Goal: Task Accomplishment & Management: Manage account settings

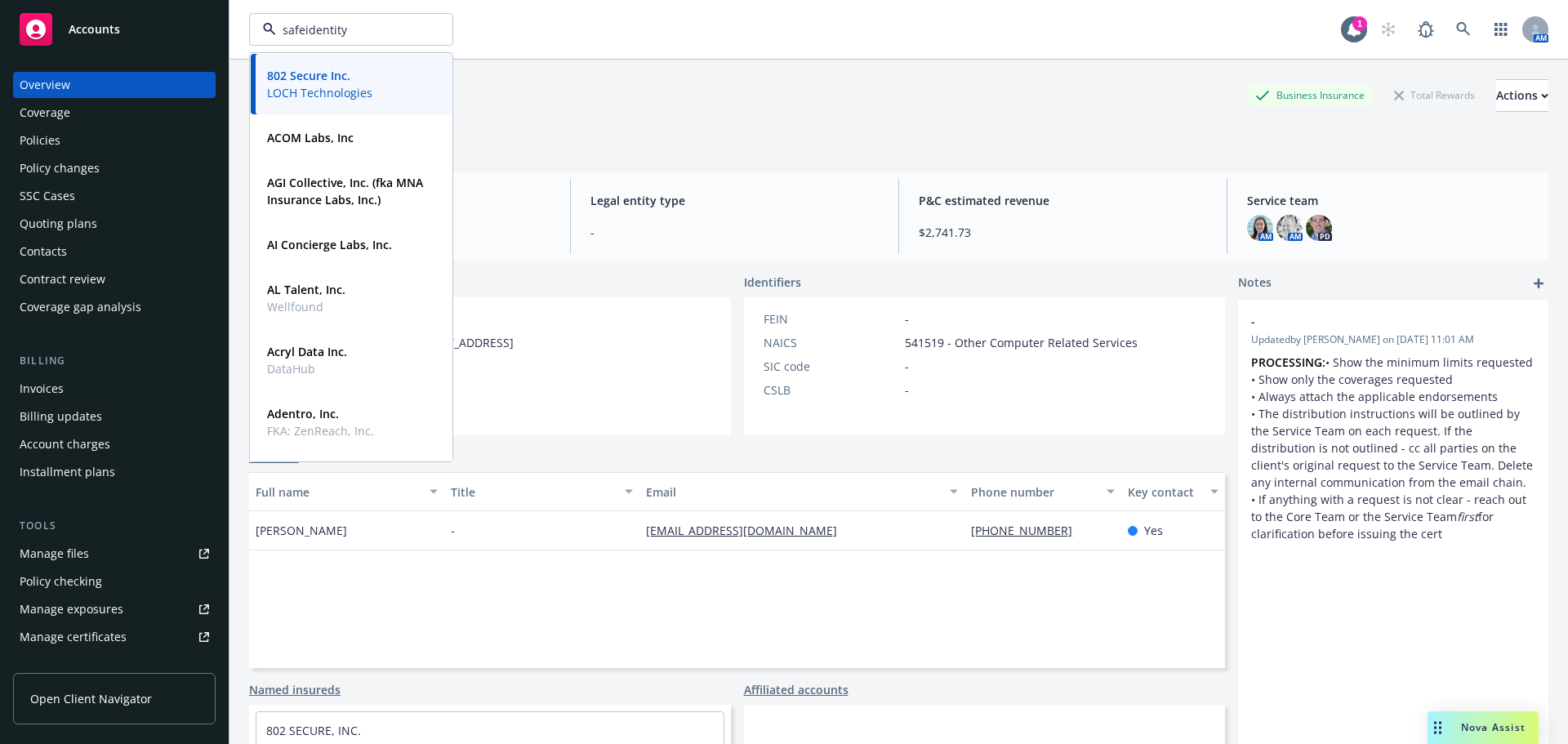
type input "safeidentity"
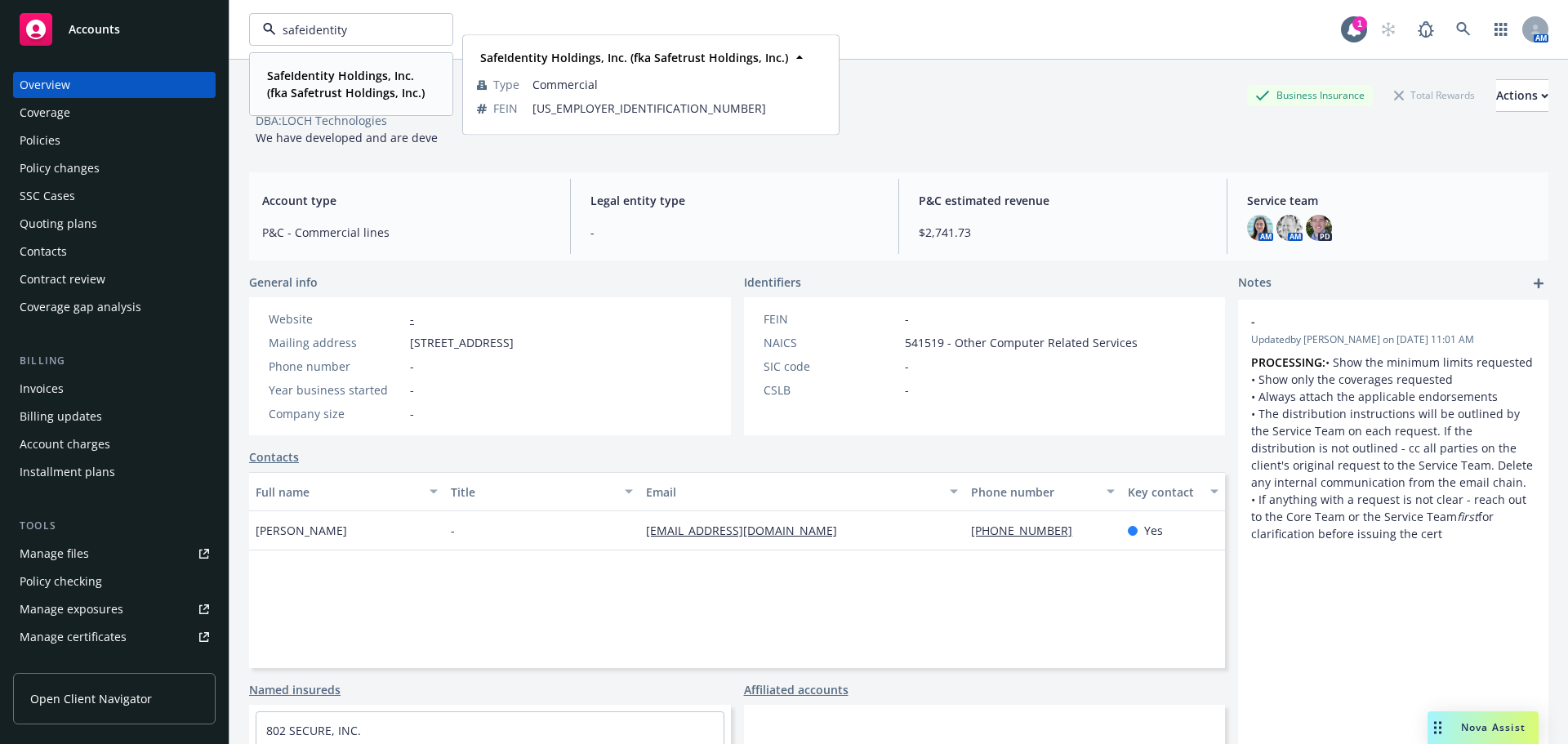
click at [304, 76] on strong "SafeIdentity Holdings, Inc. (fka Safetrust Holdings, Inc.)" at bounding box center [345, 84] width 157 height 32
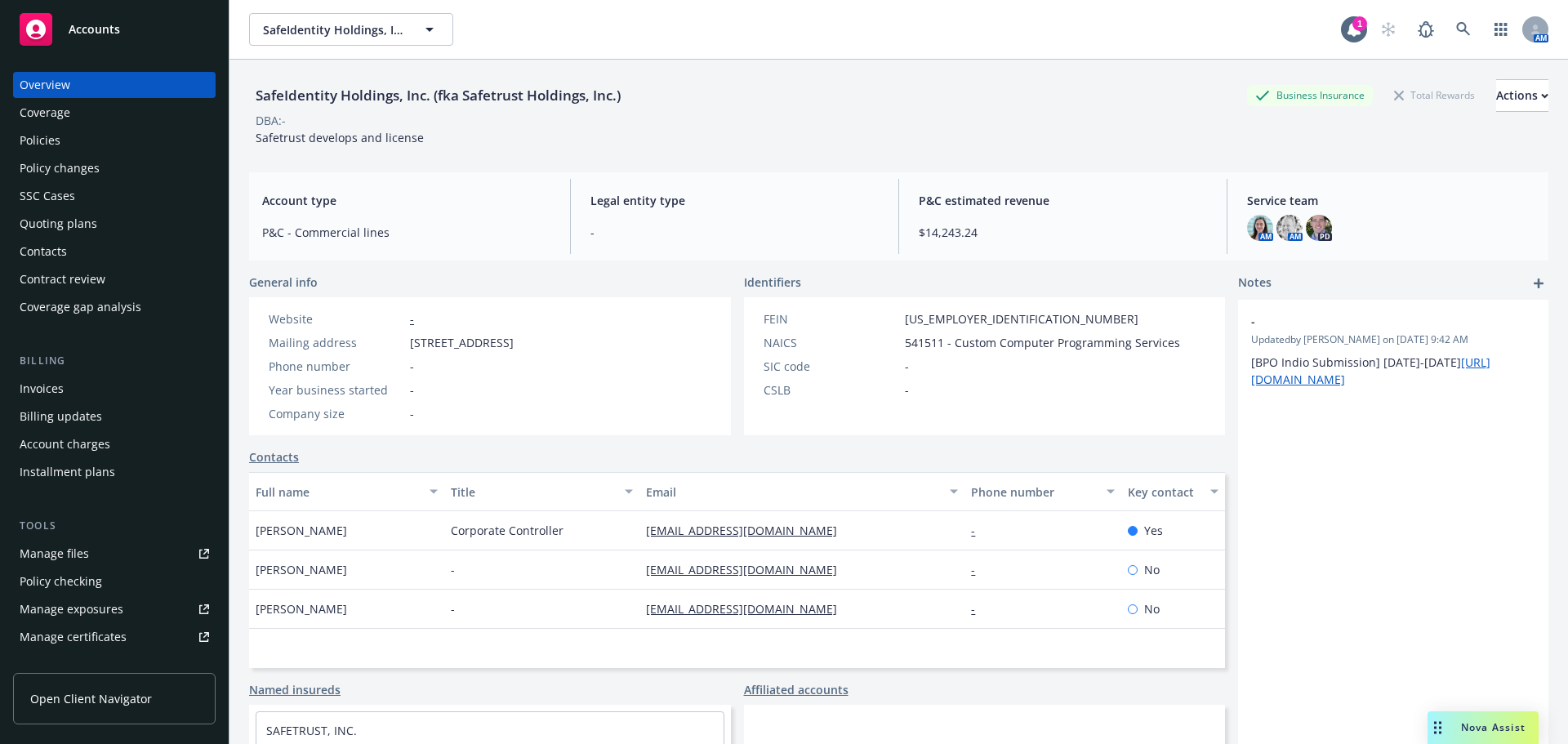
click at [94, 150] on div "Policies" at bounding box center [114, 140] width 190 height 26
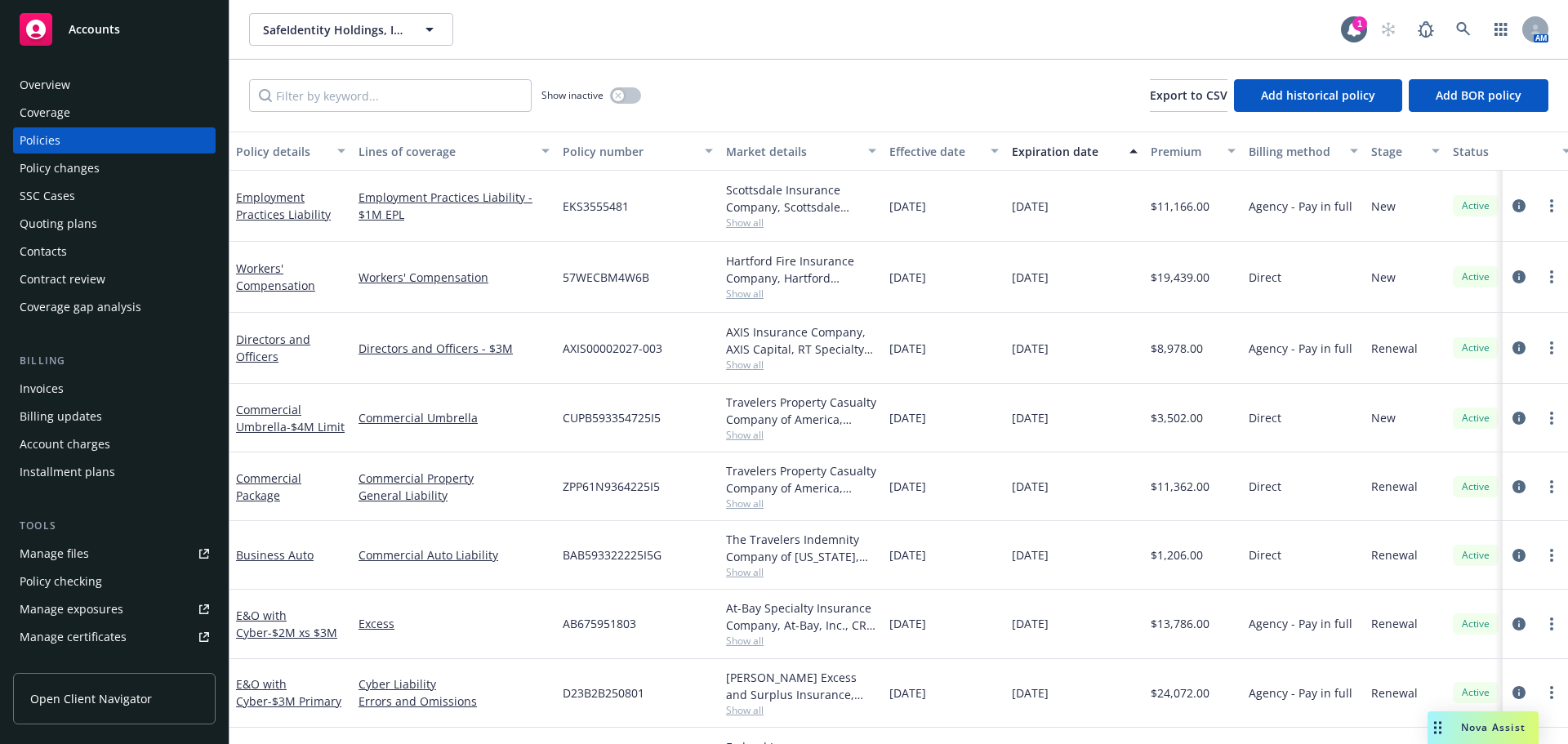
click at [84, 120] on div "Coverage" at bounding box center [114, 112] width 190 height 26
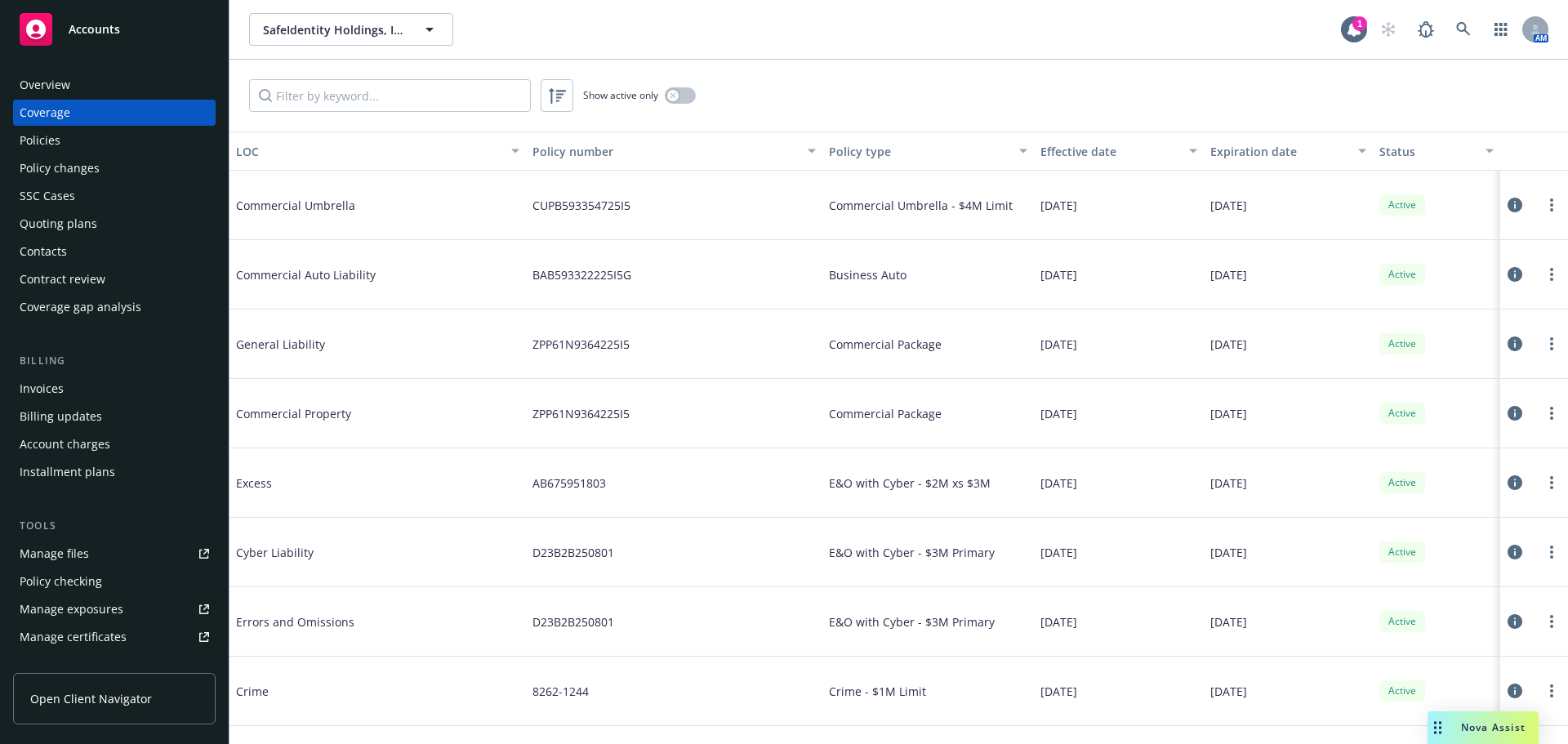
click at [69, 202] on div "SSC Cases" at bounding box center [47, 196] width 55 height 26
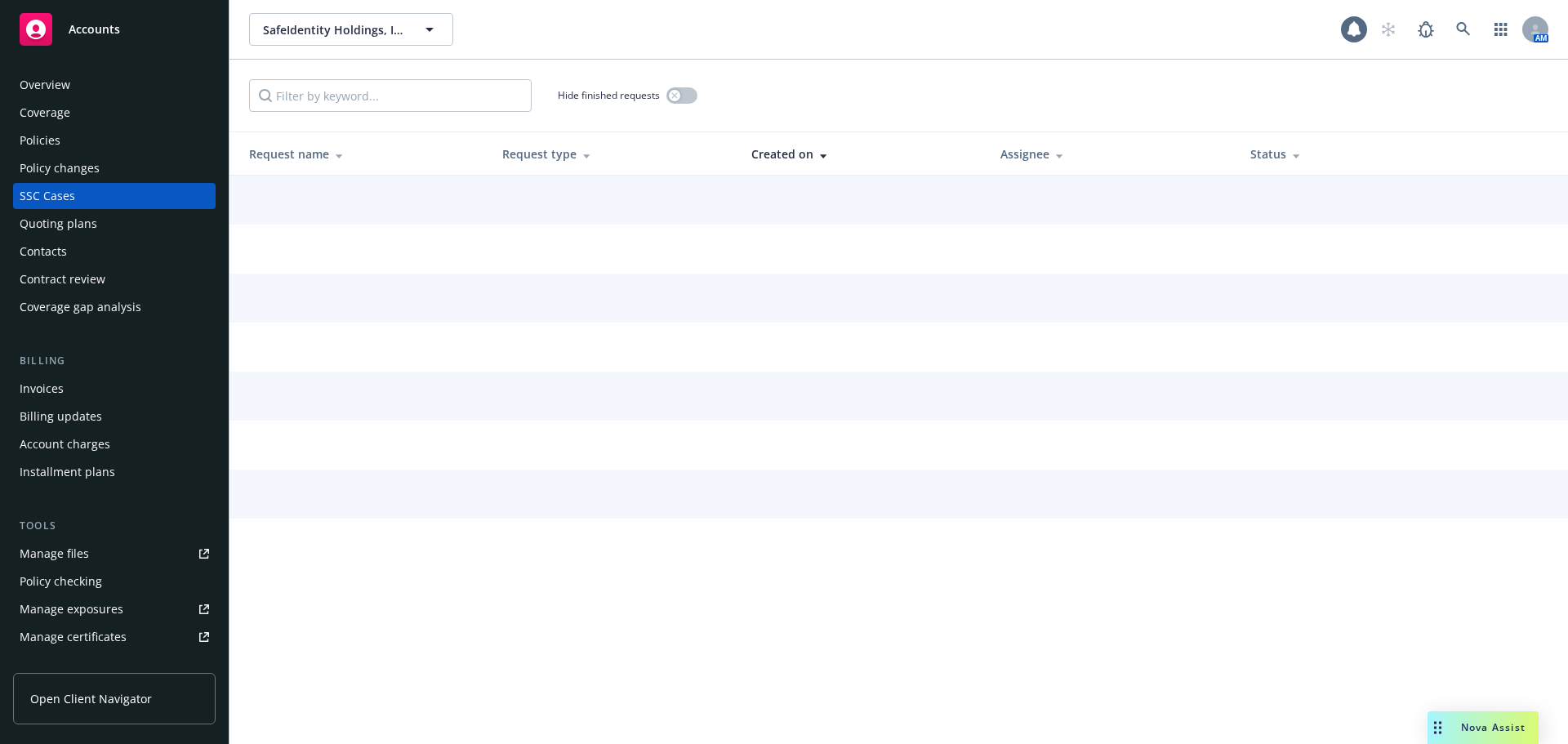
click at [84, 172] on div "Policy changes" at bounding box center [59, 169] width 80 height 26
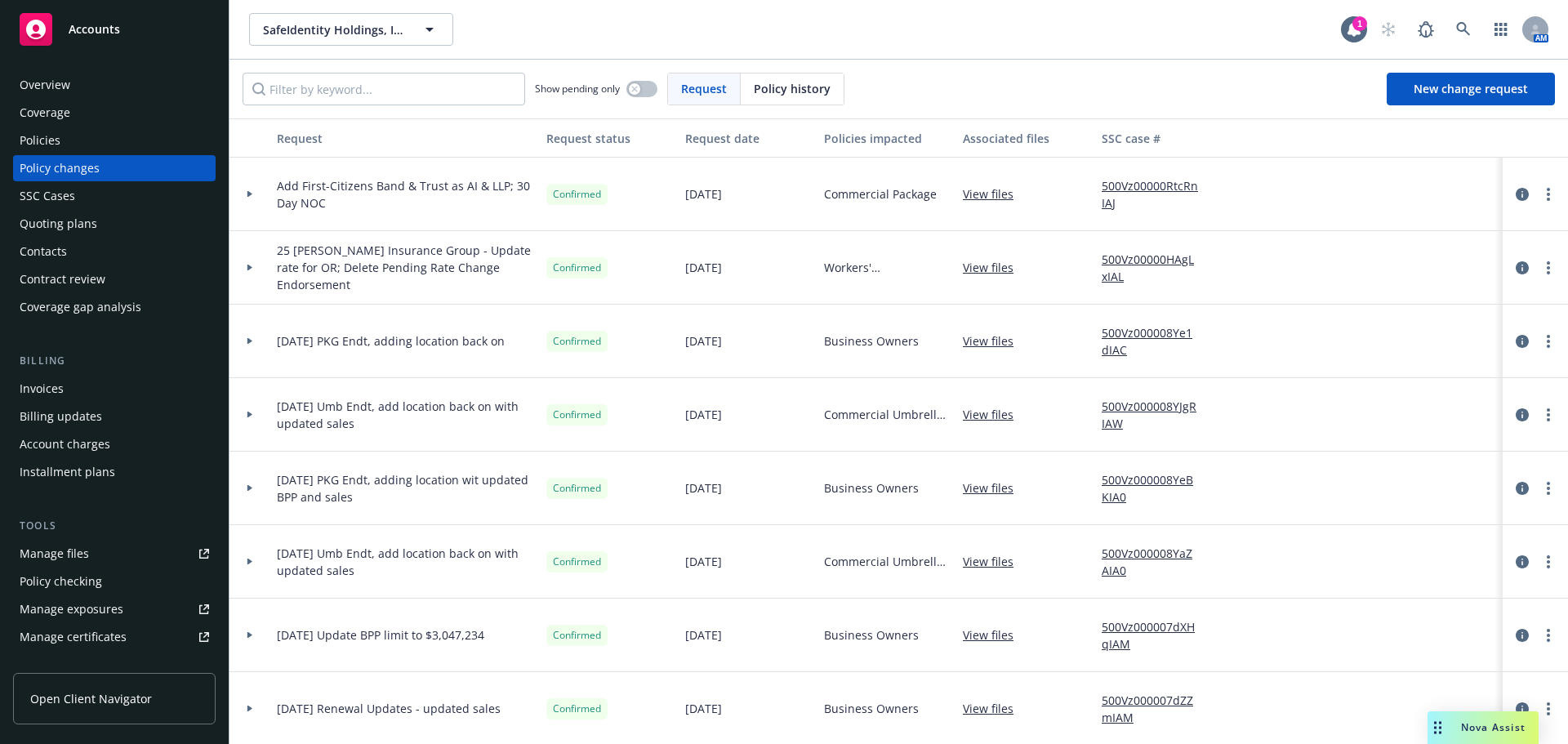
click at [248, 193] on icon at bounding box center [249, 194] width 5 height 6
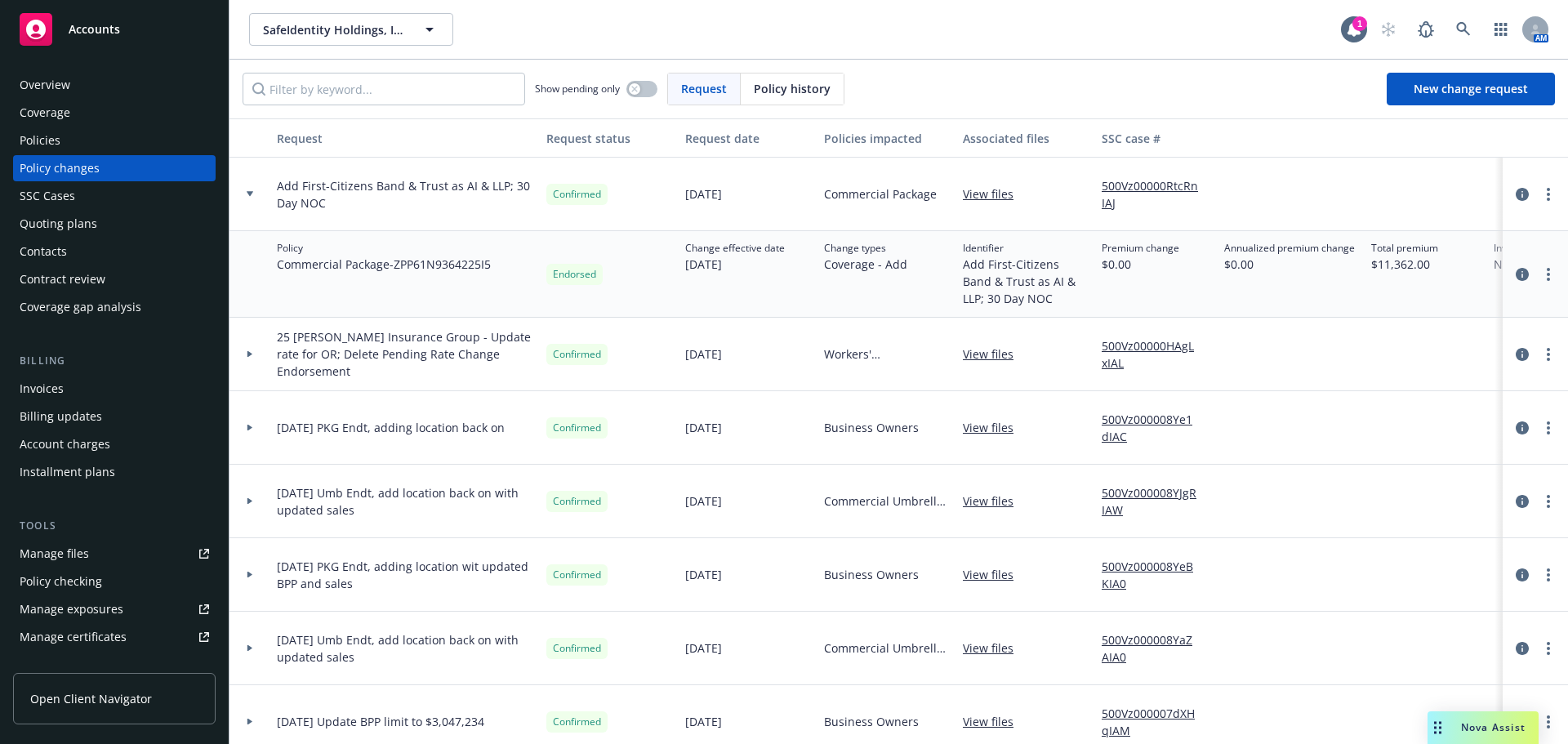
click at [248, 193] on icon at bounding box center [249, 194] width 6 height 6
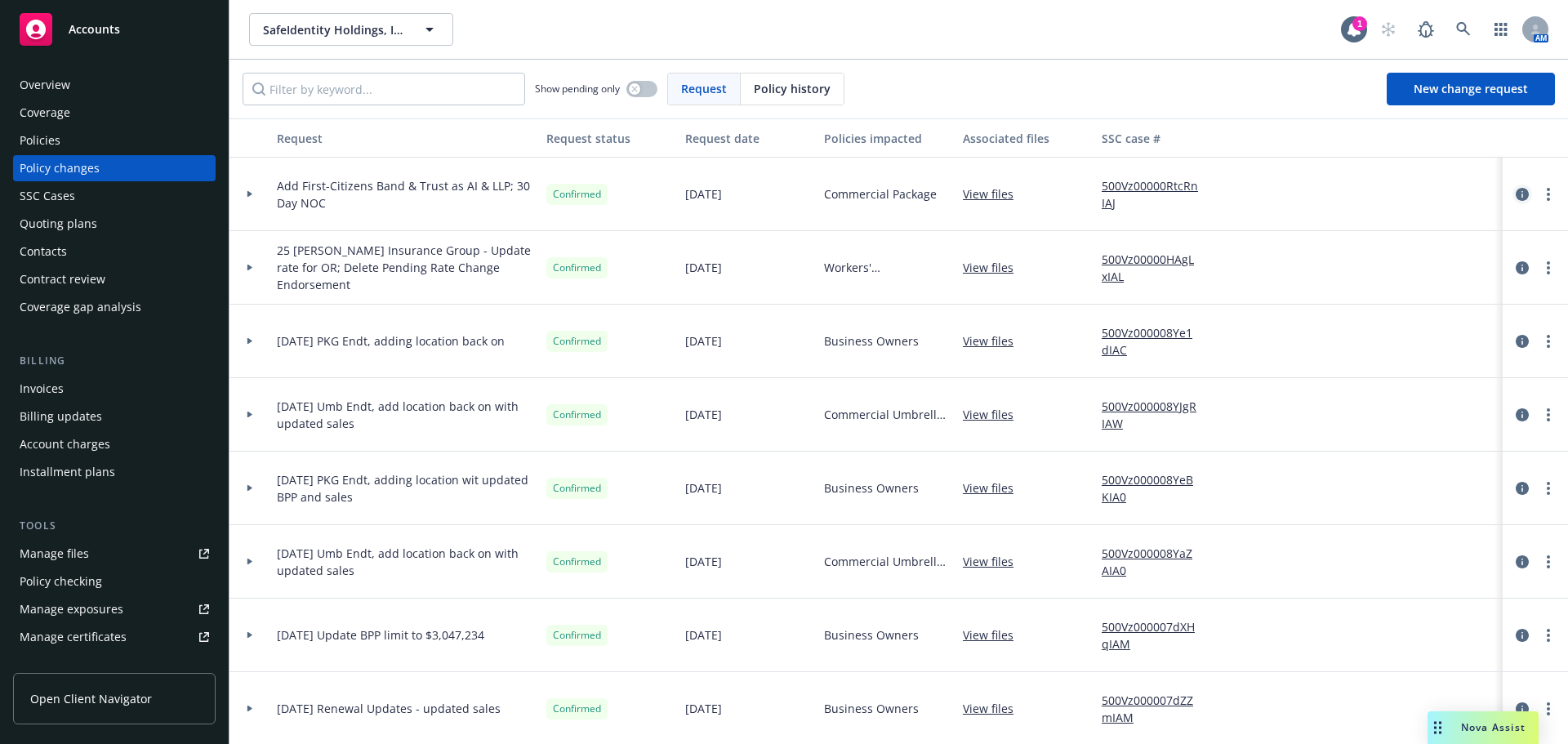
click at [1516, 193] on icon "circleInformation" at bounding box center [1522, 194] width 13 height 13
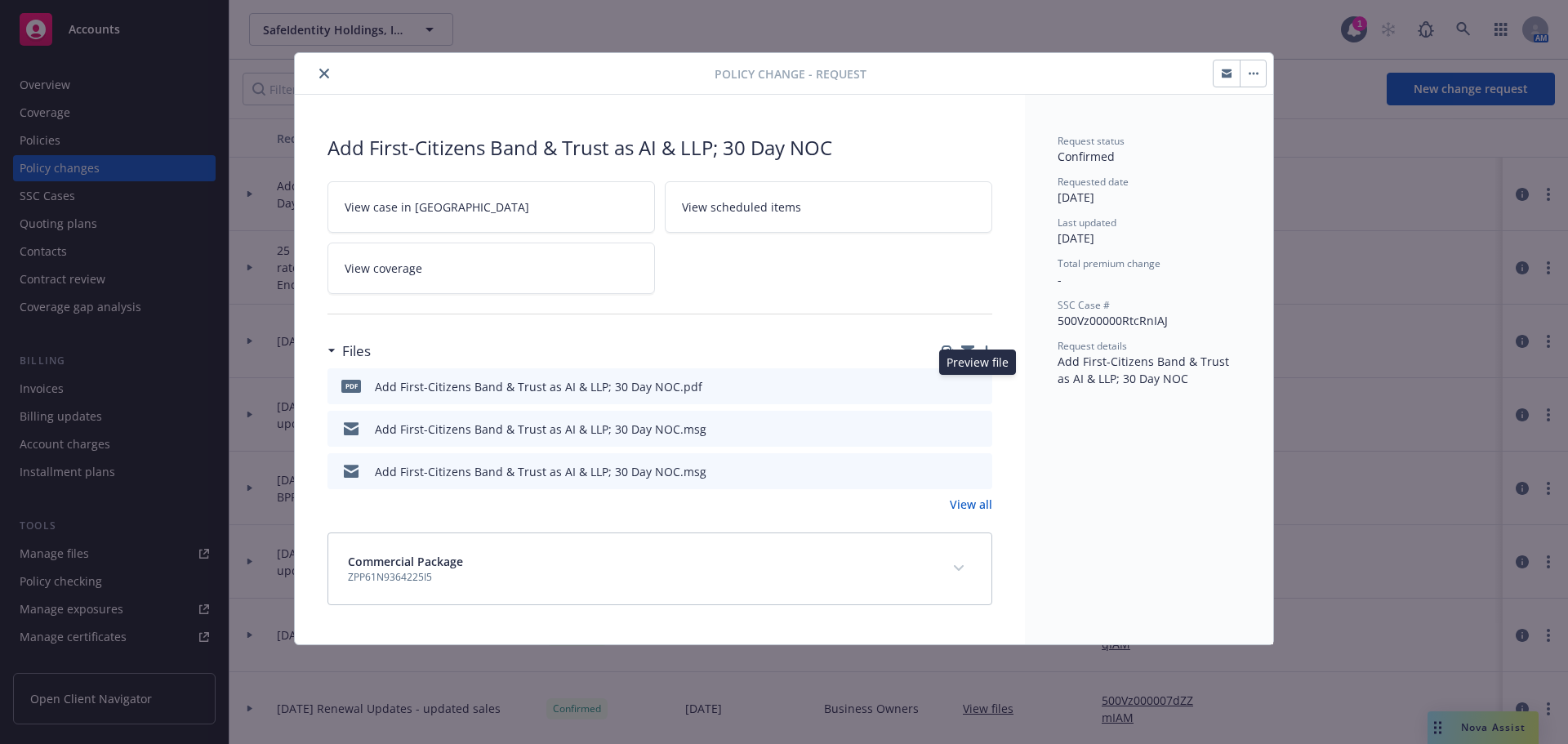
click at [975, 389] on icon "preview file" at bounding box center [976, 386] width 15 height 11
click at [322, 76] on icon "close" at bounding box center [324, 74] width 10 height 10
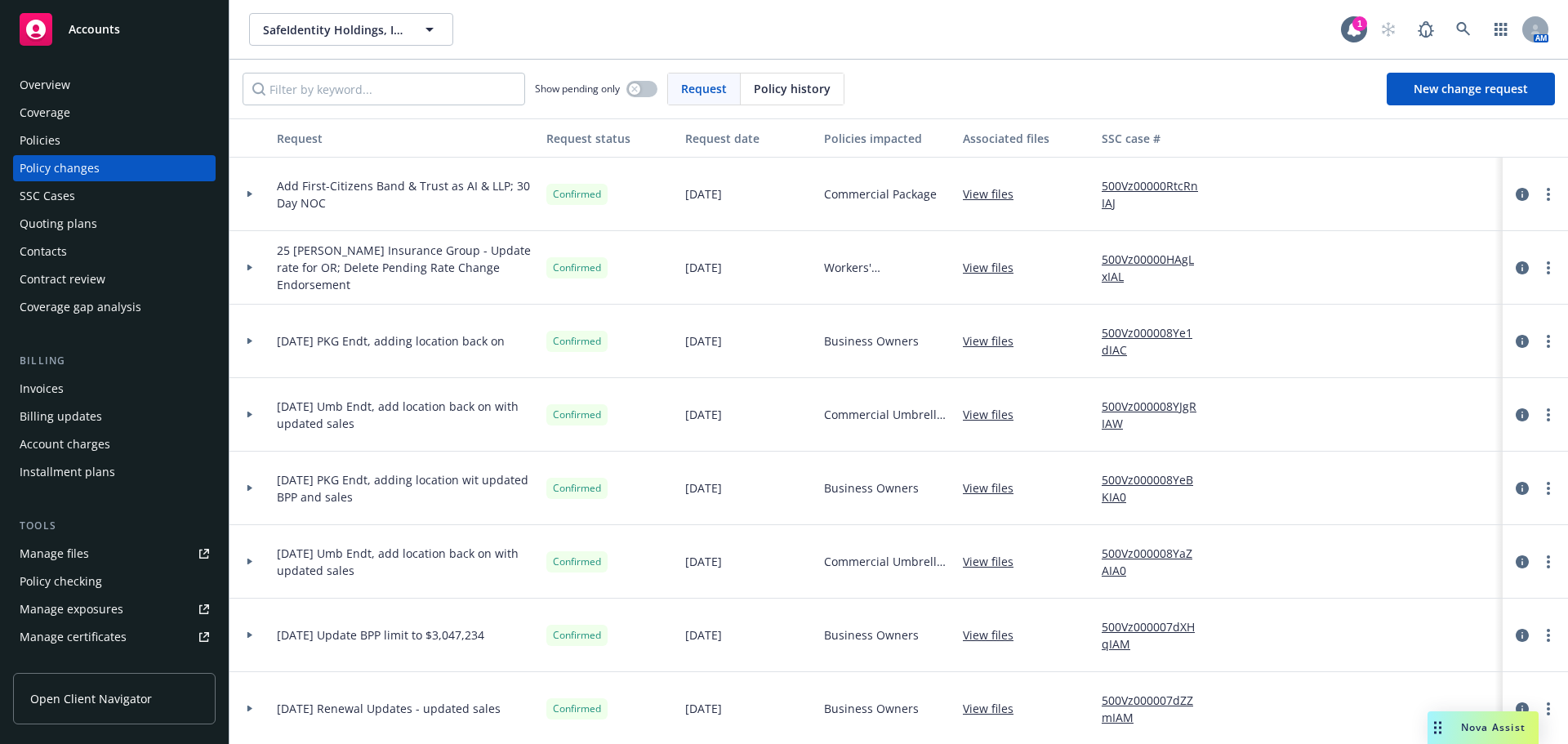
click at [32, 145] on div "Policies" at bounding box center [40, 140] width 40 height 26
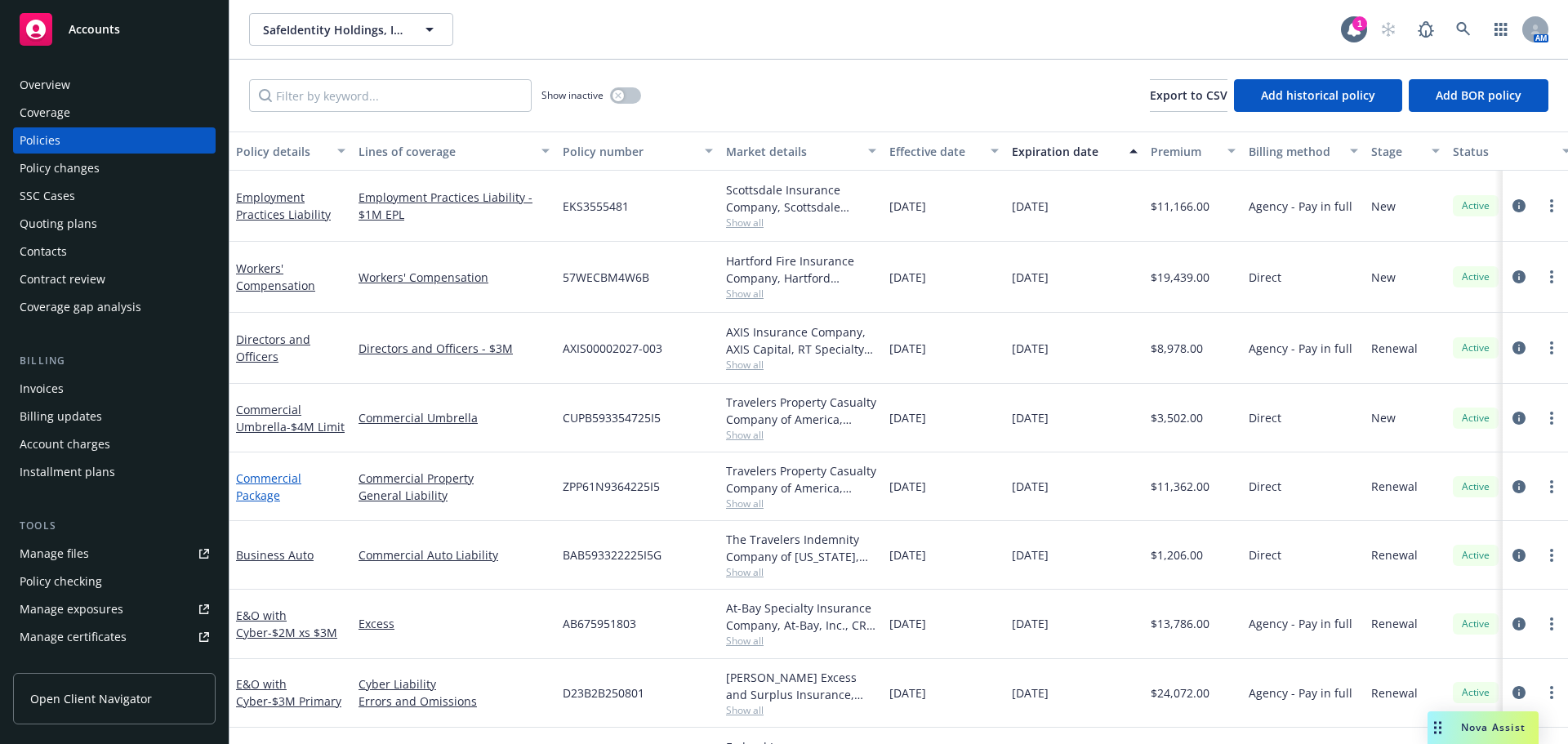
click at [259, 499] on link "Commercial Package" at bounding box center [268, 486] width 65 height 32
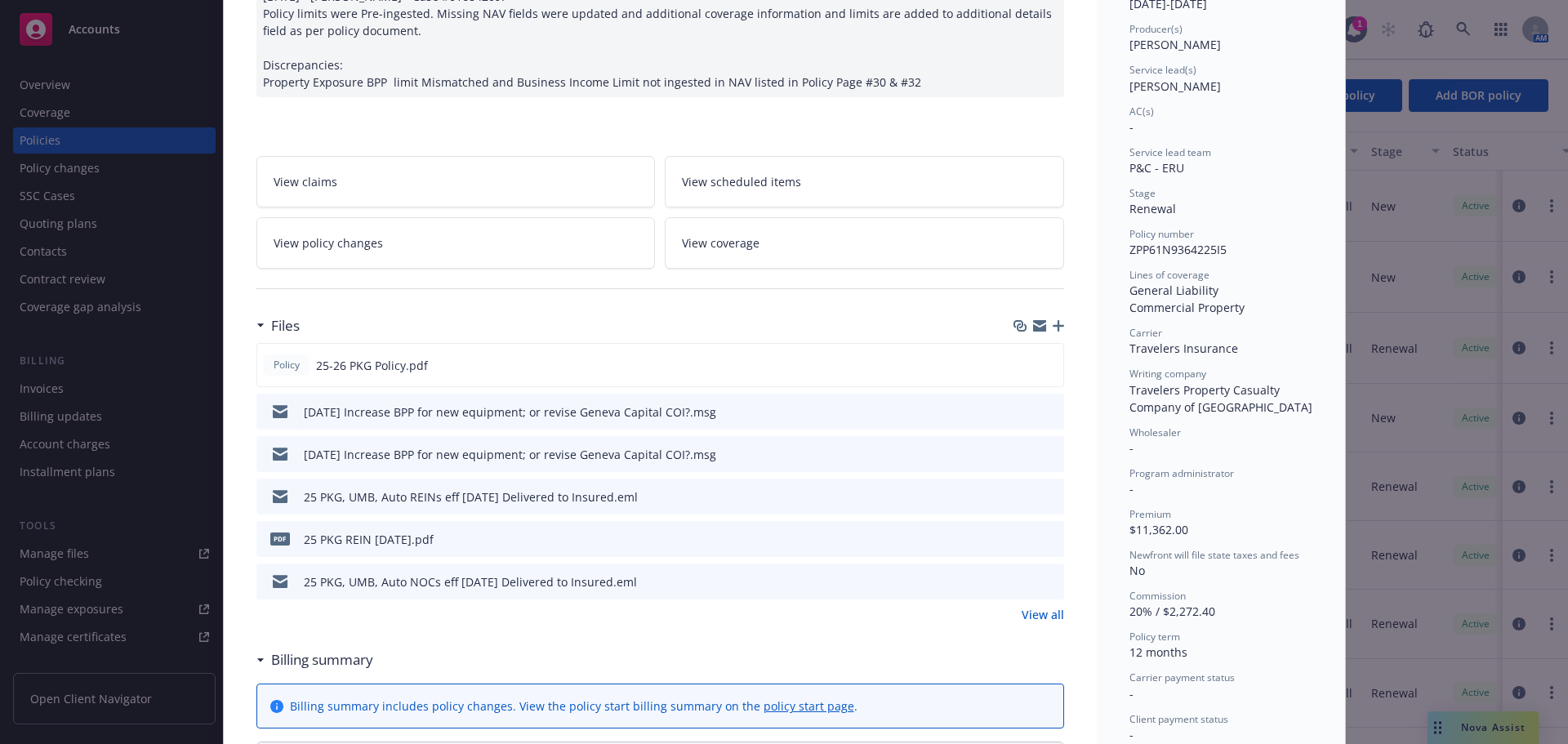
scroll to position [213, 0]
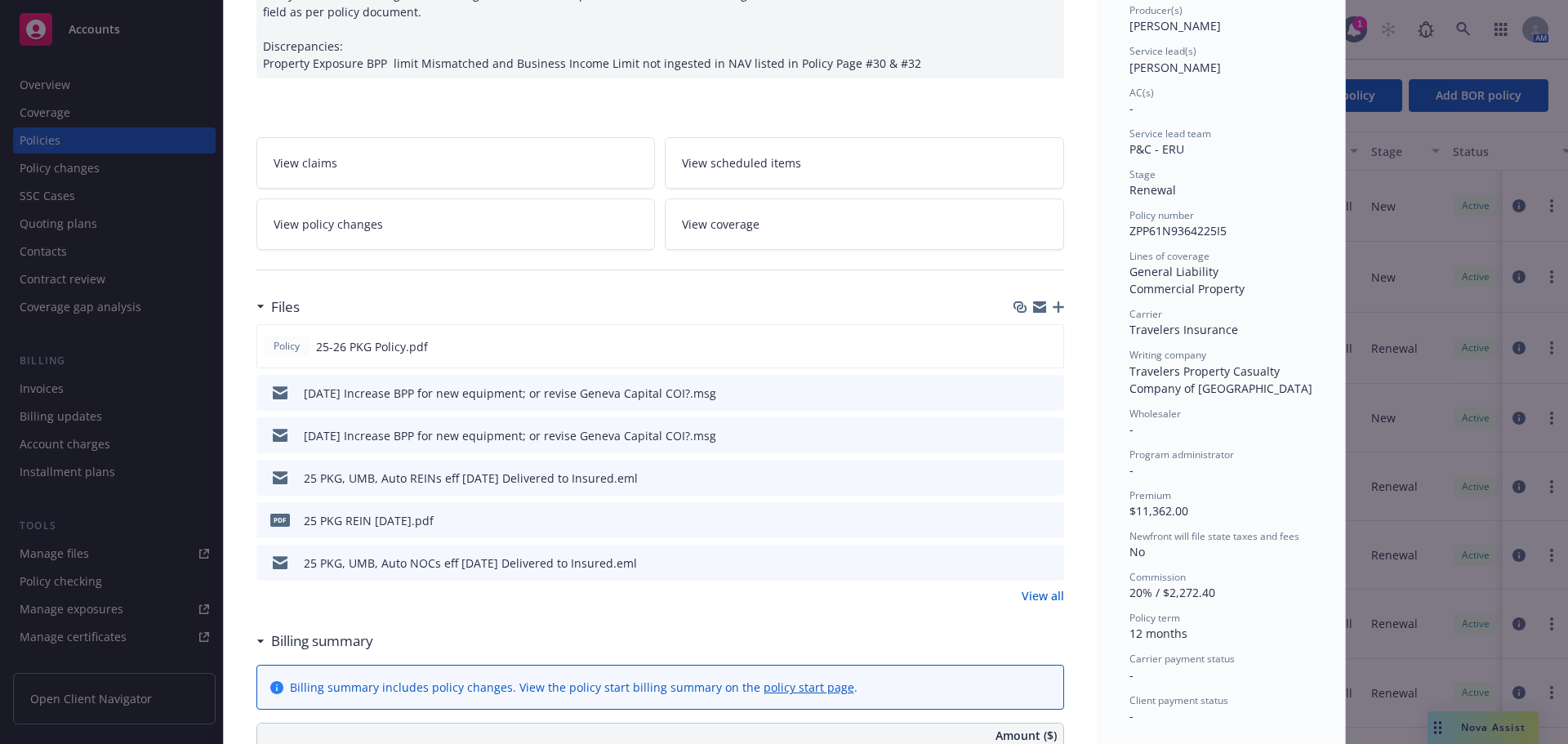
click at [1054, 312] on icon "button" at bounding box center [1058, 307] width 11 height 11
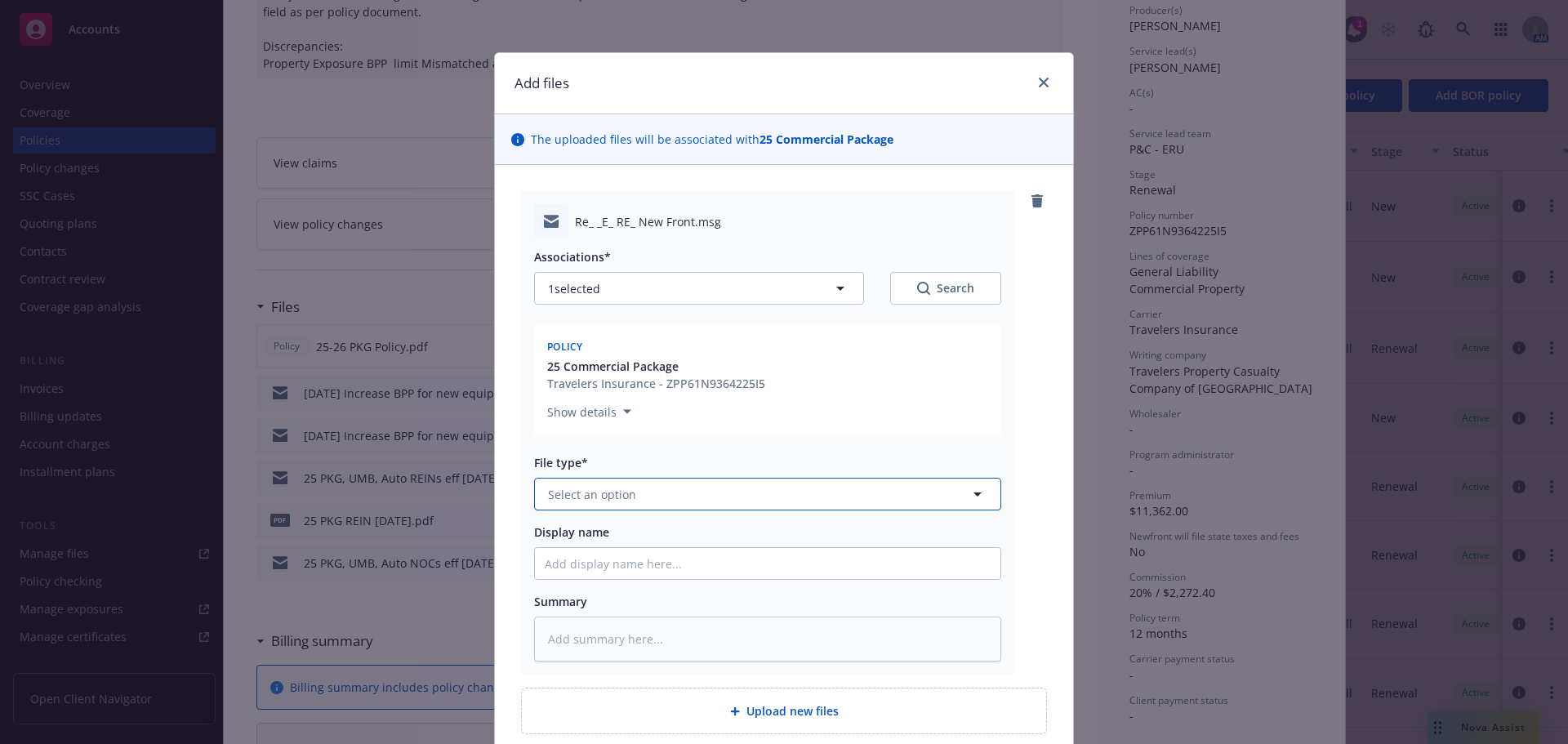
click at [596, 511] on button "Select an option" at bounding box center [767, 494] width 467 height 32
type input "en"
click at [628, 500] on input "en" at bounding box center [765, 494] width 407 height 17
type input "em"
click at [623, 569] on div "Email" at bounding box center [767, 583] width 466 height 43
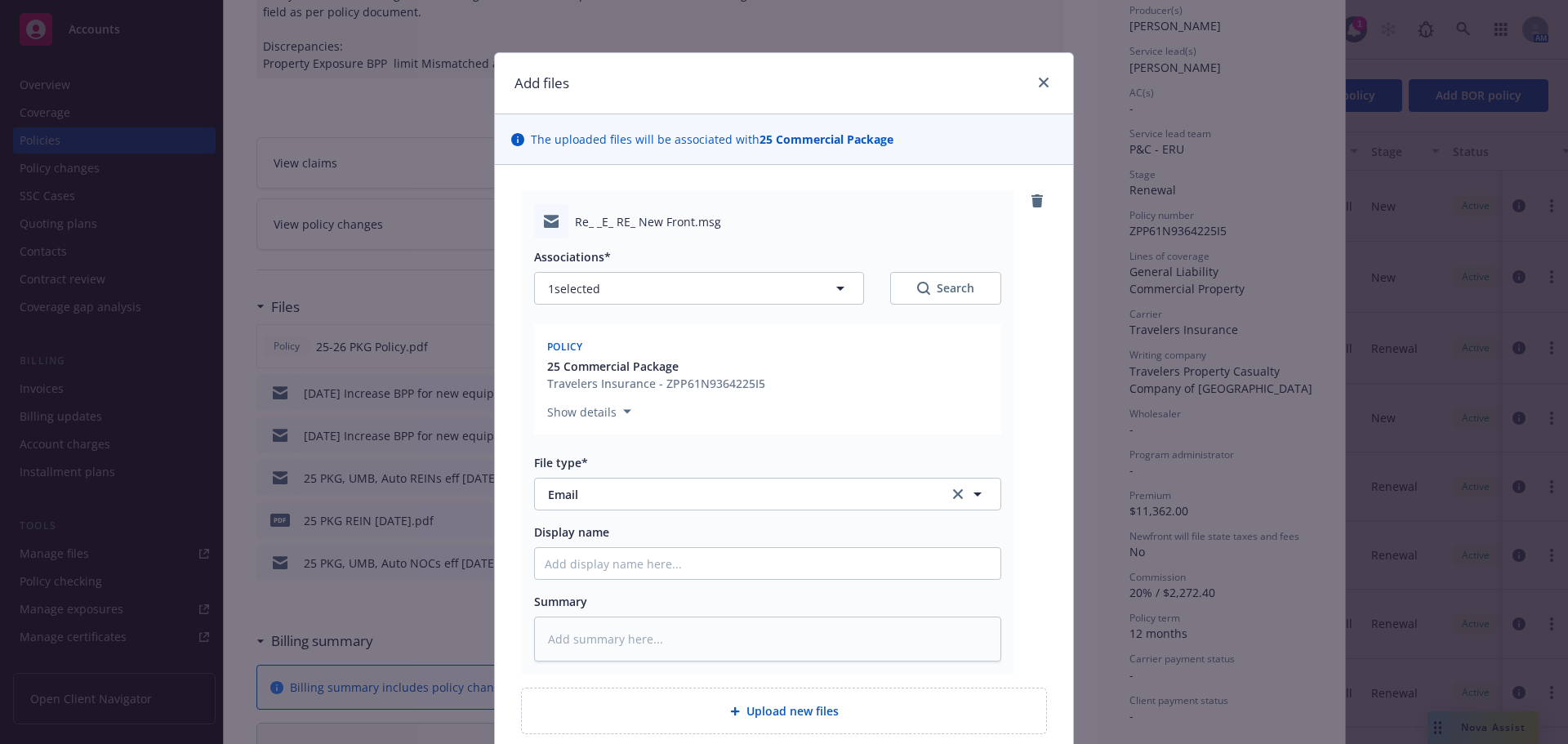
click at [635, 529] on div "Display name" at bounding box center [767, 532] width 467 height 17
click at [632, 541] on div "Display name" at bounding box center [767, 532] width 467 height 17
click at [636, 552] on input "Display name" at bounding box center [767, 564] width 466 height 31
type textarea "x"
type input "0"
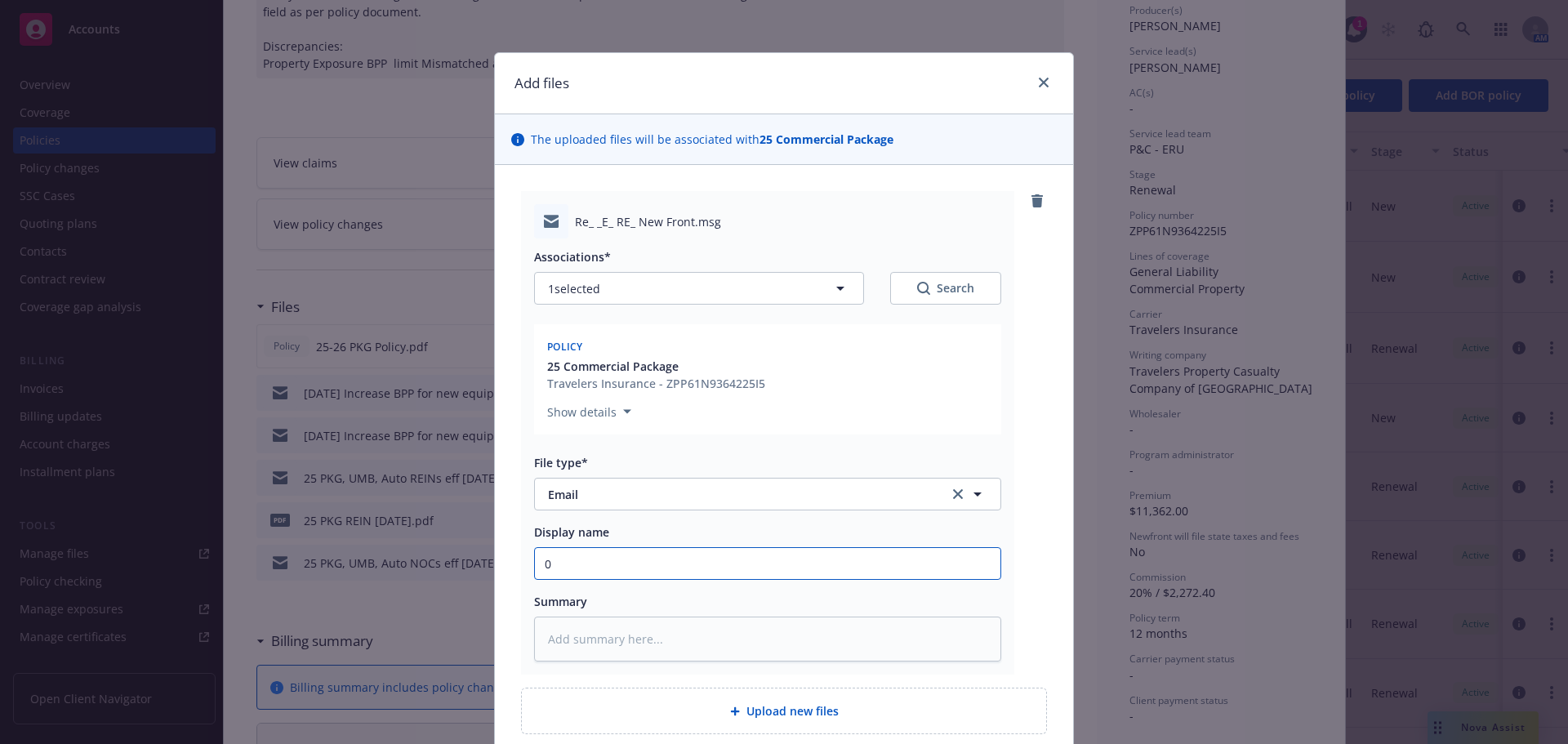
type textarea "x"
type input "09"
type textarea "x"
type input "09/"
type textarea "x"
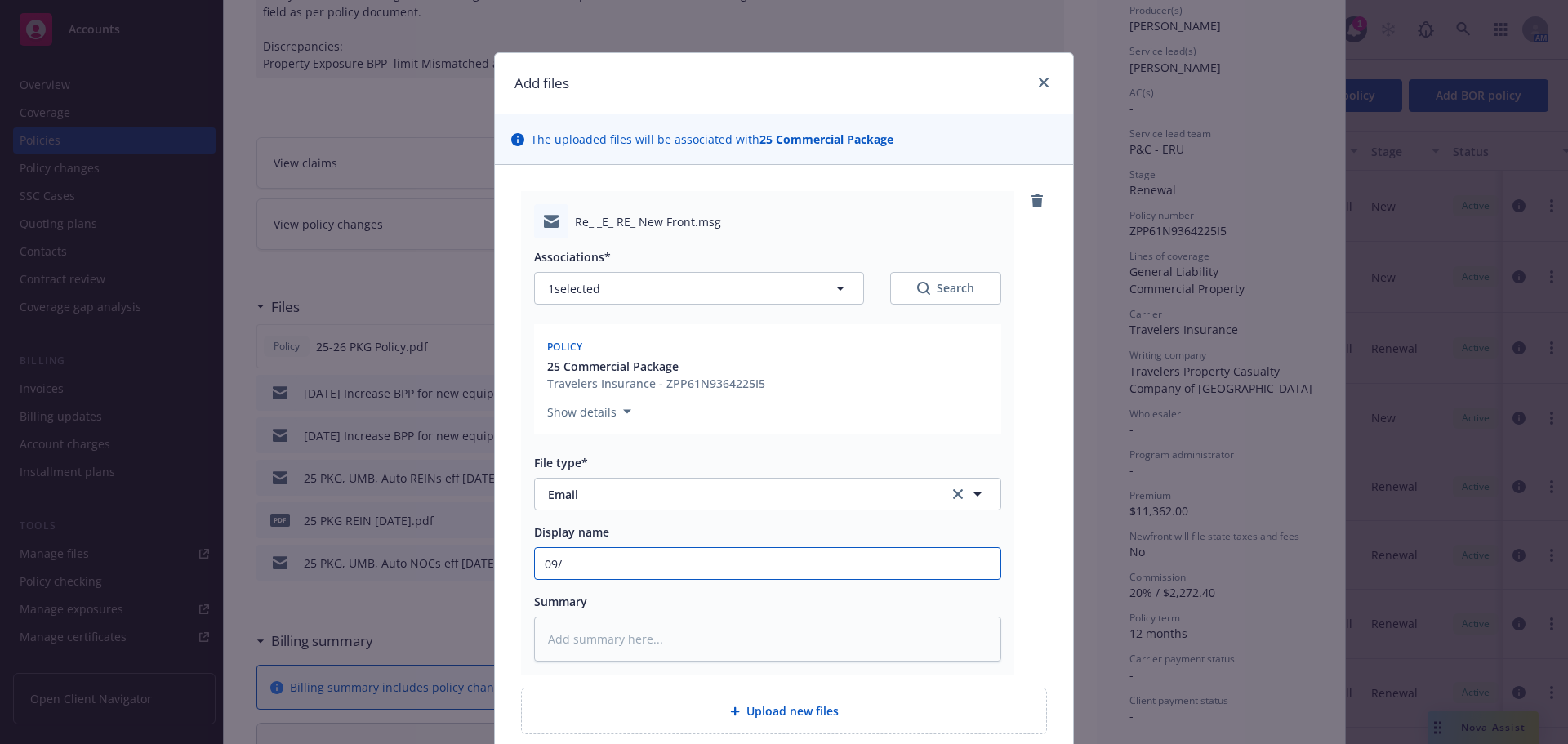
type input "09/2"
type textarea "x"
type input "09/23/"
type textarea "x"
type input "09/23/2"
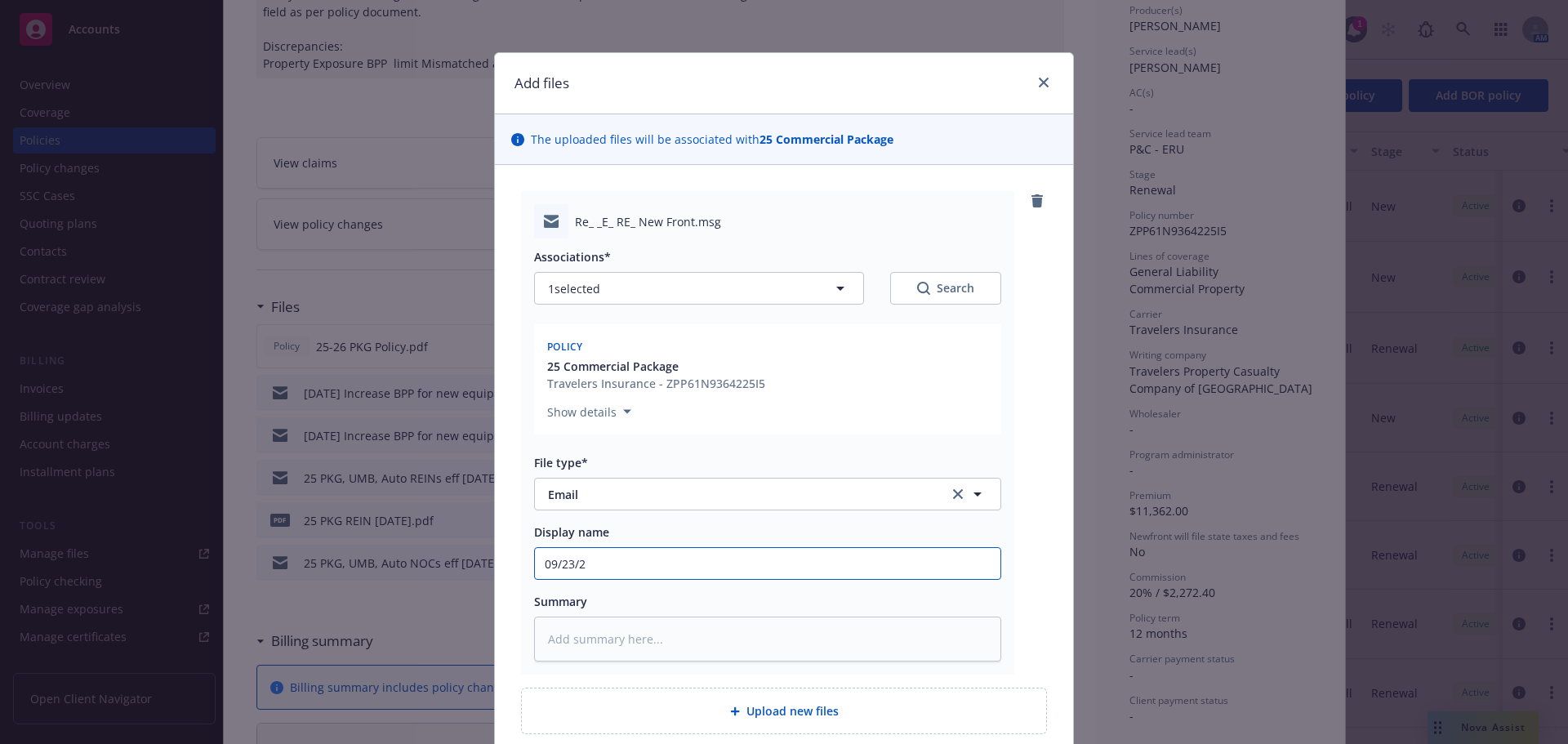
type textarea "x"
type input "[DATE]"
type textarea "x"
type input "[DATE]"
type textarea "x"
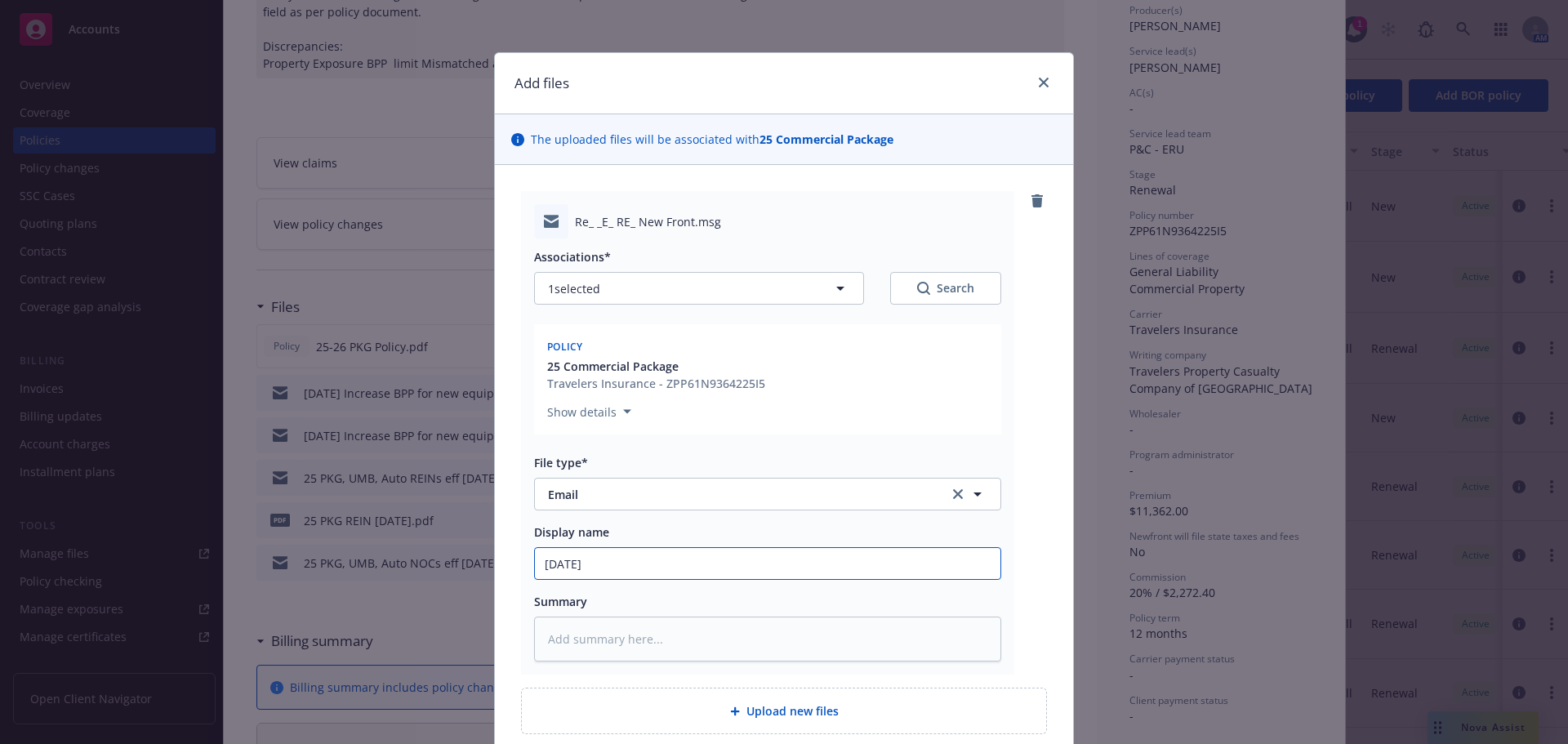
type input "[DATE] A"
type textarea "x"
type input "[DATE] Ad"
type textarea "x"
type input "[DATE] Add"
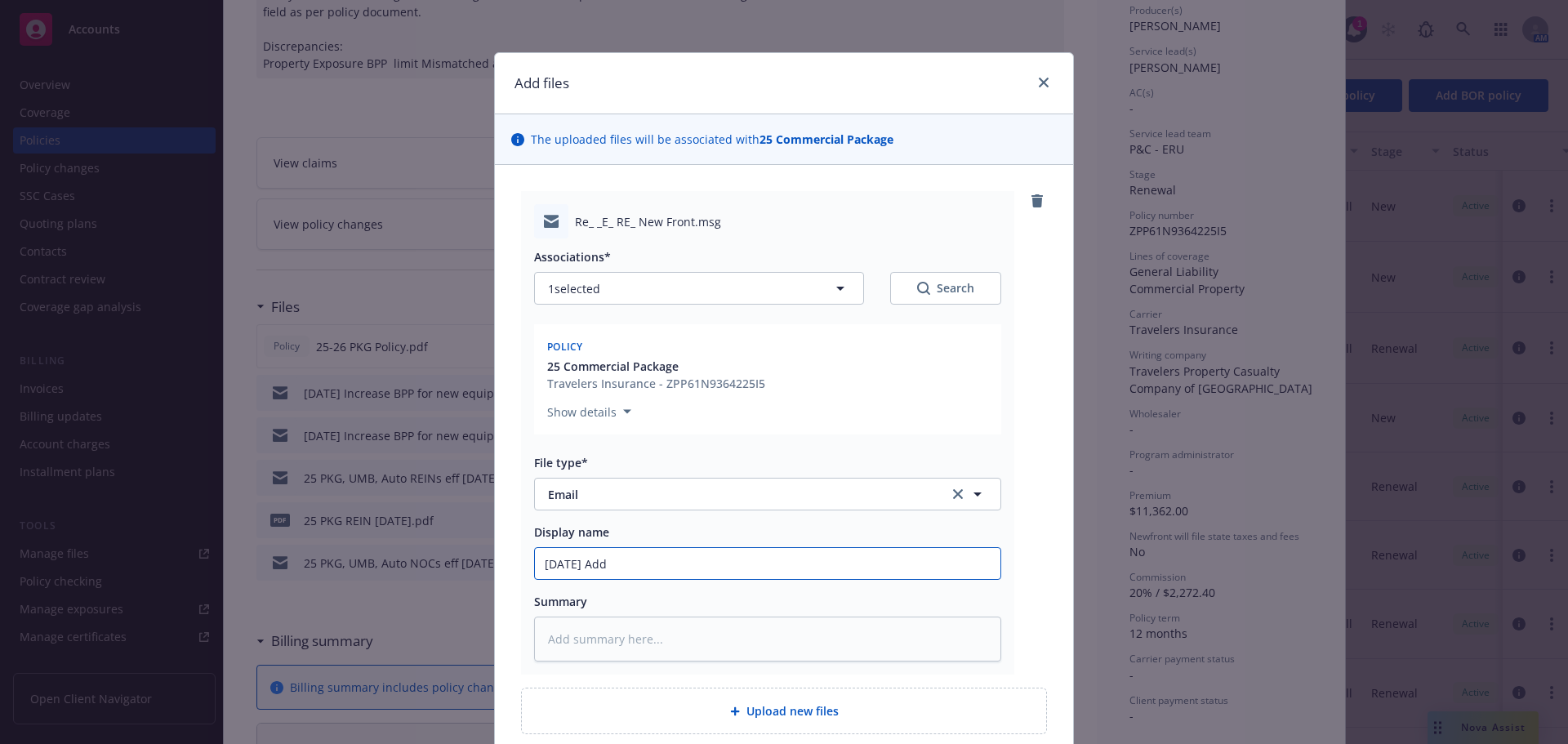
type textarea "x"
type input "[DATE] Add"
type textarea "x"
type input "[DATE] Add F"
type textarea "x"
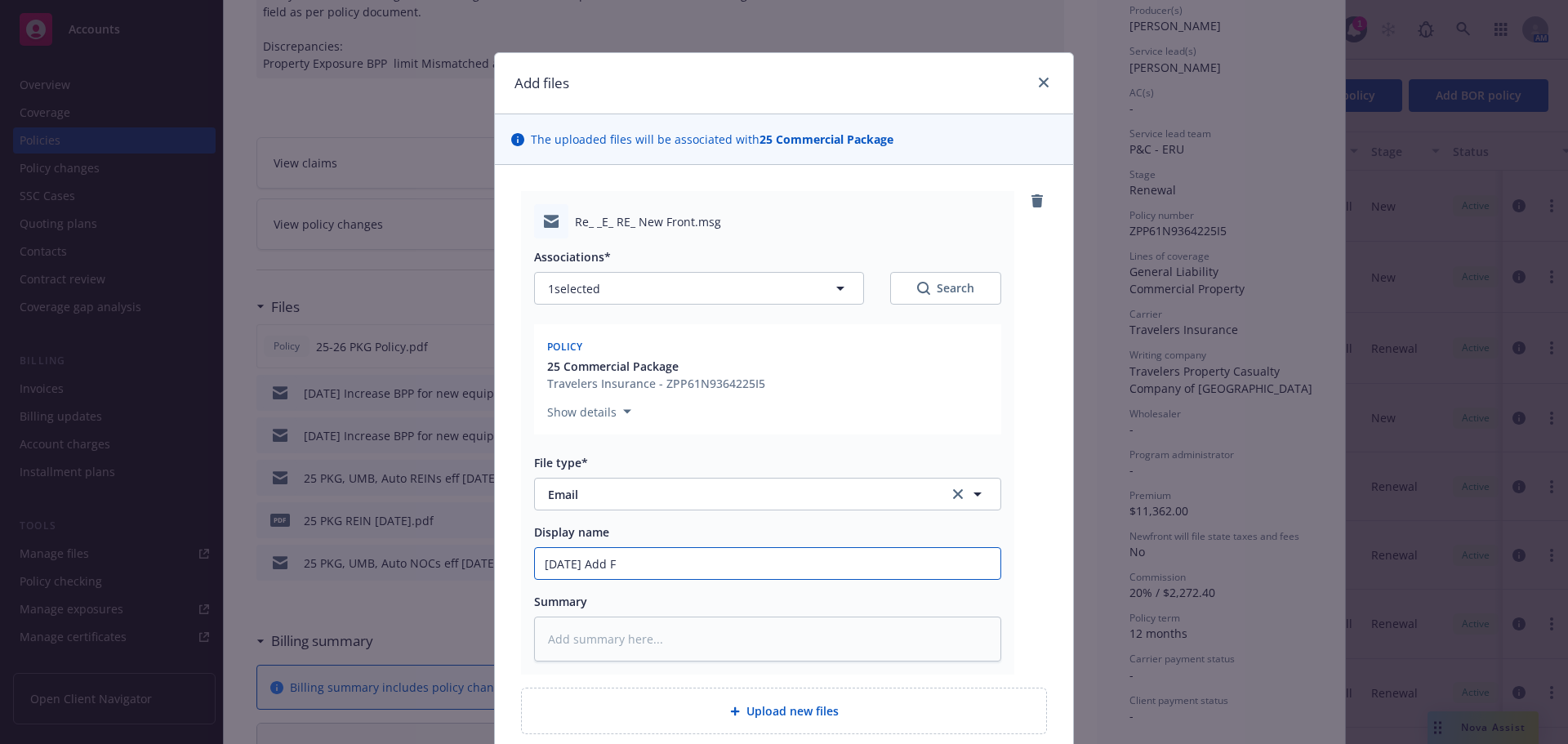
type input "[DATE] Add Fi"
type textarea "x"
type input "[DATE] Add Fir"
type textarea "x"
type input "[DATE] Add Firs"
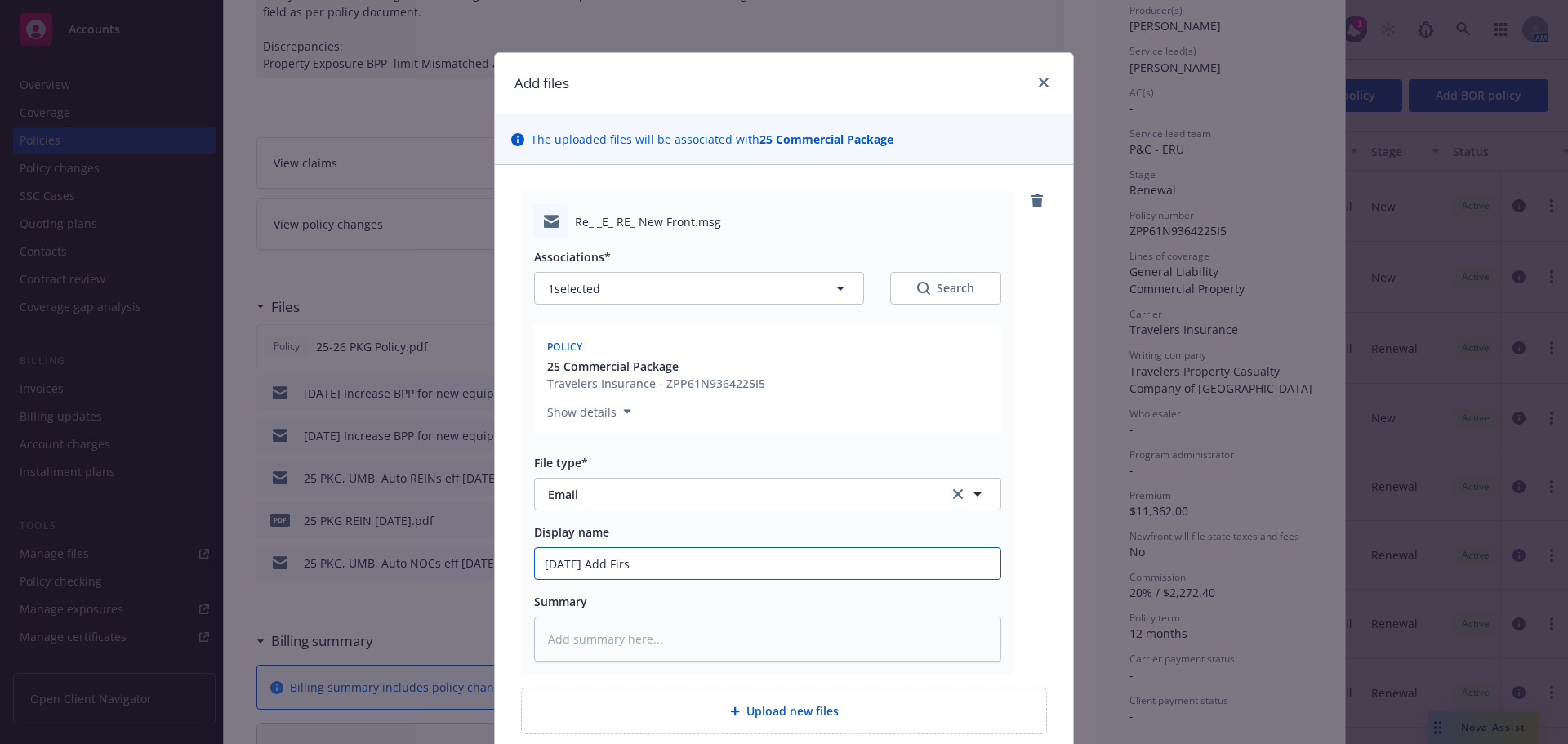
type textarea "x"
type input "[DATE] Add First"
type textarea "x"
type input "[DATE] Add First-"
type textarea "x"
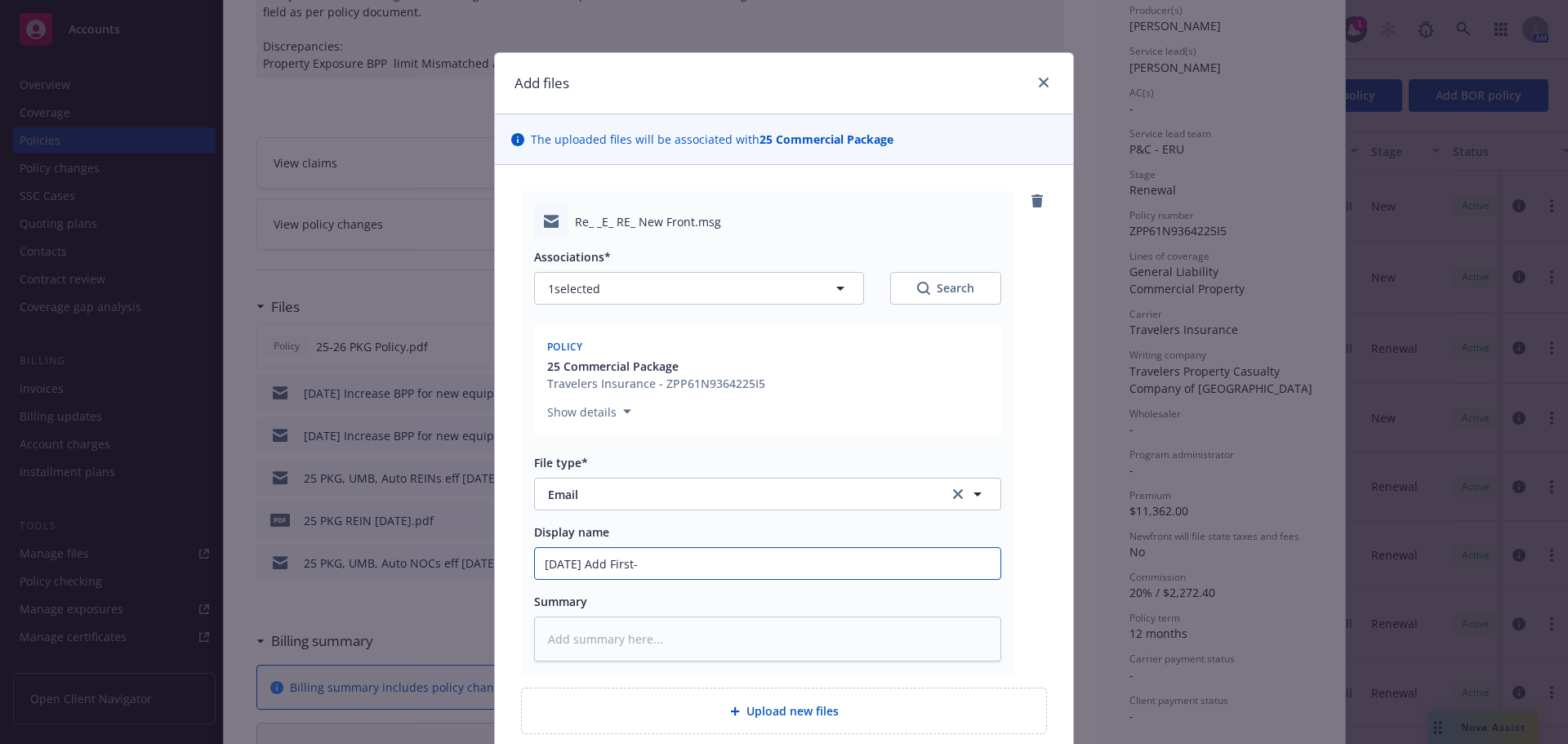
type input "[DATE] Add First-C"
type textarea "x"
type input "[DATE] Add First-Ct"
type textarea "x"
type input "[DATE] Add First-Cti"
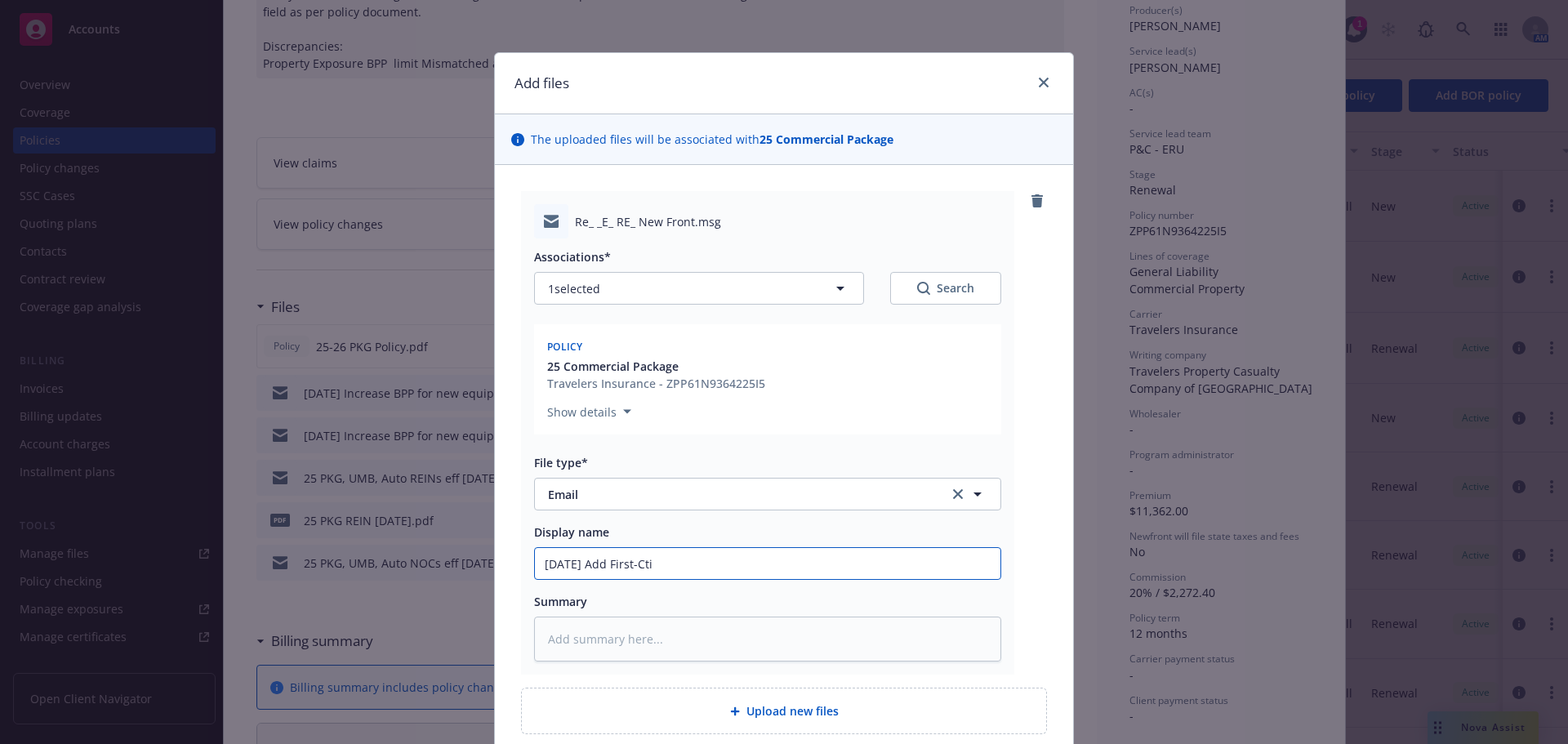
type textarea "x"
type input "[DATE] Add First-Ctiz"
type textarea "x"
type input "[DATE] Add First-Ctize"
type textarea "x"
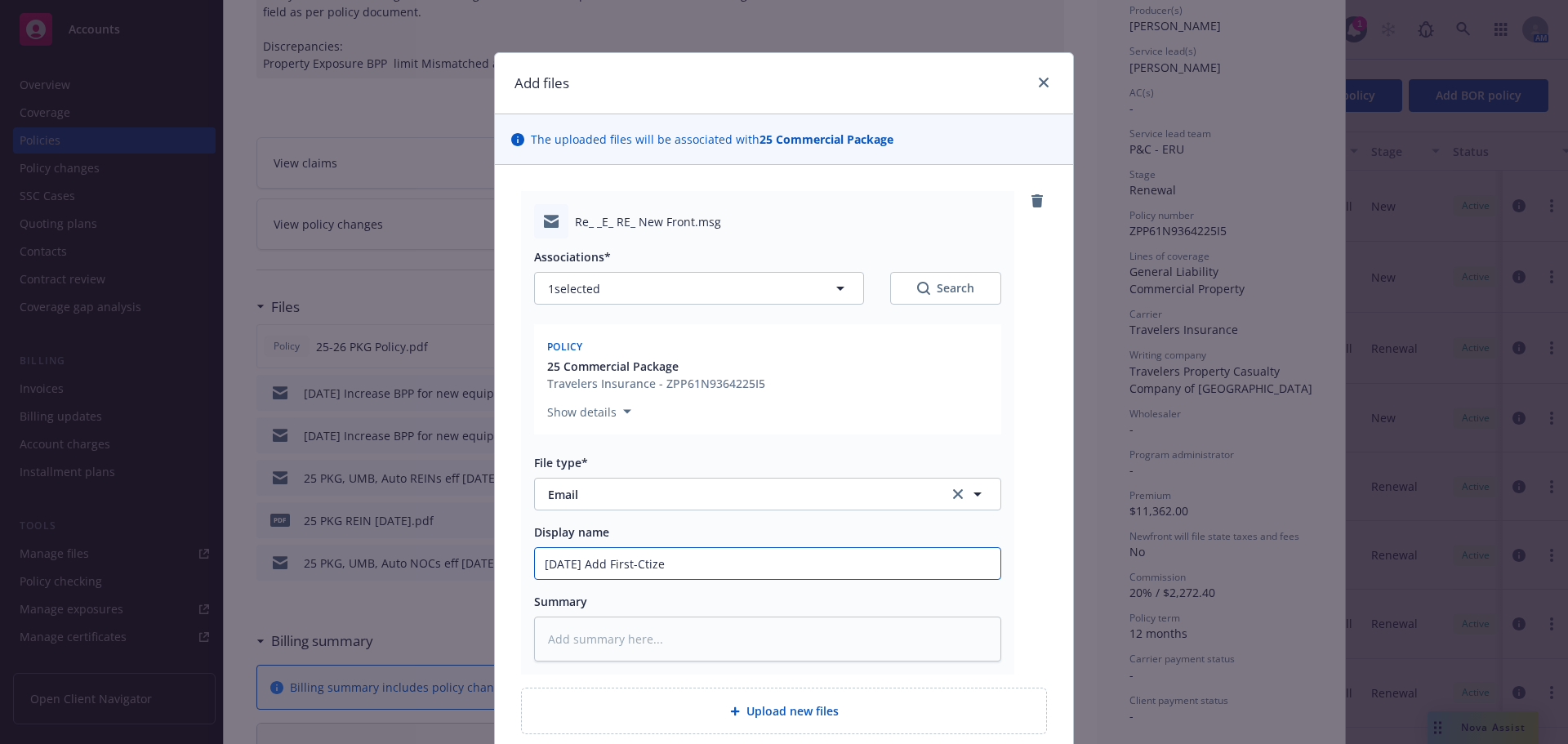
type input "[DATE] Add First-Ctizen"
type textarea "x"
type input "[DATE] Add First-Ctizens"
type textarea "x"
type input "[DATE] Add First-Ctizen"
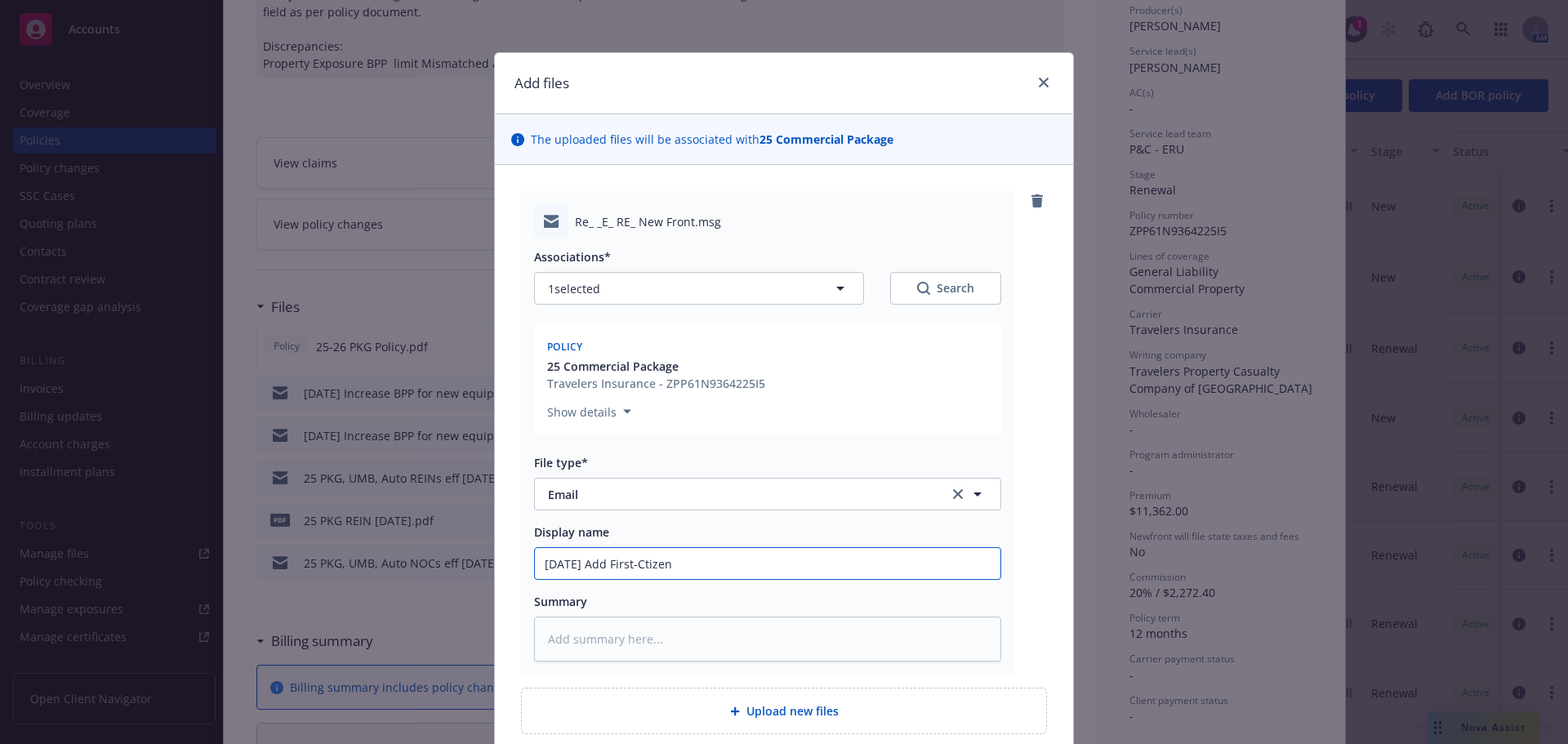
type textarea "x"
type input "[DATE] Add First-Ctize"
type textarea "x"
type input "[DATE] Add First-Ctiz"
type textarea "x"
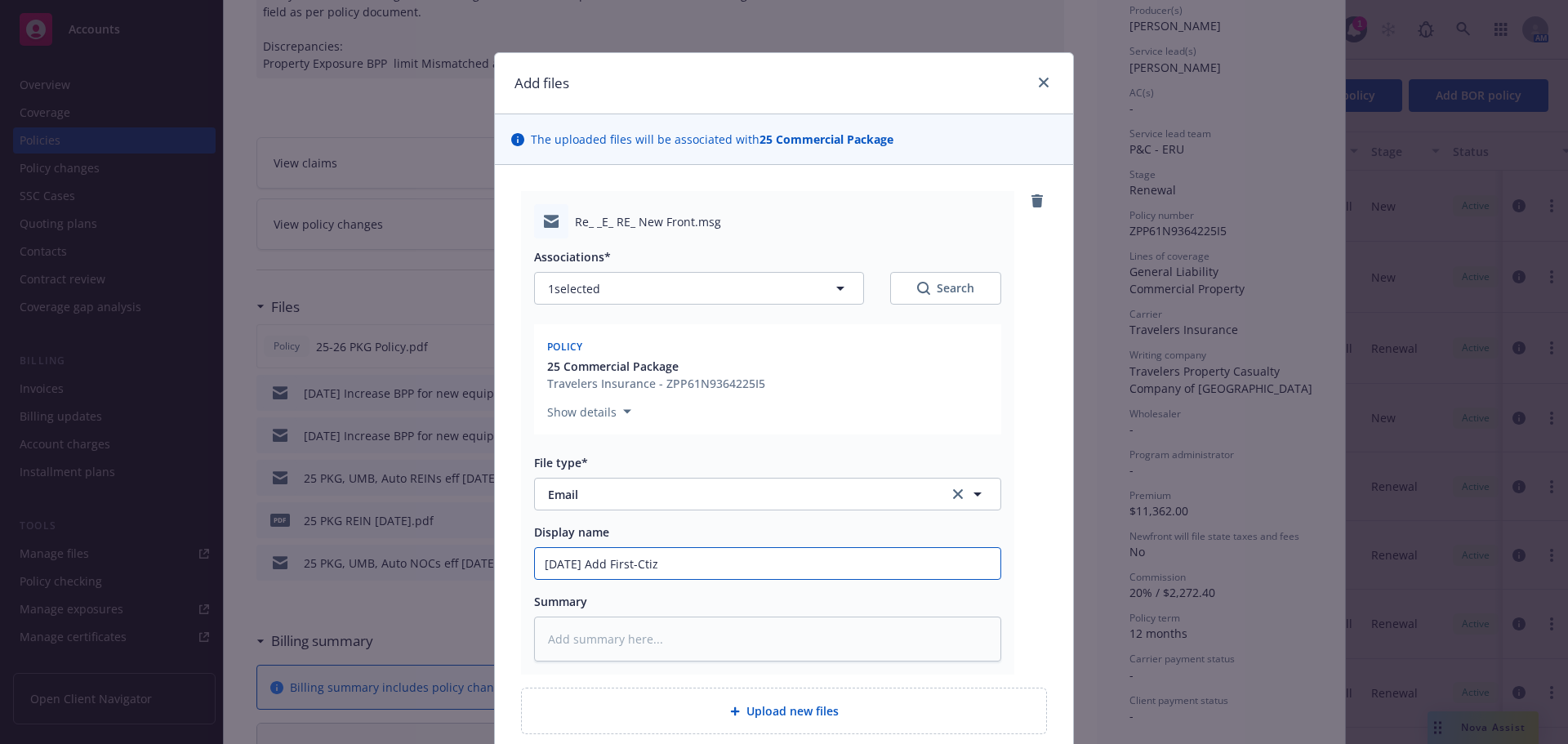
type input "[DATE] Add First-Cti"
type textarea "x"
type input "[DATE] Add First-Ct"
type textarea "x"
type input "[DATE] Add First-C"
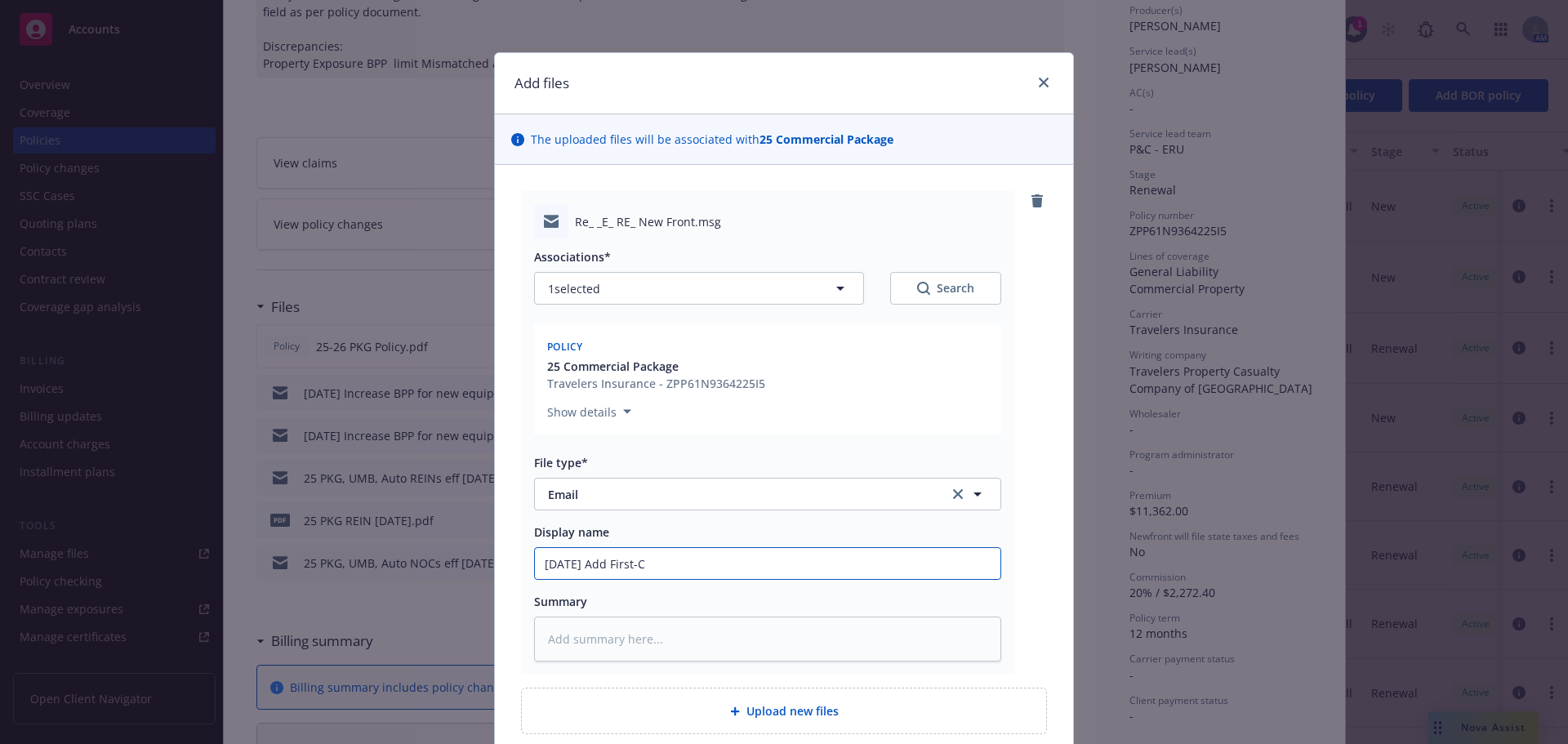
type textarea "x"
type input "[DATE] Add First-Ci"
type textarea "x"
type input "[DATE] Add First-Cit"
type textarea "x"
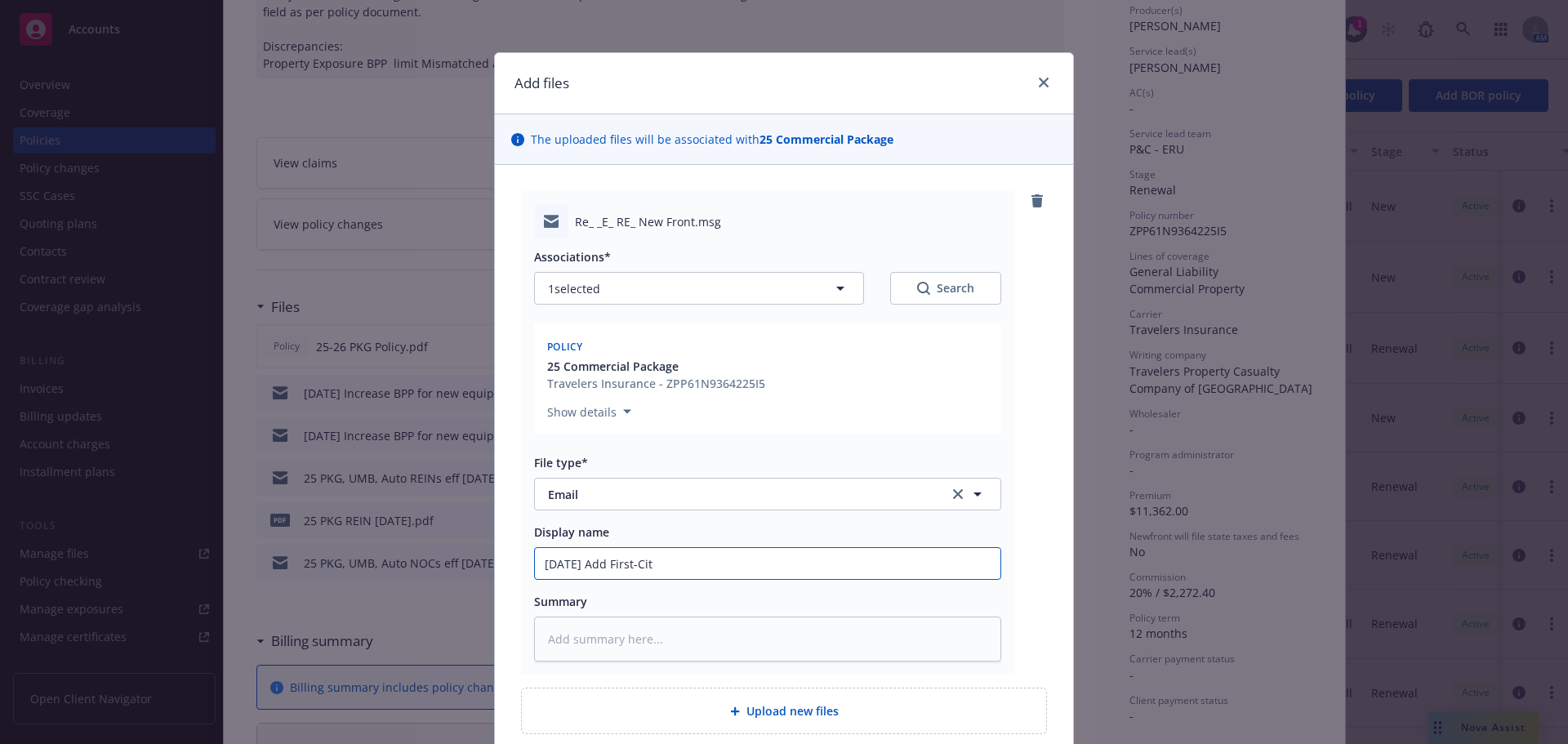
type input "[DATE] Add First-Citi"
type textarea "x"
type input "[DATE] Add First-Citiz"
type textarea "x"
type input "[DATE] Add First-Citize"
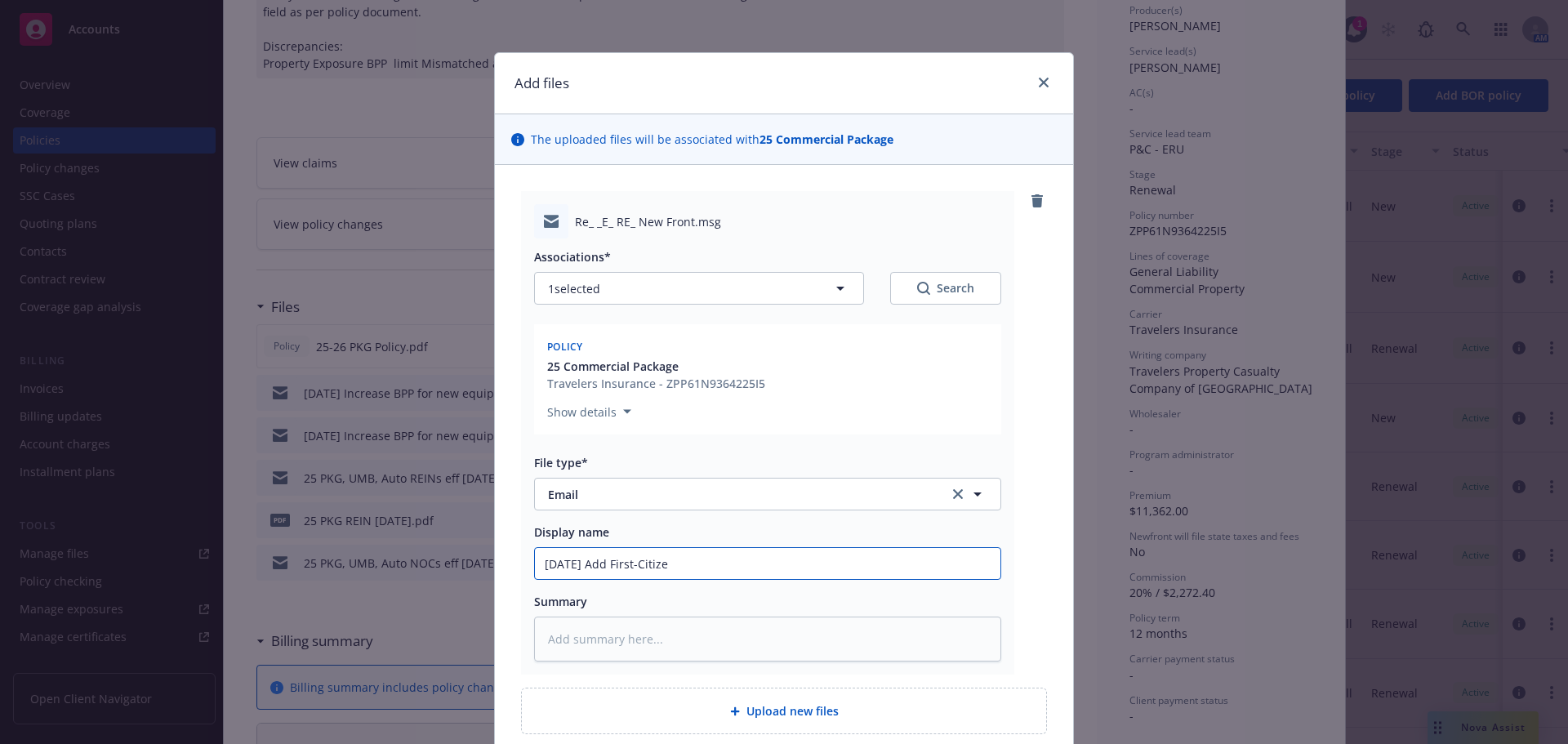
type textarea "x"
type input "[DATE] Add First-Citizen"
type textarea "x"
type input "[DATE] Add First-Citizens"
type textarea "x"
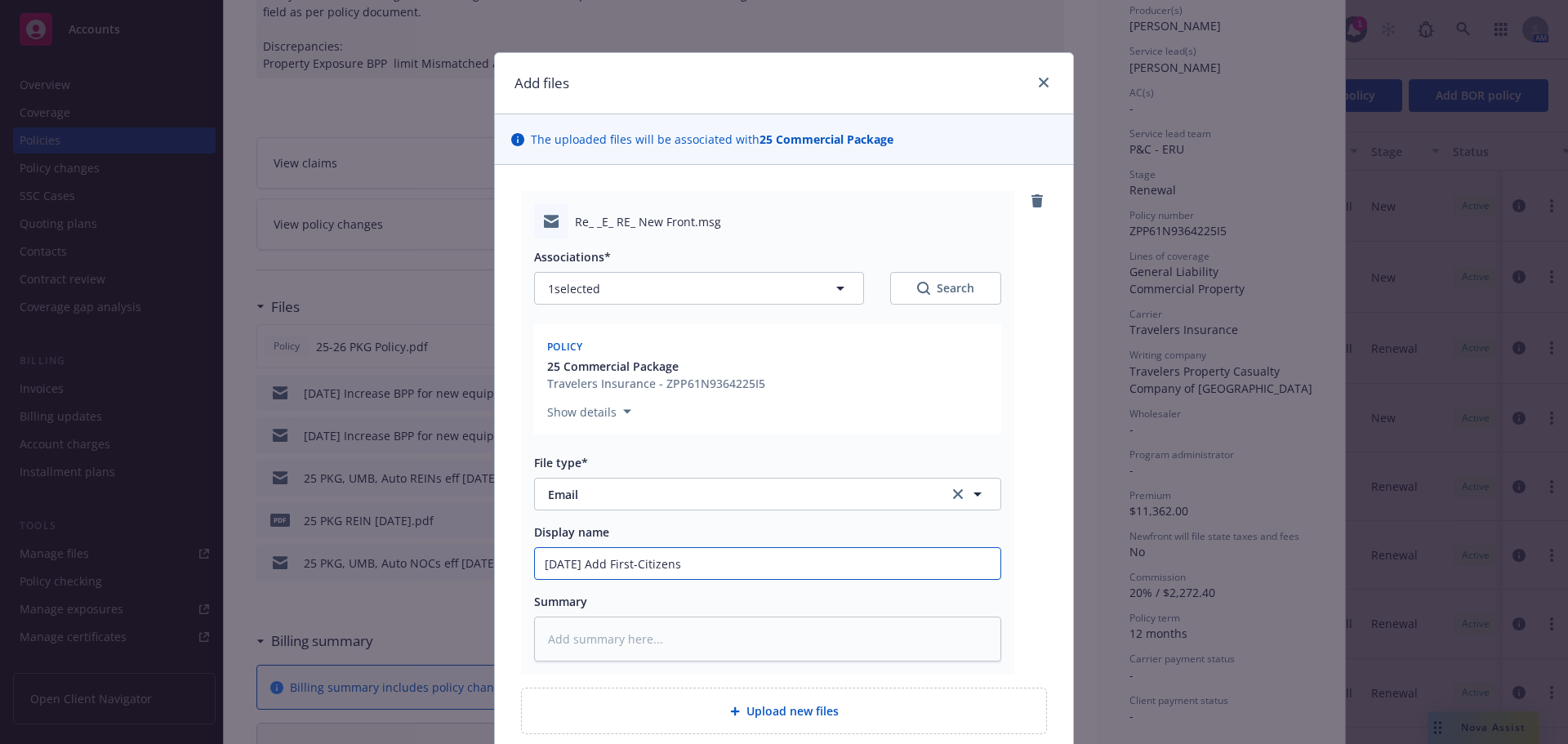
type input "[DATE] Add First-Citizens"
type textarea "x"
type input "[DATE] Add First-Citizens B"
type textarea "x"
type input "[DATE] Add First-Citizens Ba"
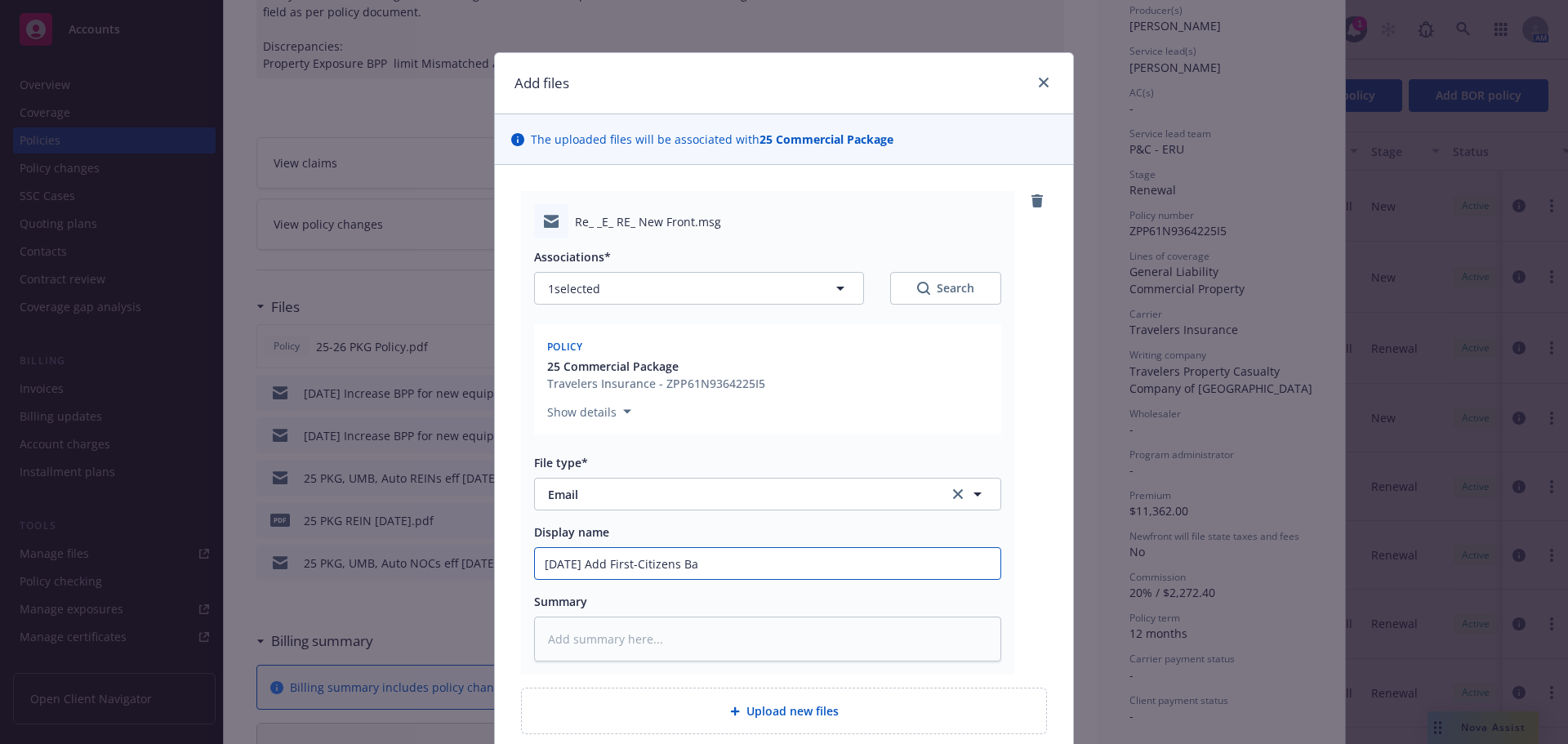
type textarea "x"
type input "[DATE] Add First-Citizens Ban"
type textarea "x"
type input "[DATE] Add First-Citizens Bank"
type textarea "x"
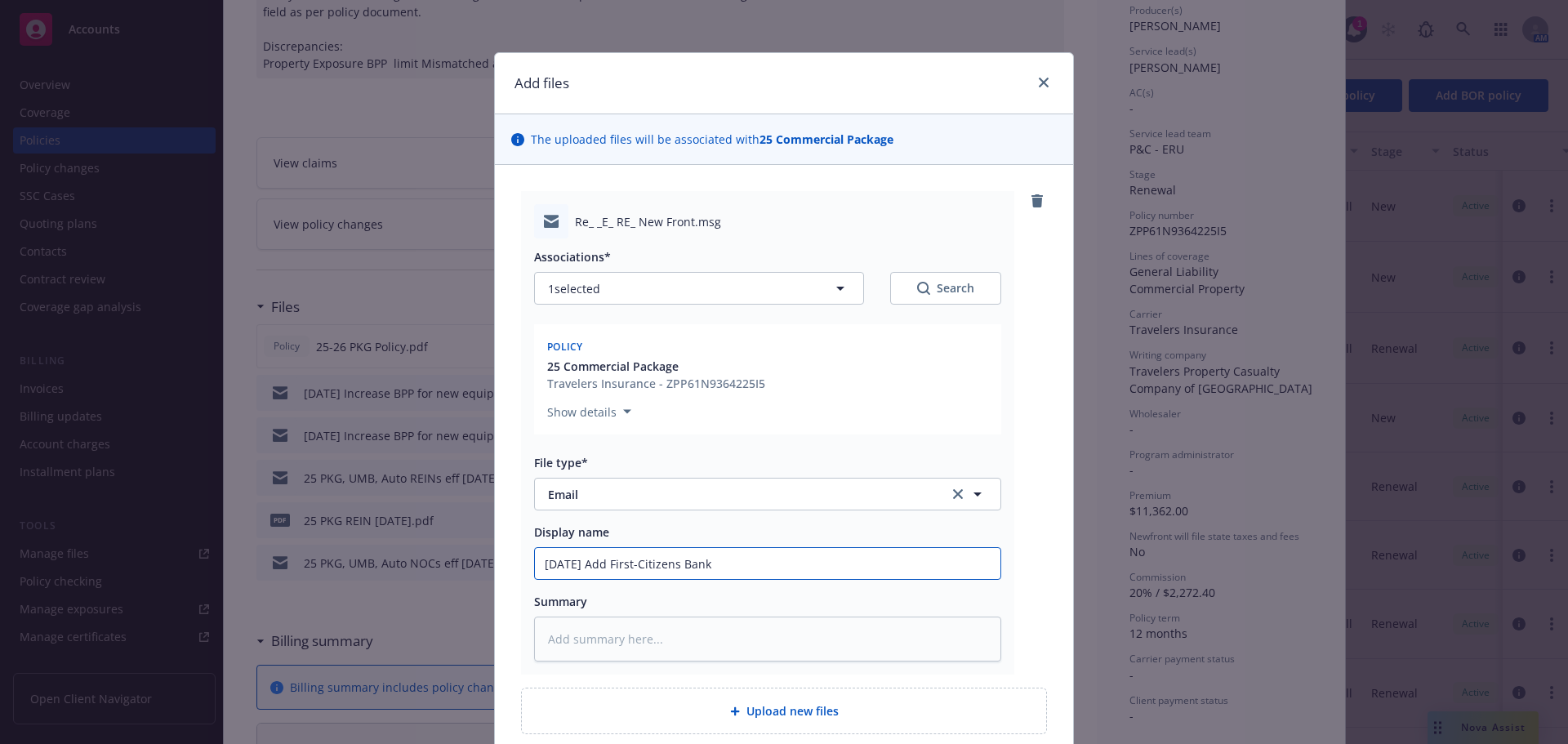
type input "[DATE] Add First-Citizens Bank"
type textarea "x"
type input "[DATE] Add First-Citizens Bank &"
type textarea "x"
type input "[DATE] Add First-Citizens Bank &"
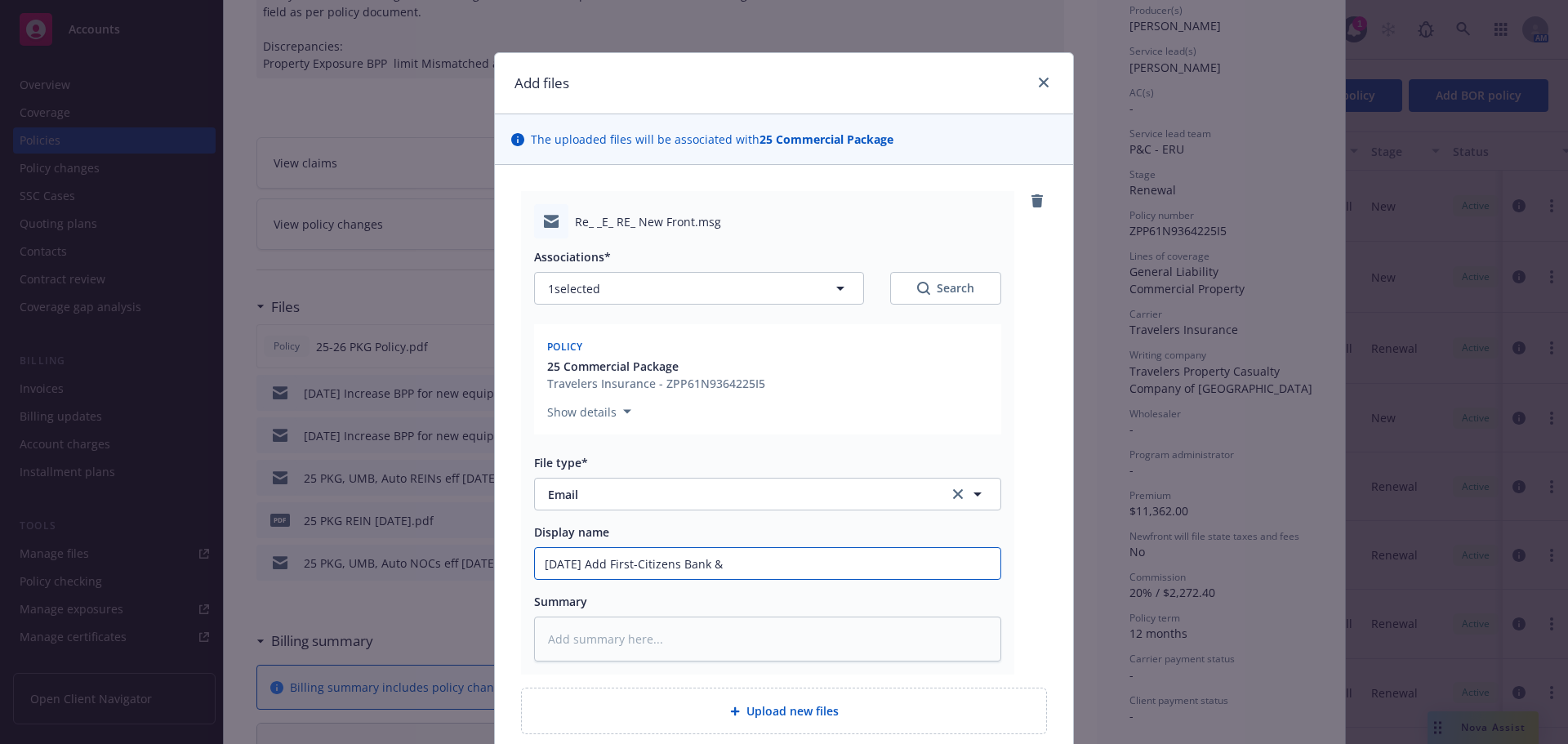
type textarea "x"
type input "[DATE] Add First-Citizens Bank & T"
type textarea "x"
type input "[DATE] Add First-Citizens Bank & Tr"
type textarea "x"
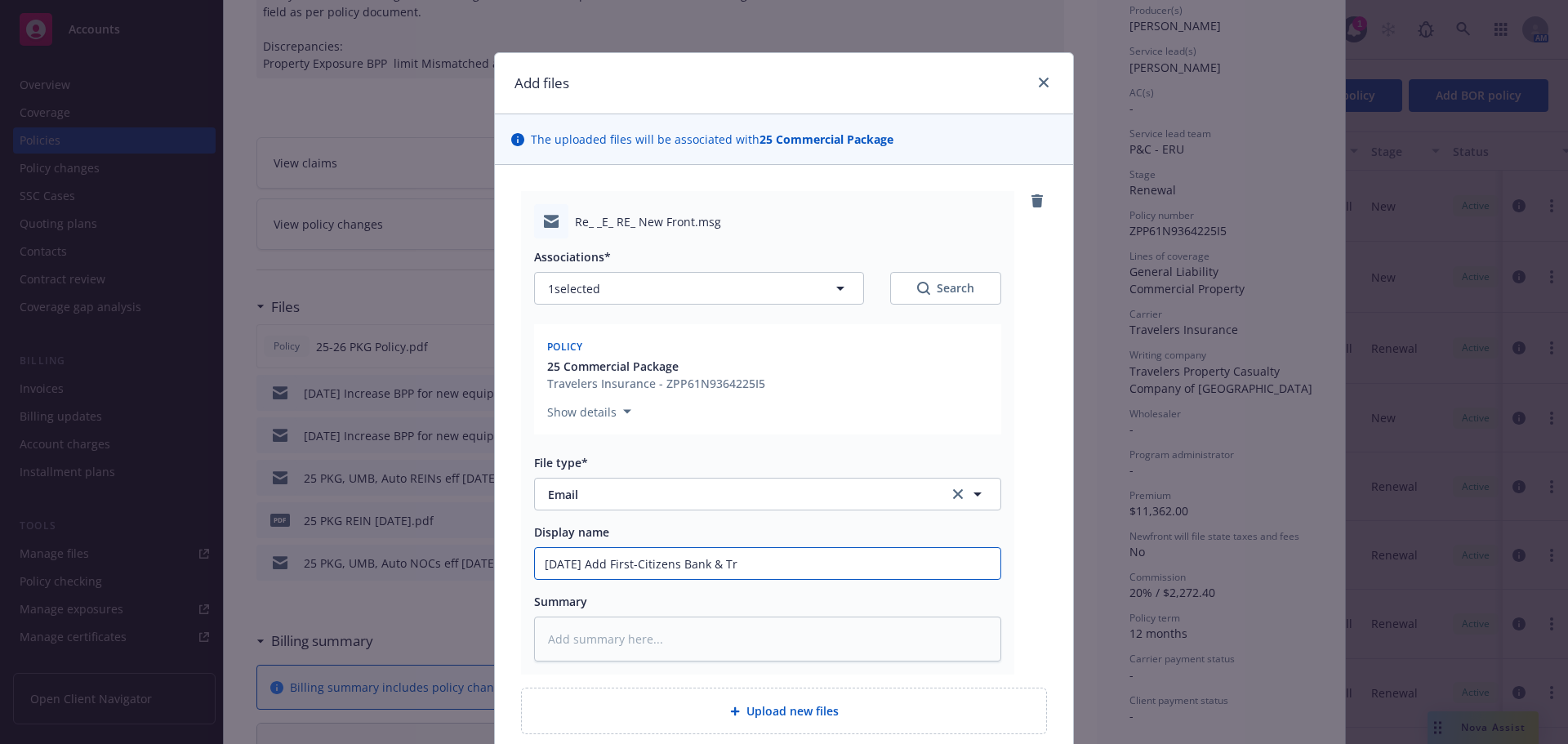
type input "[DATE] Add First-Citizens Bank & Trs"
type textarea "x"
type input "[DATE] Add First-Citizens Bank & Trsu"
type textarea "x"
type input "[DATE] Add First-Citizens Bank & Trsut"
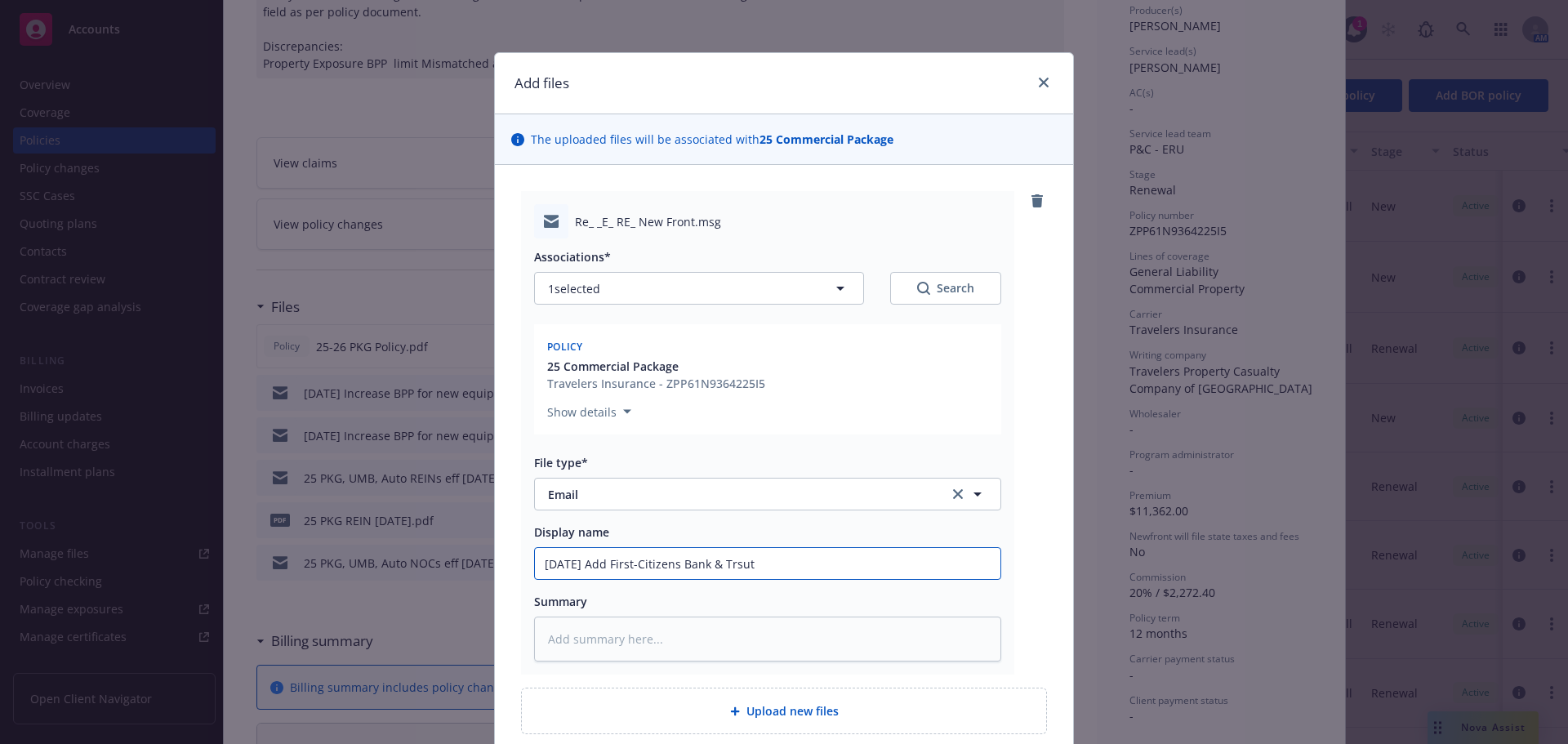
type textarea "x"
type input "[DATE] Add First-Citizens Bank & Trsut"
type textarea "x"
type input "[DATE] Add First-Citizens Bank & Trsut"
type textarea "x"
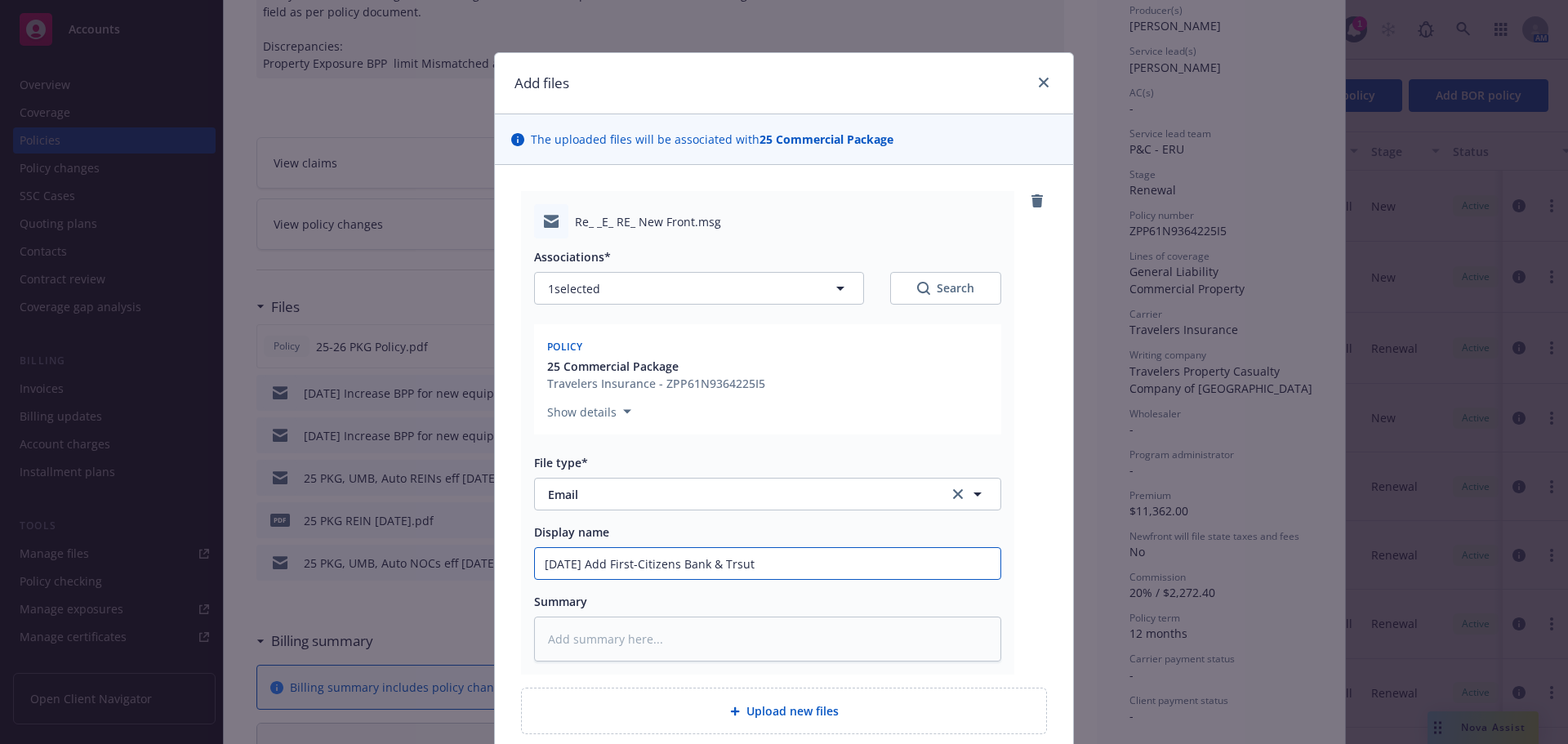
type input "[DATE] Add First-Citizens Bank & Trsu"
type textarea "x"
type input "[DATE] Add First-Citizens Bank & Trs"
type textarea "x"
type input "[DATE] Add First-Citizens Bank & Tr"
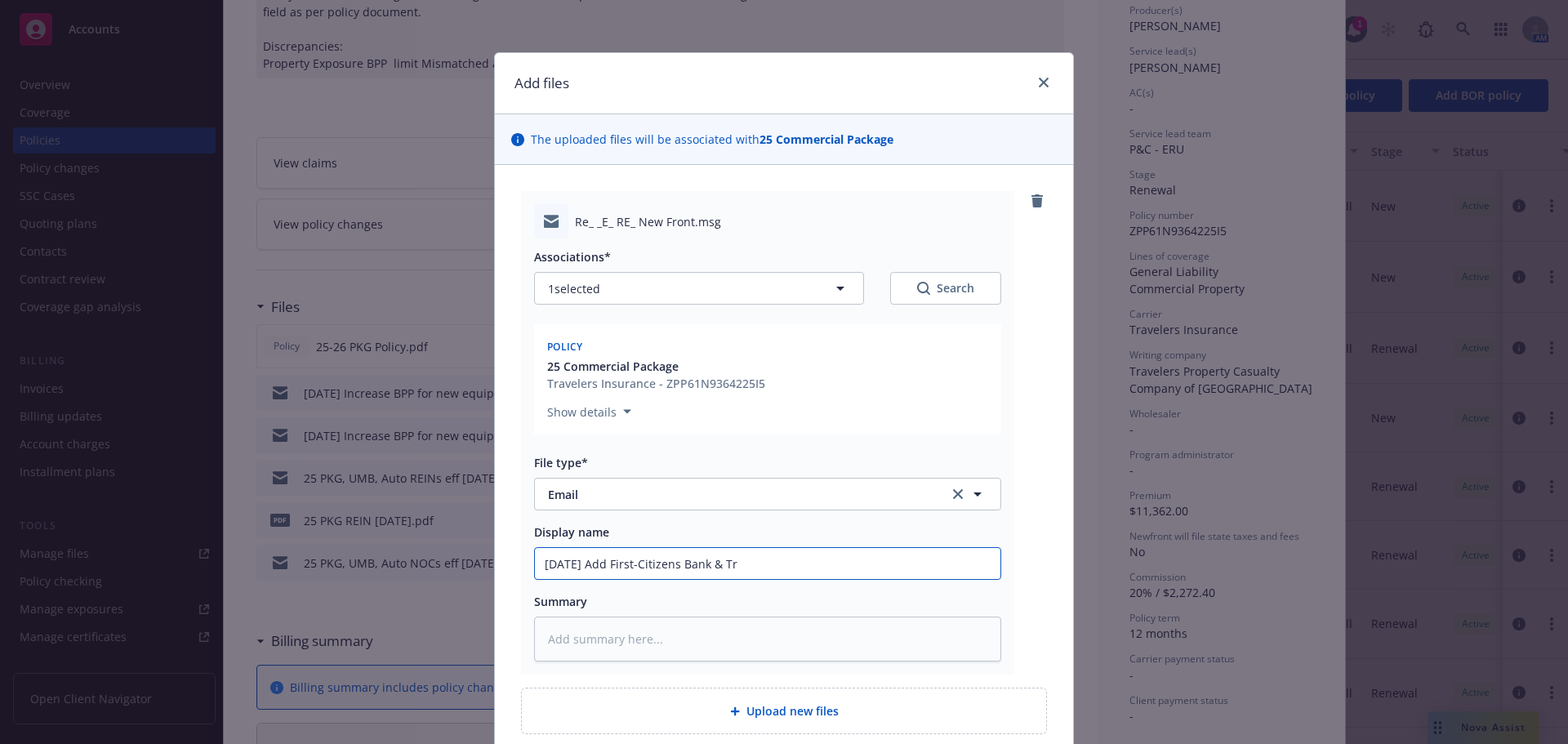
type textarea "x"
type input "[DATE] Add First-Citizens Bank & Trus"
type textarea "x"
type input "[DATE] Add First-Citizens Bank & Trust"
type textarea "x"
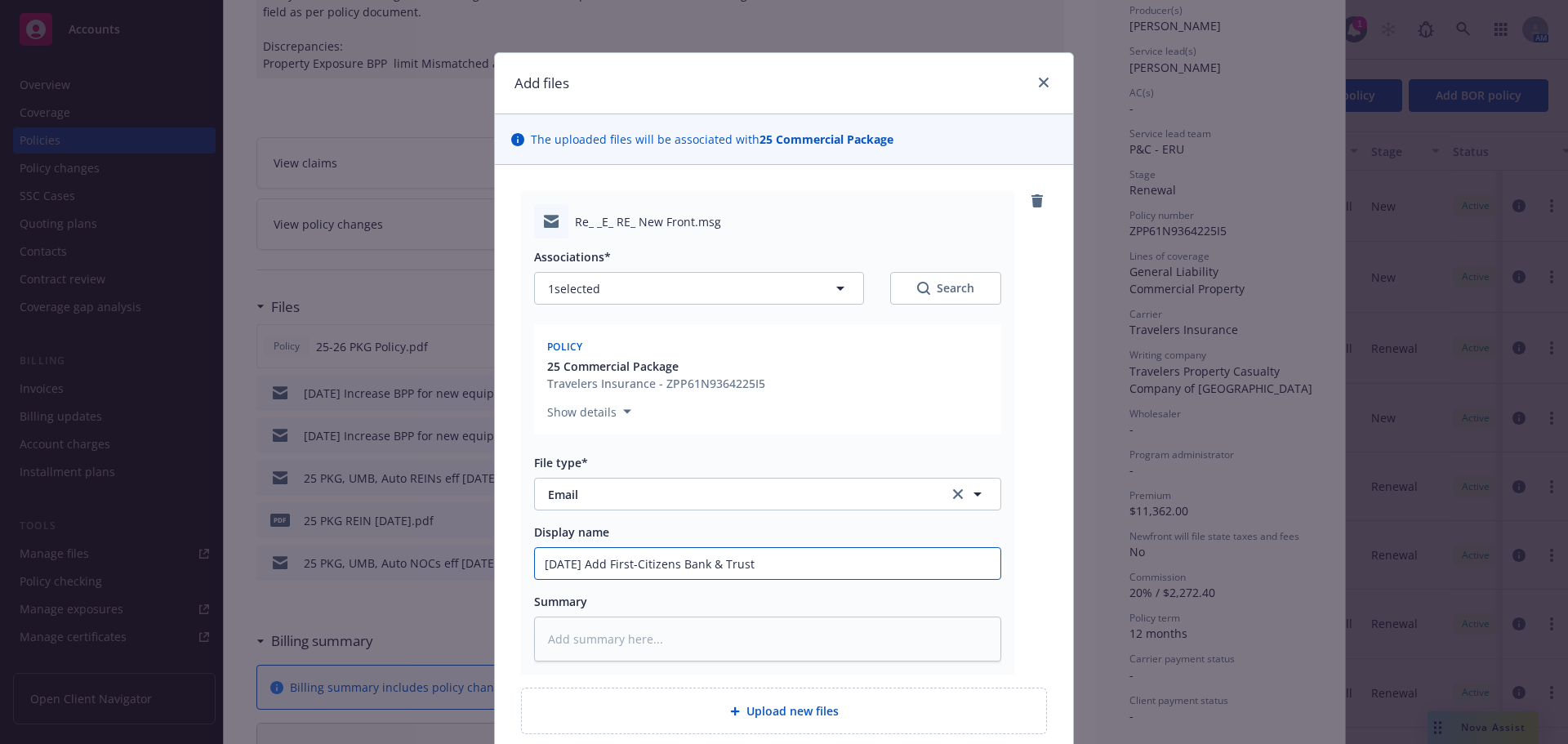
type input "[DATE] Add First-Citizens Bank & Trust a"
type textarea "x"
type input "[DATE] Add First-Citizens Bank & Trust as"
type textarea "x"
type input "[DATE] Add First-Citizens Bank & Trust as"
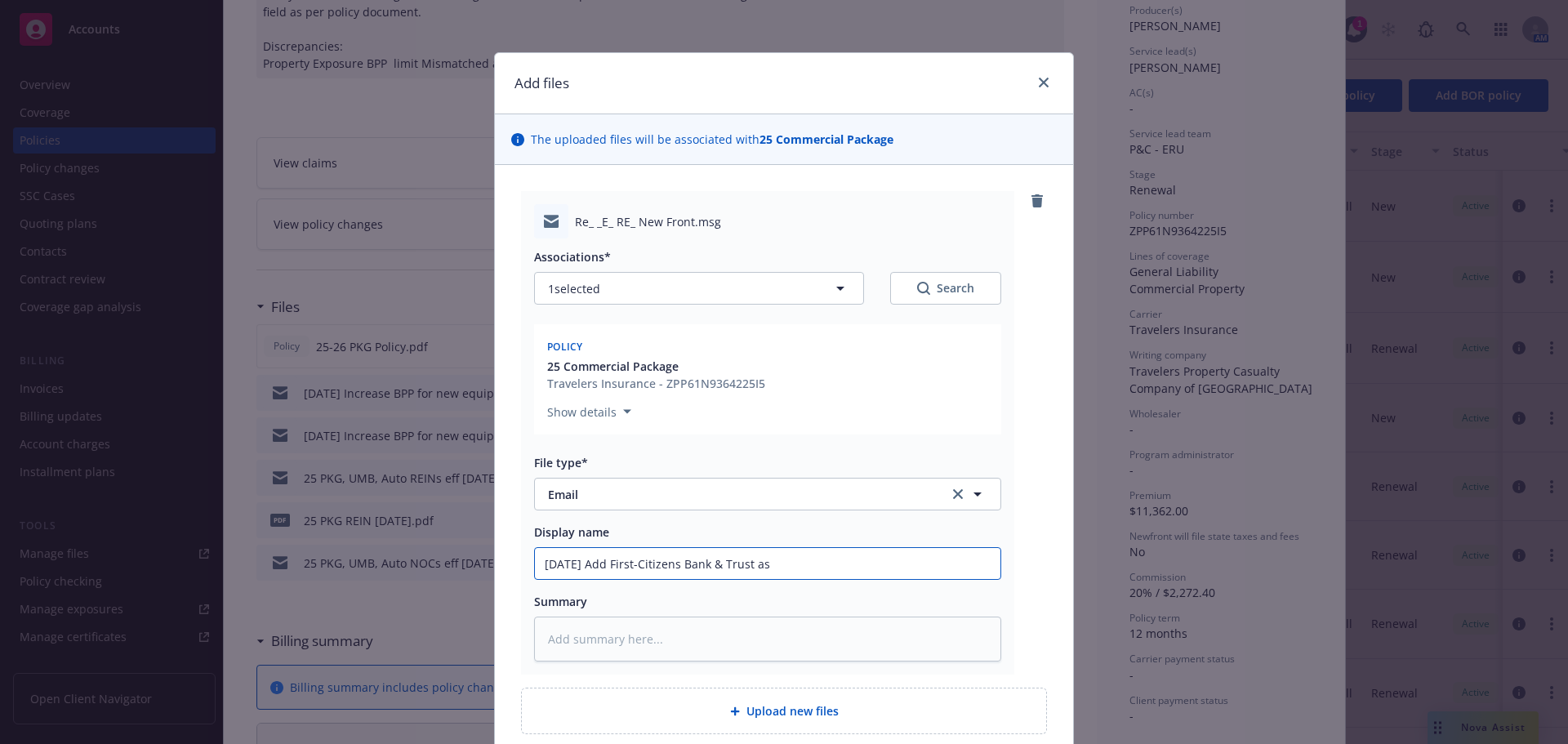
type textarea "x"
type input "[DATE] Add First-Citizens Bank & Trust as A"
type textarea "x"
type input "[DATE] Add First-Citizens Bank & Trust as AI"
type textarea "x"
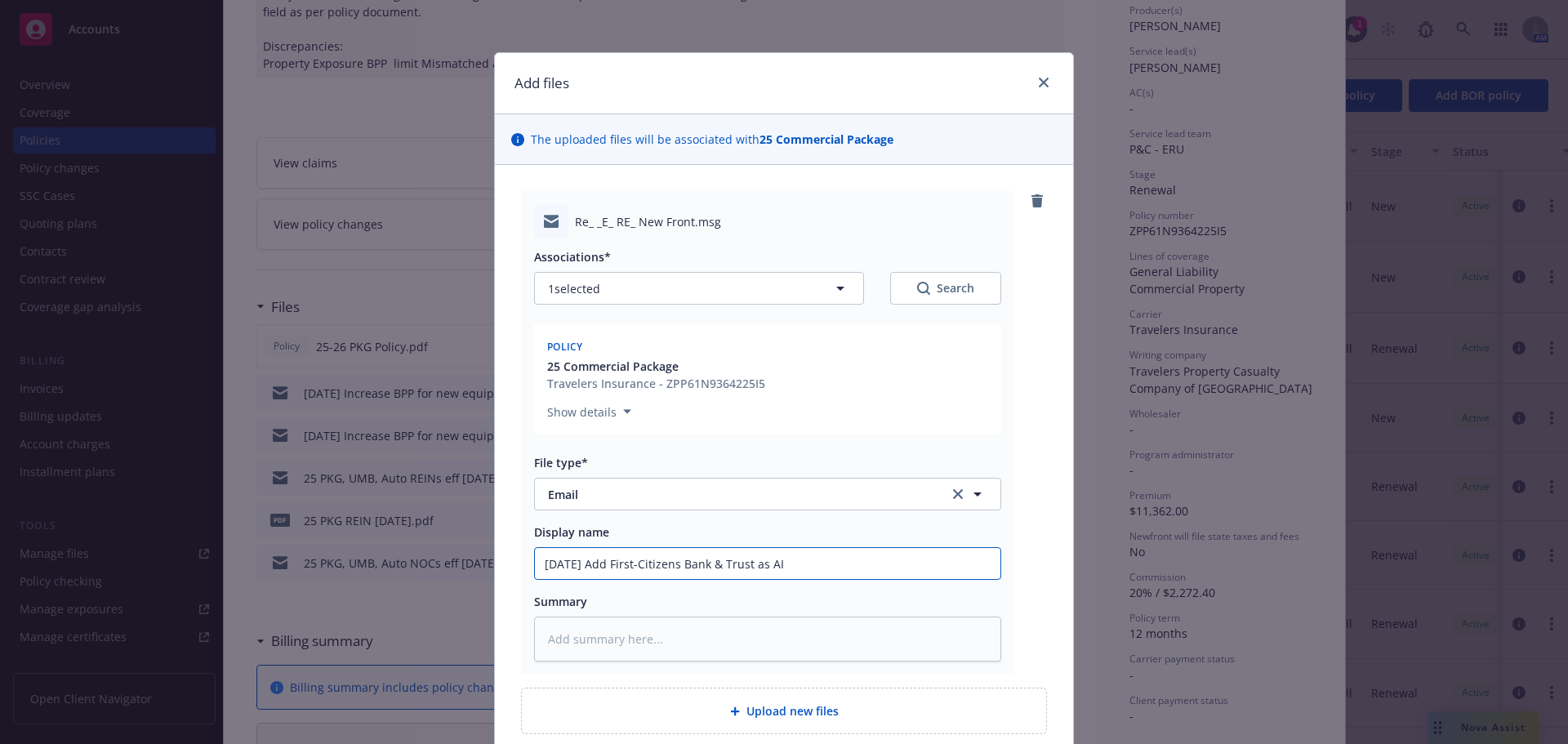
type input "[DATE] Add First-Citizens Bank & Trust as AI,"
type textarea "x"
type input "[DATE] Add First-Citizens Bank & Trust as AI,"
type textarea "x"
type input "[DATE] Add First-Citizens Bank & Trust as AI, L"
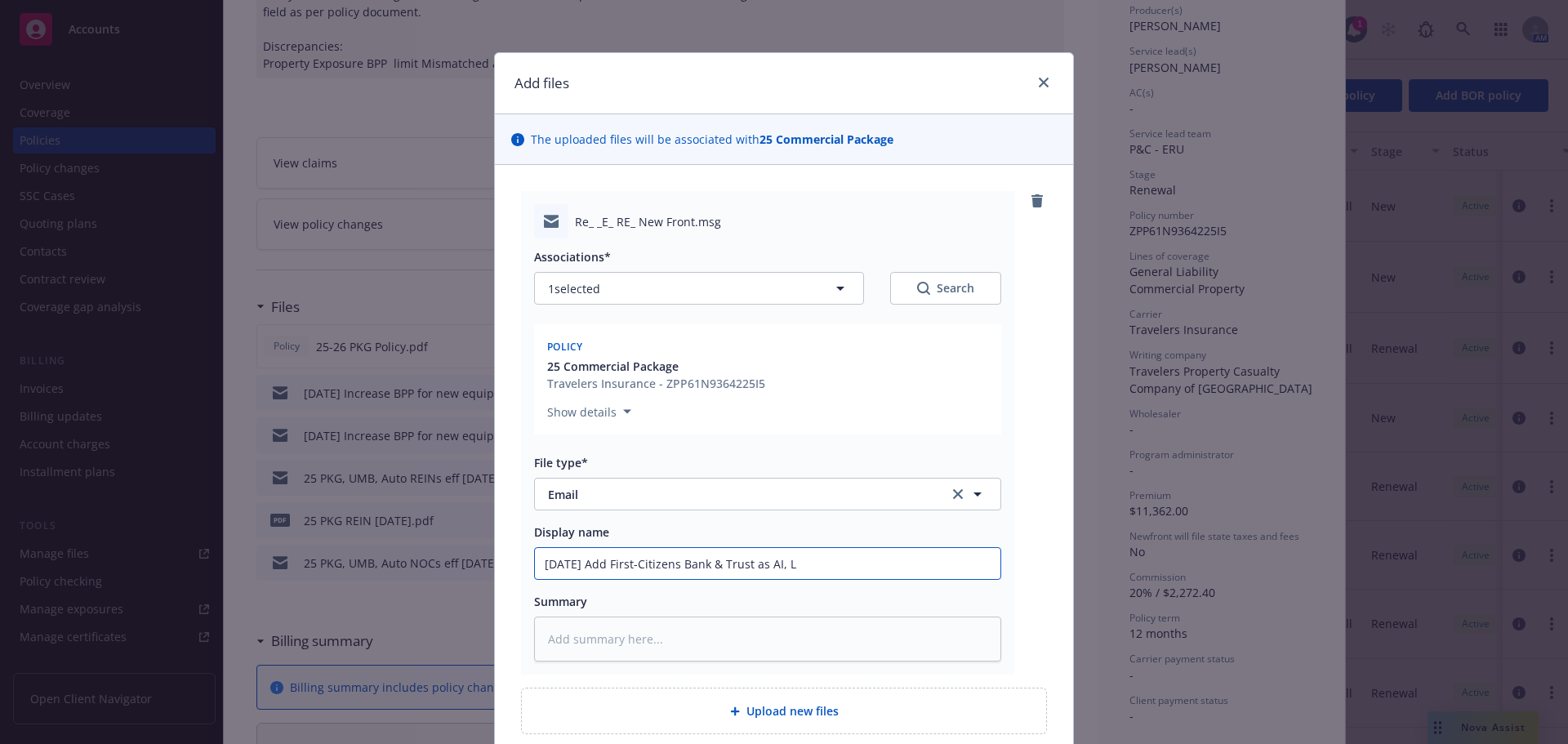
type textarea "x"
type input "[DATE] Add First-Citizens Bank & Trust as AI, LL"
type textarea "x"
type input "[DATE] Add First-Citizens Bank & Trust as AI, LLP"
type textarea "x"
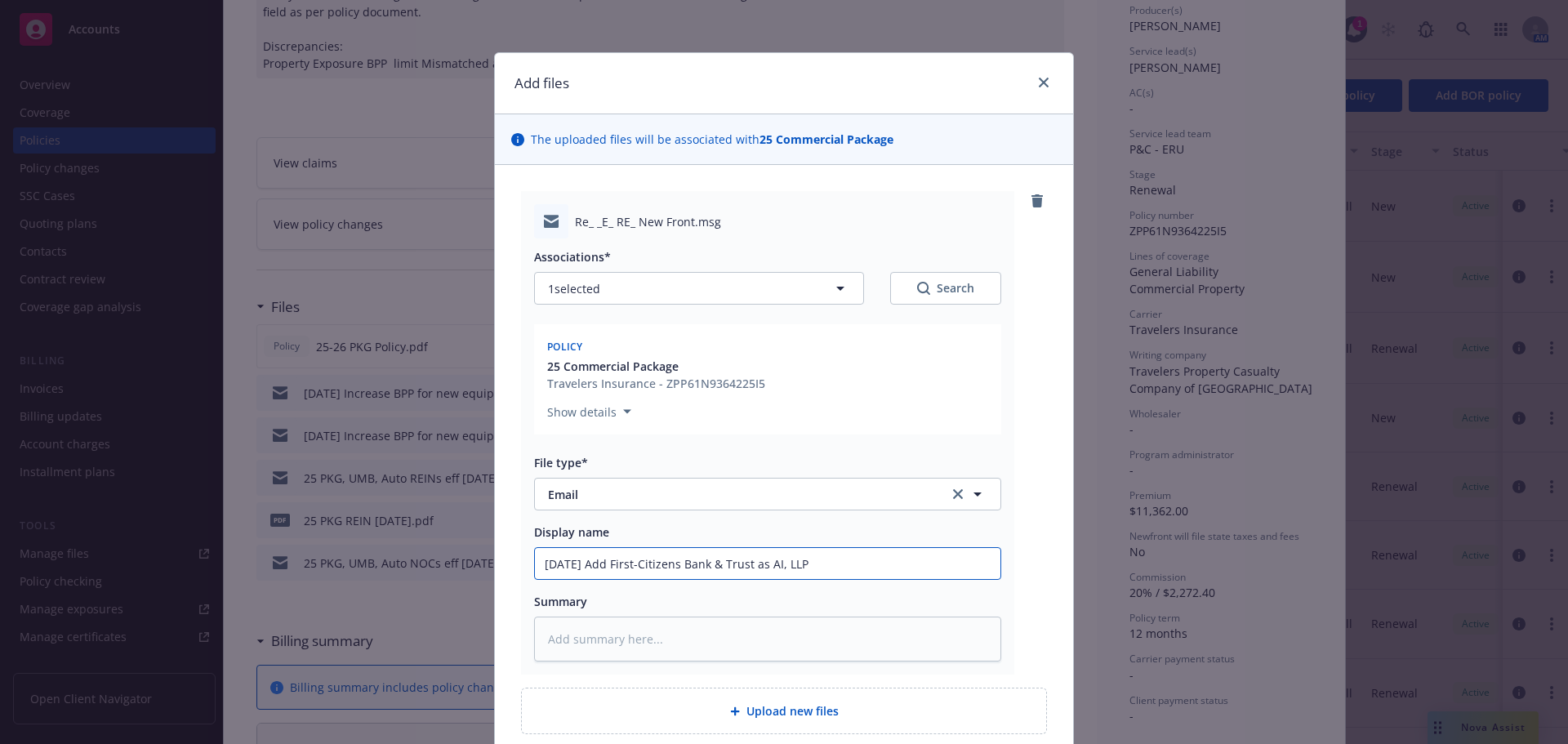
type input "[DATE] Add First-Citizens Bank & Trust as AI, LLP,"
type textarea "x"
type input "[DATE] Add First-Citizens Bank & Trust as AI, LLP,"
type textarea "x"
type input "[DATE] Add First-Citizens Bank & Trust as AI, LLP, 3"
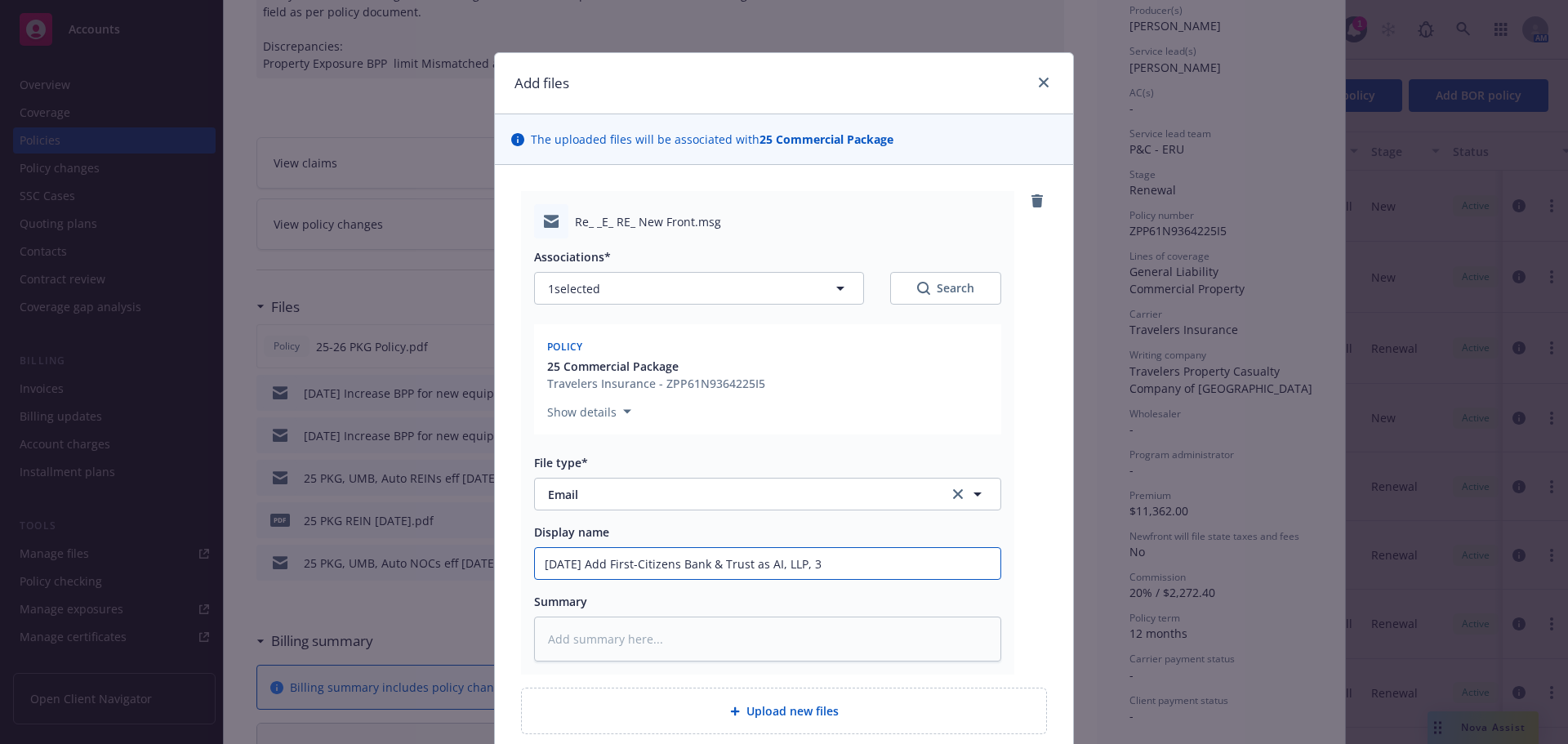
type textarea "x"
type input "[DATE] Add First-Citizens Bank & Trust as AI, LLP, 30"
type textarea "x"
type input "[DATE] Add First-Citizens Bank & Trust as AI, LLP, 30 d"
type textarea "x"
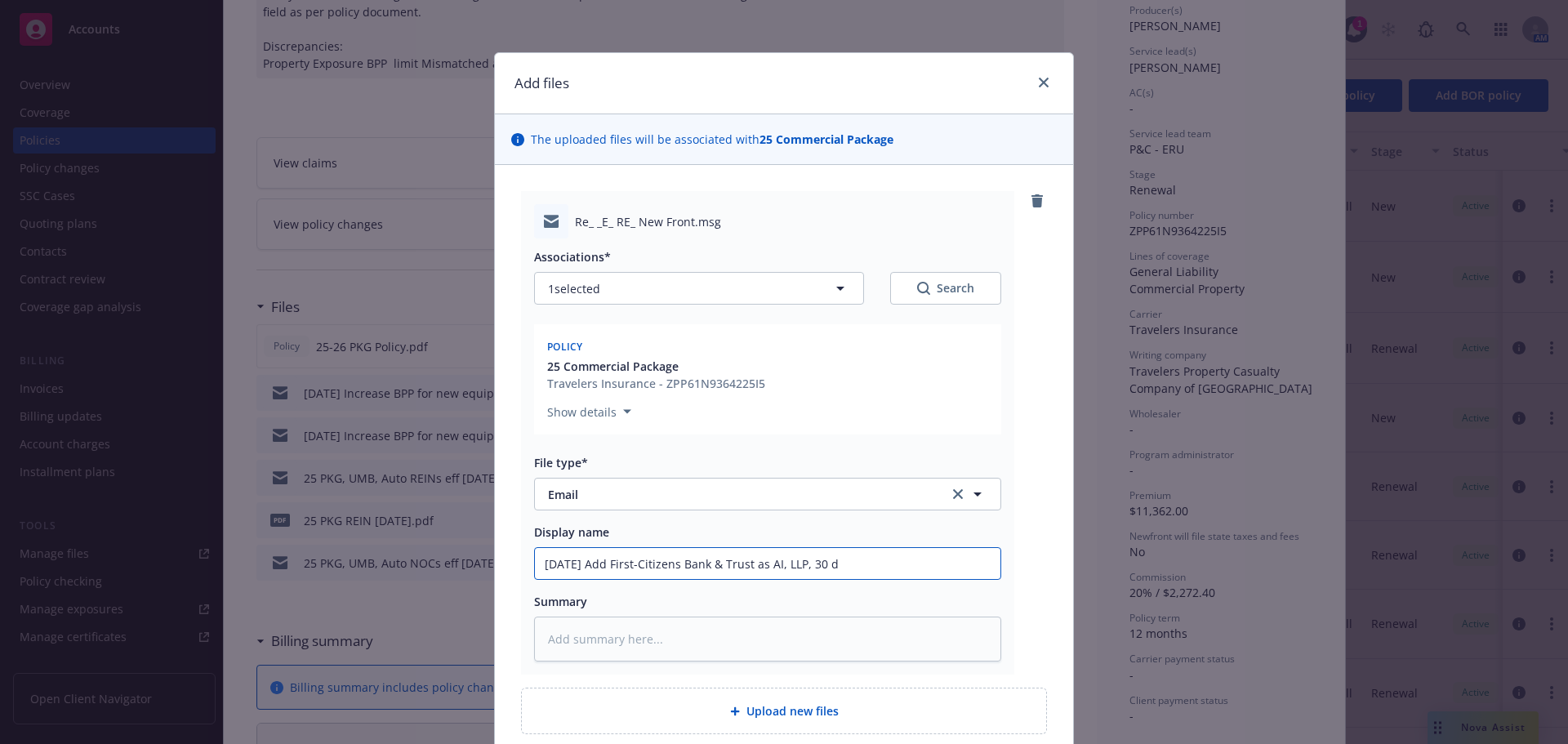
type input "[DATE] Add First-Citizens Bank & Trust as AI, LLP, 30 da"
type textarea "x"
type input "[DATE] Add First-Citizens Bank & Trust as AI, LLP, 30 day"
type textarea "x"
type input "[DATE] Add First-Citizens Bank & Trust as AI, LLP, 30 day"
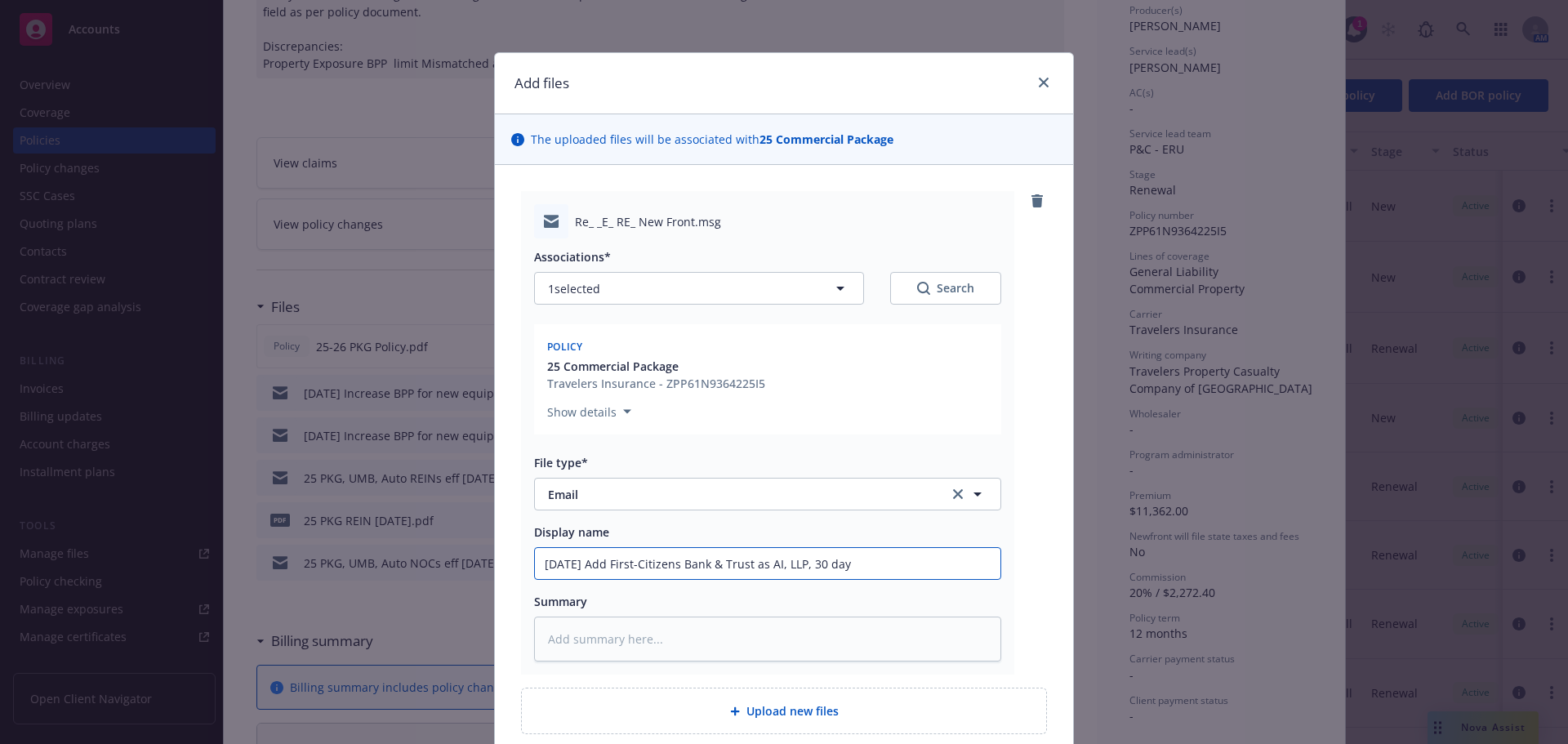
type textarea "x"
type input "[DATE] Add First-Citizens Bank & Trust as AI, LLP, 30 day NO"
type textarea "x"
type input "[DATE] Add First-Citizens Bank & Trust as AI, LLP, 30 day NOC"
drag, startPoint x: 894, startPoint y: 569, endPoint x: 485, endPoint y: 550, distance: 409.4
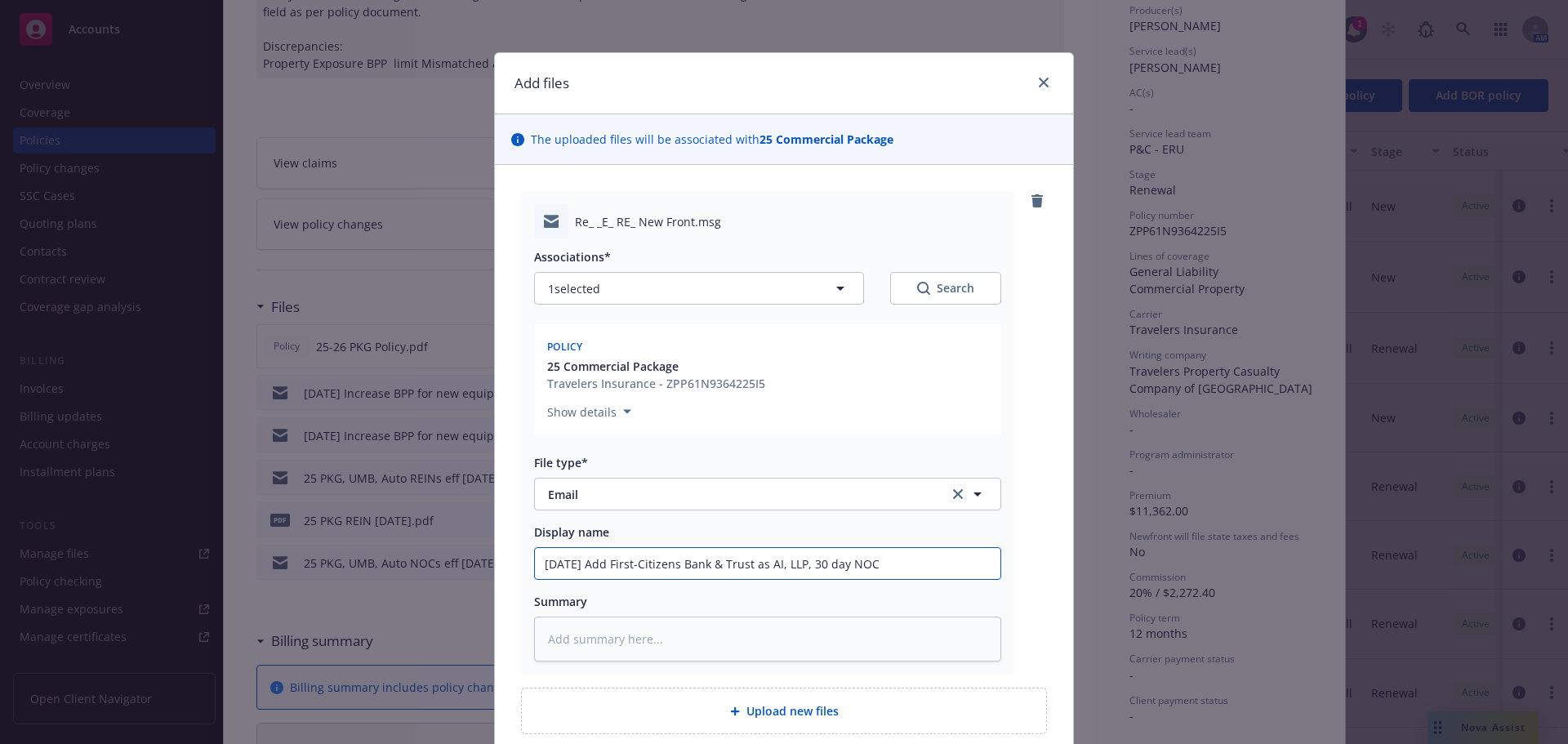
click at [485, 550] on div "Add files The uploaded files will be associated with 25 Commercial Package Re_ …" at bounding box center [784, 372] width 1568 height 744
type textarea "x"
click at [894, 559] on input "[DATE] Add First-Citizens Bank & Trust as AI, LLP, 30 day NOC" at bounding box center [767, 564] width 466 height 31
type input "[DATE] Add First-Citizens Bank & Trust as AI, LLP, 30 day NOC"
type textarea "x"
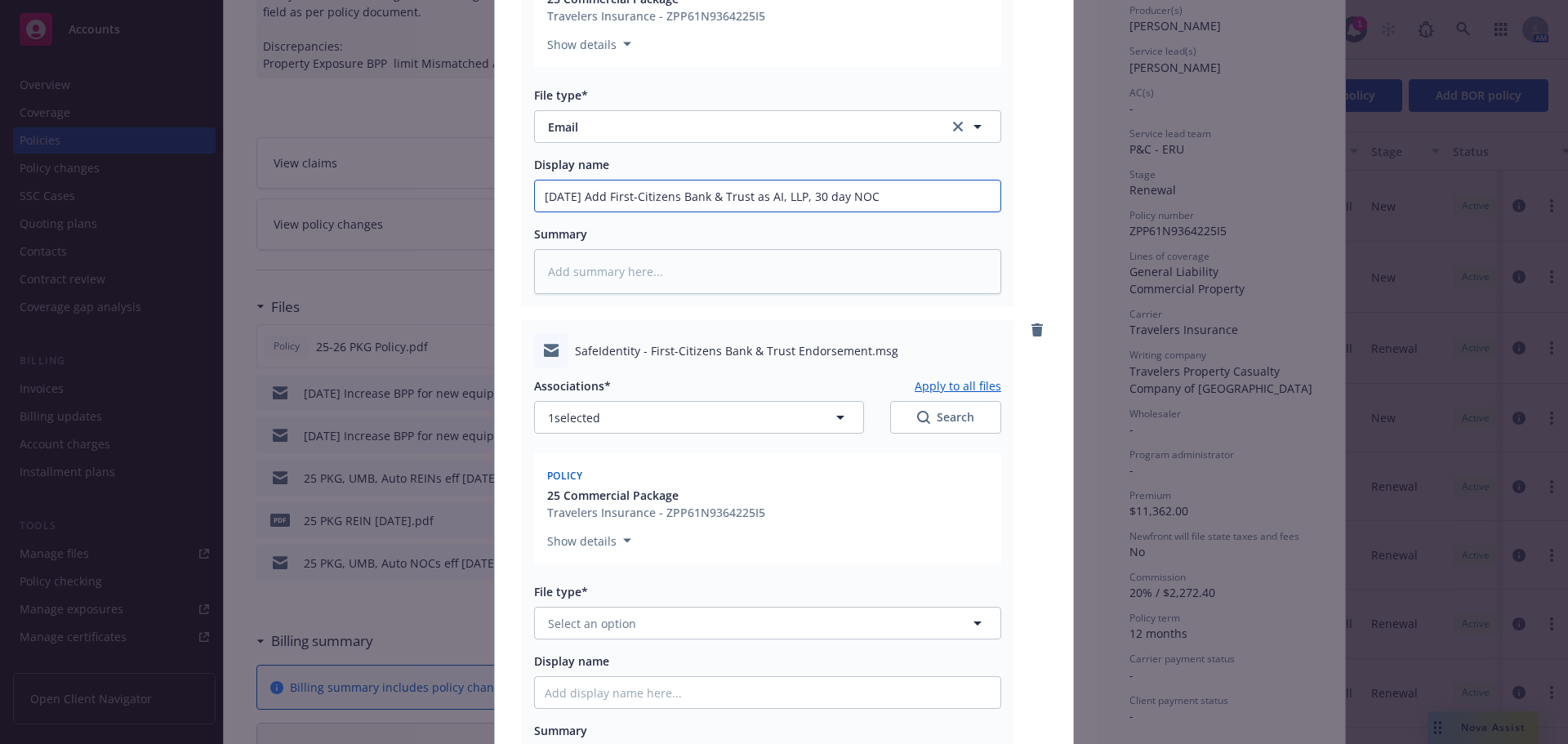
scroll to position [409, 0]
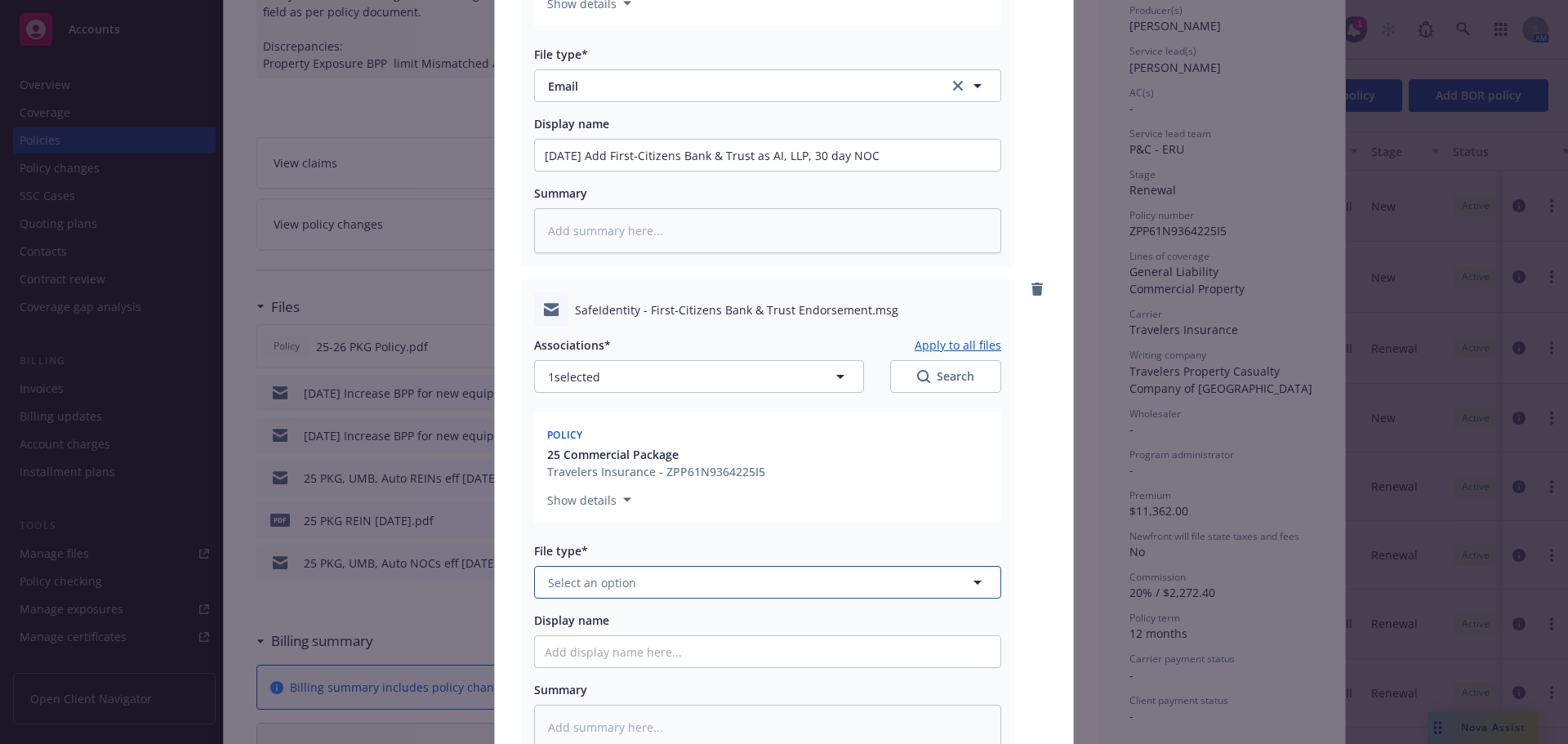
click at [611, 578] on span "Select an option" at bounding box center [592, 583] width 88 height 17
type input "em"
click at [595, 655] on div "Email" at bounding box center [767, 670] width 466 height 43
click at [604, 648] on input "Display name" at bounding box center [767, 652] width 466 height 31
paste input "[DATE] Add First-Citizens Bank & Trust as AI, LLP, 30 day NOC"
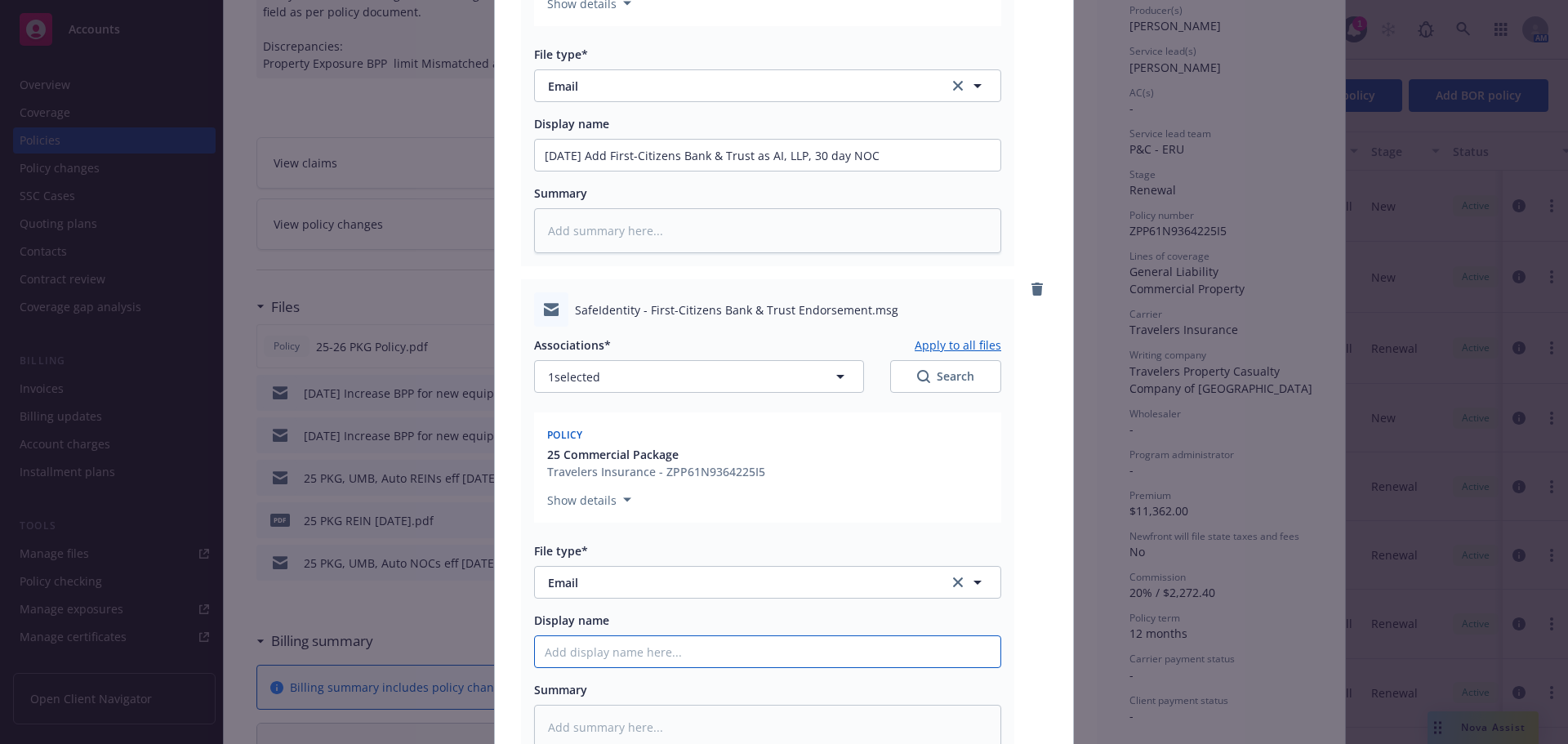
type textarea "x"
type input "[DATE] Add First-Citizens Bank & Trust as AI, LLP, 30 day NOC"
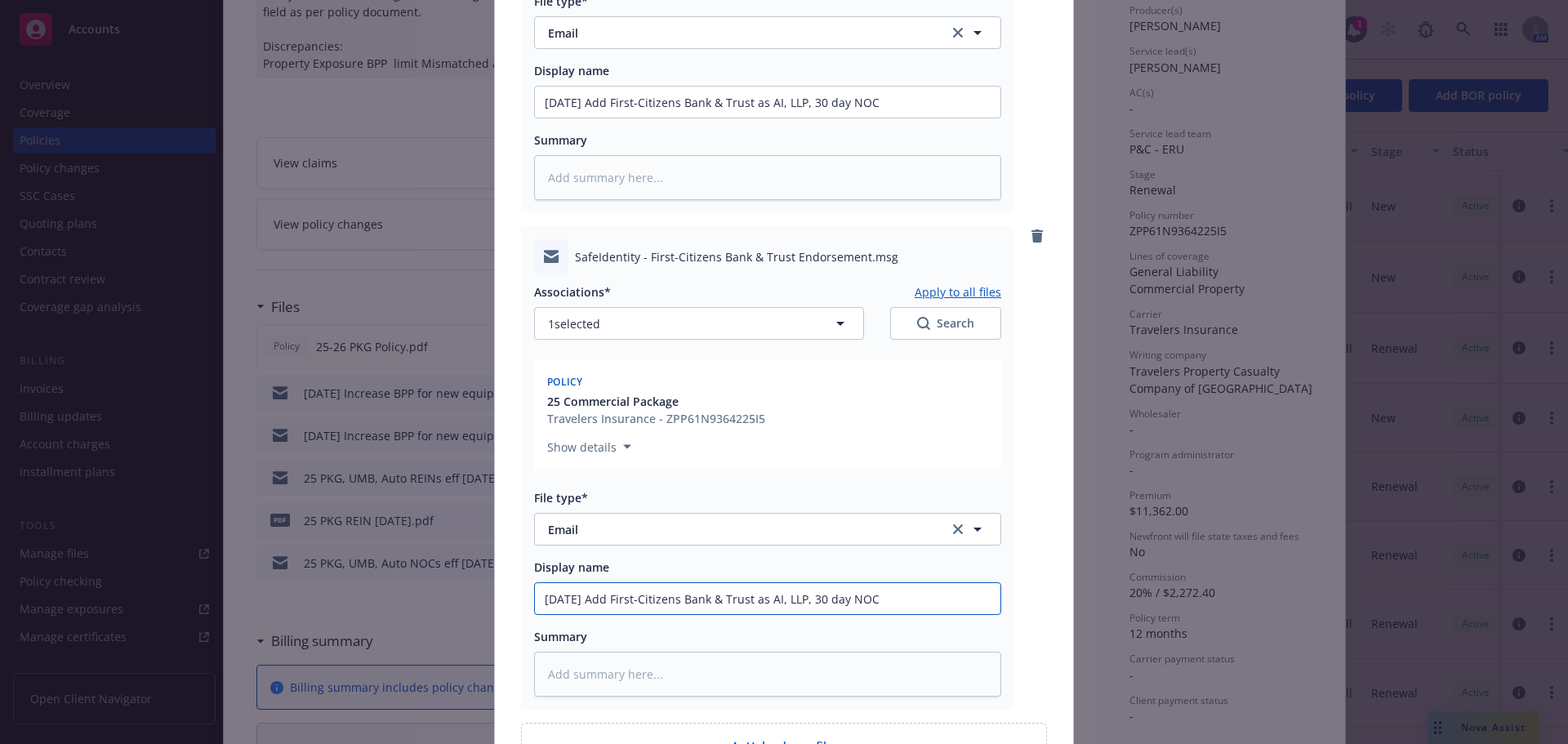
scroll to position [490, 0]
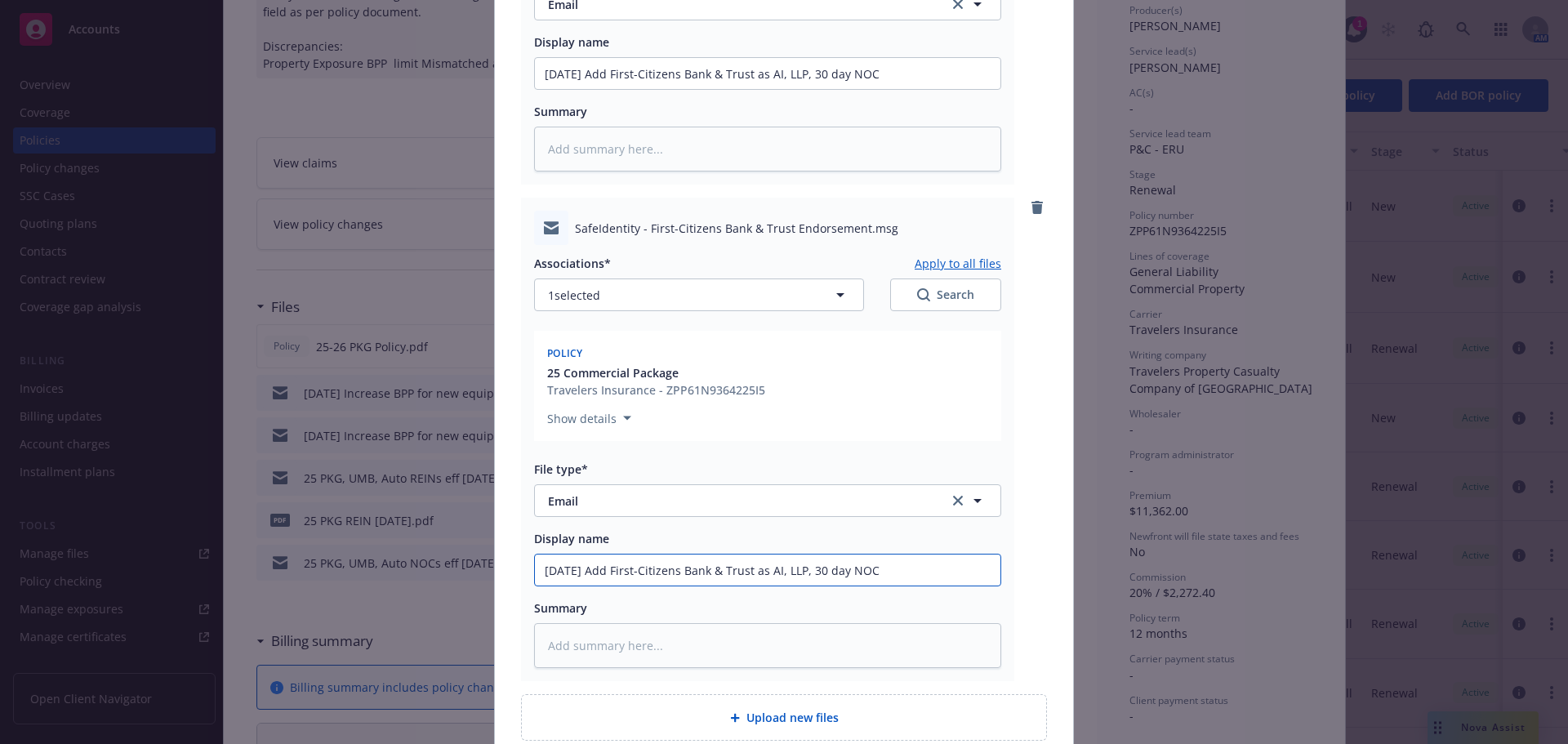
click at [570, 570] on input "[DATE] Add First-Citizens Bank & Trust as AI, LLP, 30 day NOC" at bounding box center [767, 571] width 466 height 31
type textarea "x"
type input "[DATE] Add First-Citizens Bank & Trust as AI, LLP, 30 day NOC"
type textarea "x"
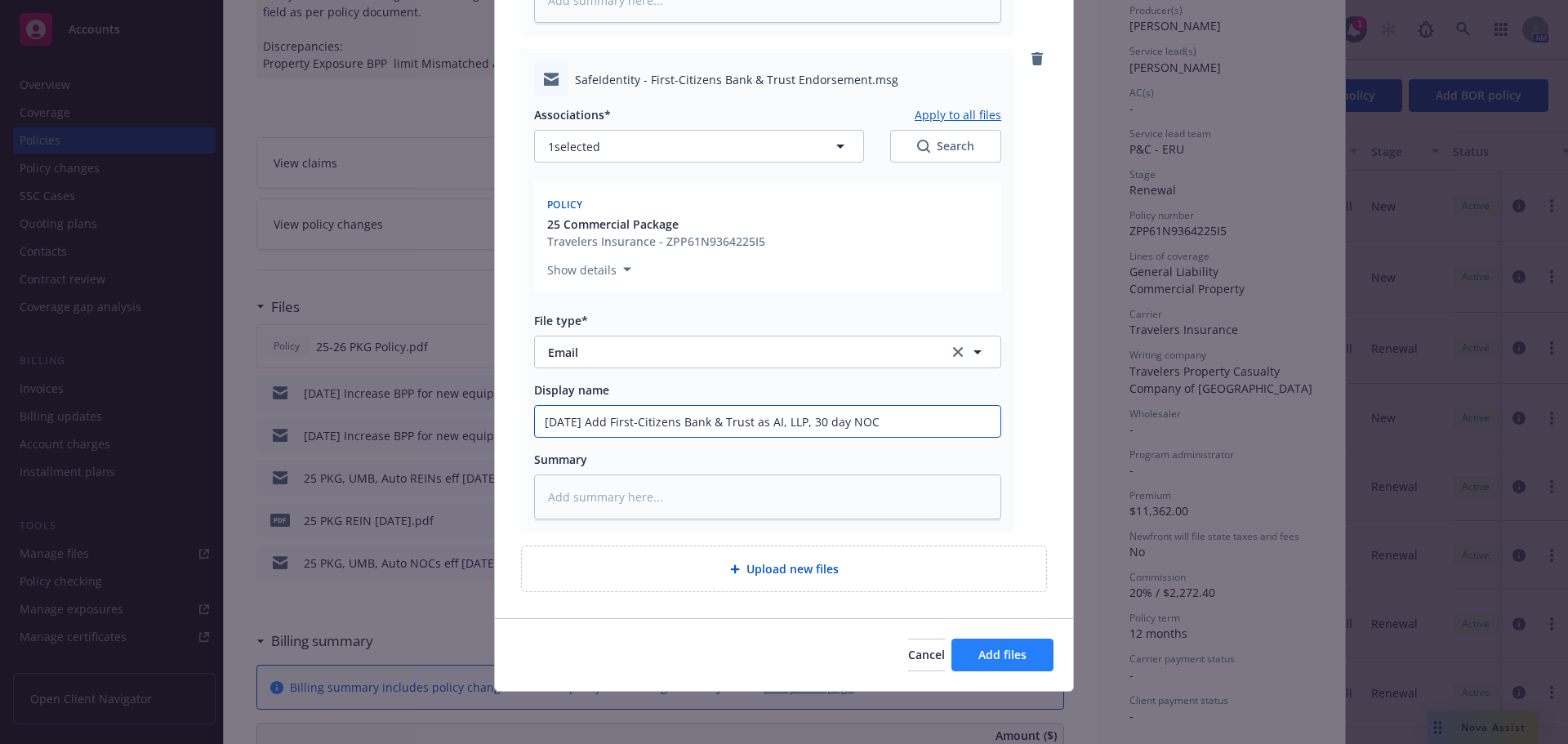
type input "[DATE] Add First-Citizens Bank & Trust as AI, LLP, 30 day NOC"
click at [1006, 645] on button "Add files" at bounding box center [1002, 655] width 102 height 32
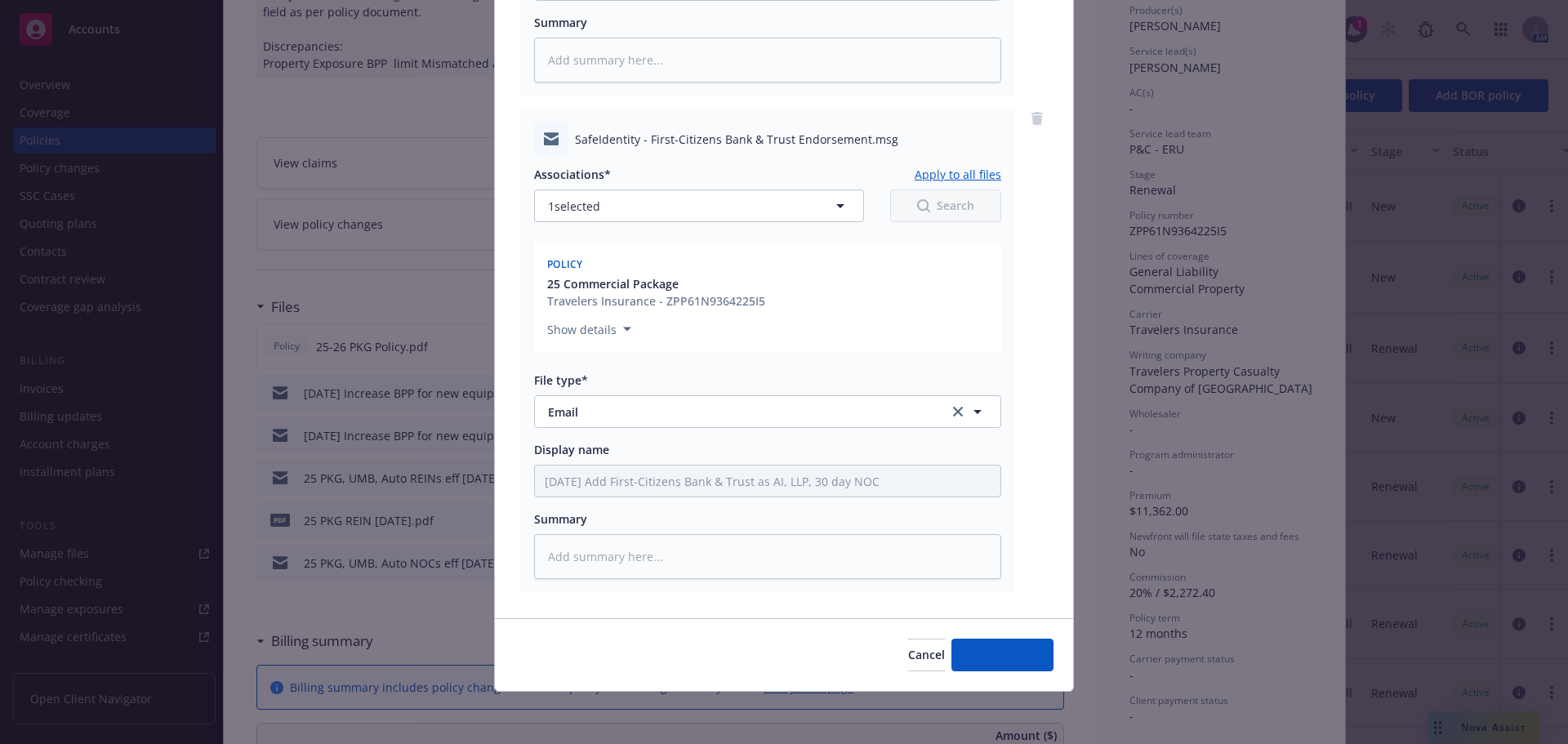
scroll to position [579, 0]
type textarea "x"
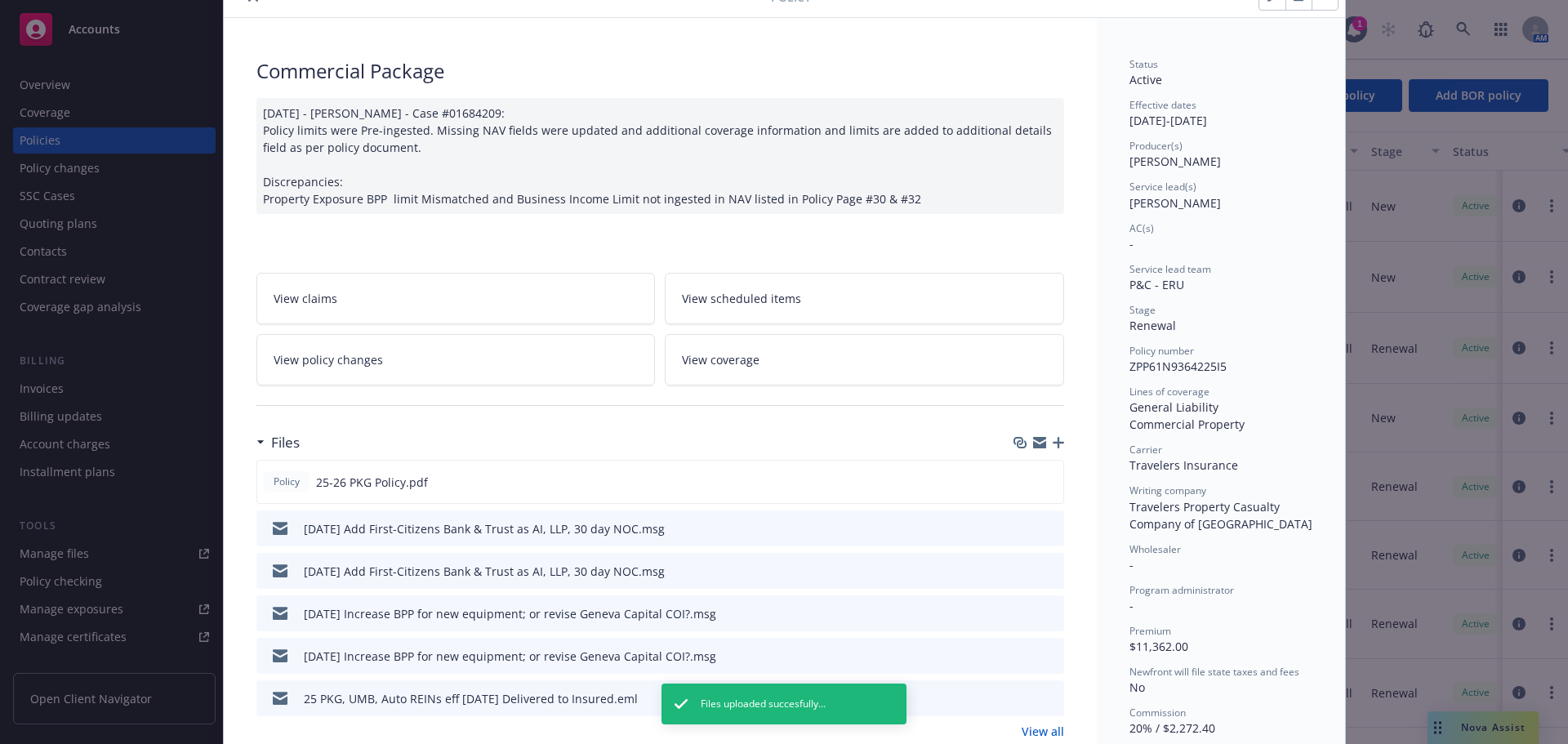
scroll to position [0, 0]
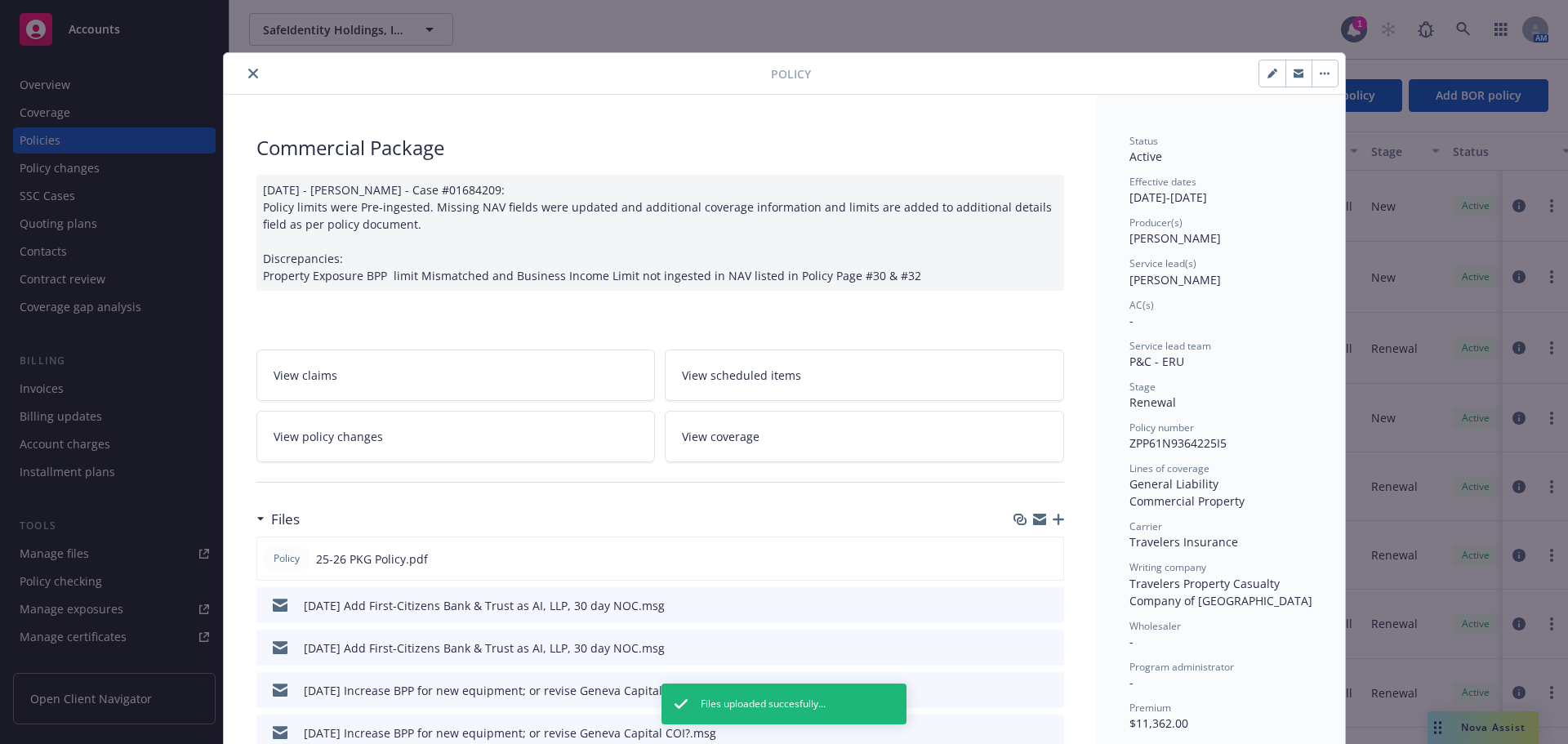
click at [252, 76] on button "close" at bounding box center [252, 73] width 19 height 19
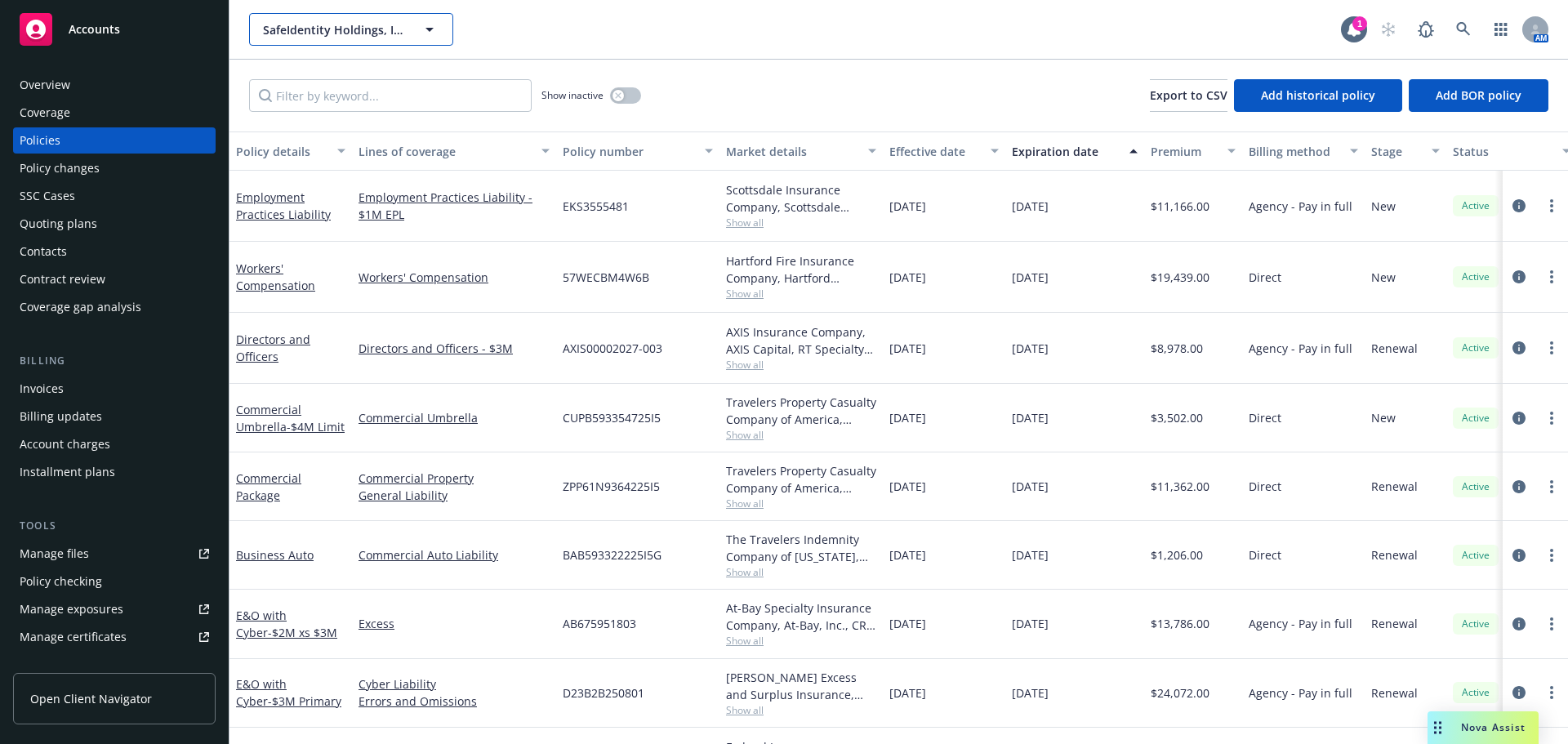
click at [306, 32] on span "SafeIdentity Holdings, Inc. (fka Safetrust Holdings, Inc.)" at bounding box center [334, 29] width 142 height 17
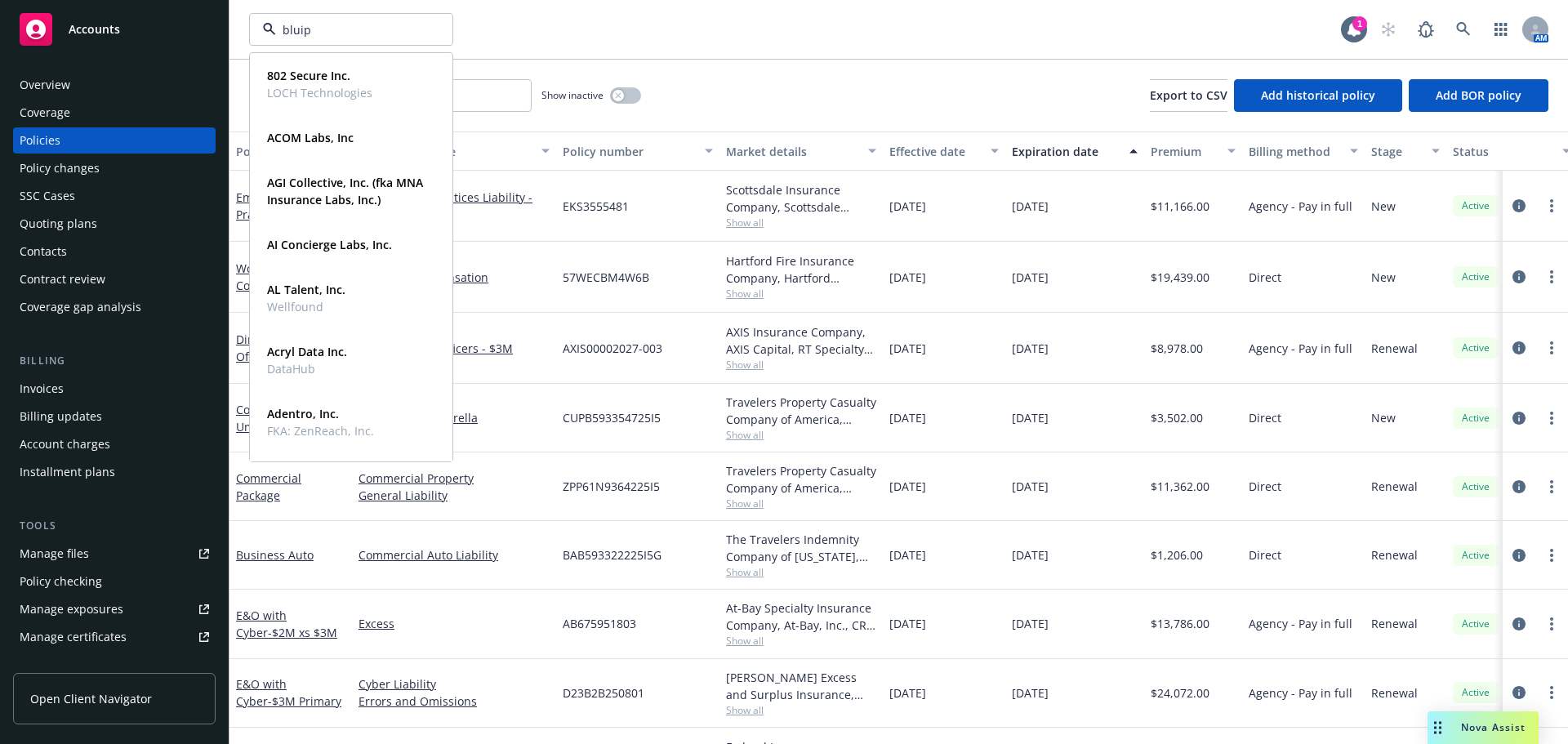
type input "bluip"
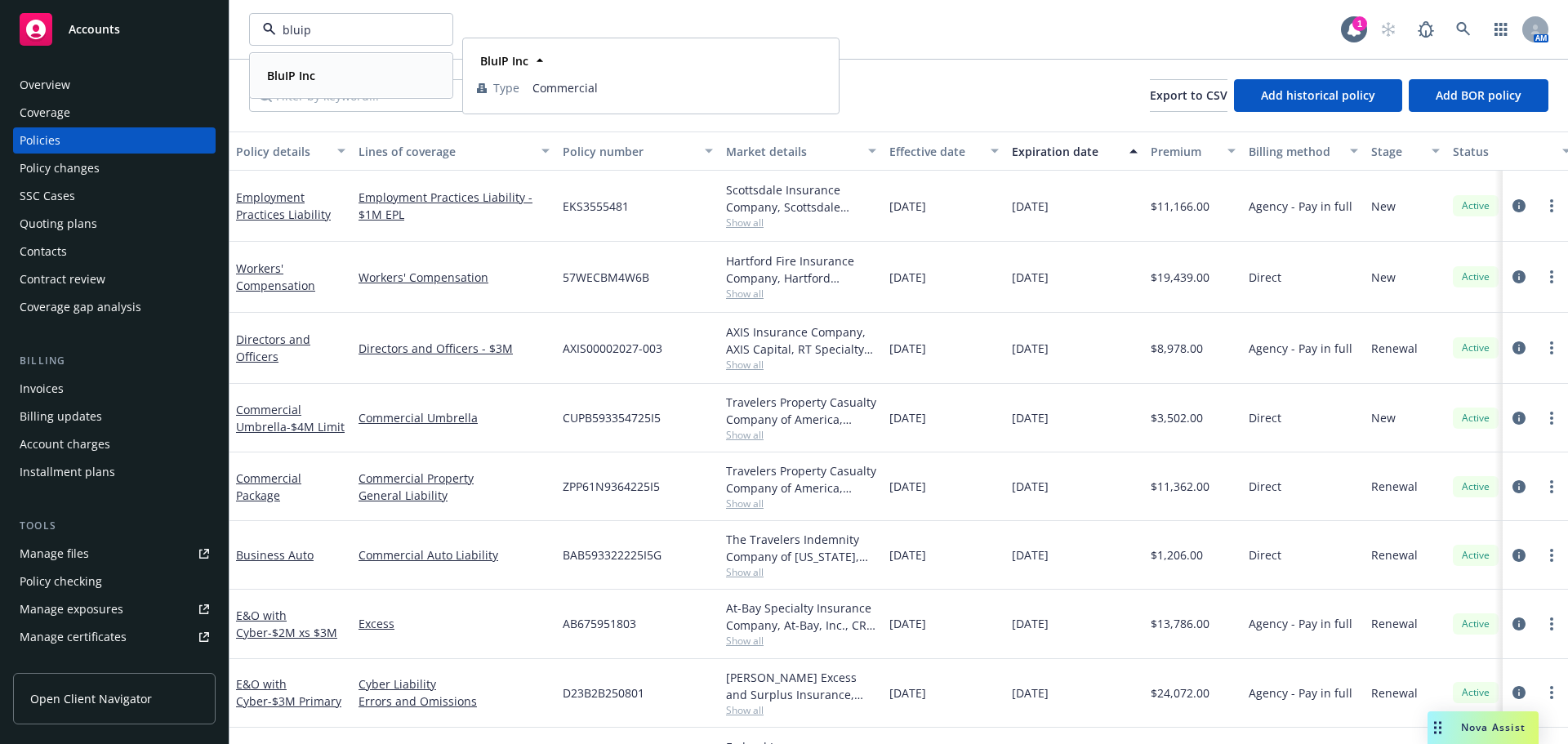
click at [290, 73] on strong "BluIP Inc" at bounding box center [291, 76] width 48 height 16
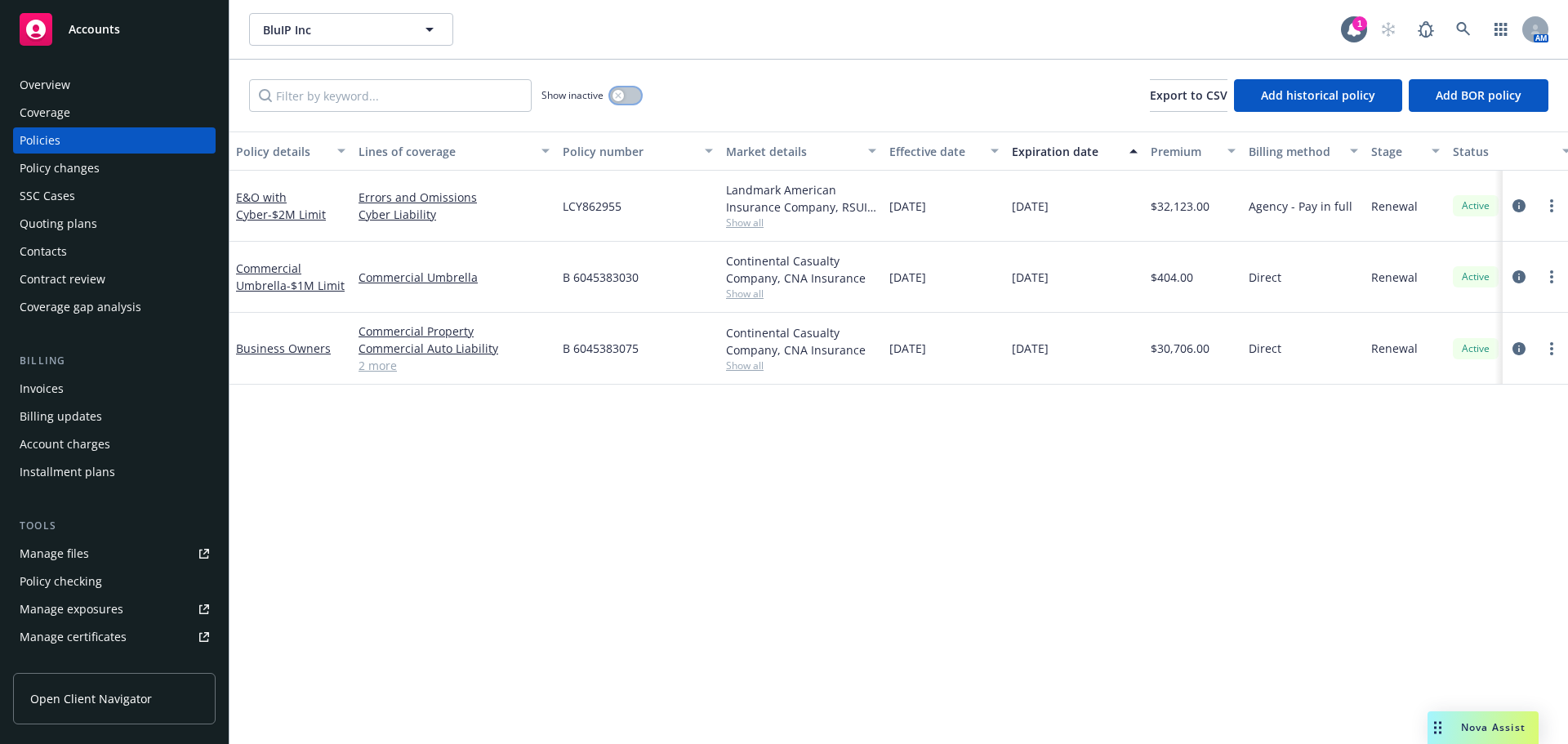
click at [638, 94] on button "button" at bounding box center [626, 96] width 31 height 17
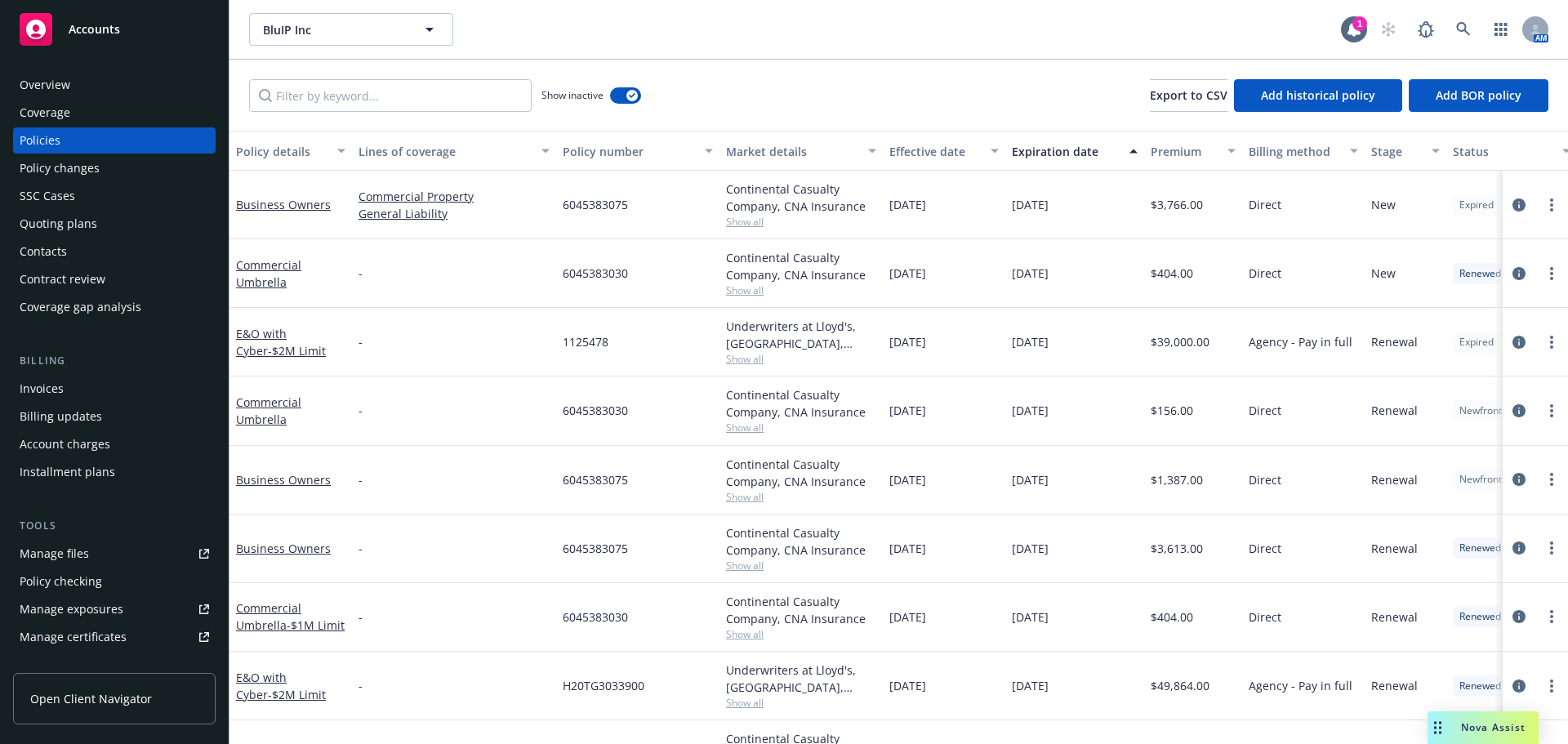
click at [950, 149] on div "Effective date" at bounding box center [934, 151] width 91 height 17
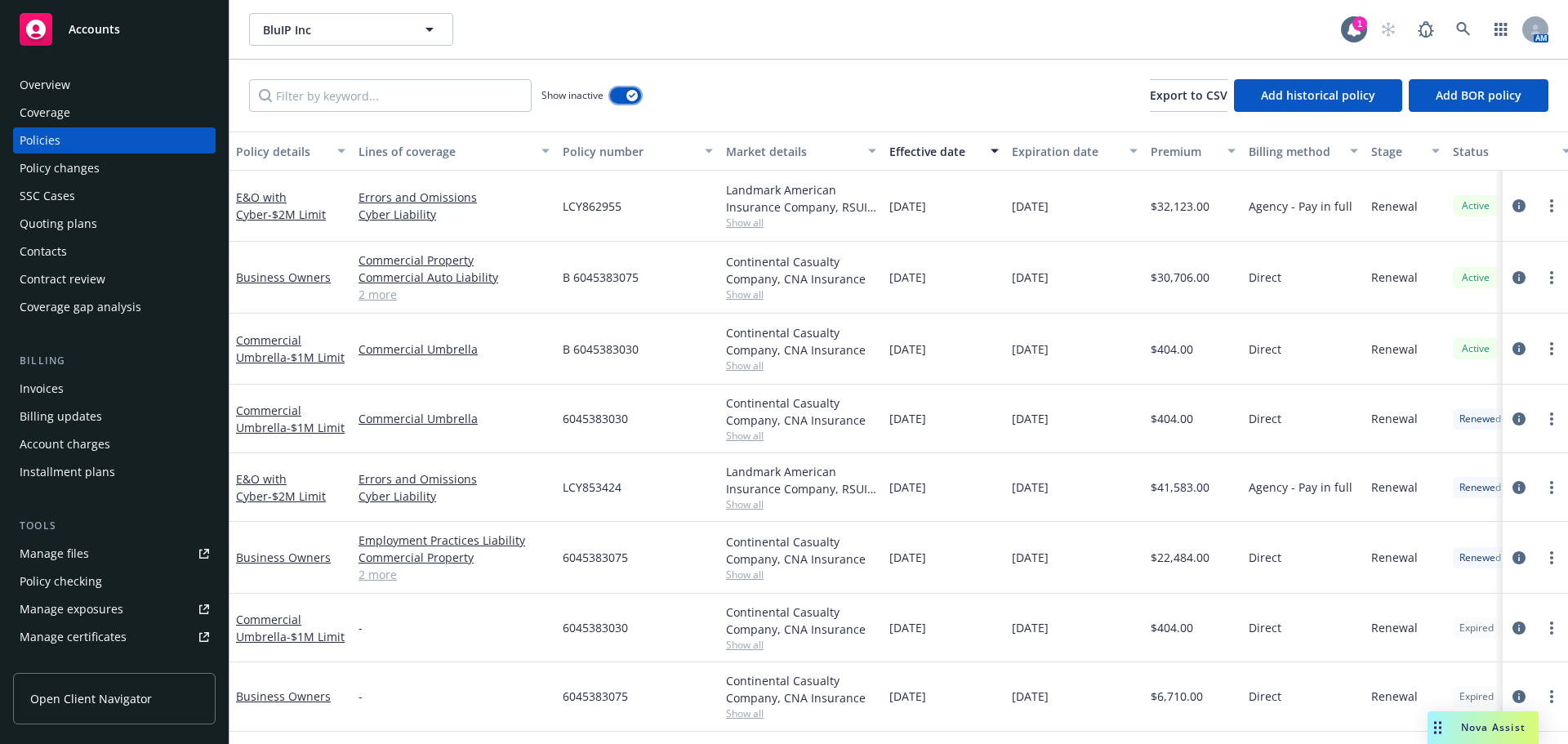
click at [618, 99] on button "button" at bounding box center [626, 96] width 31 height 17
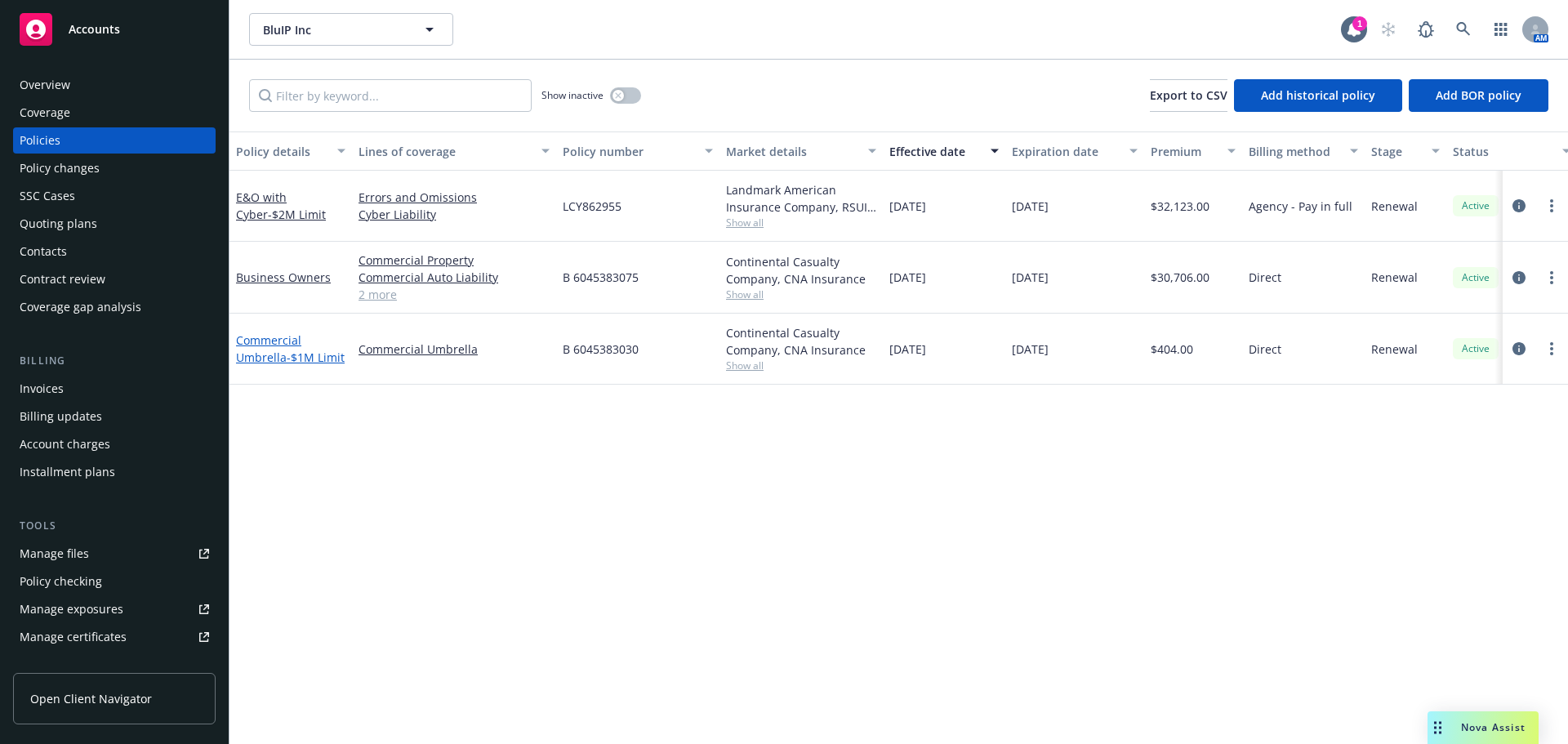
click at [280, 347] on link "Commercial Umbrella - $1M Limit" at bounding box center [290, 348] width 109 height 32
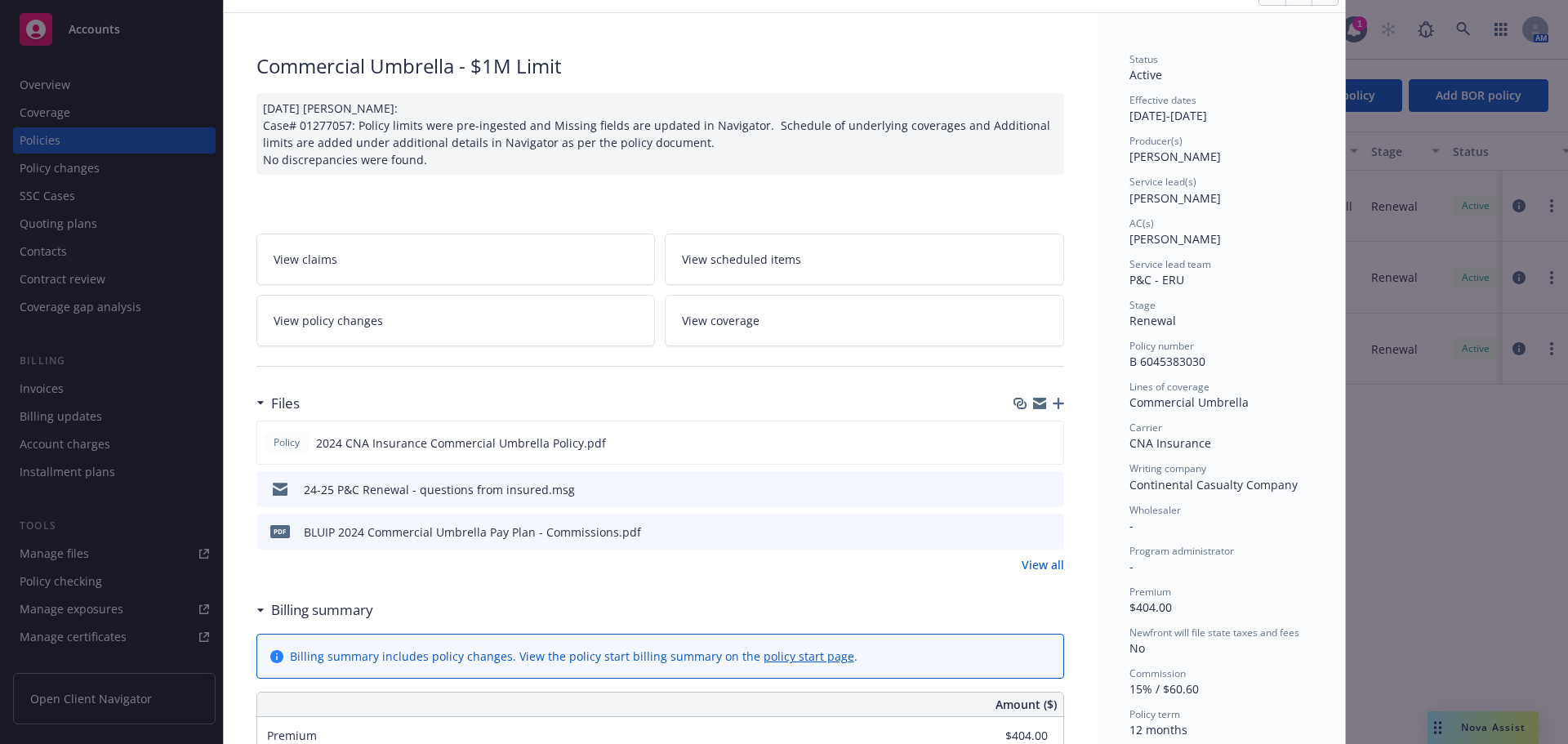
scroll to position [163, 0]
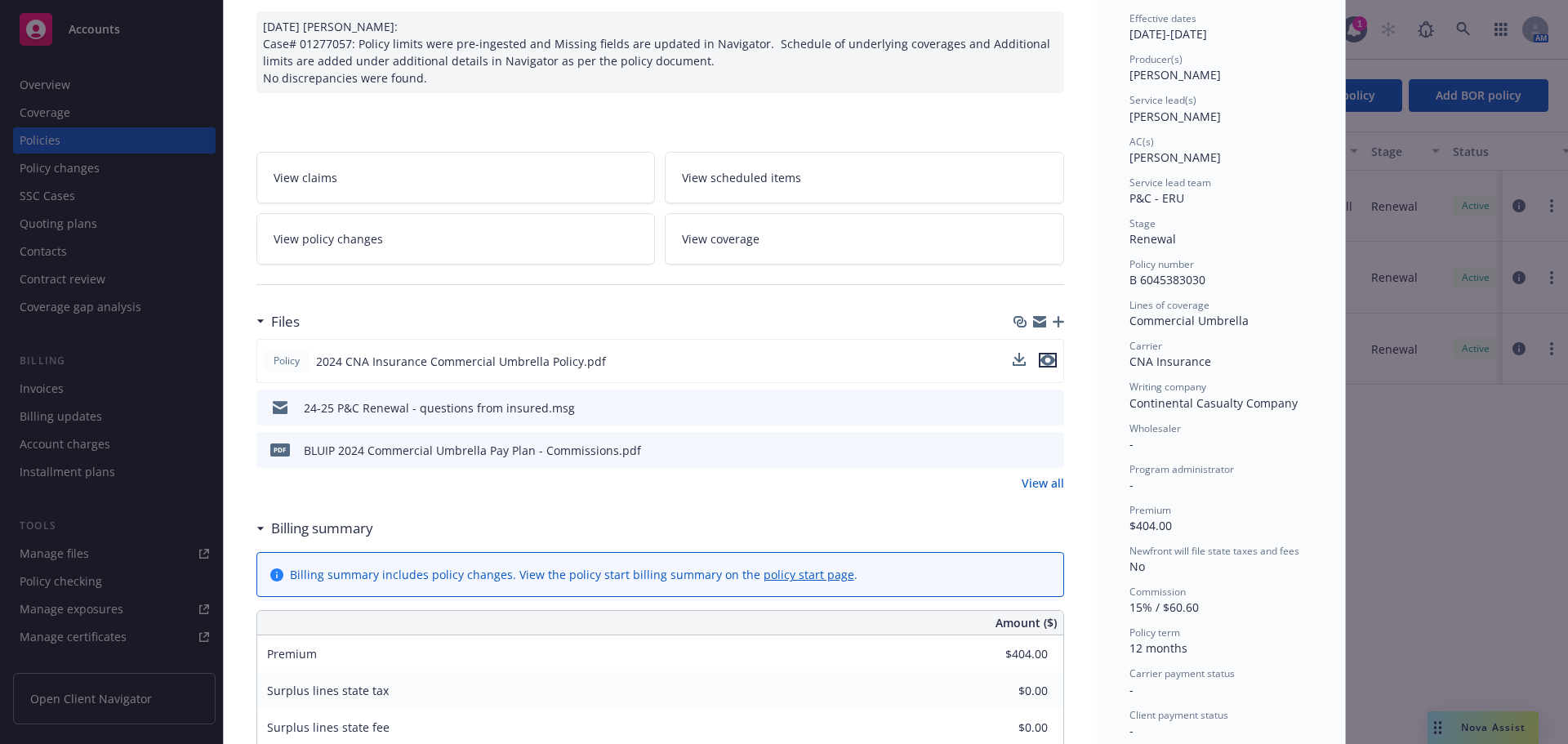
click at [1042, 360] on icon "preview file" at bounding box center [1048, 360] width 15 height 11
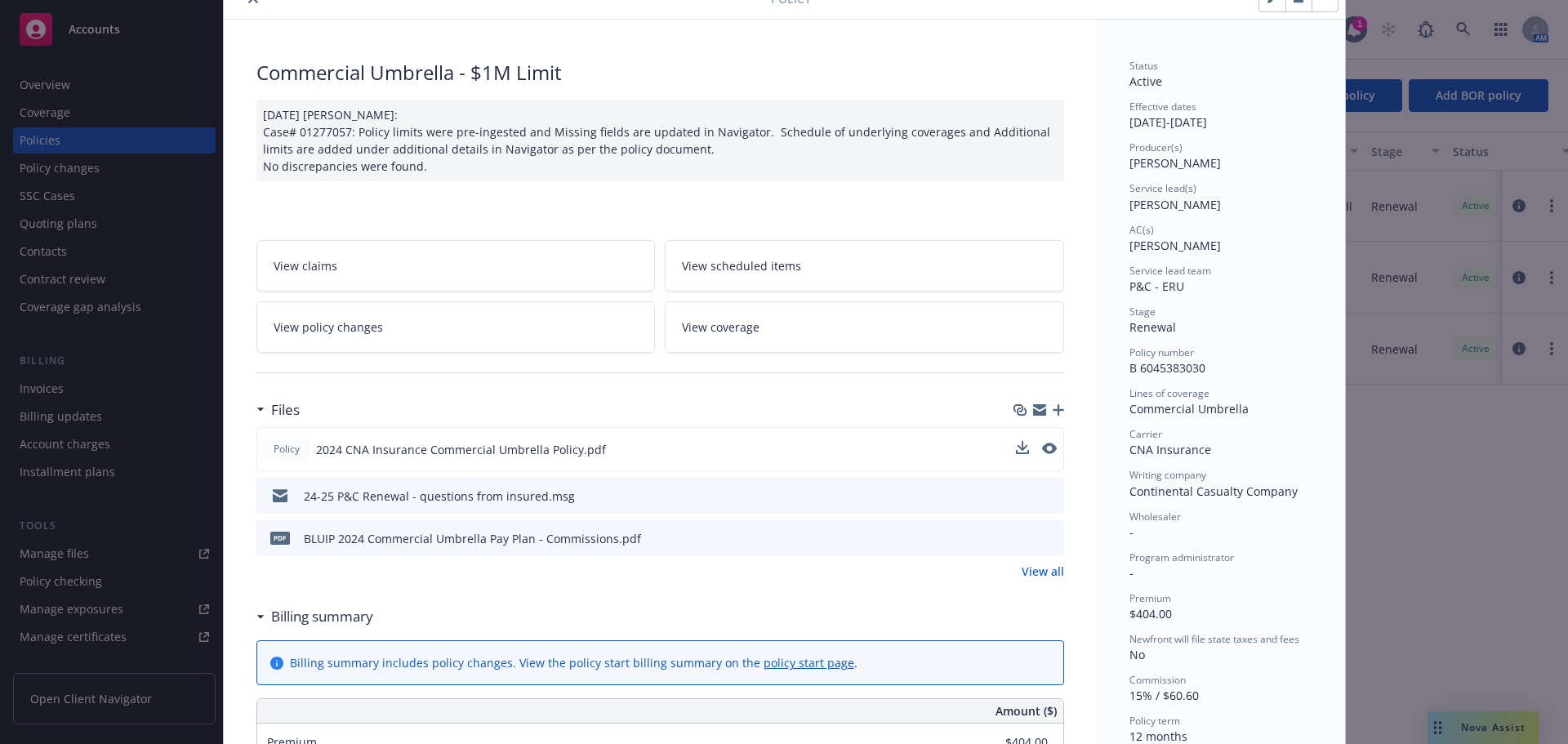
scroll to position [0, 0]
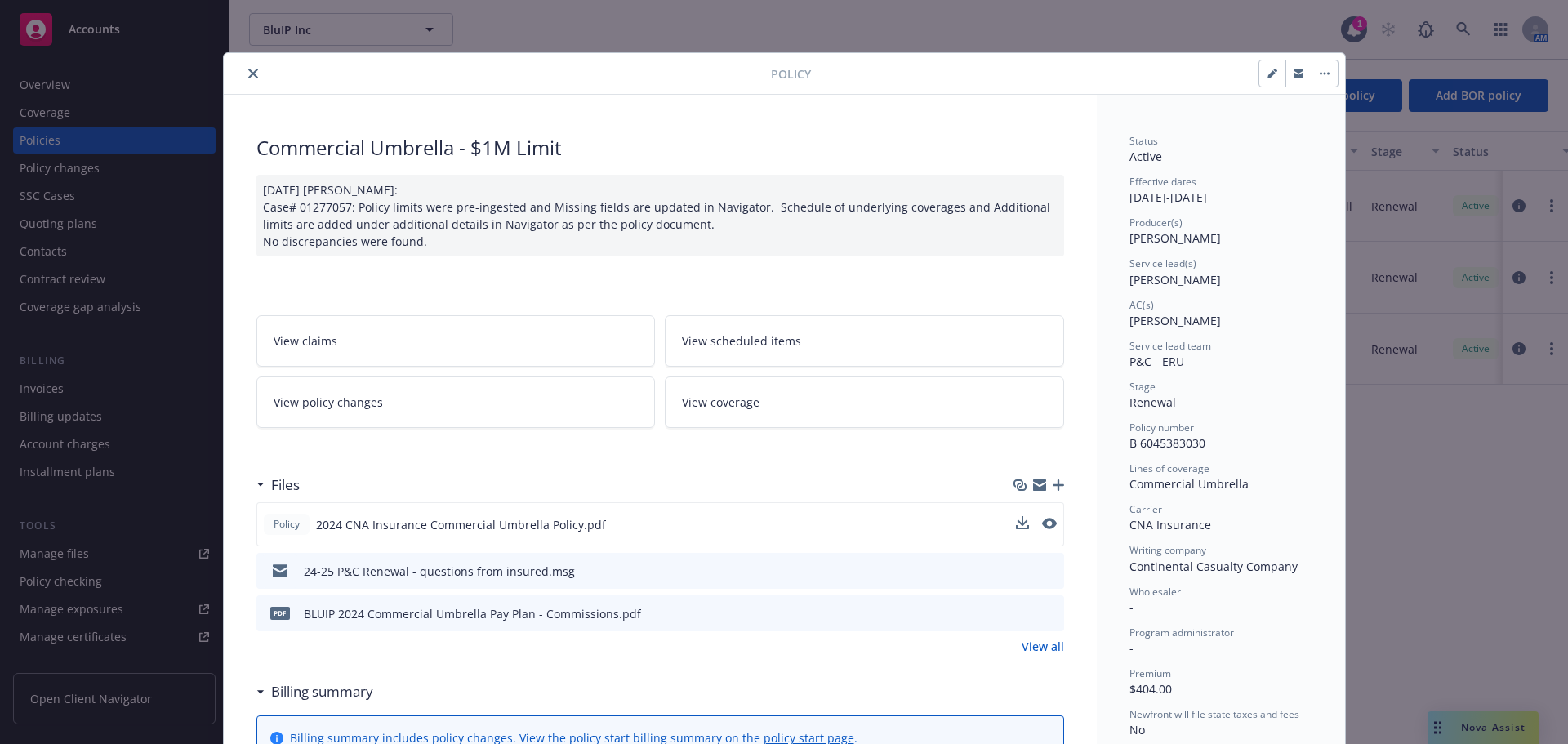
click at [248, 74] on icon "close" at bounding box center [253, 74] width 10 height 10
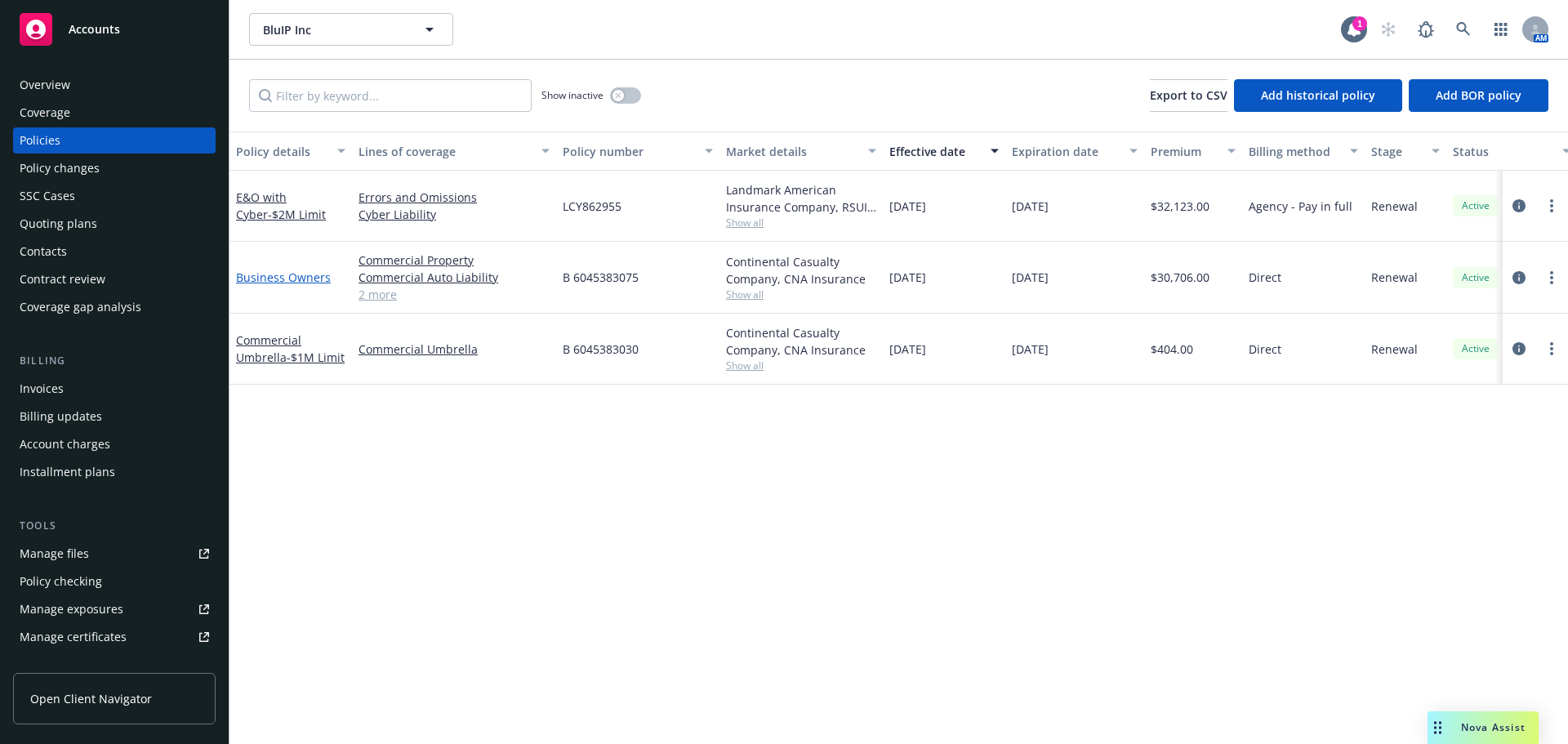
click at [281, 280] on link "Business Owners" at bounding box center [282, 277] width 95 height 16
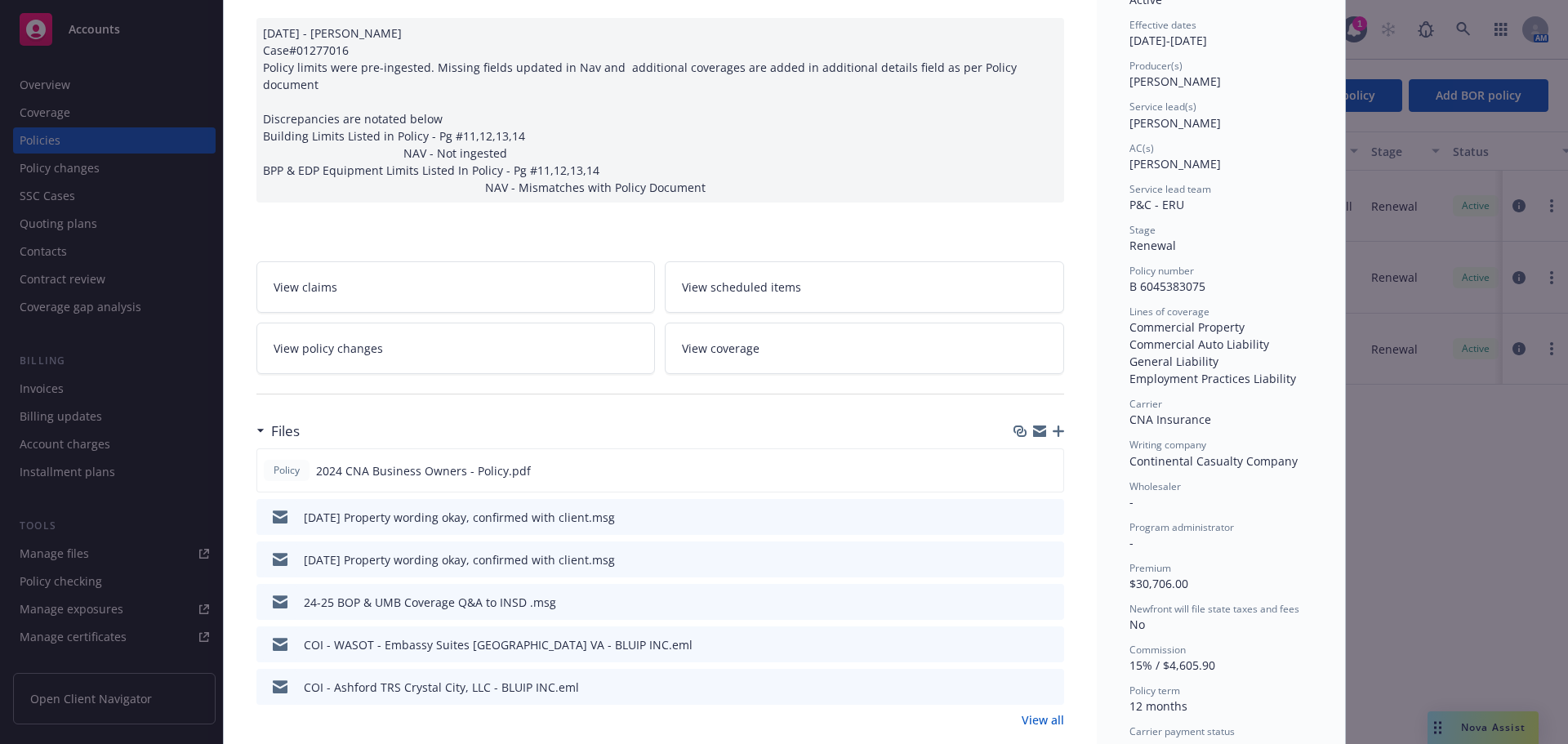
scroll to position [163, 0]
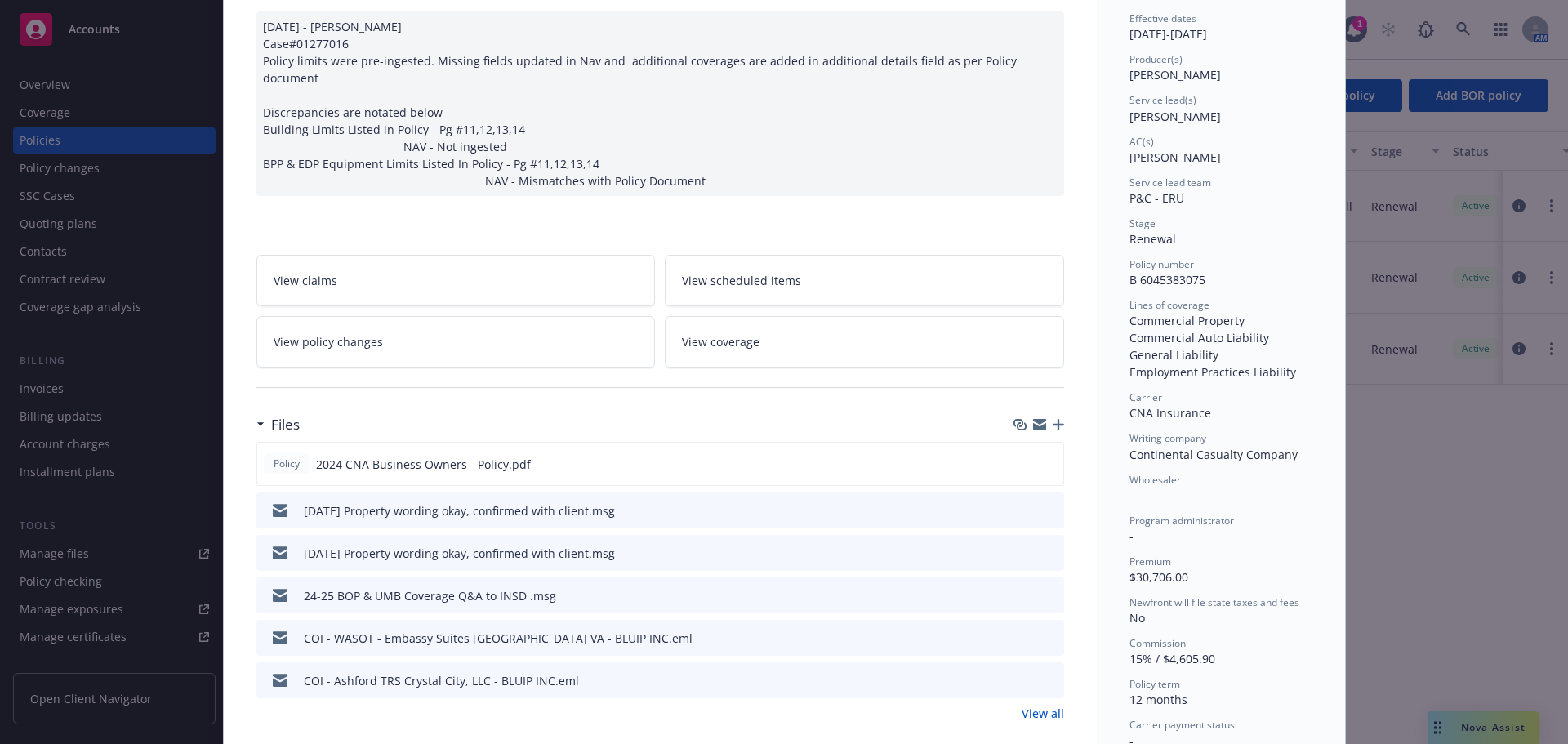
click at [1045, 589] on icon "preview file" at bounding box center [1048, 595] width 15 height 11
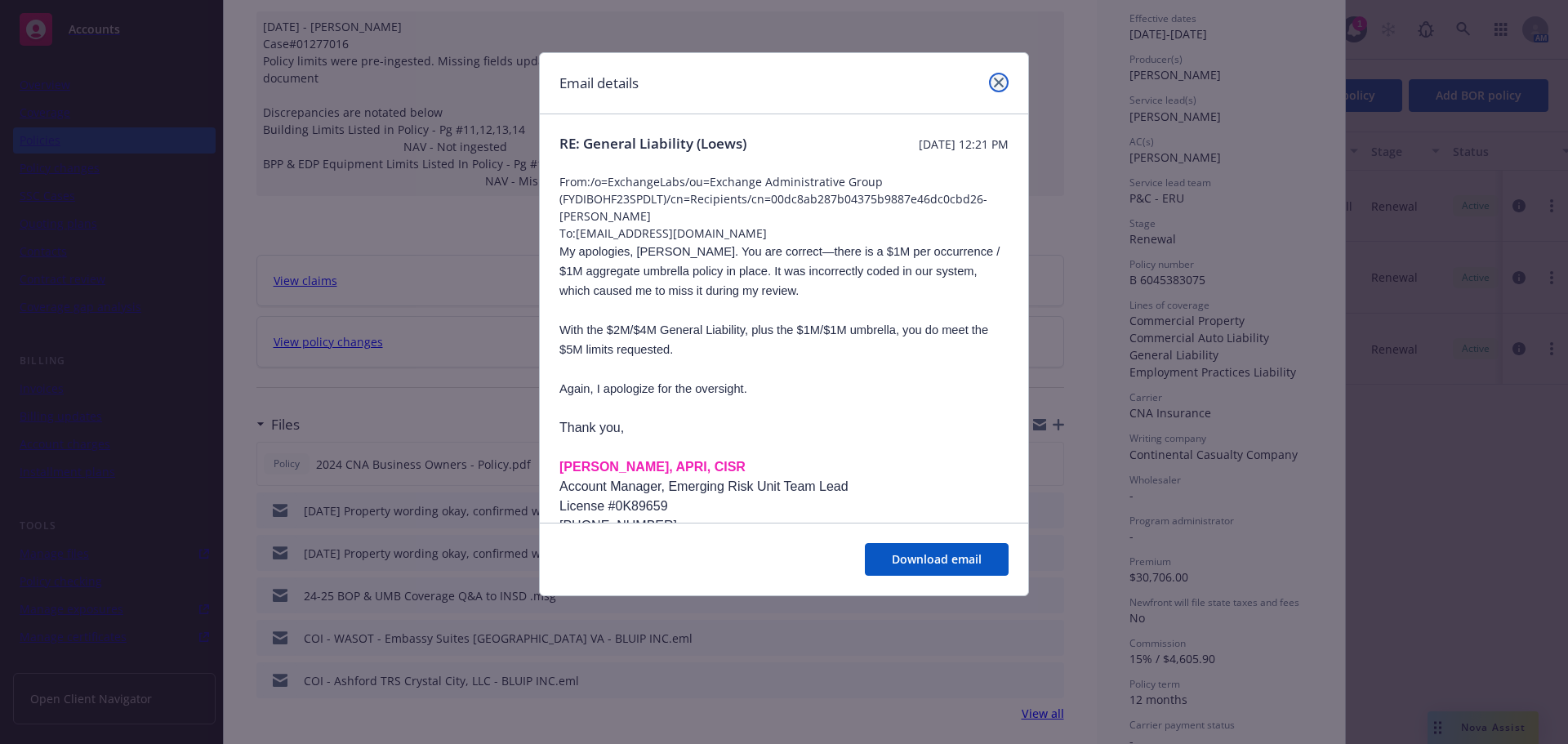
click at [999, 79] on icon "close" at bounding box center [998, 82] width 10 height 10
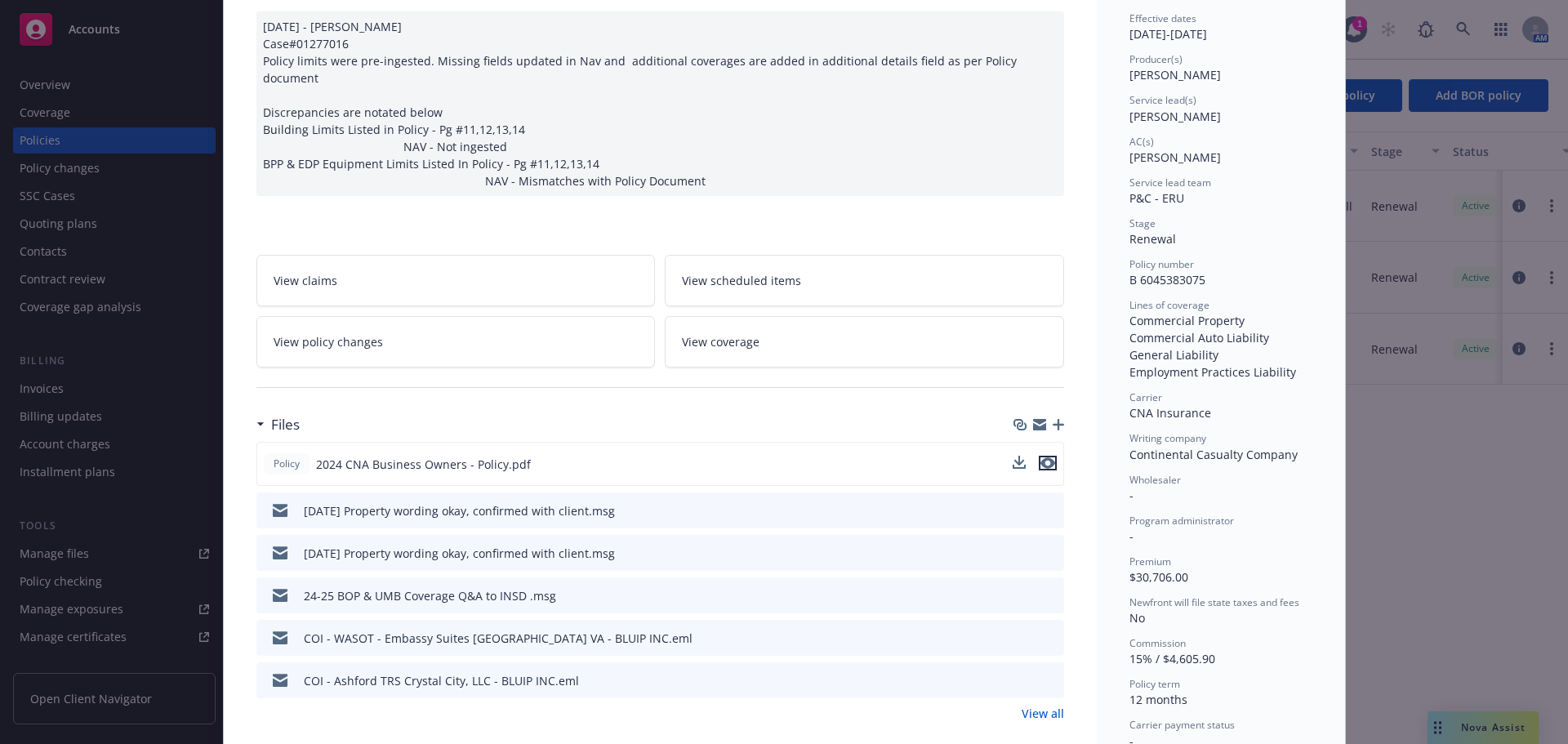
click at [1043, 458] on icon "preview file" at bounding box center [1048, 463] width 15 height 11
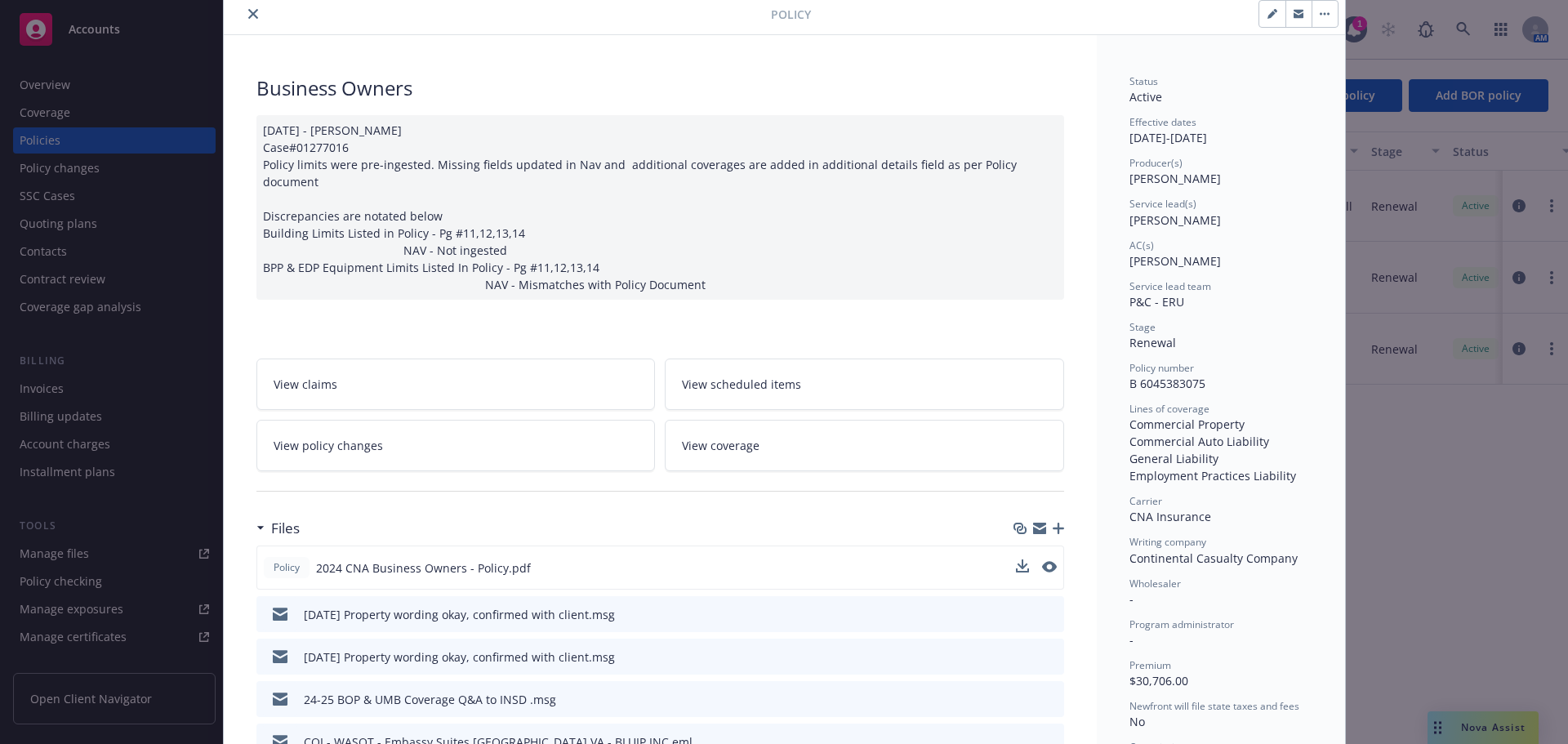
scroll to position [0, 0]
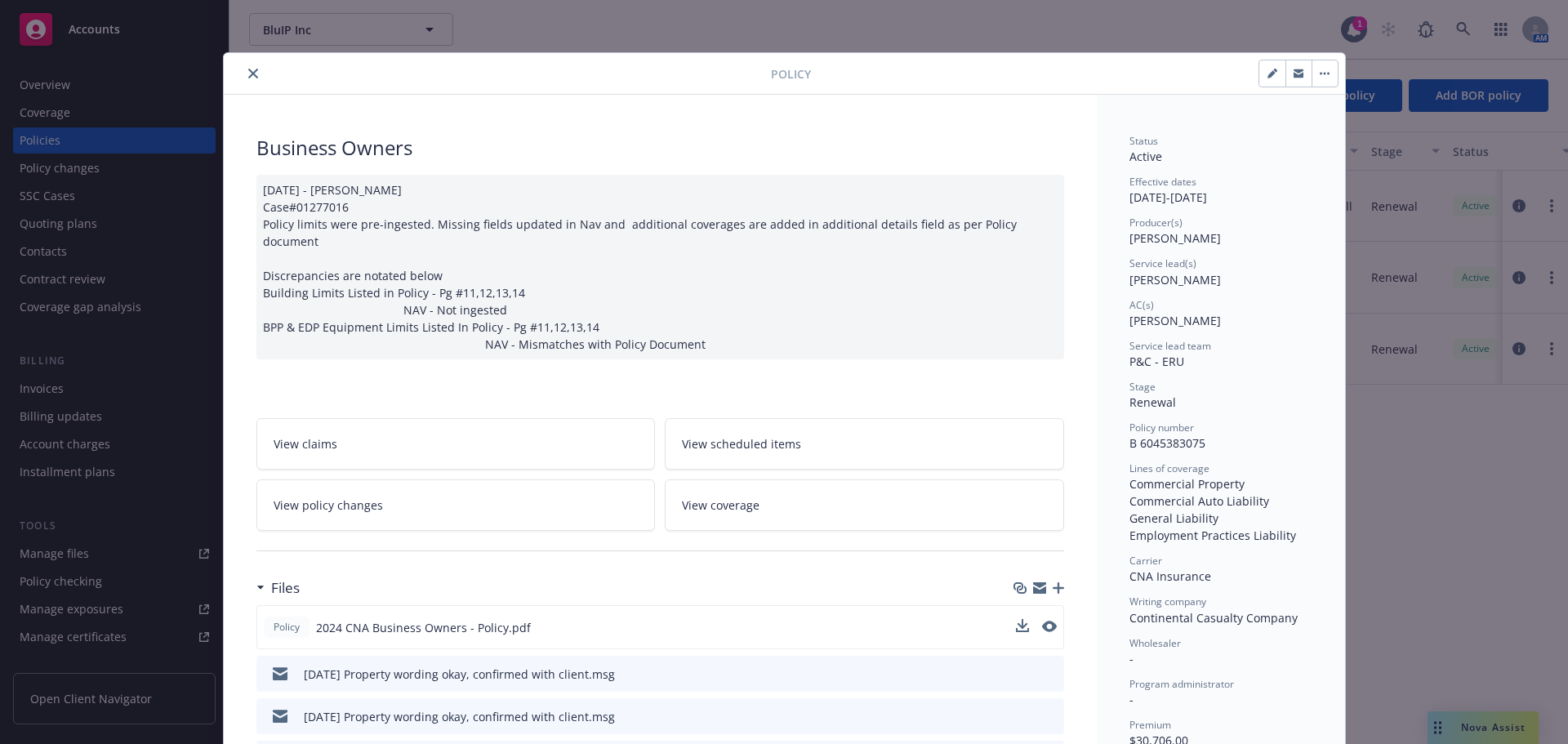
click at [243, 68] on button "close" at bounding box center [252, 73] width 19 height 19
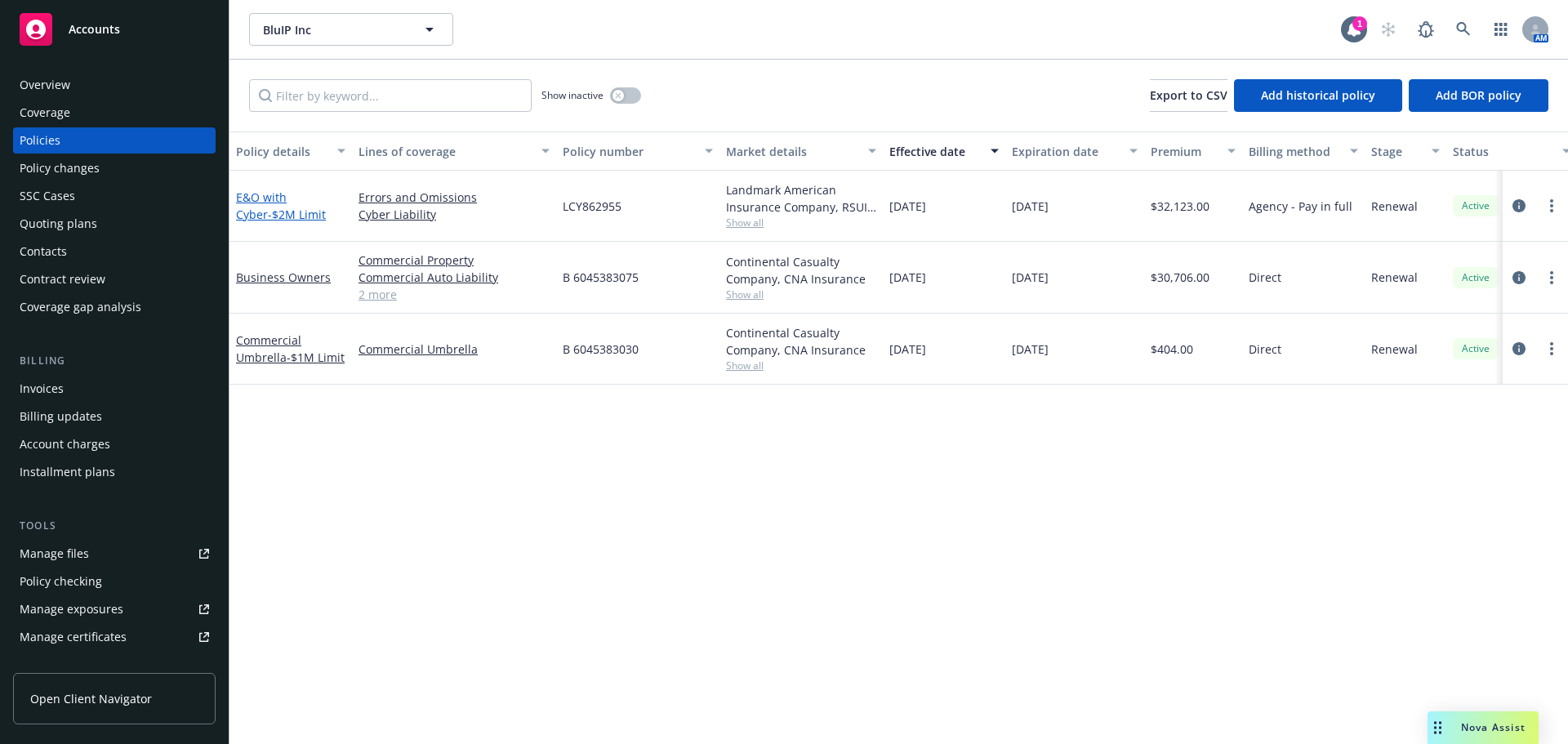
click at [268, 211] on span "- $2M Limit" at bounding box center [296, 215] width 58 height 16
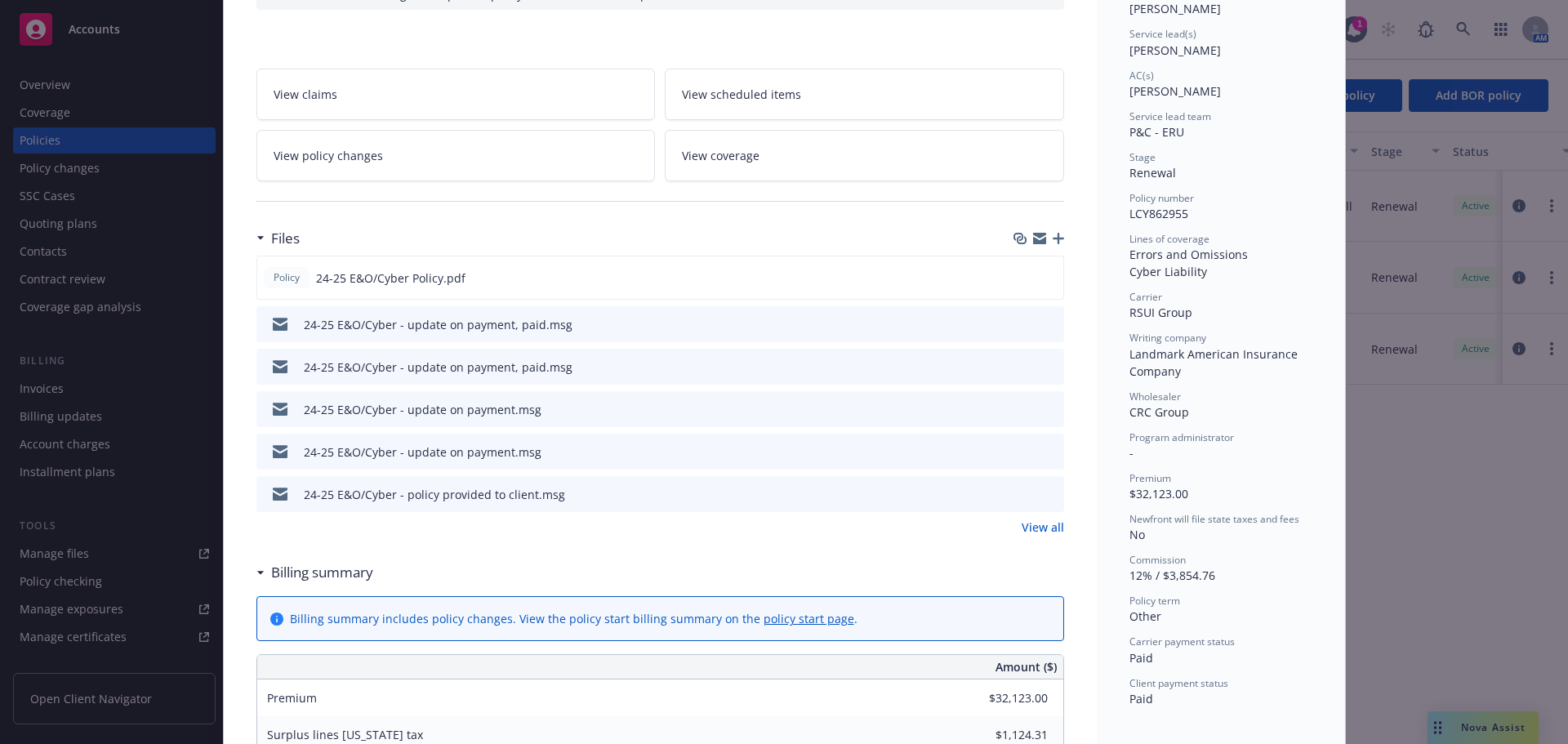
scroll to position [245, 0]
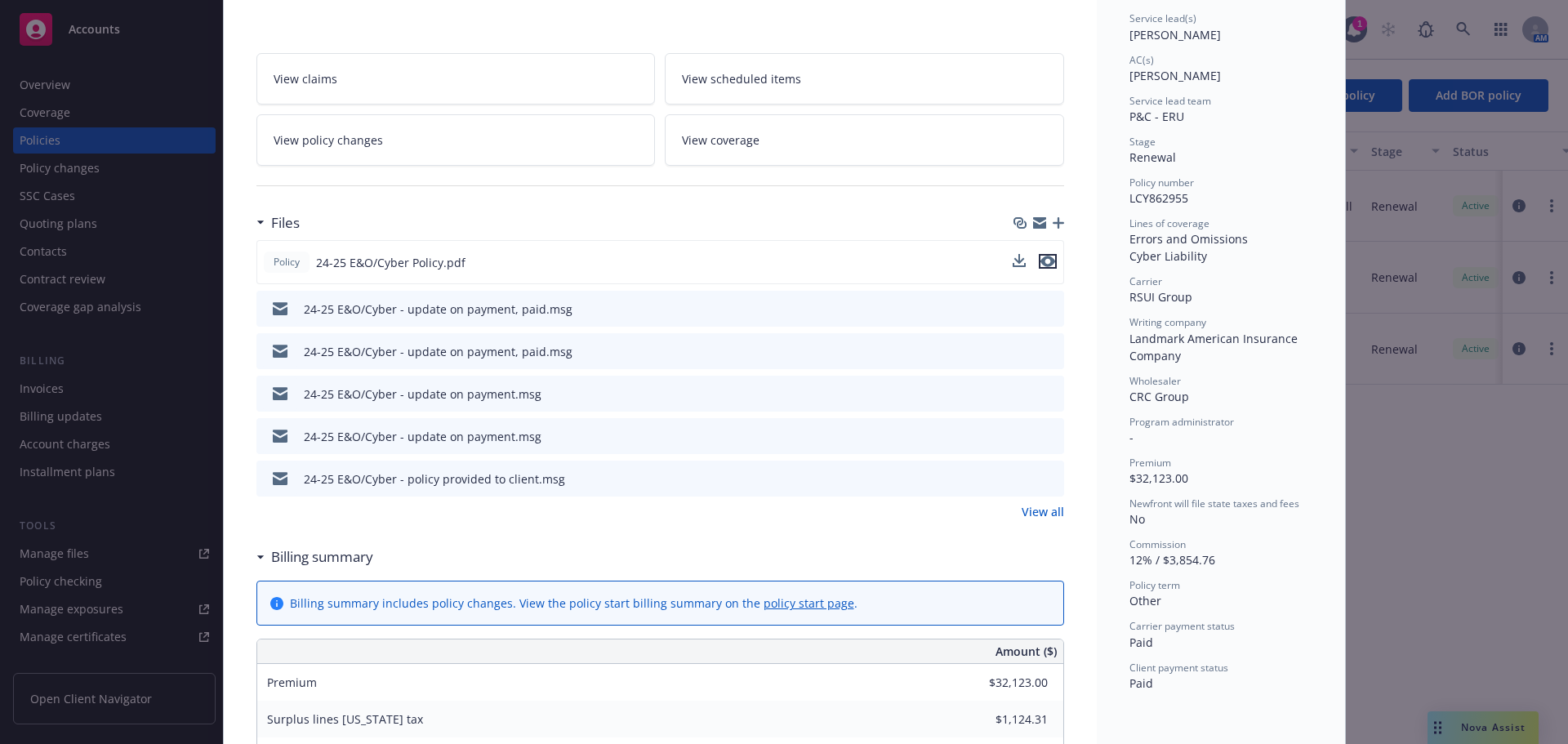
click at [1041, 262] on icon "preview file" at bounding box center [1048, 262] width 15 height 11
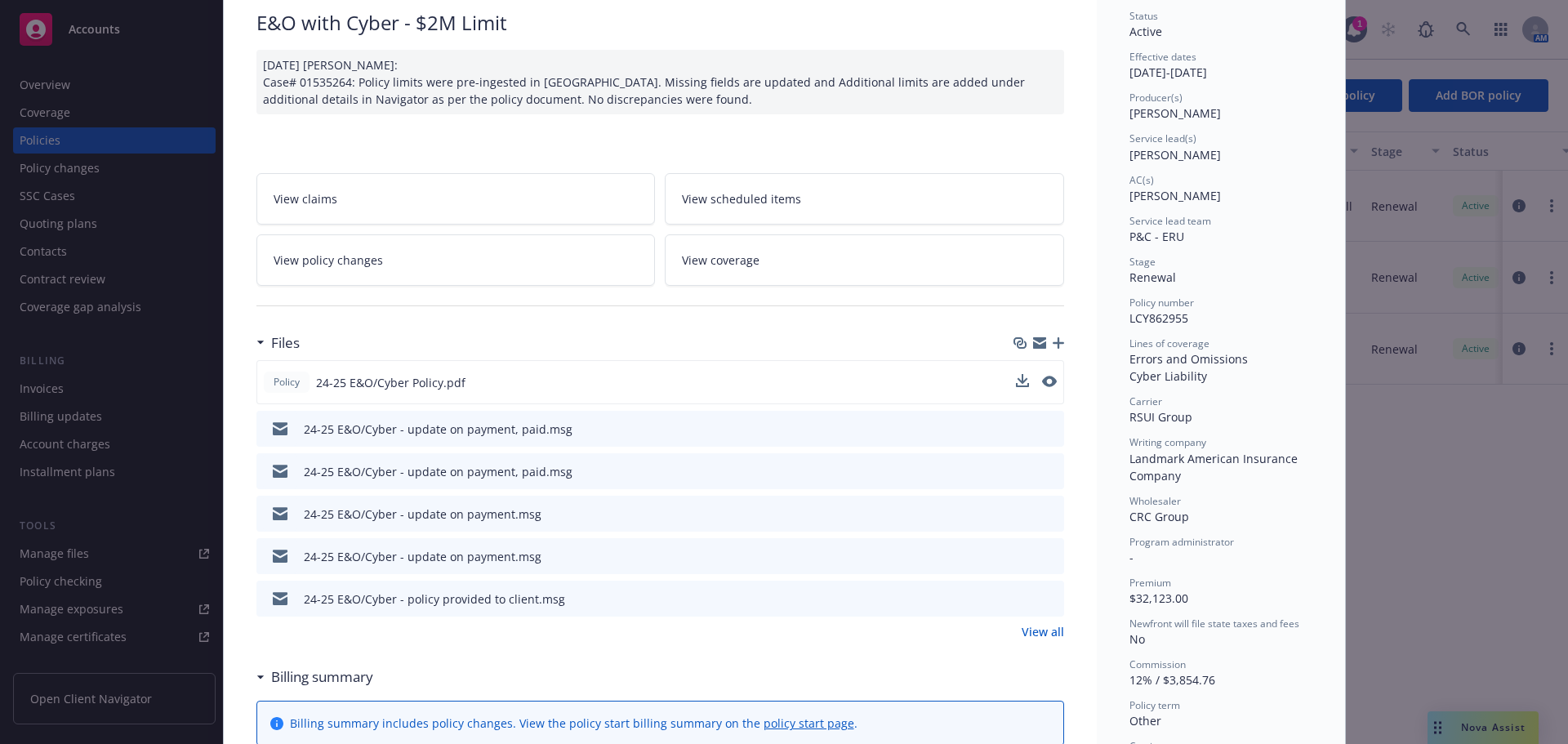
scroll to position [0, 0]
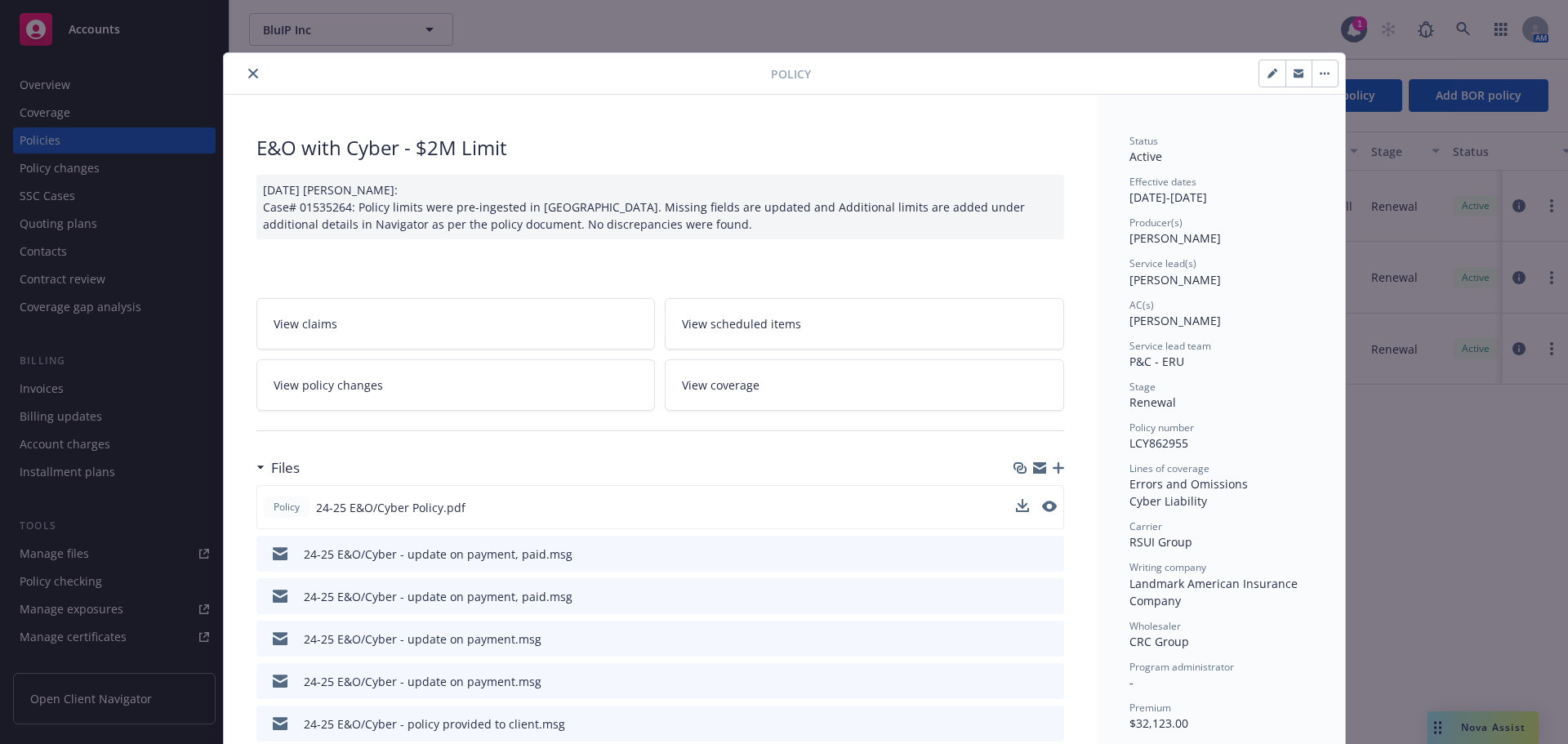
drag, startPoint x: 245, startPoint y: 71, endPoint x: 253, endPoint y: 82, distance: 13.6
click at [248, 71] on icon "close" at bounding box center [253, 74] width 10 height 10
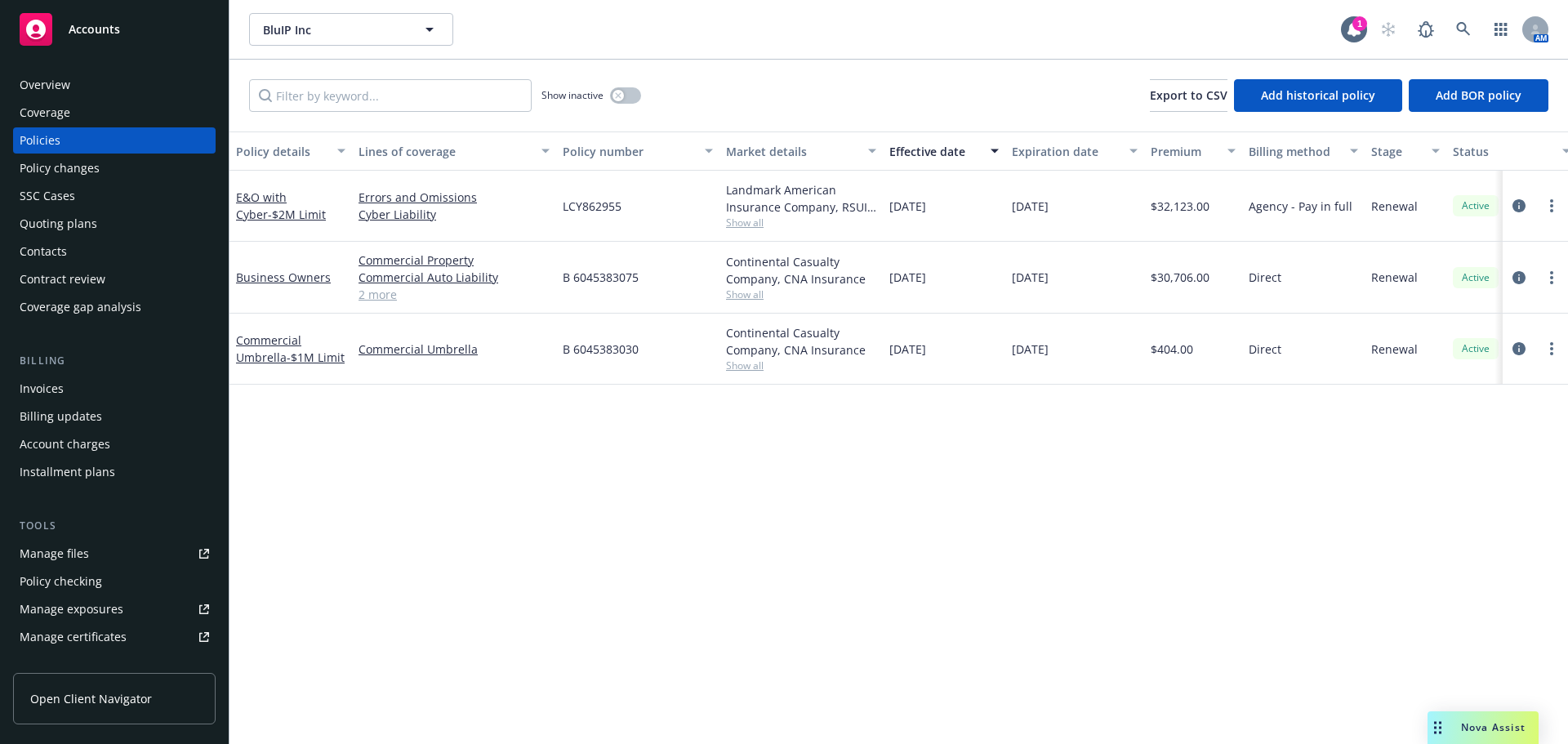
click at [106, 552] on link "Manage files" at bounding box center [114, 553] width 202 height 26
click at [298, 34] on span "BluIP Inc" at bounding box center [334, 29] width 142 height 17
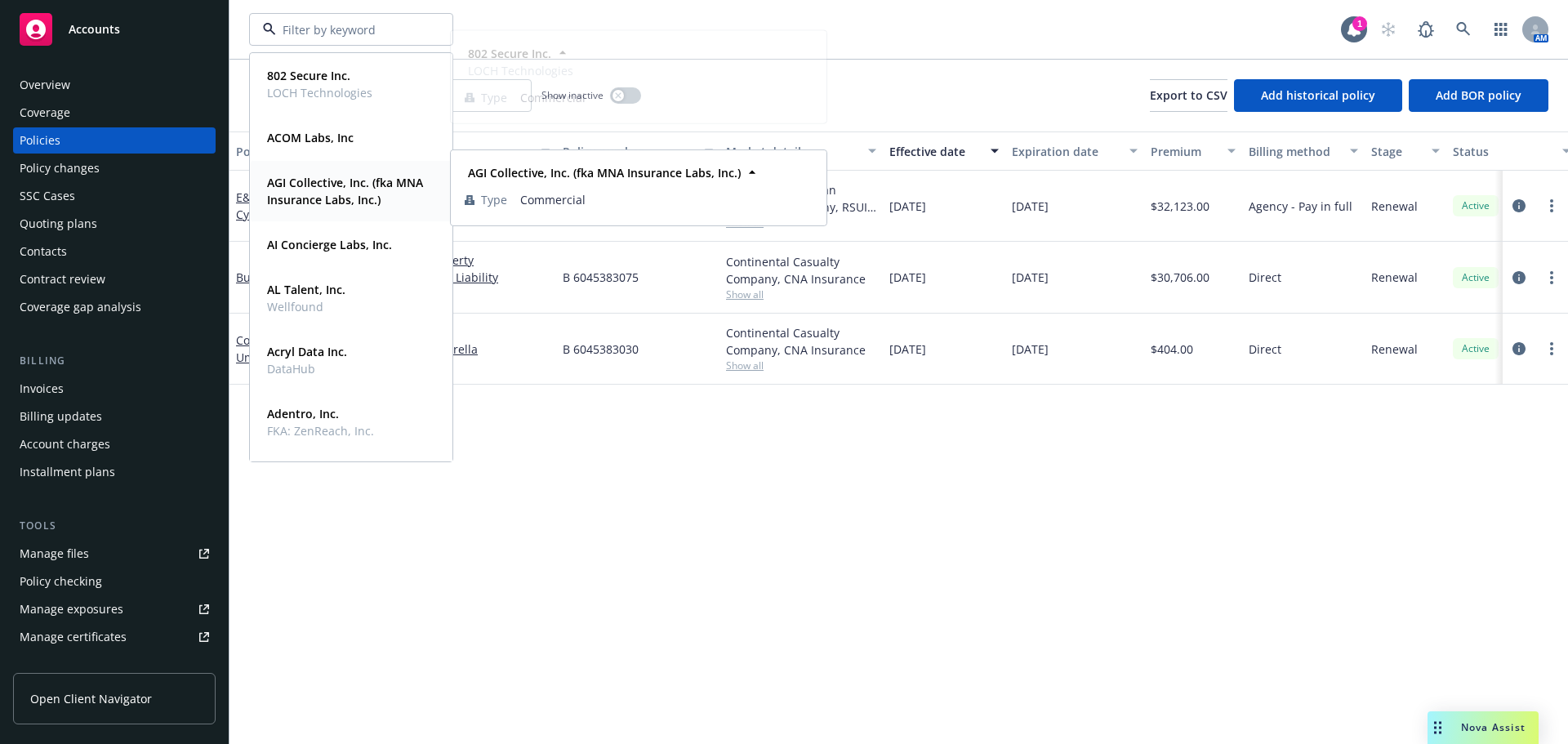
click at [335, 177] on strong "AGI Collective, Inc. (fka MNA Insurance Labs, Inc.)" at bounding box center [344, 191] width 156 height 32
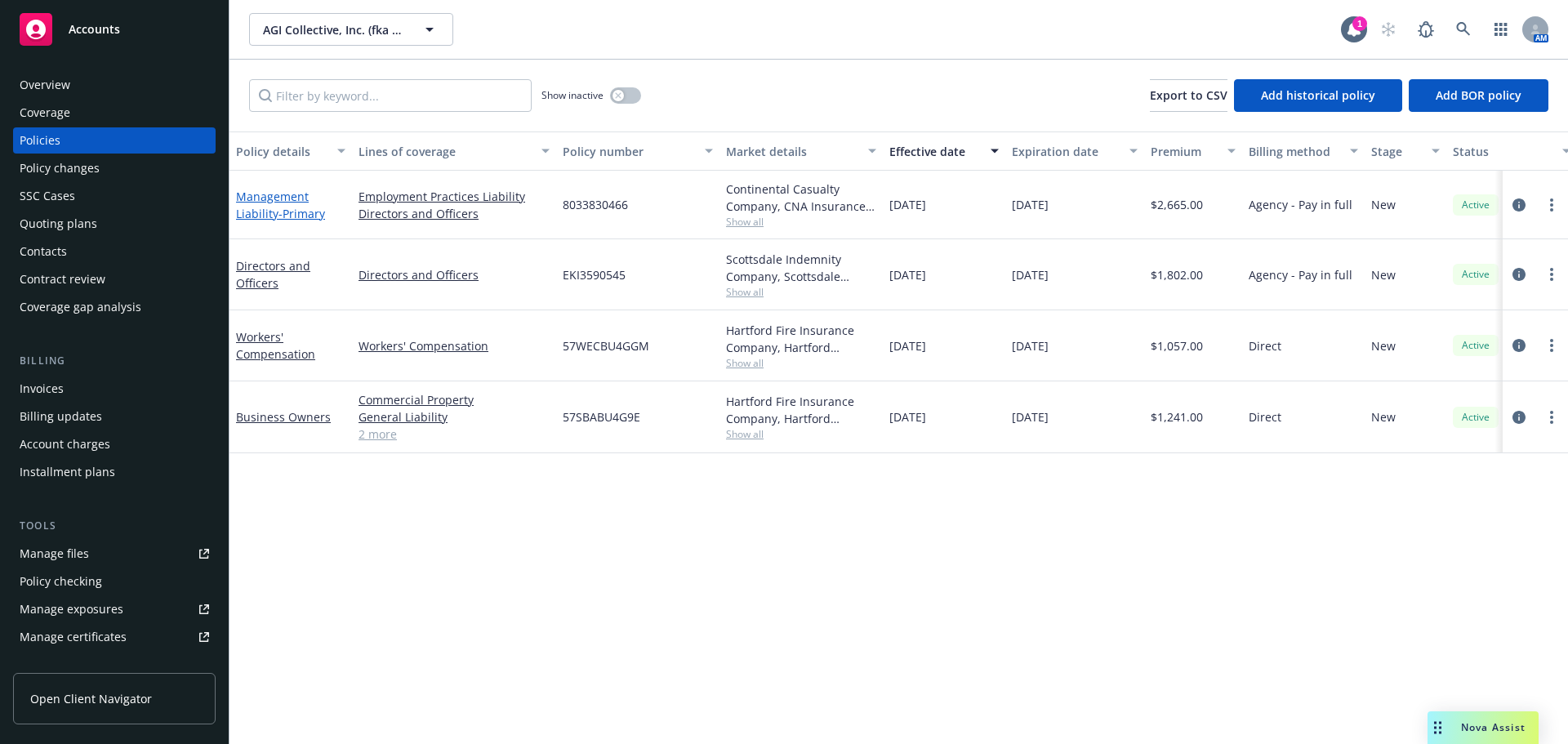
click at [302, 219] on span "- Primary" at bounding box center [302, 214] width 47 height 16
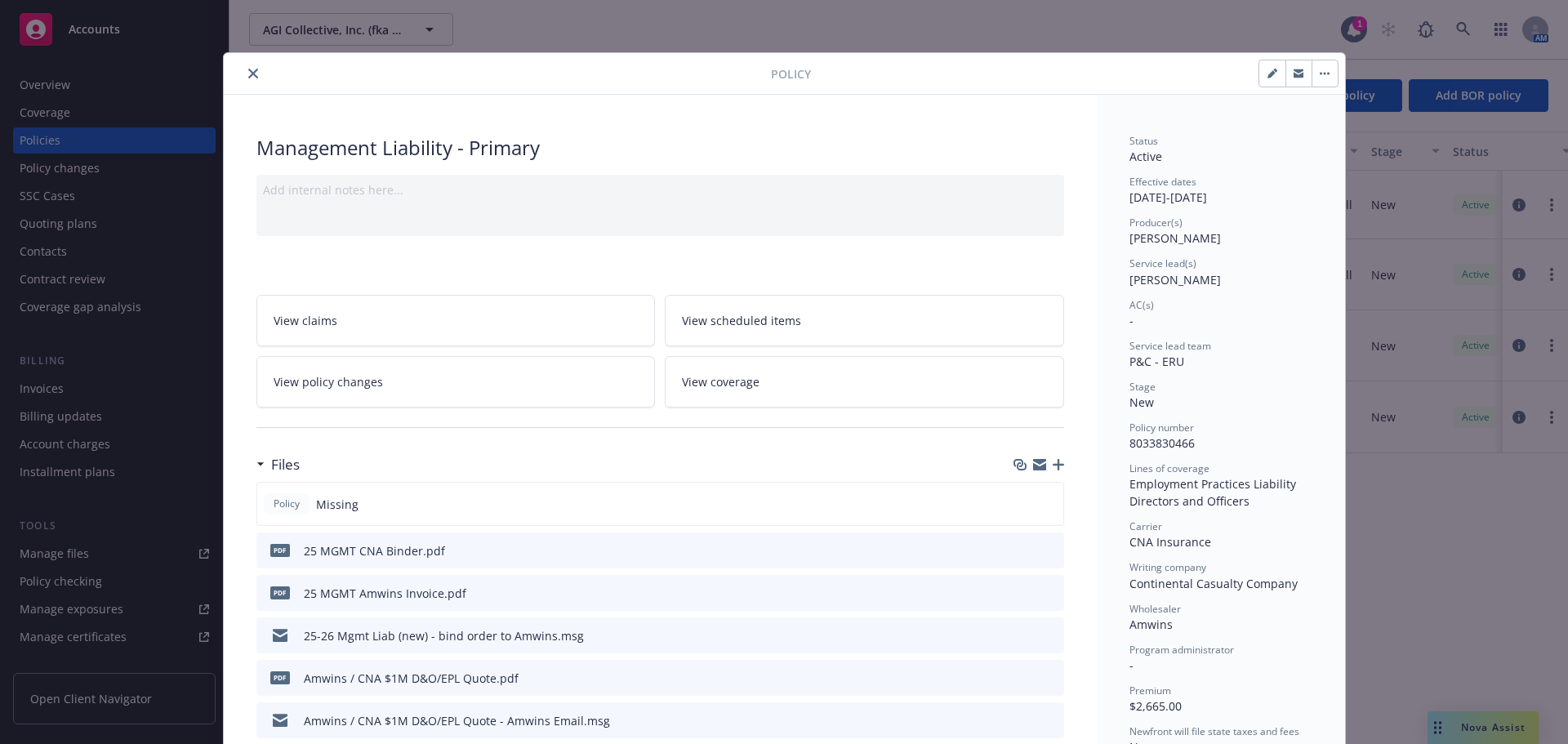
click at [248, 76] on icon "close" at bounding box center [253, 74] width 10 height 10
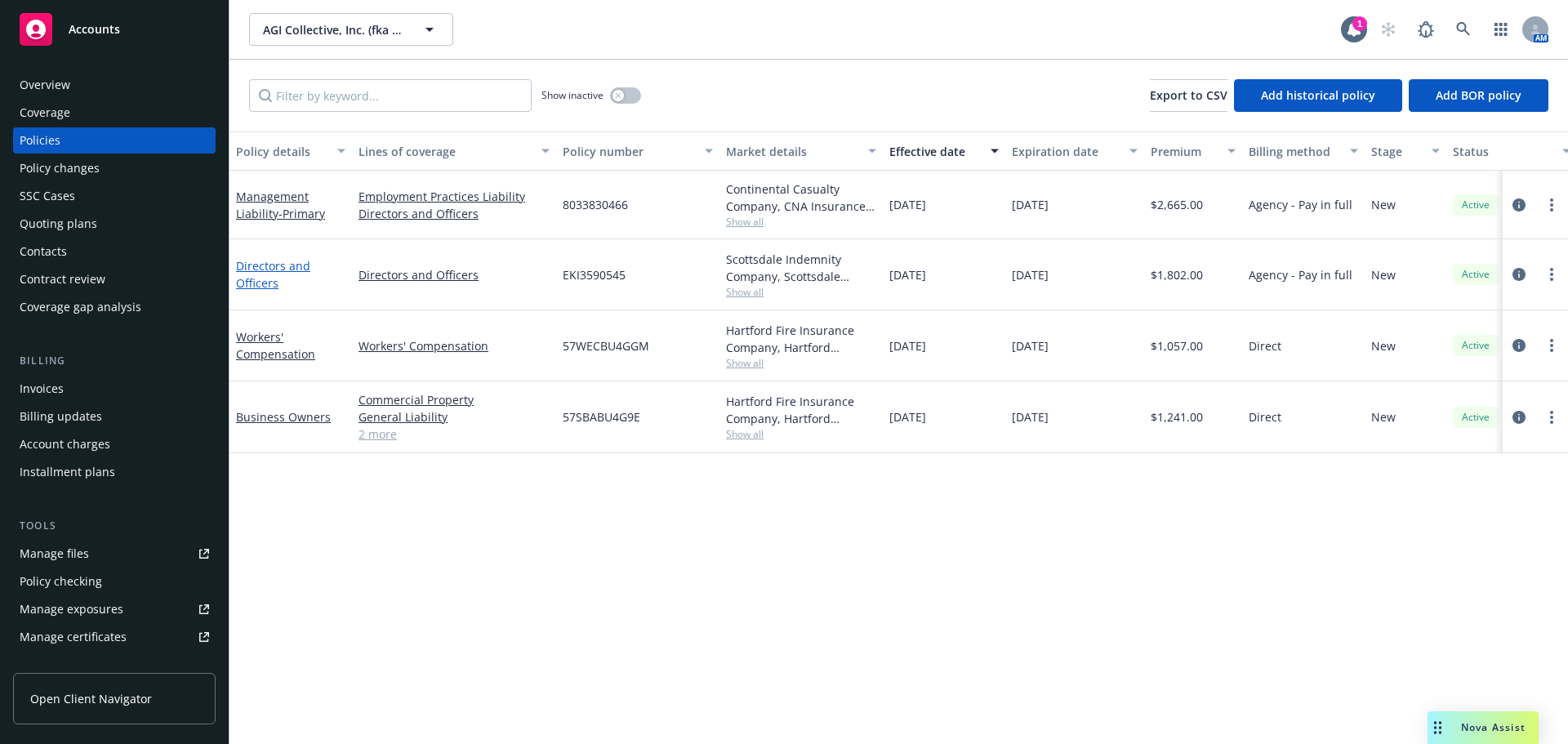
click at [243, 284] on link "Directors and Officers" at bounding box center [272, 273] width 75 height 32
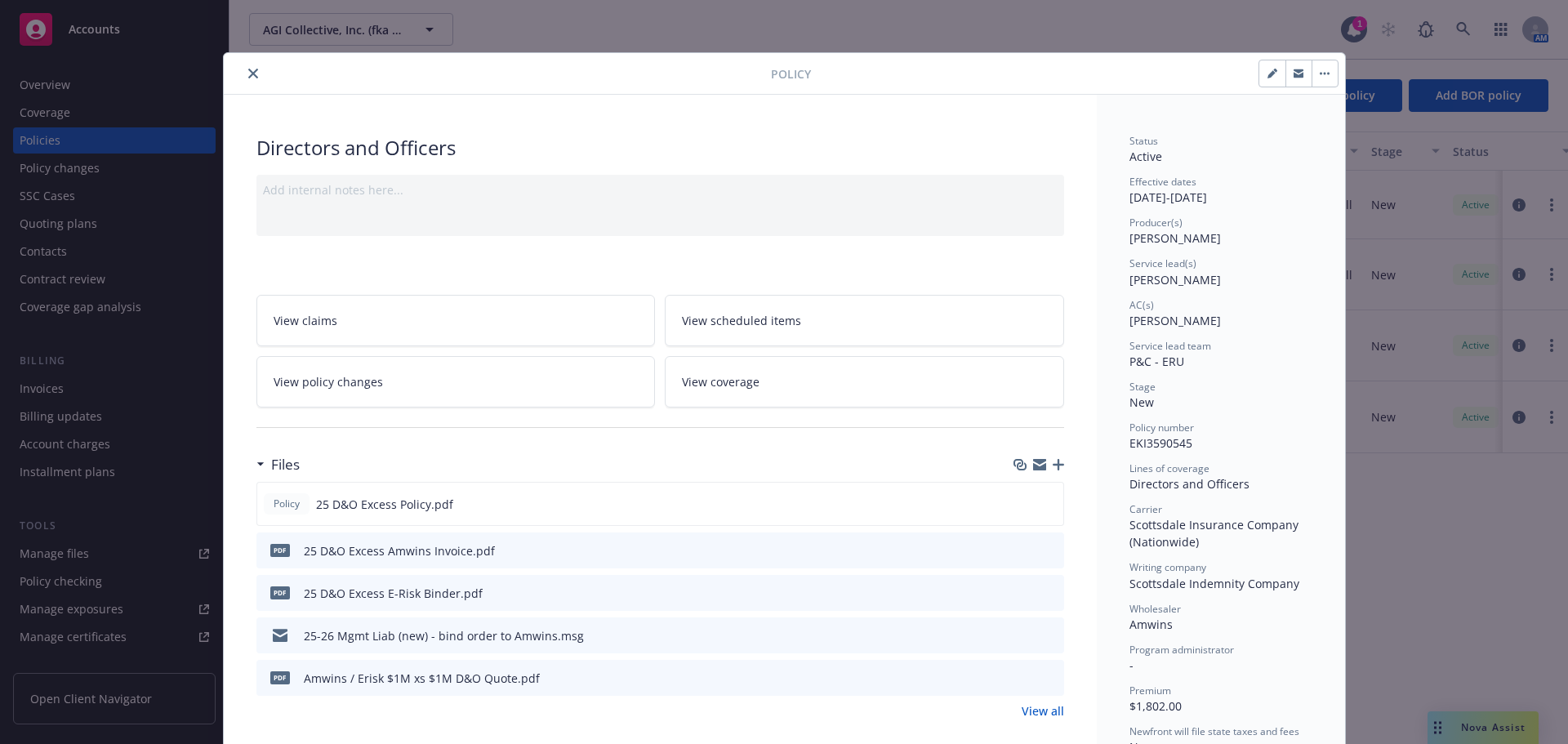
click at [248, 77] on icon "close" at bounding box center [253, 74] width 10 height 10
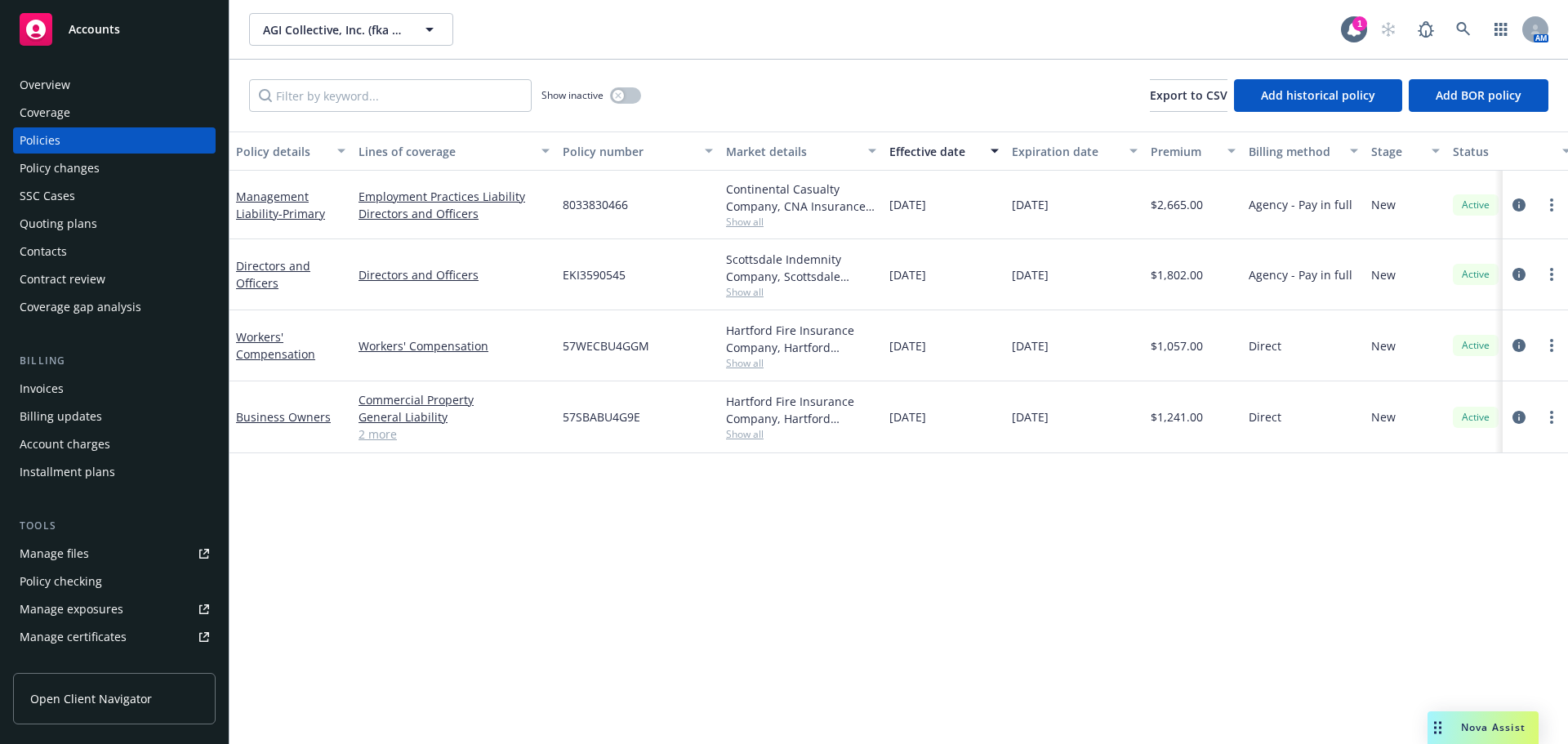
click at [903, 593] on div "Policy details Lines of coverage Policy number Market details Effective date Ex…" at bounding box center [898, 438] width 1338 height 613
click at [640, 540] on div "Policy details Lines of coverage Policy number Market details Effective date Ex…" at bounding box center [898, 438] width 1338 height 613
click at [398, 215] on link "Directors and Officers" at bounding box center [455, 214] width 191 height 17
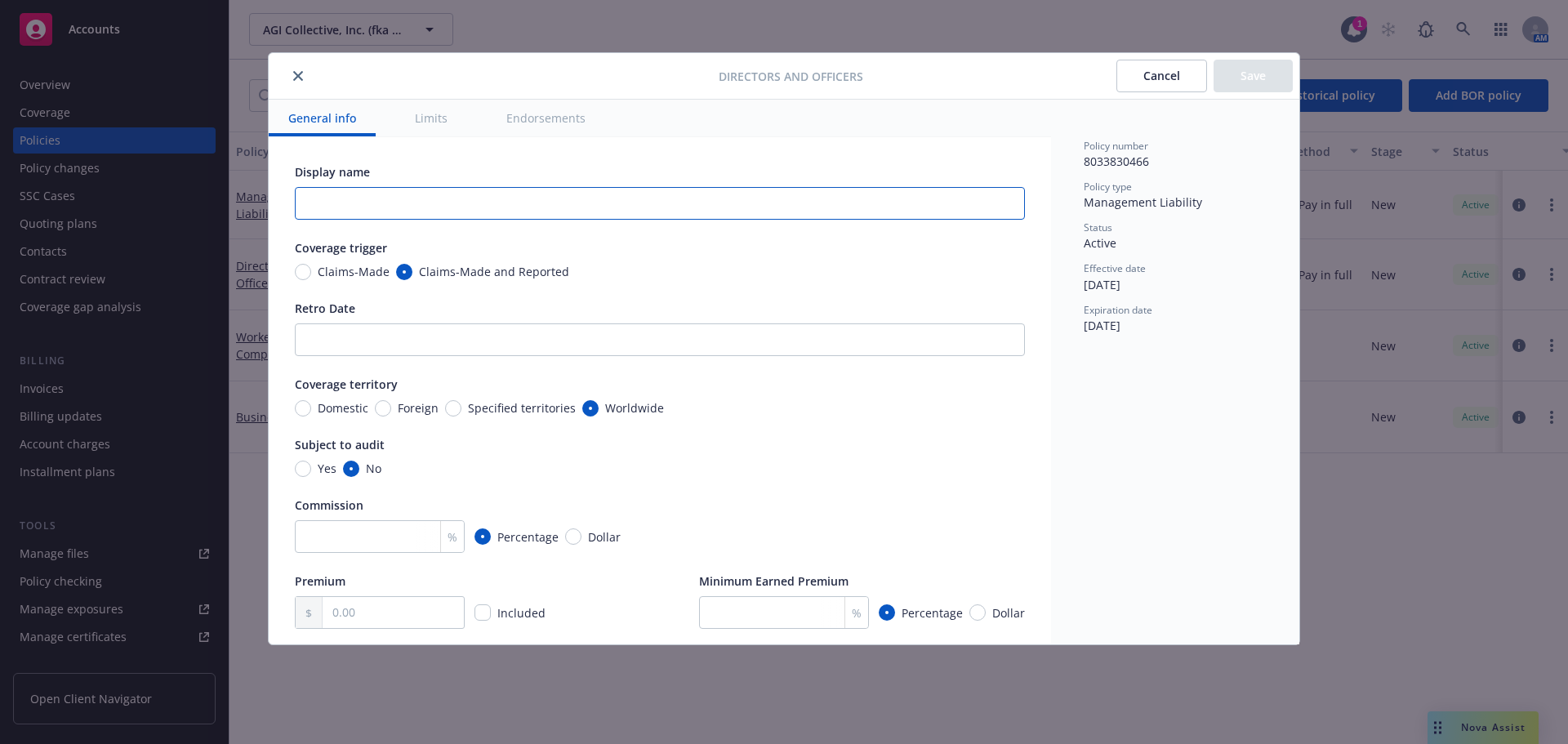
click at [513, 212] on input "text" at bounding box center [659, 203] width 730 height 32
type input "Directors & Officers - $1M"
click at [1252, 74] on button "Save" at bounding box center [1253, 76] width 79 height 32
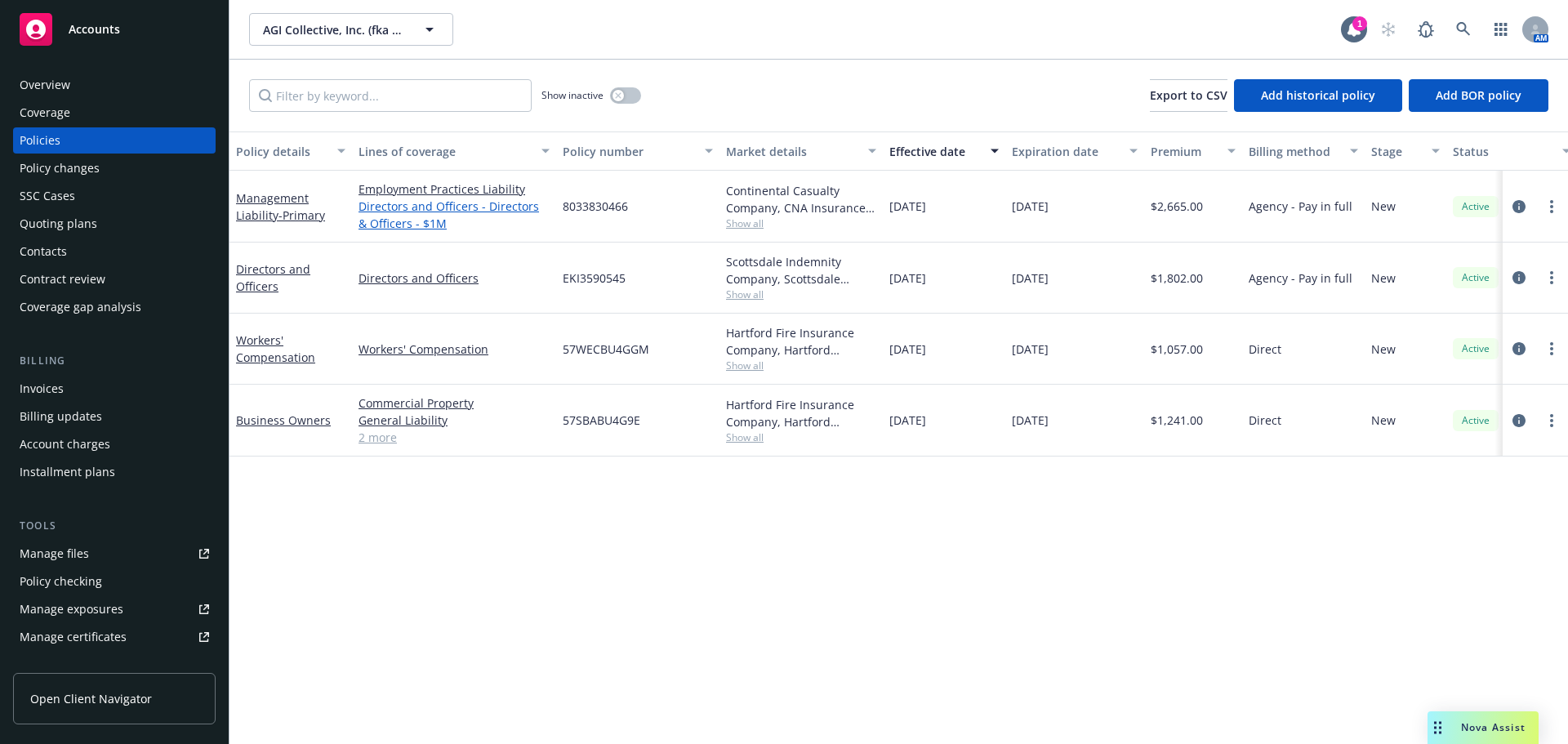
click at [402, 224] on link "Directors and Officers - Directors & Officers - $1M" at bounding box center [455, 215] width 191 height 34
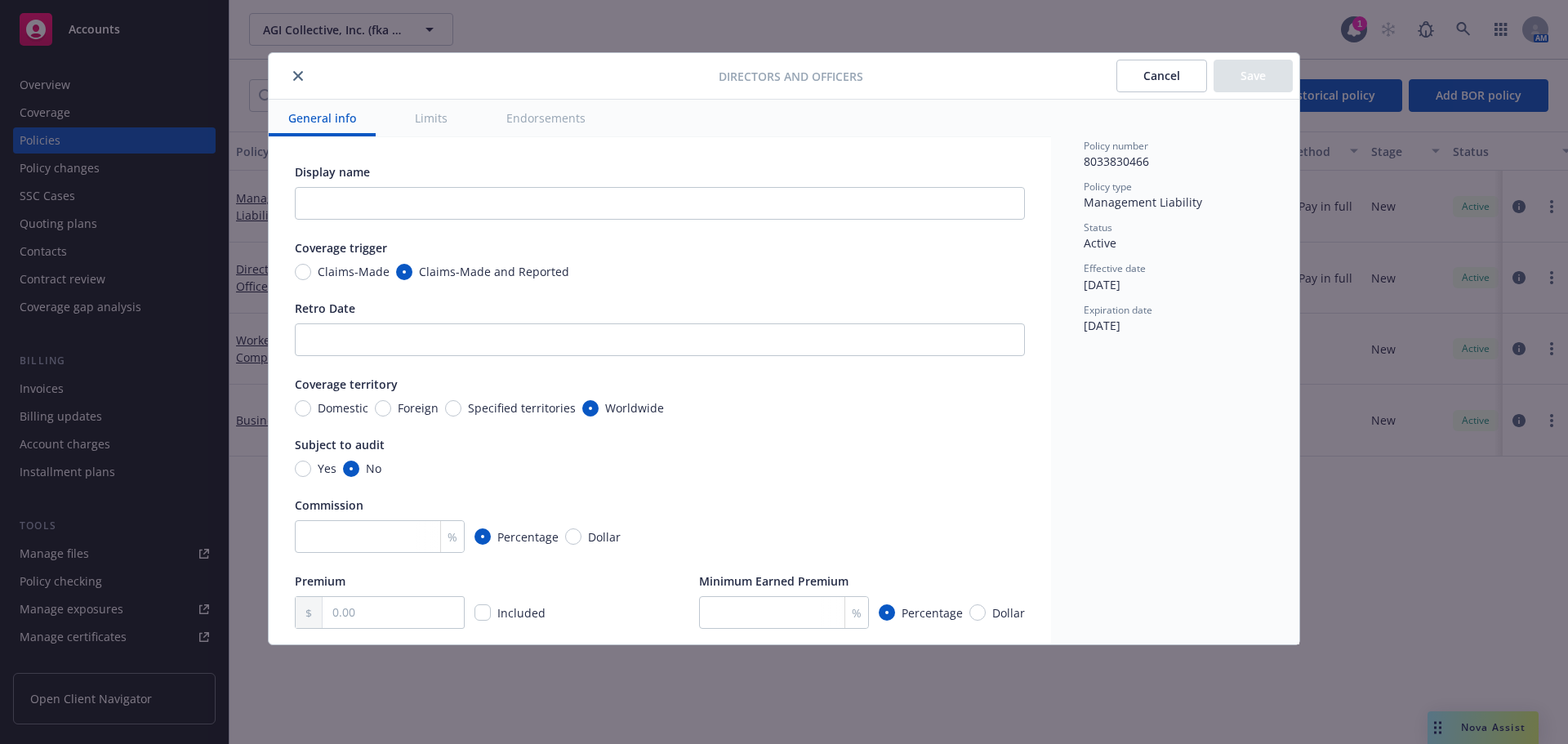
type input "Directors & Officers - $1M"
click at [433, 128] on button "Limits" at bounding box center [432, 118] width 72 height 37
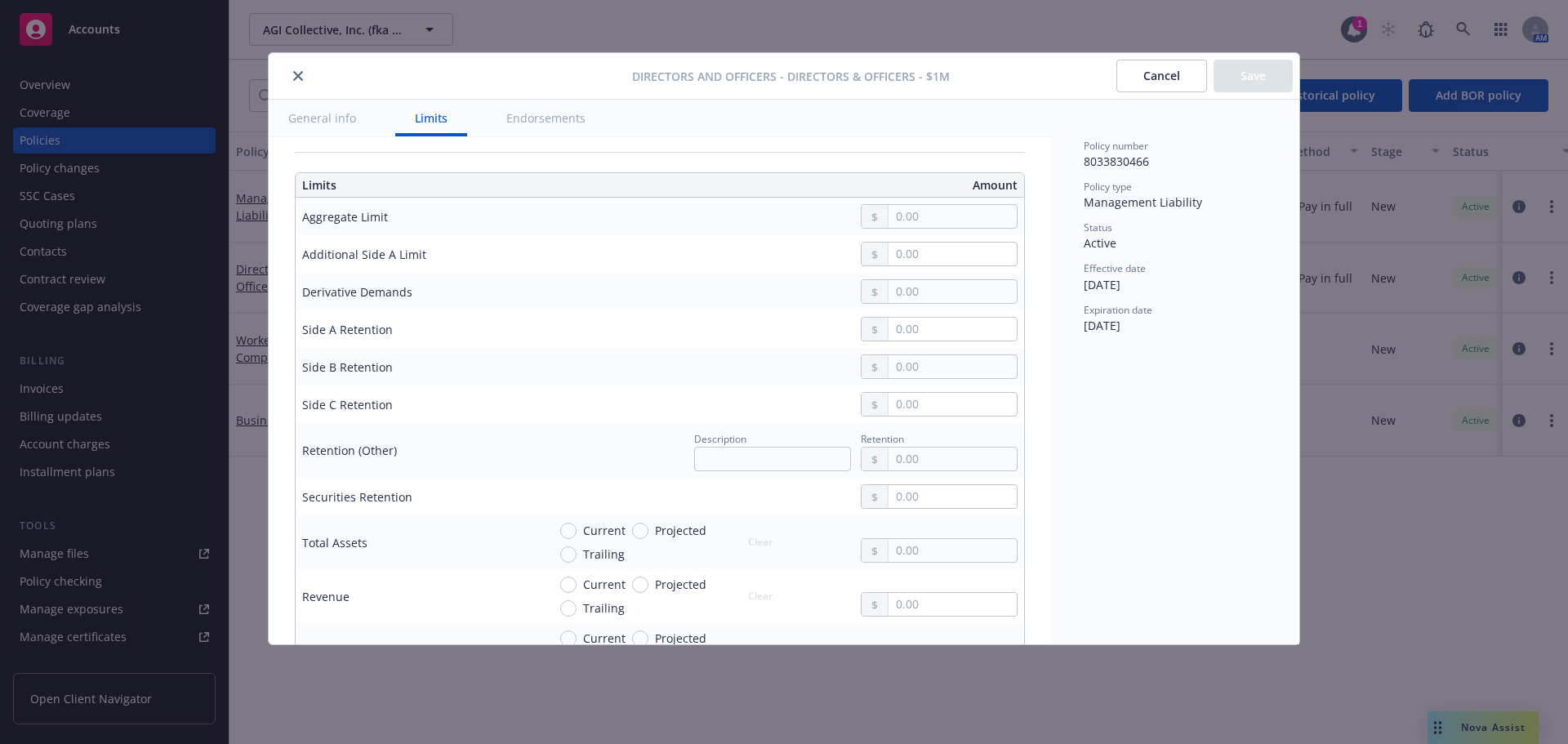
scroll to position [532, 0]
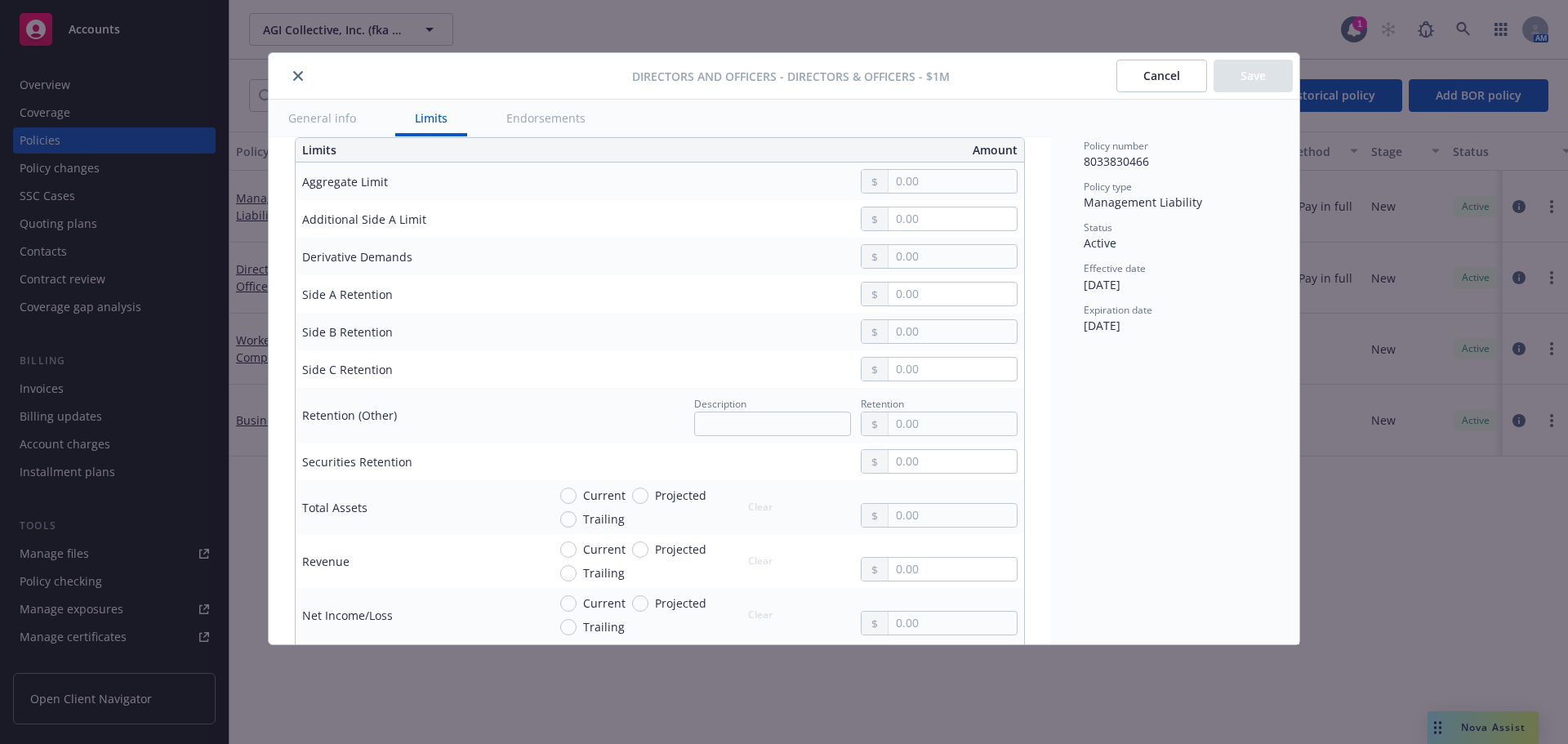
click at [542, 129] on button "Endorsements" at bounding box center [546, 118] width 119 height 37
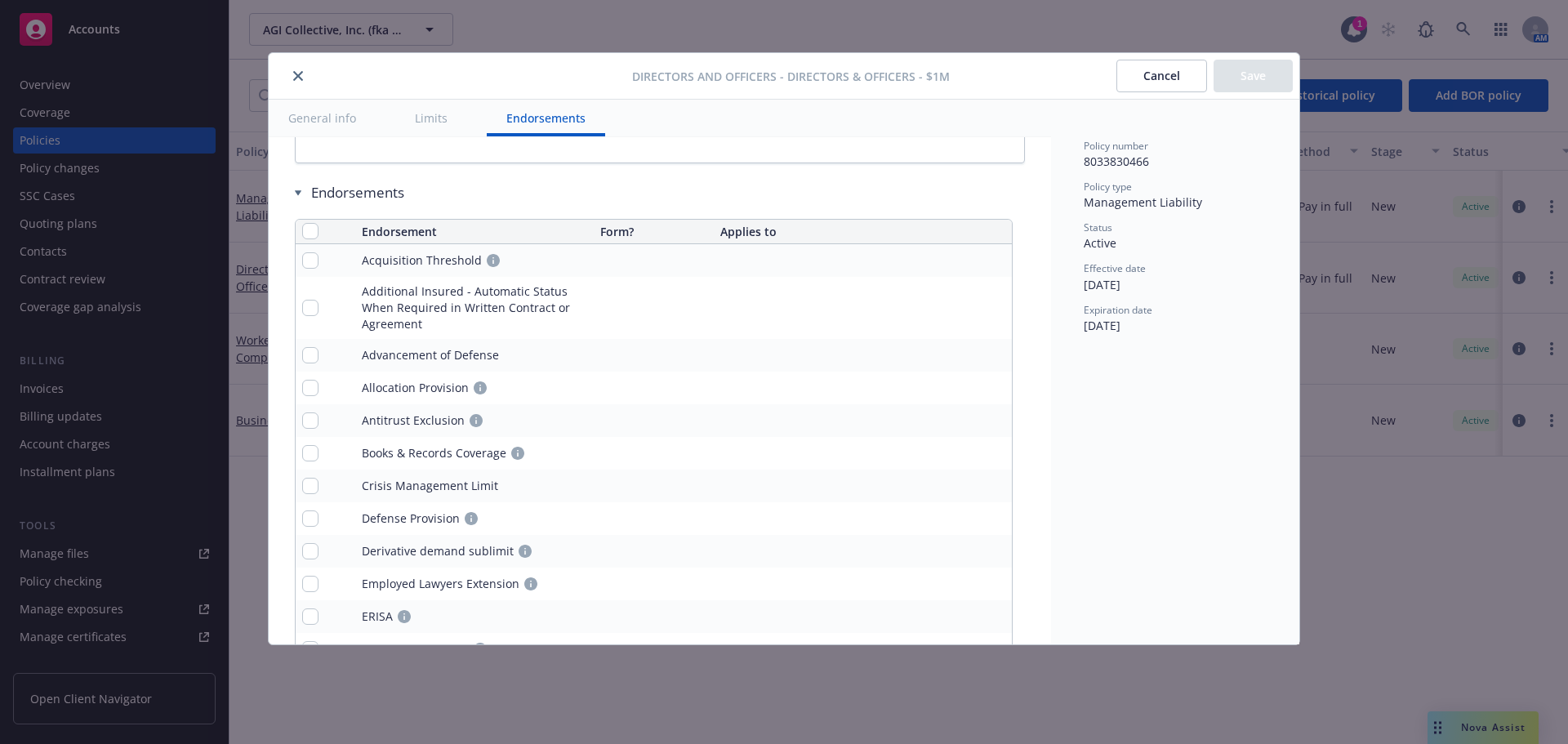
scroll to position [1636, 0]
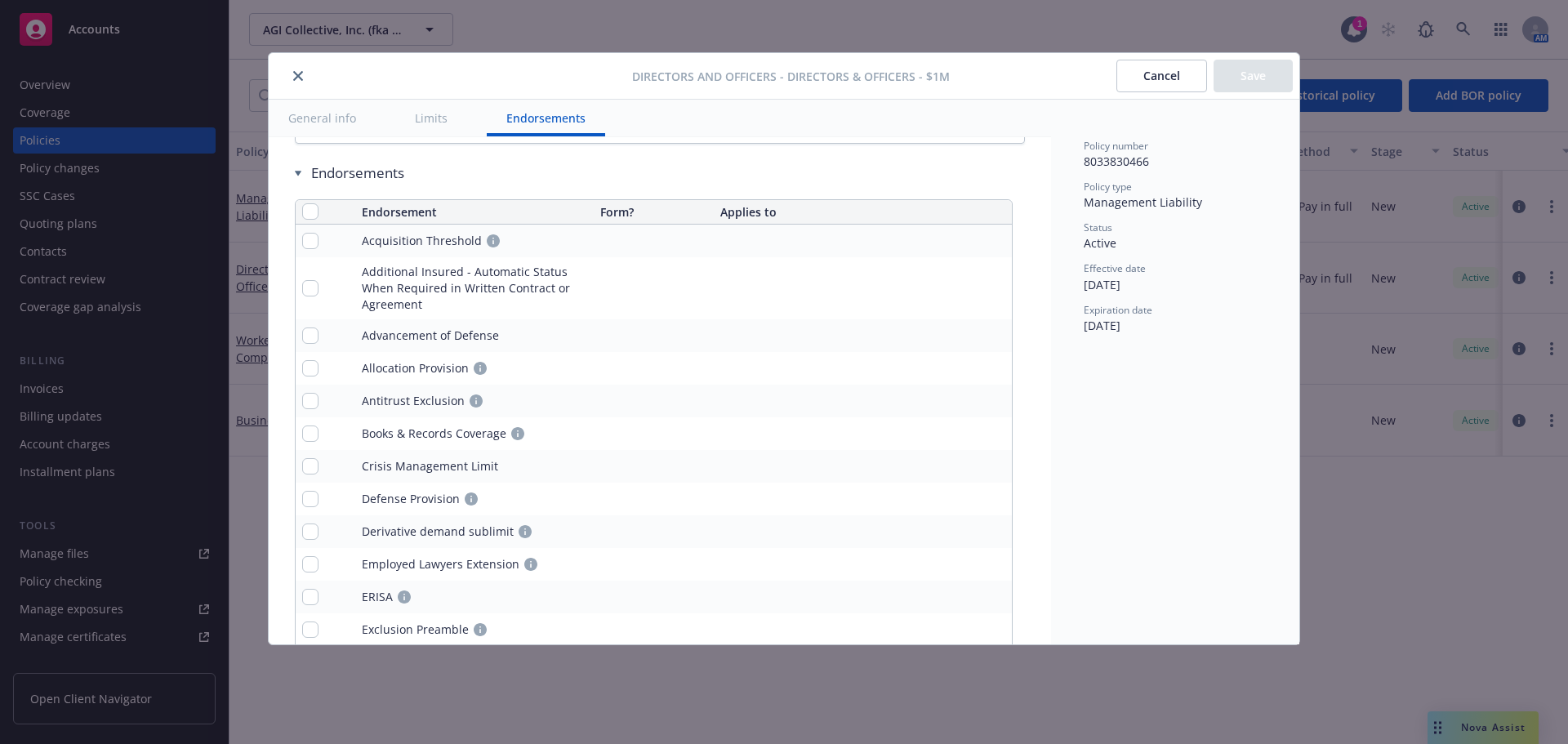
click at [331, 127] on button "General info" at bounding box center [322, 118] width 107 height 37
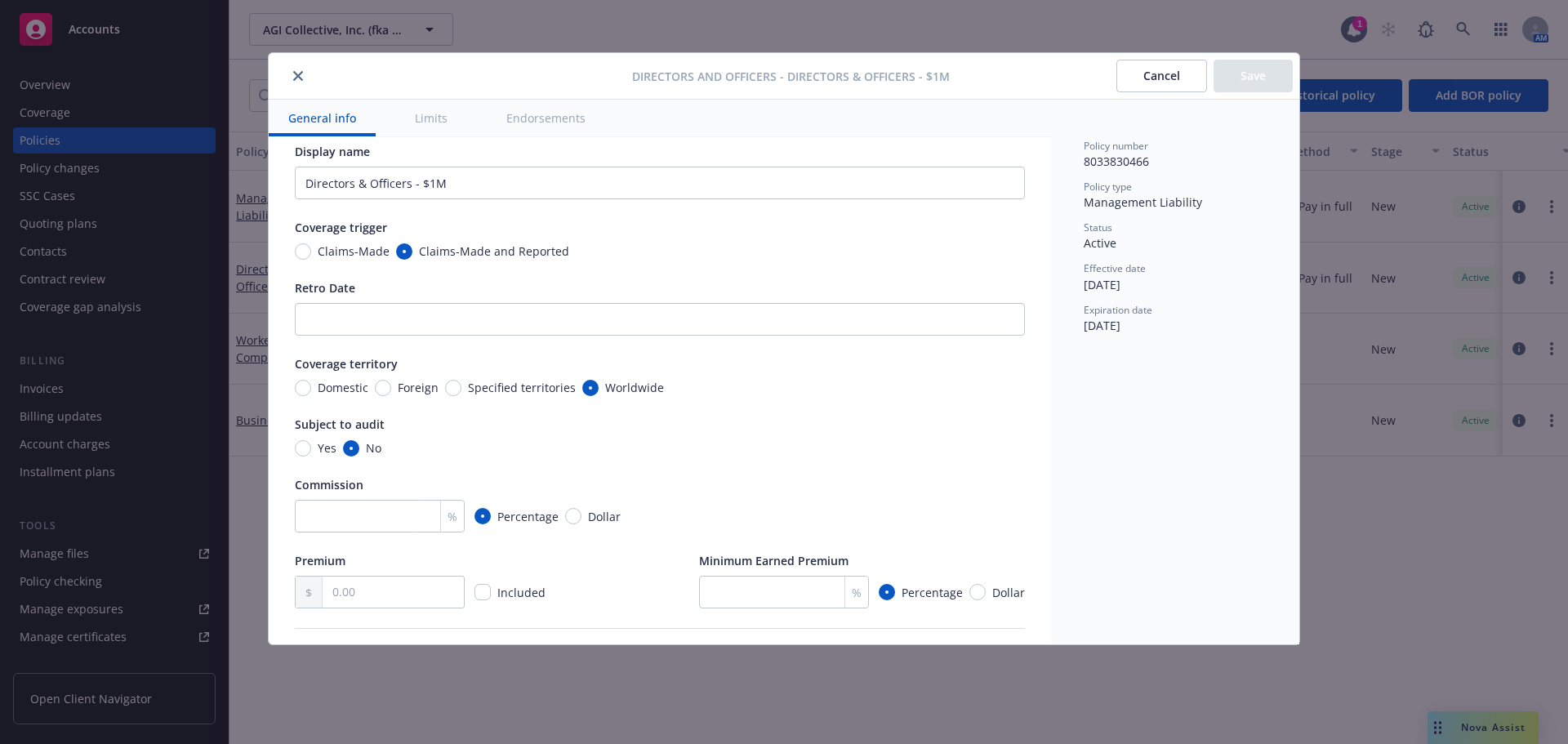
scroll to position [11, 0]
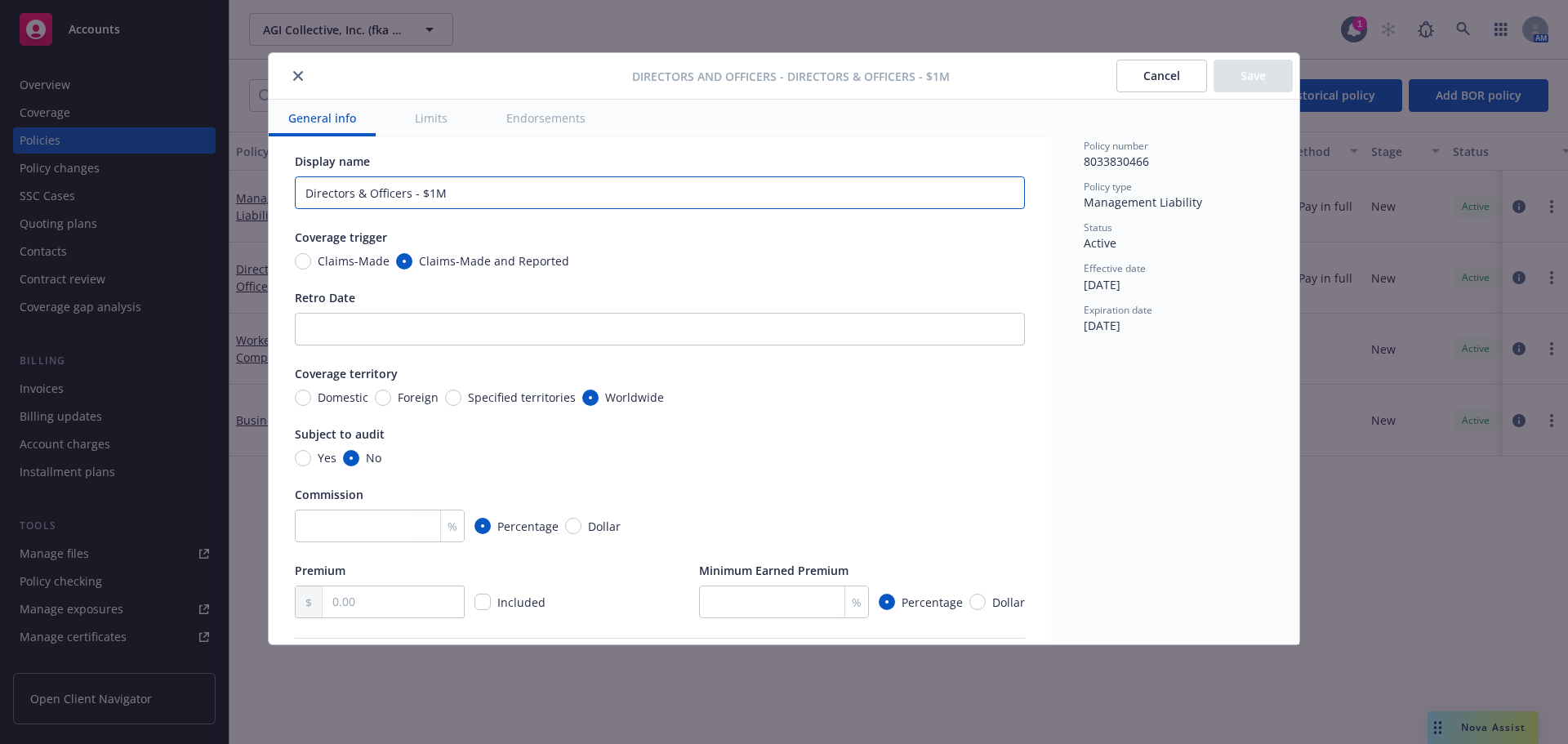
drag, startPoint x: 491, startPoint y: 193, endPoint x: 21, endPoint y: 190, distance: 470.0
click at [18, 192] on div "Directors and Officers - Directors & Officers - $1M Cancel Save General info Li…" at bounding box center [784, 372] width 1568 height 744
click at [1253, 71] on button "Save" at bounding box center [1253, 76] width 79 height 32
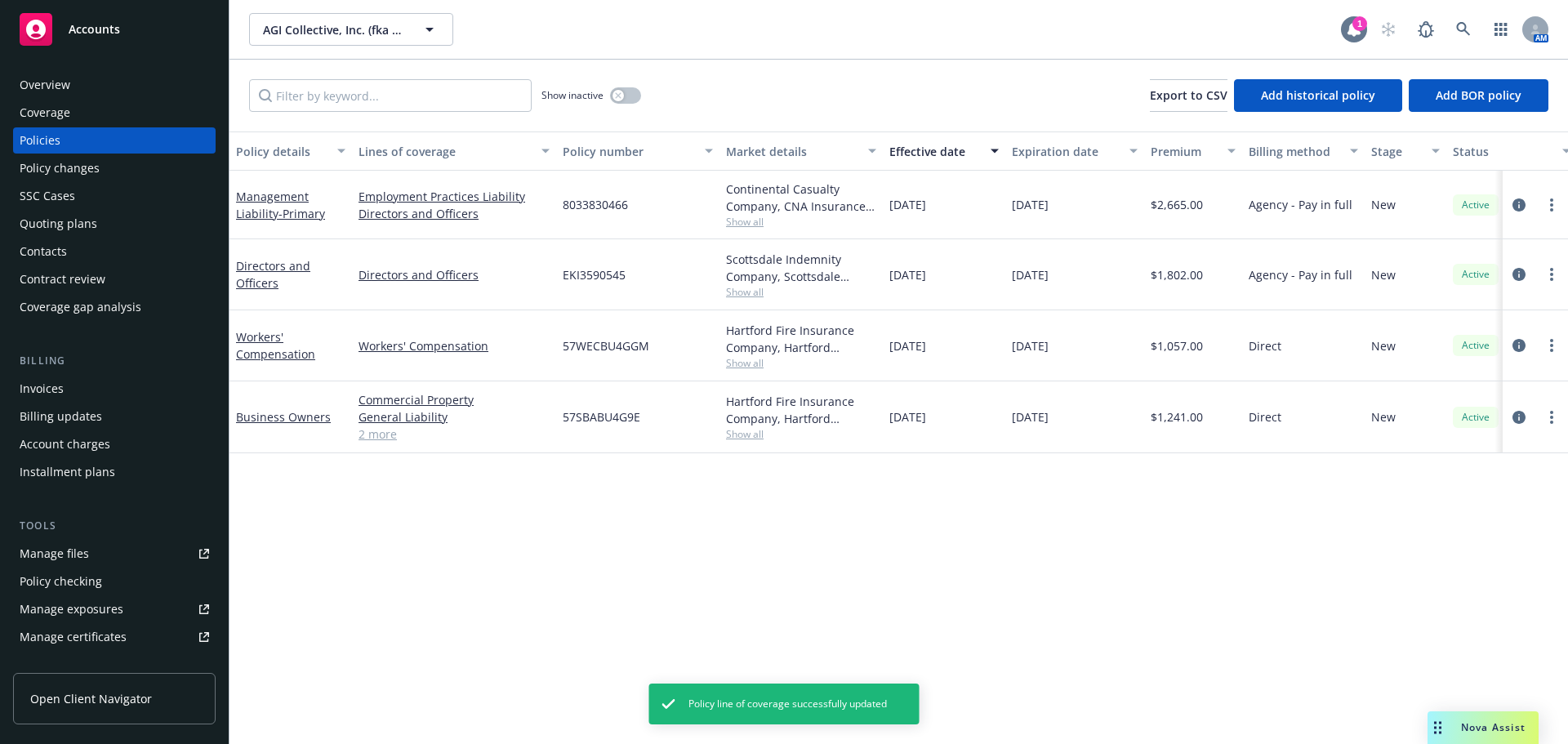
click at [1360, 32] on icon at bounding box center [1354, 29] width 17 height 17
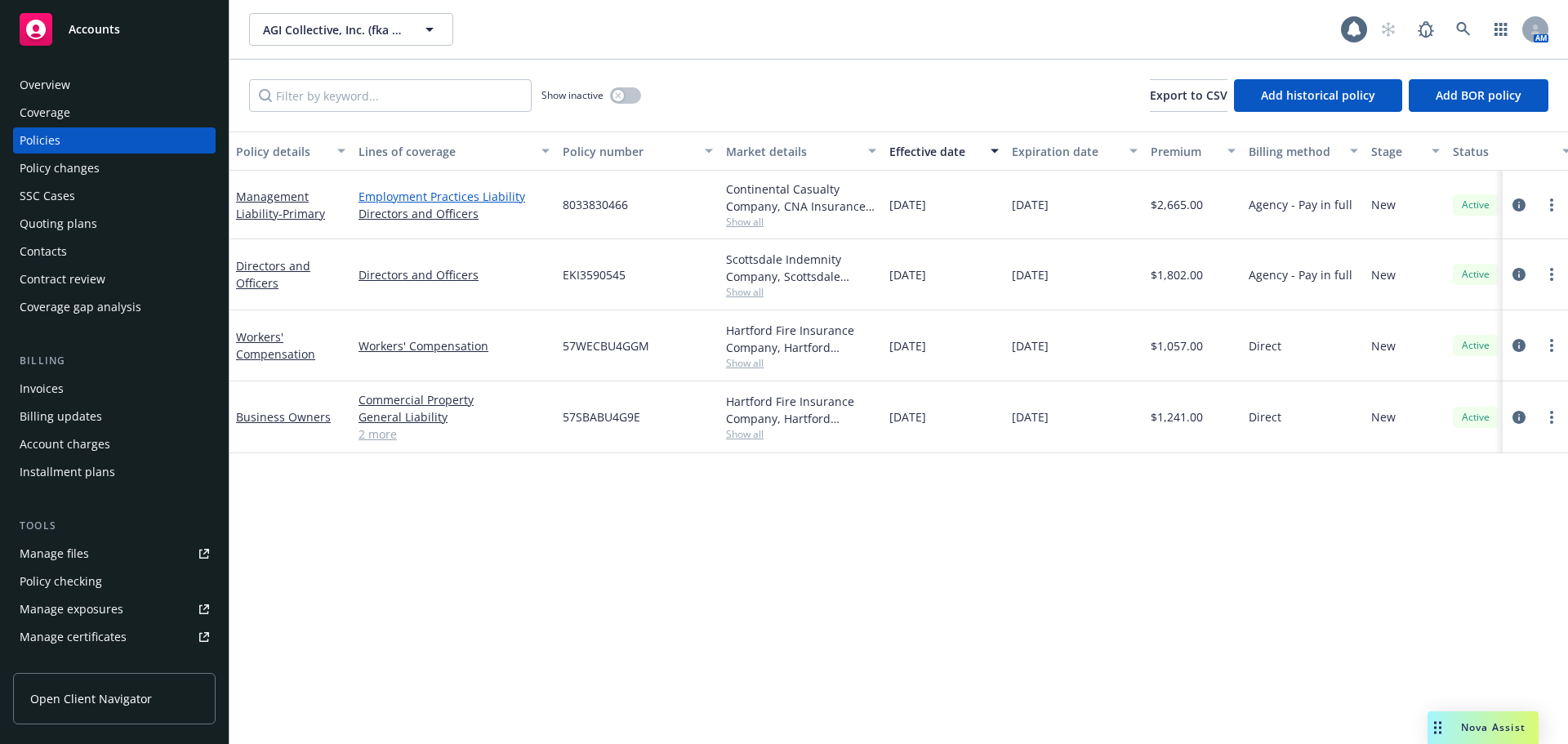
click at [457, 197] on link "Employment Practices Liability" at bounding box center [455, 196] width 191 height 17
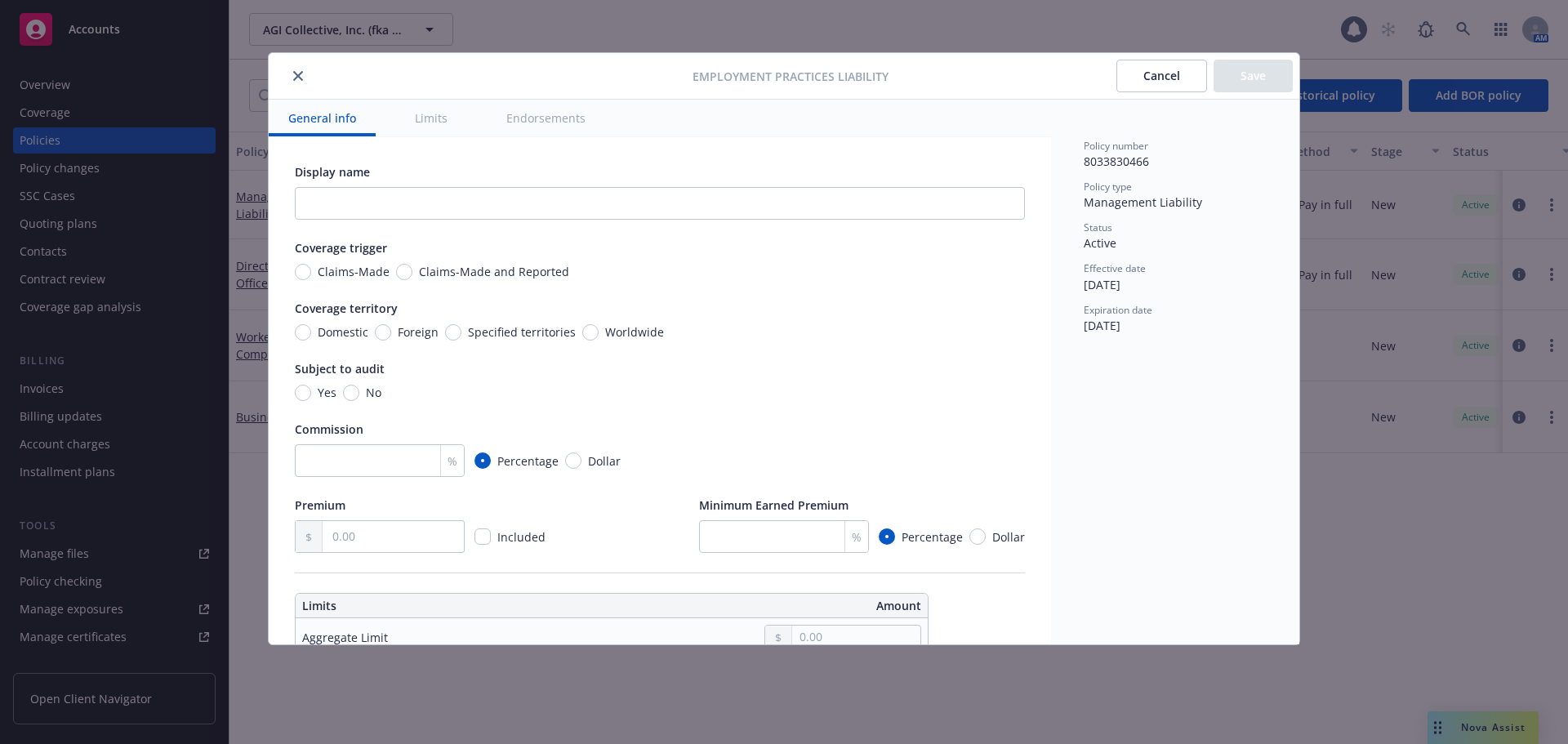
click at [1137, 79] on button "Cancel" at bounding box center [1161, 76] width 91 height 32
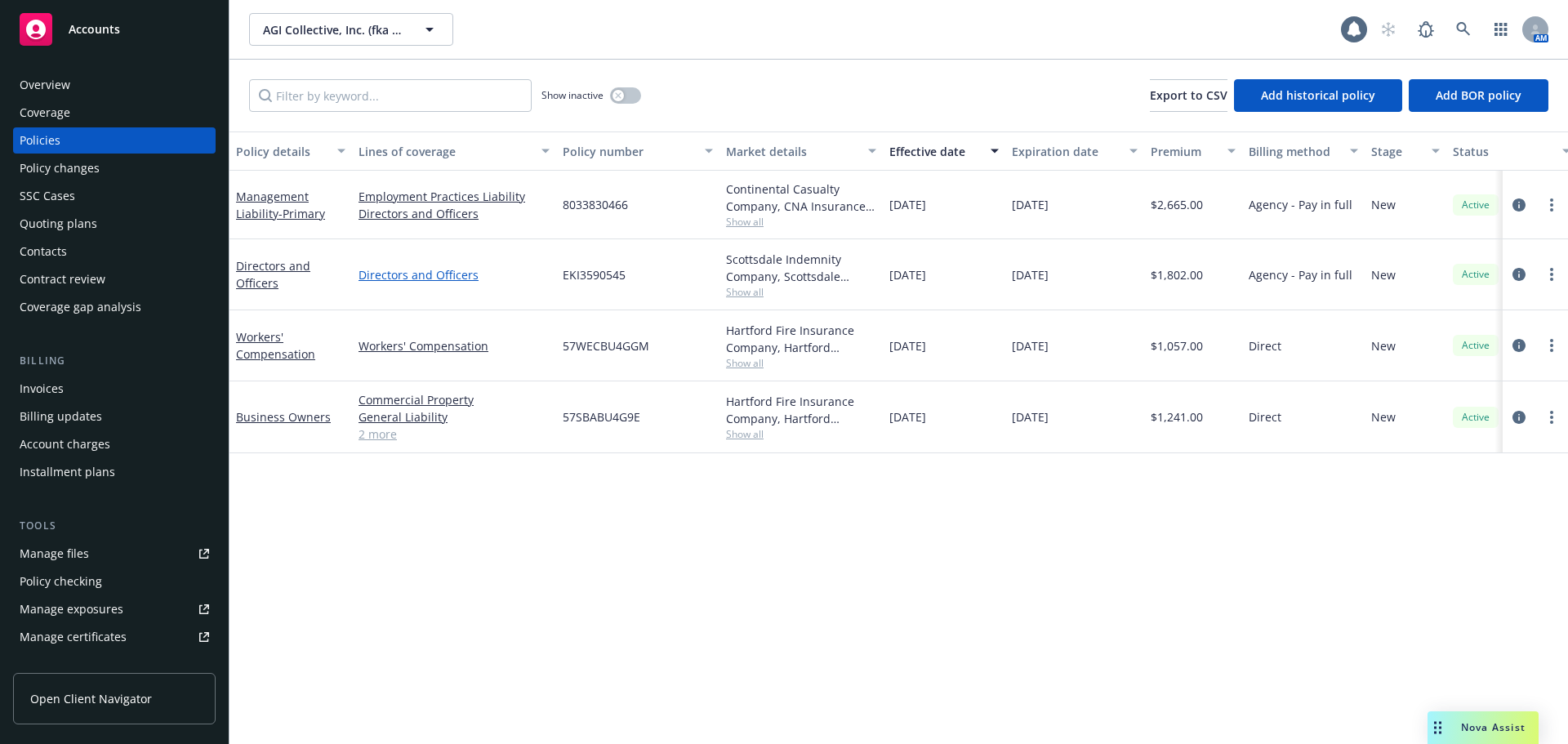
click at [453, 276] on link "Directors and Officers" at bounding box center [455, 274] width 191 height 17
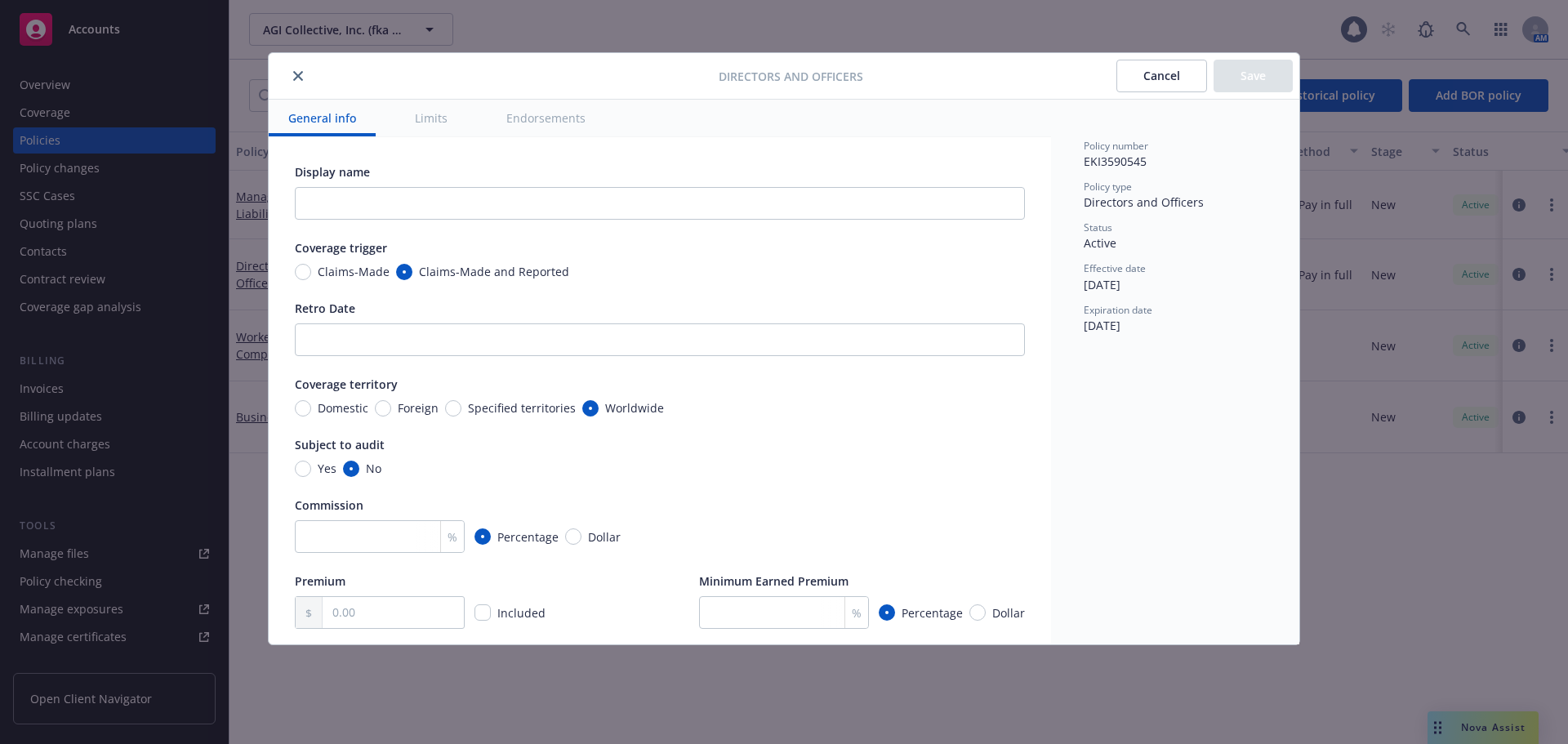
click at [301, 76] on icon "close" at bounding box center [298, 76] width 10 height 10
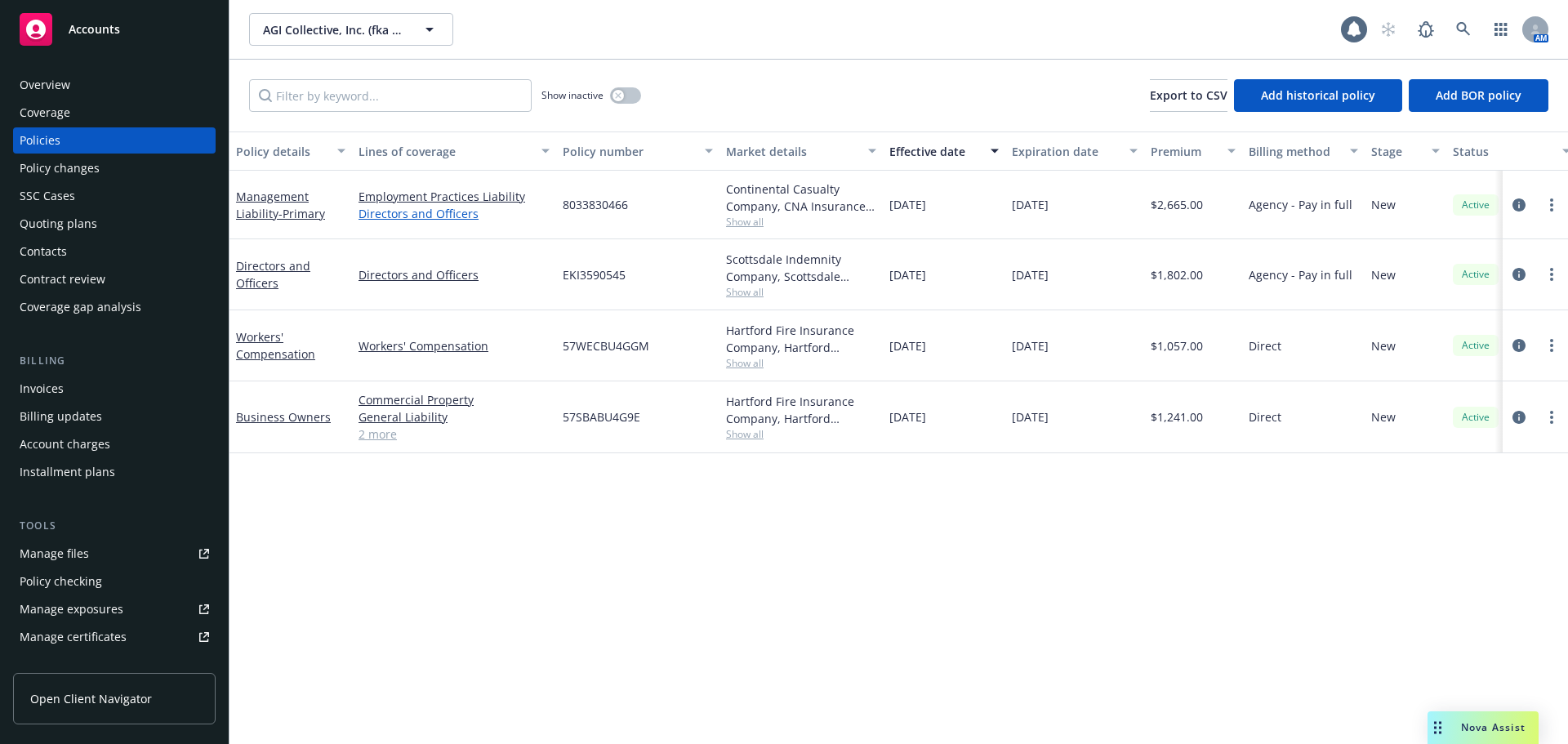
click at [454, 218] on link "Directors and Officers" at bounding box center [455, 214] width 191 height 17
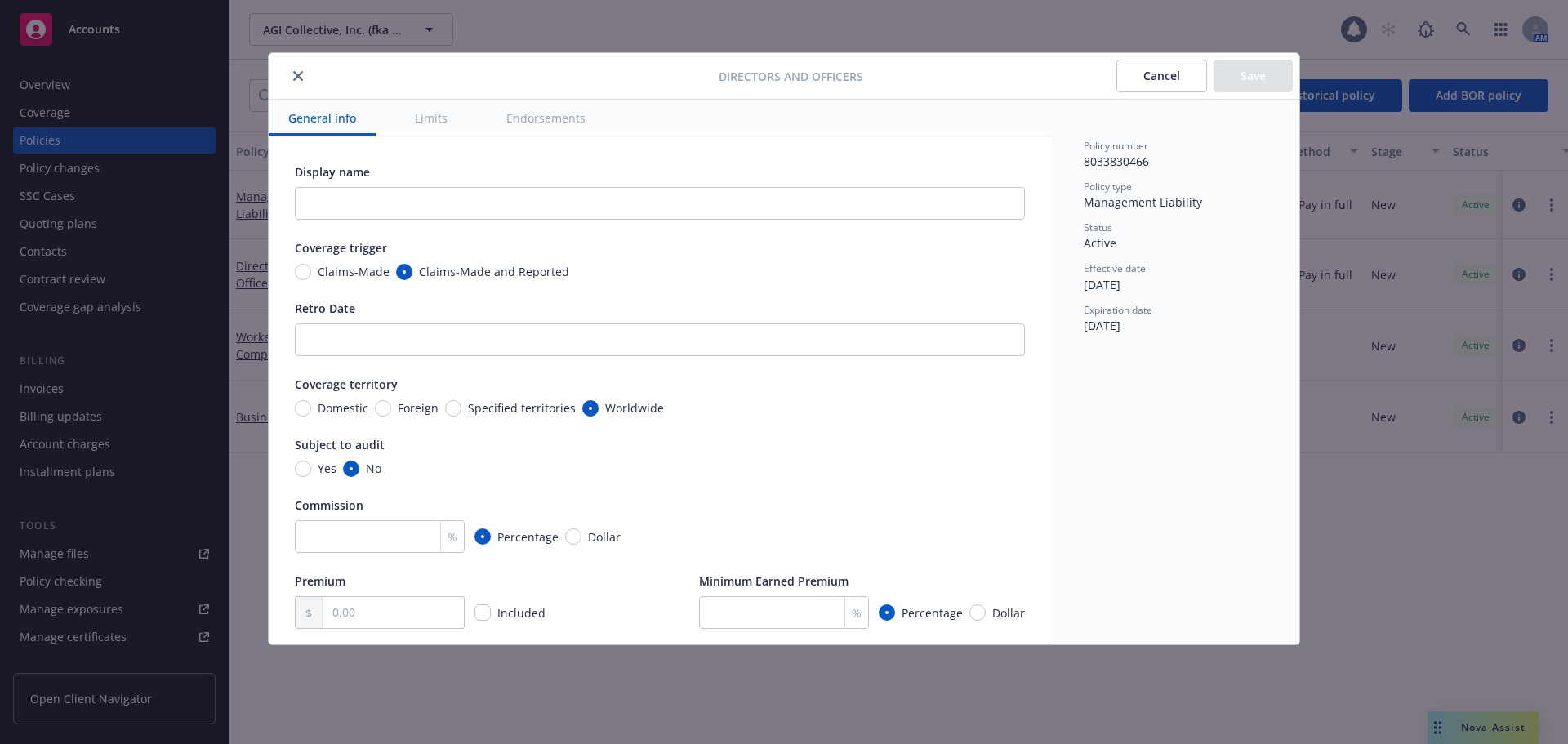
click at [294, 77] on icon "close" at bounding box center [298, 76] width 10 height 10
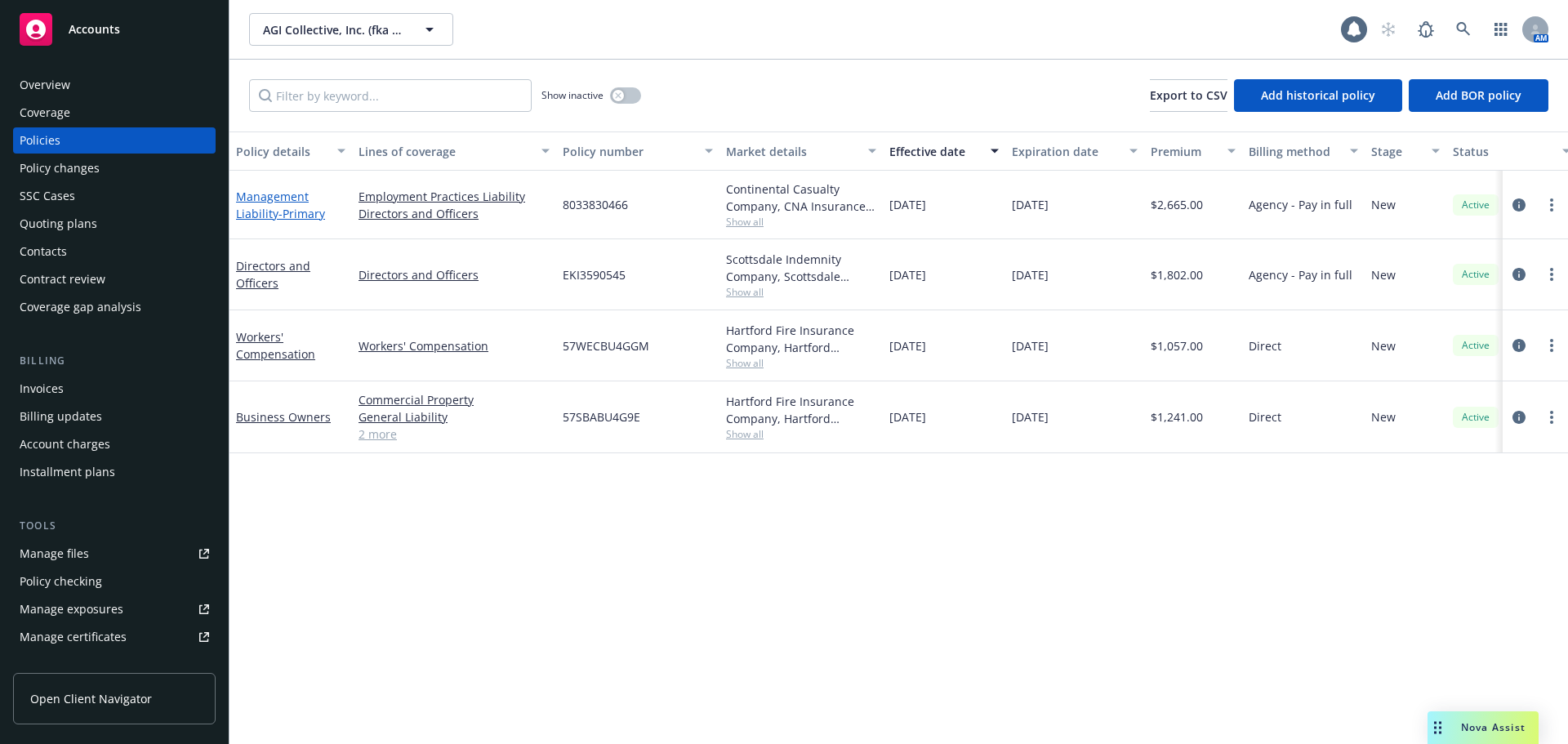
click at [280, 215] on span "- Primary" at bounding box center [302, 214] width 47 height 16
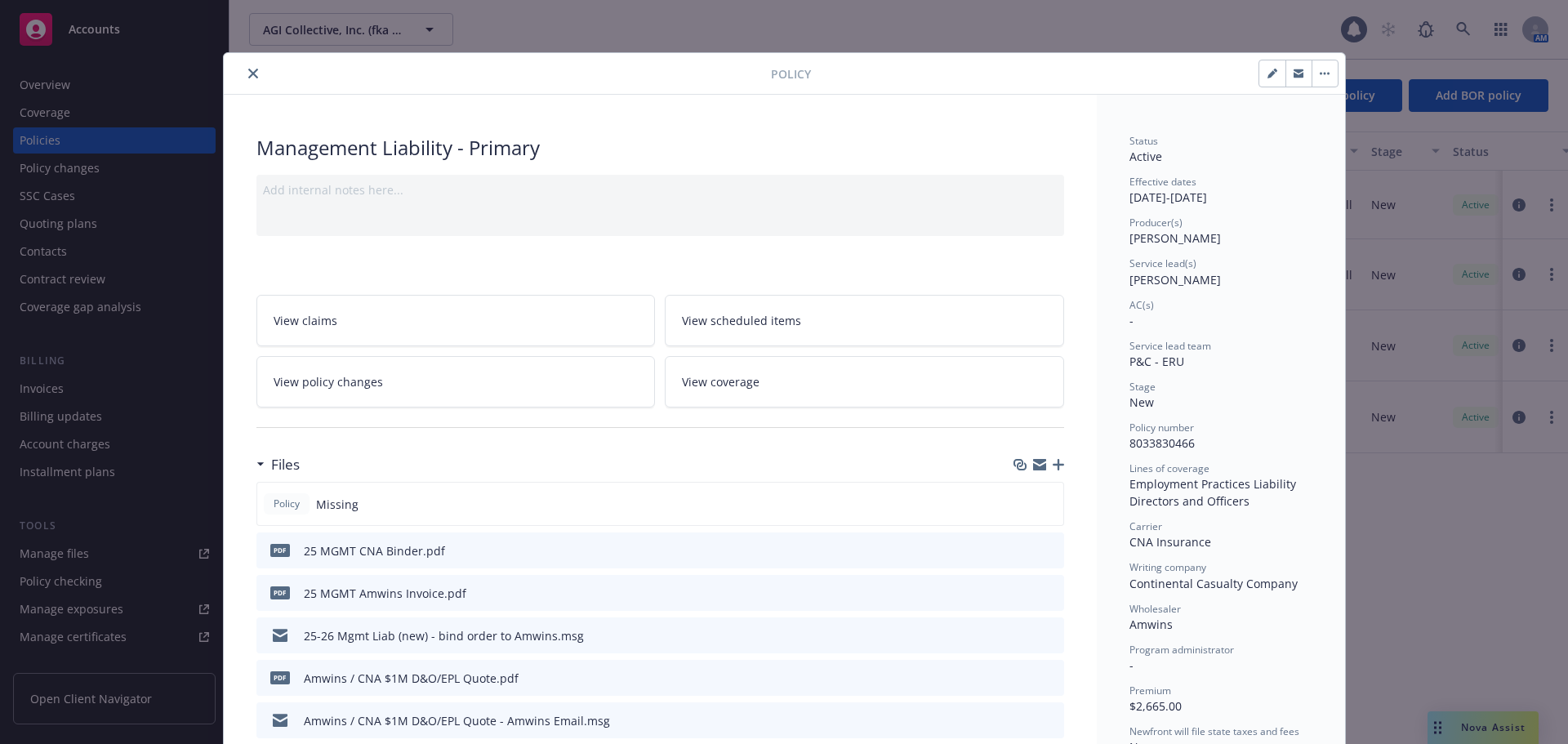
click at [1259, 76] on button "button" at bounding box center [1272, 74] width 26 height 26
select select "NEW"
select select "other"
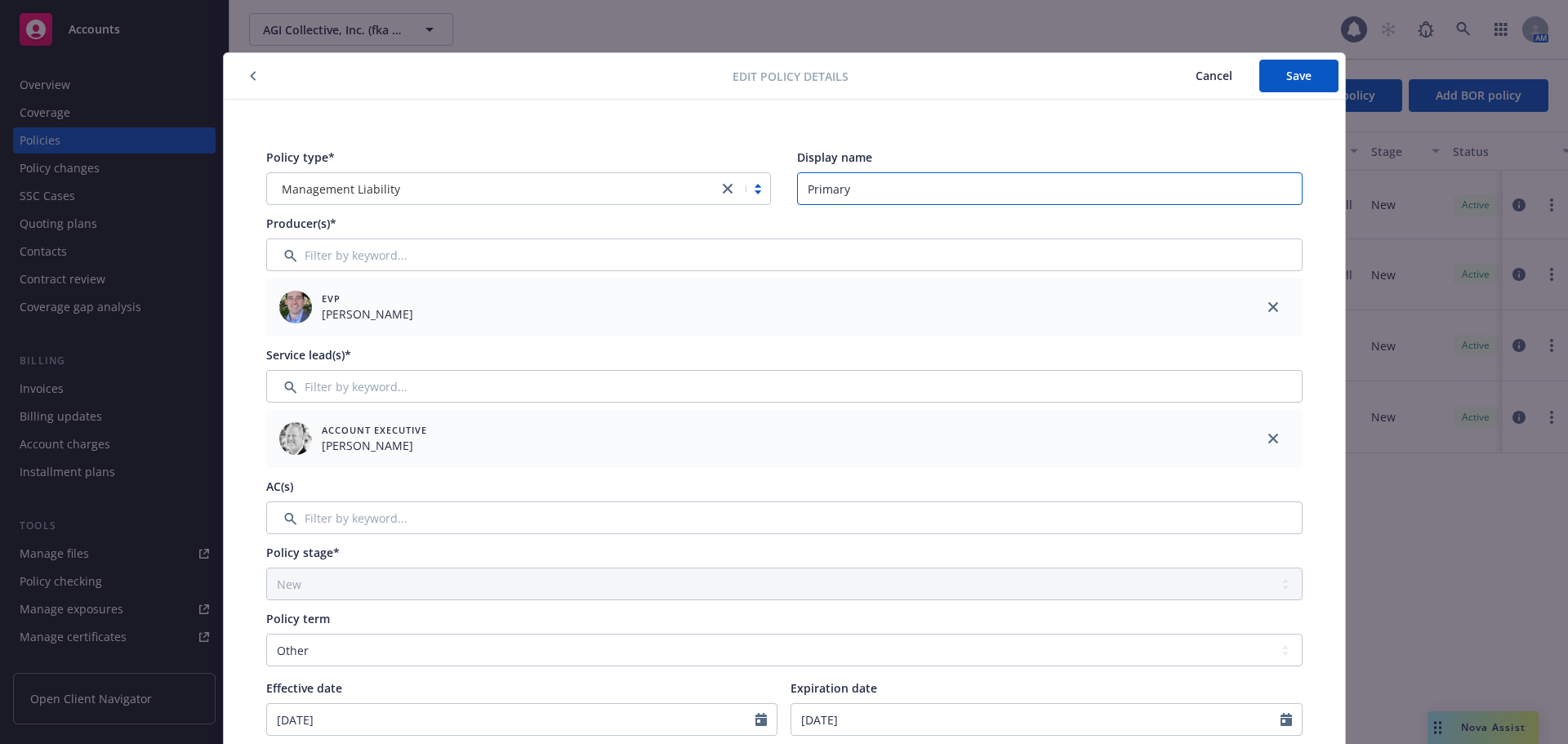
drag, startPoint x: 989, startPoint y: 195, endPoint x: 688, endPoint y: 179, distance: 301.4
click at [688, 179] on div "Policy type* Management Liability Display name Primary" at bounding box center [784, 177] width 1036 height 56
type input "$1M D&O/$1M EPL"
click at [1289, 63] on button "Save" at bounding box center [1298, 76] width 79 height 32
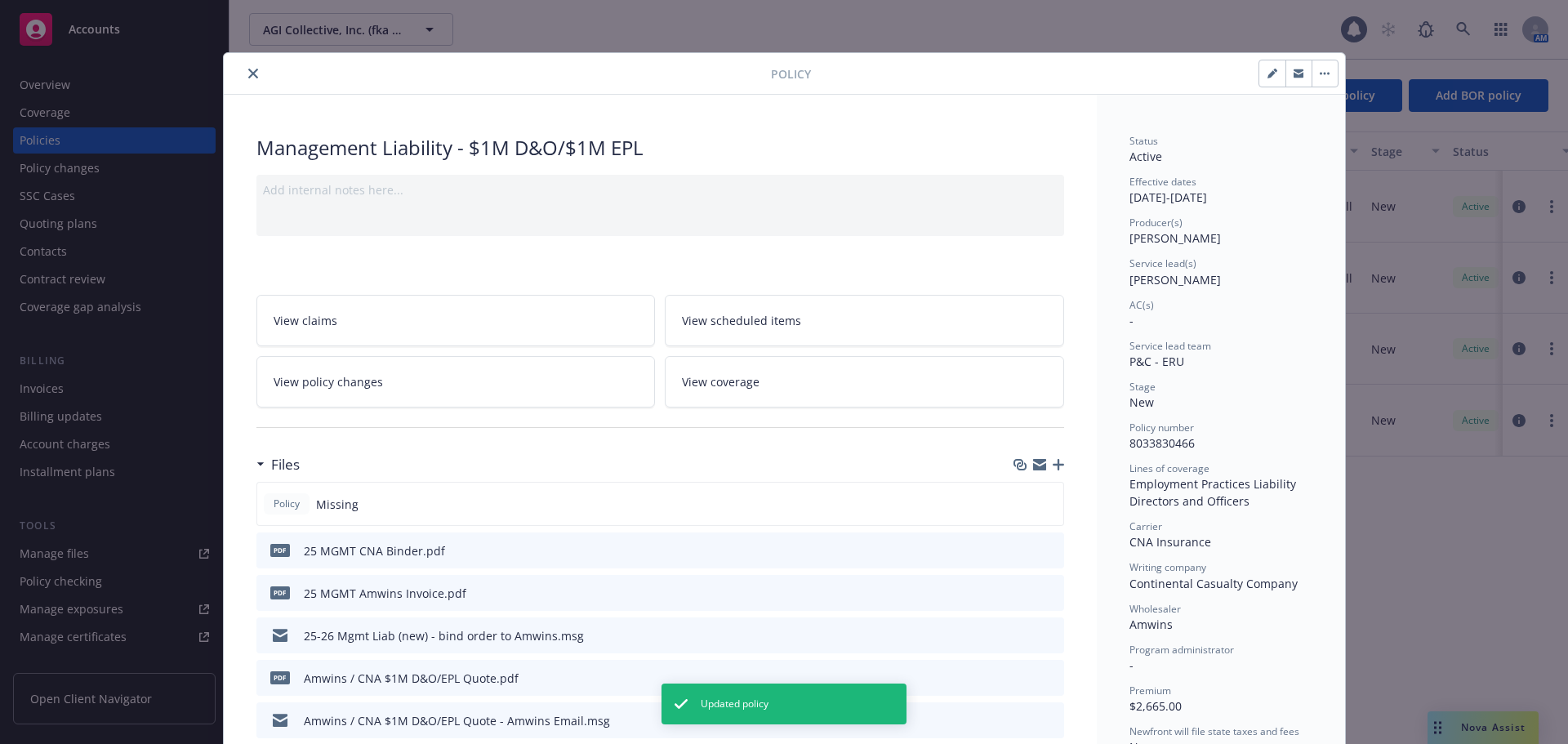
click at [248, 77] on icon "close" at bounding box center [253, 74] width 10 height 10
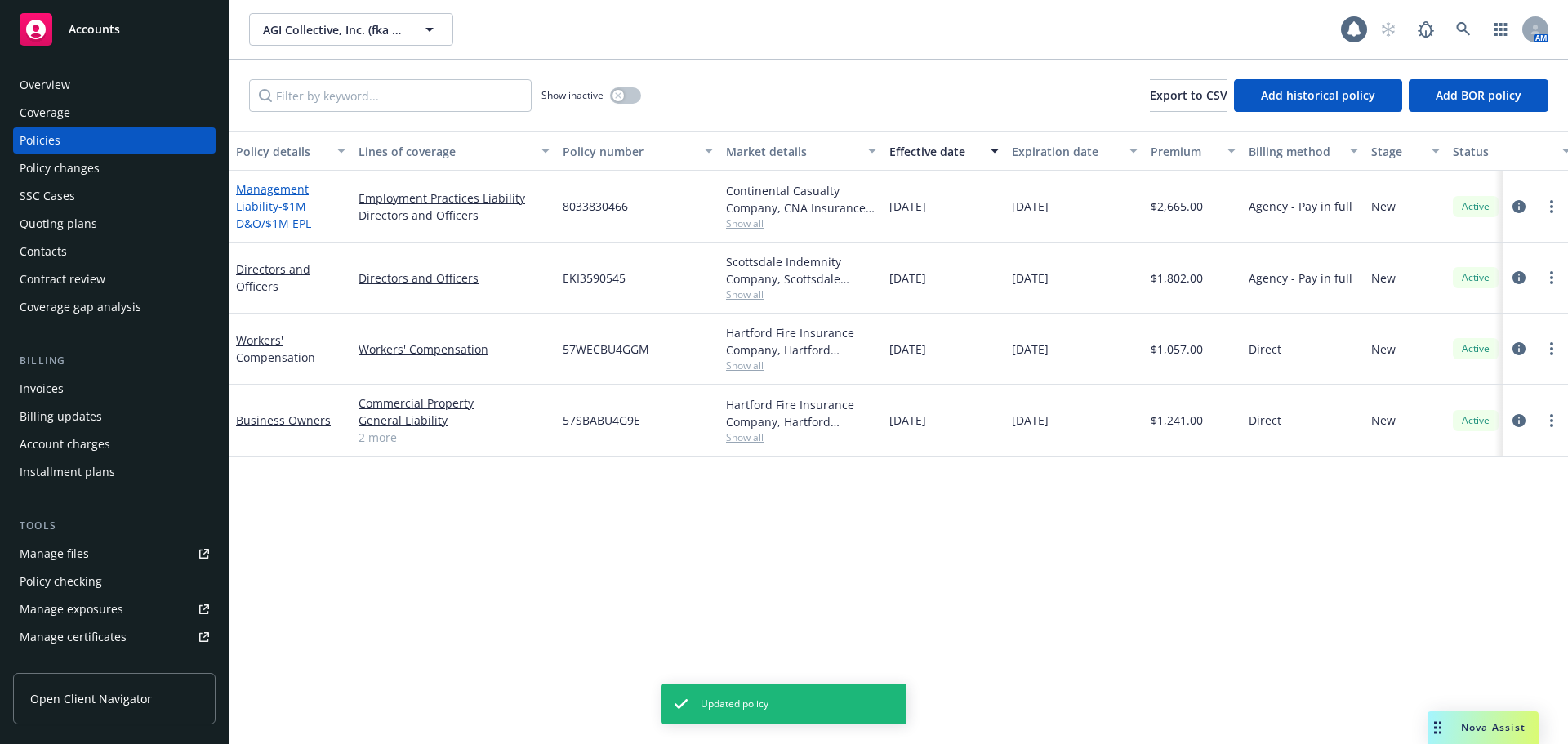
click at [293, 223] on span "- $1M D&O/$1M EPL" at bounding box center [273, 215] width 75 height 32
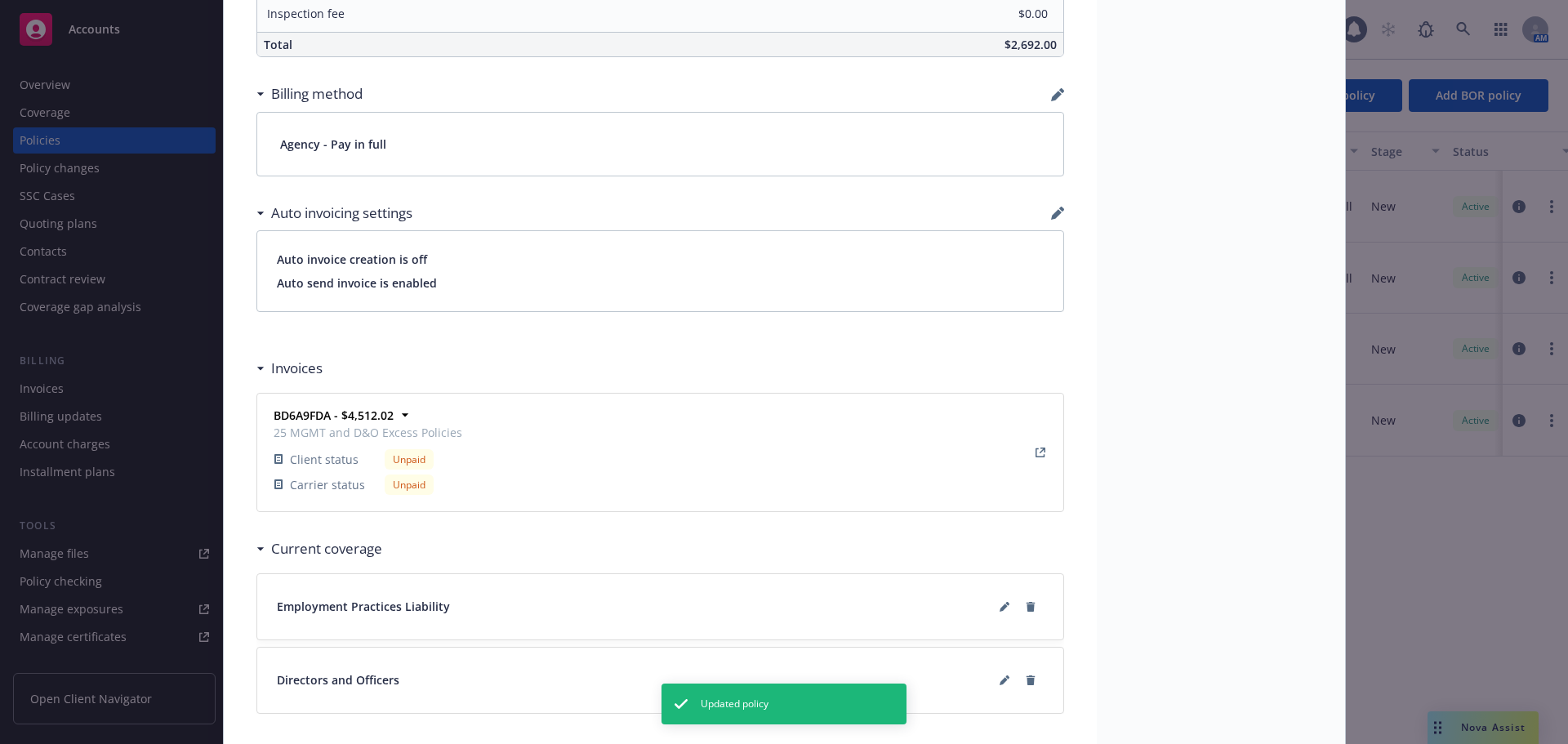
scroll to position [1250, 0]
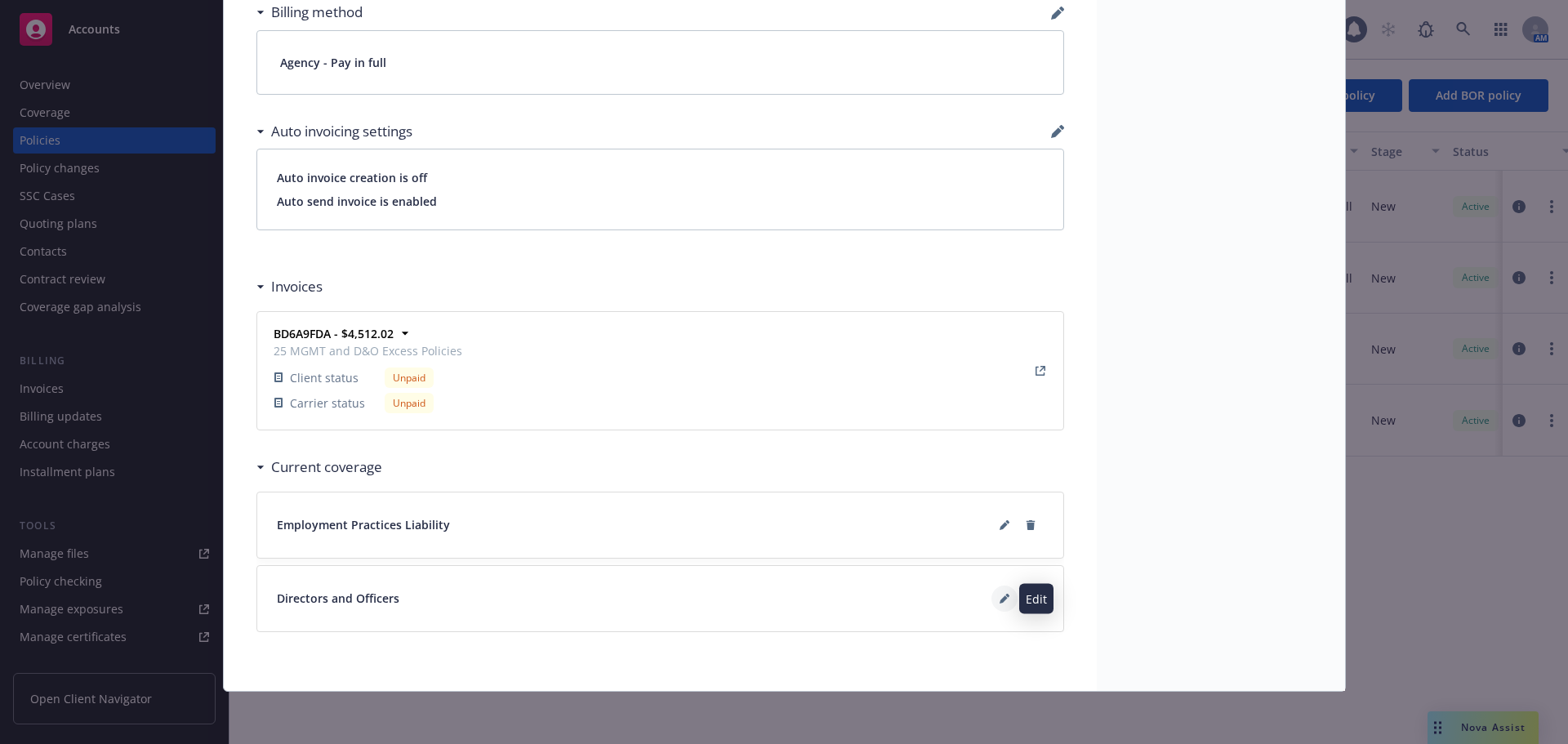
click at [999, 602] on icon at bounding box center [1003, 599] width 8 height 8
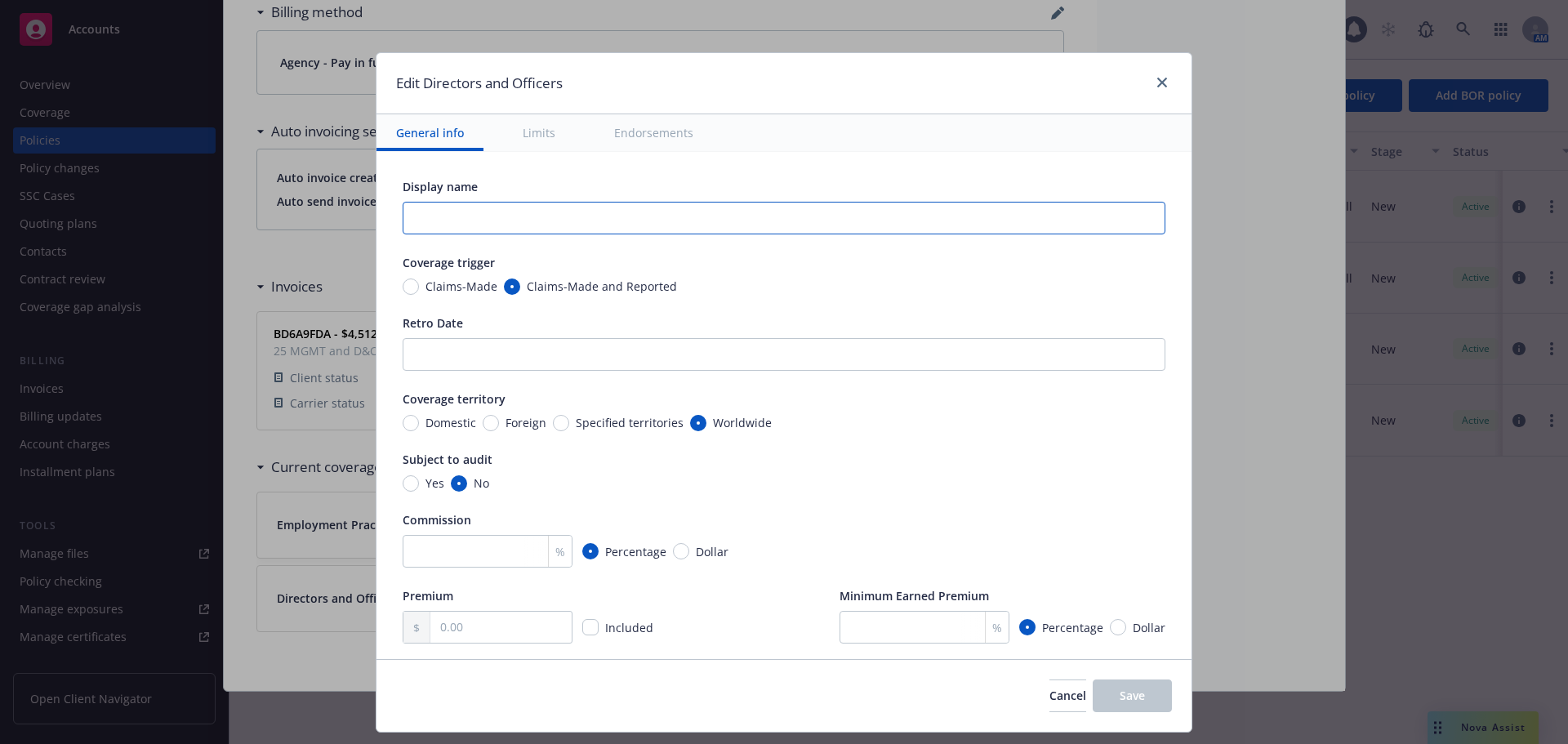
click at [572, 227] on input "text" at bounding box center [783, 217] width 763 height 32
type input "EPL"
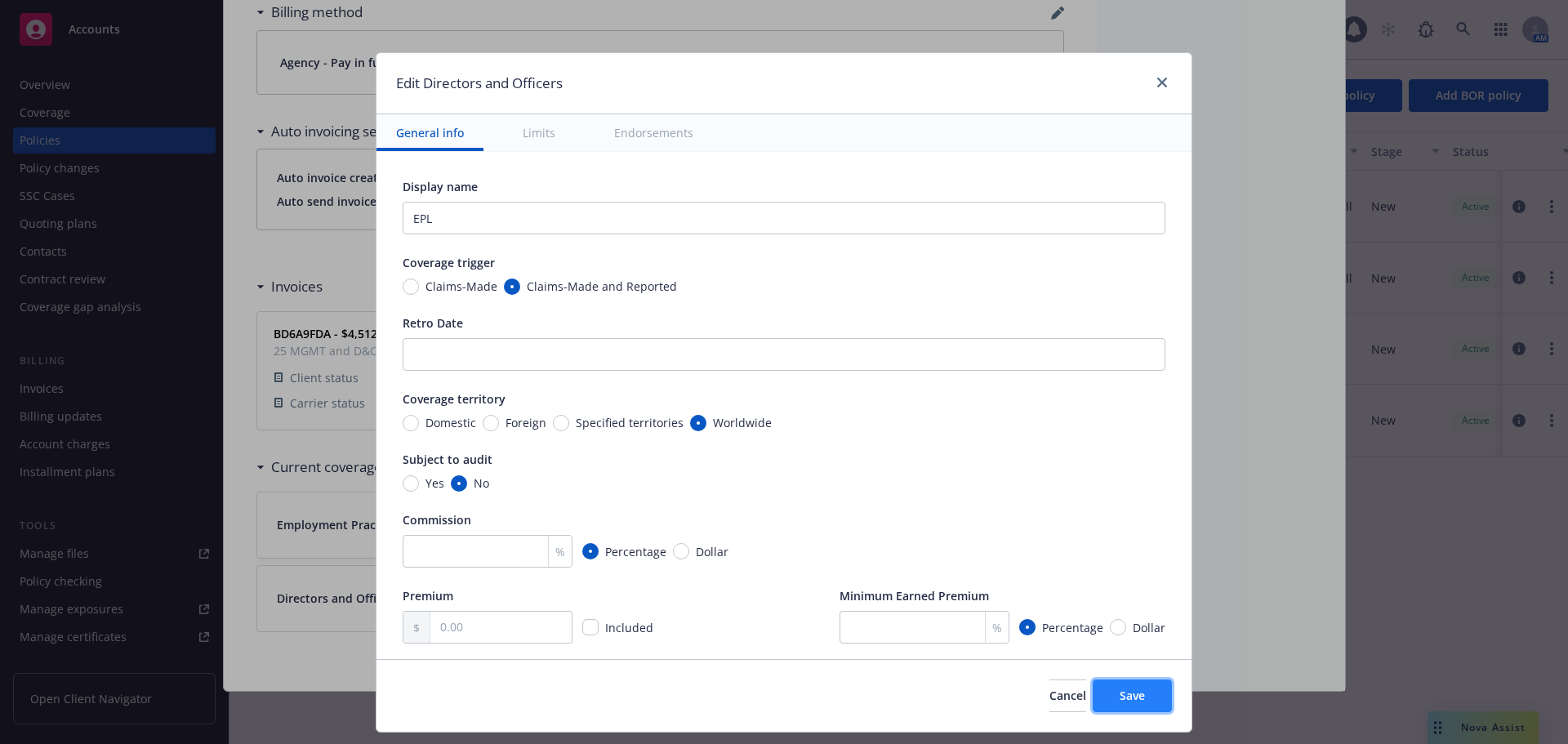
click at [1136, 699] on span "Save" at bounding box center [1133, 695] width 26 height 16
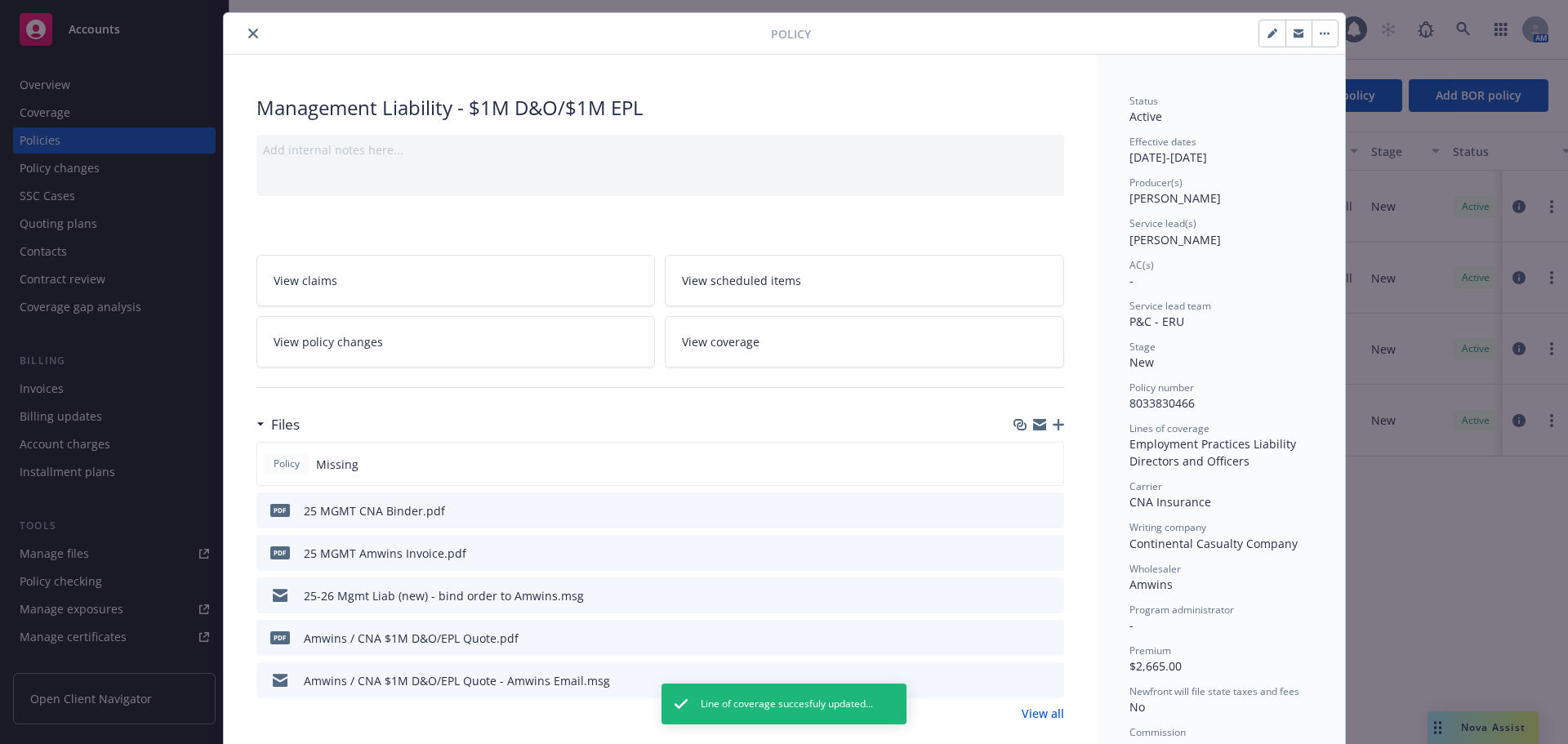
scroll to position [0, 0]
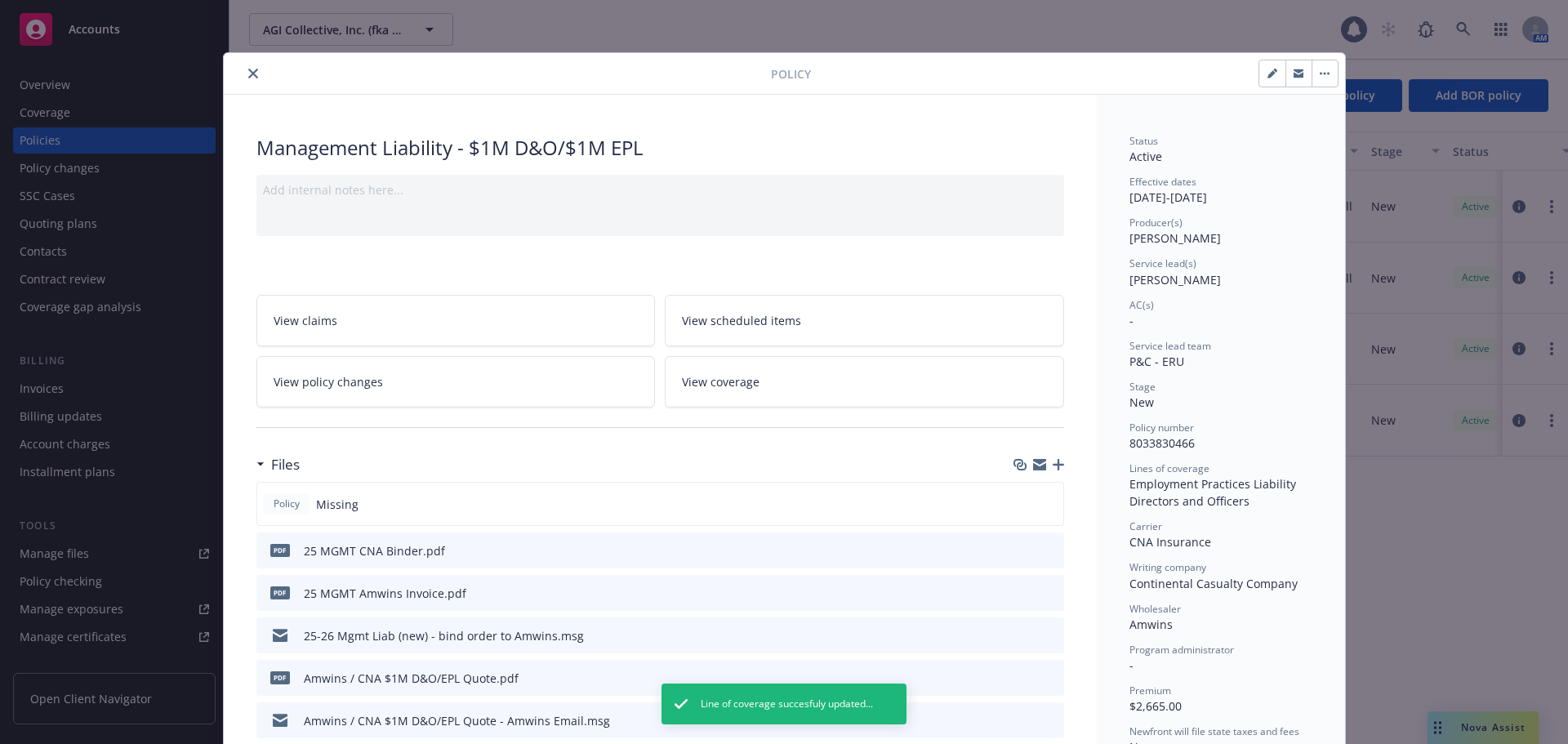
click at [250, 73] on icon "close" at bounding box center [253, 74] width 10 height 10
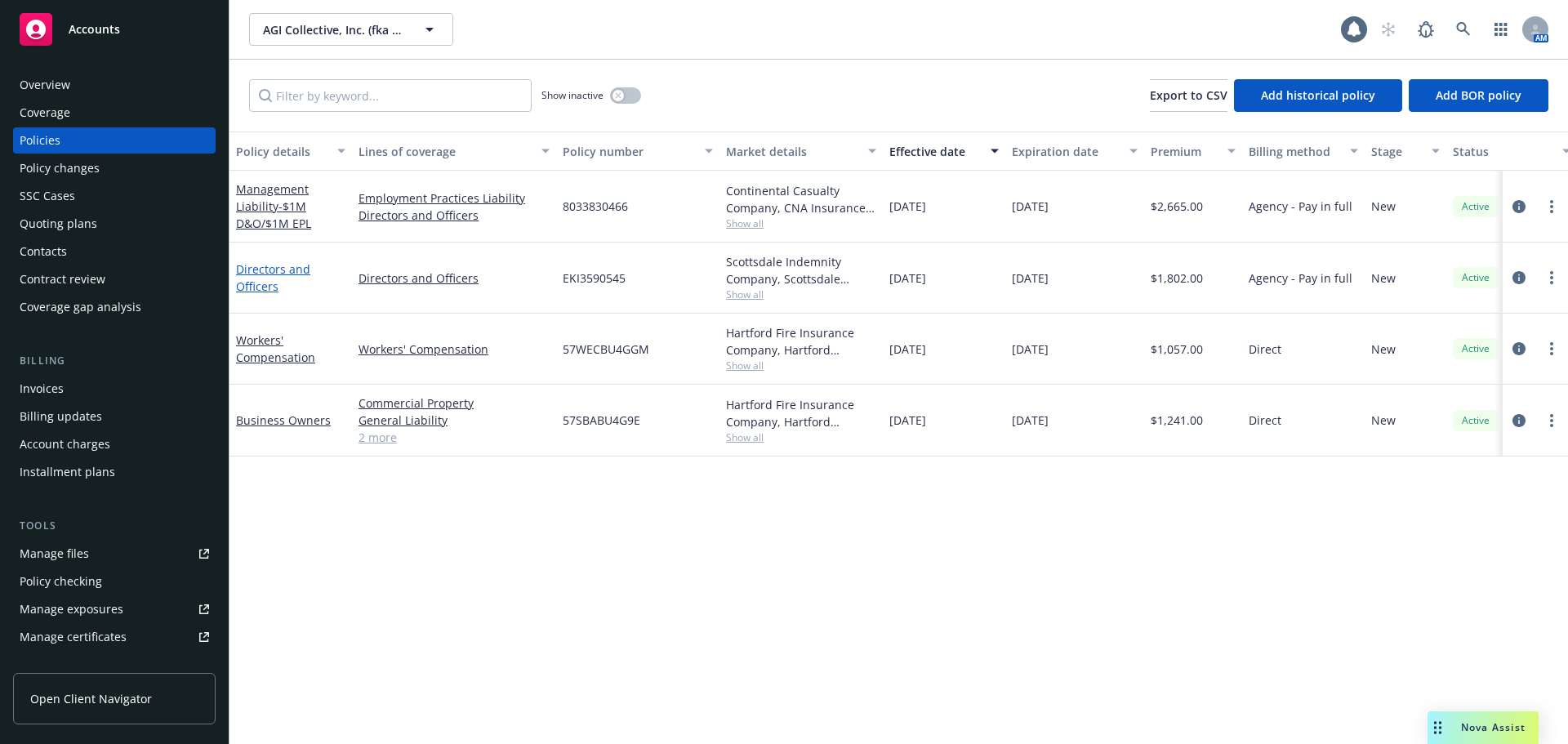
click at [279, 273] on link "Directors and Officers" at bounding box center [272, 277] width 75 height 32
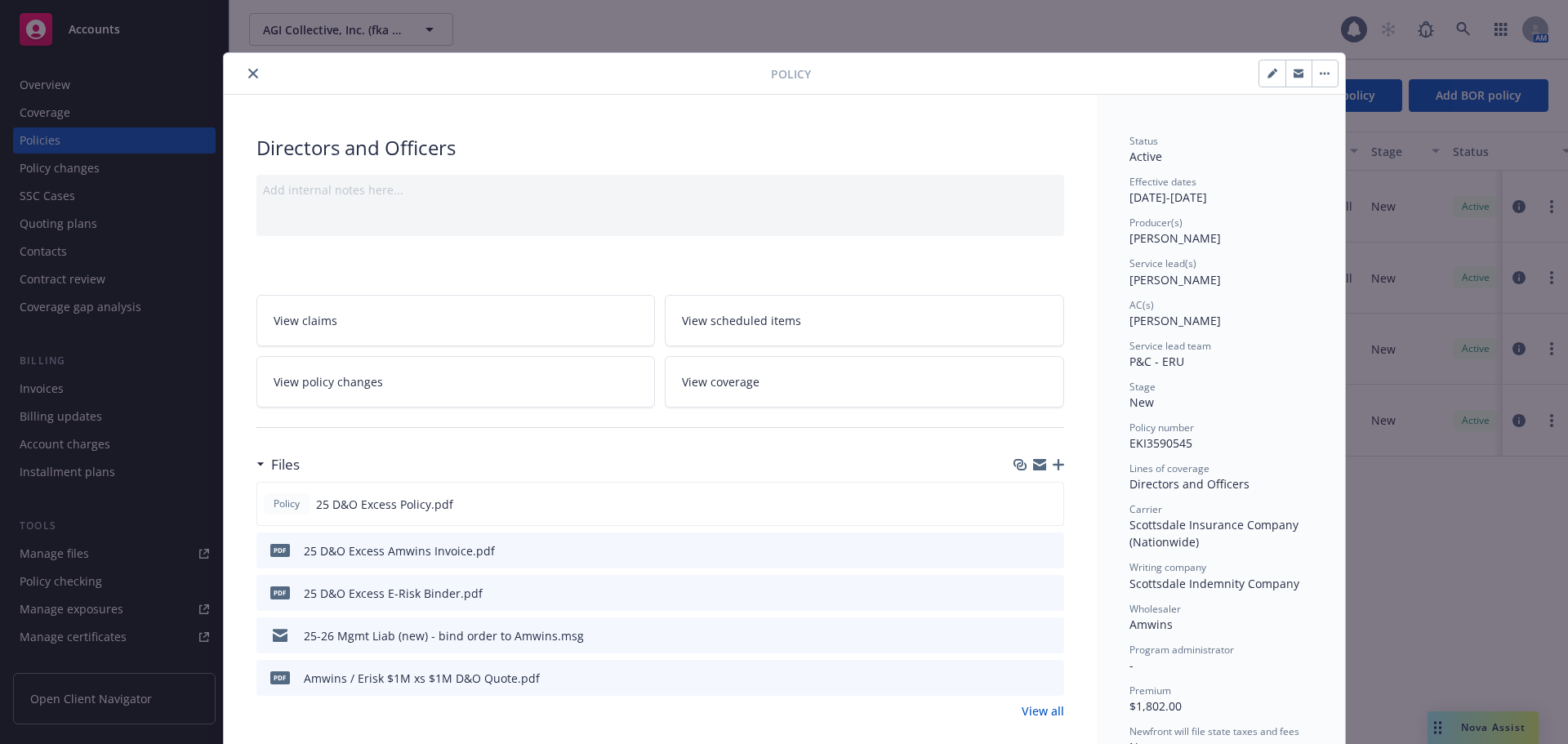
click at [1264, 79] on button "button" at bounding box center [1272, 74] width 26 height 26
select select "NEW"
select select "other"
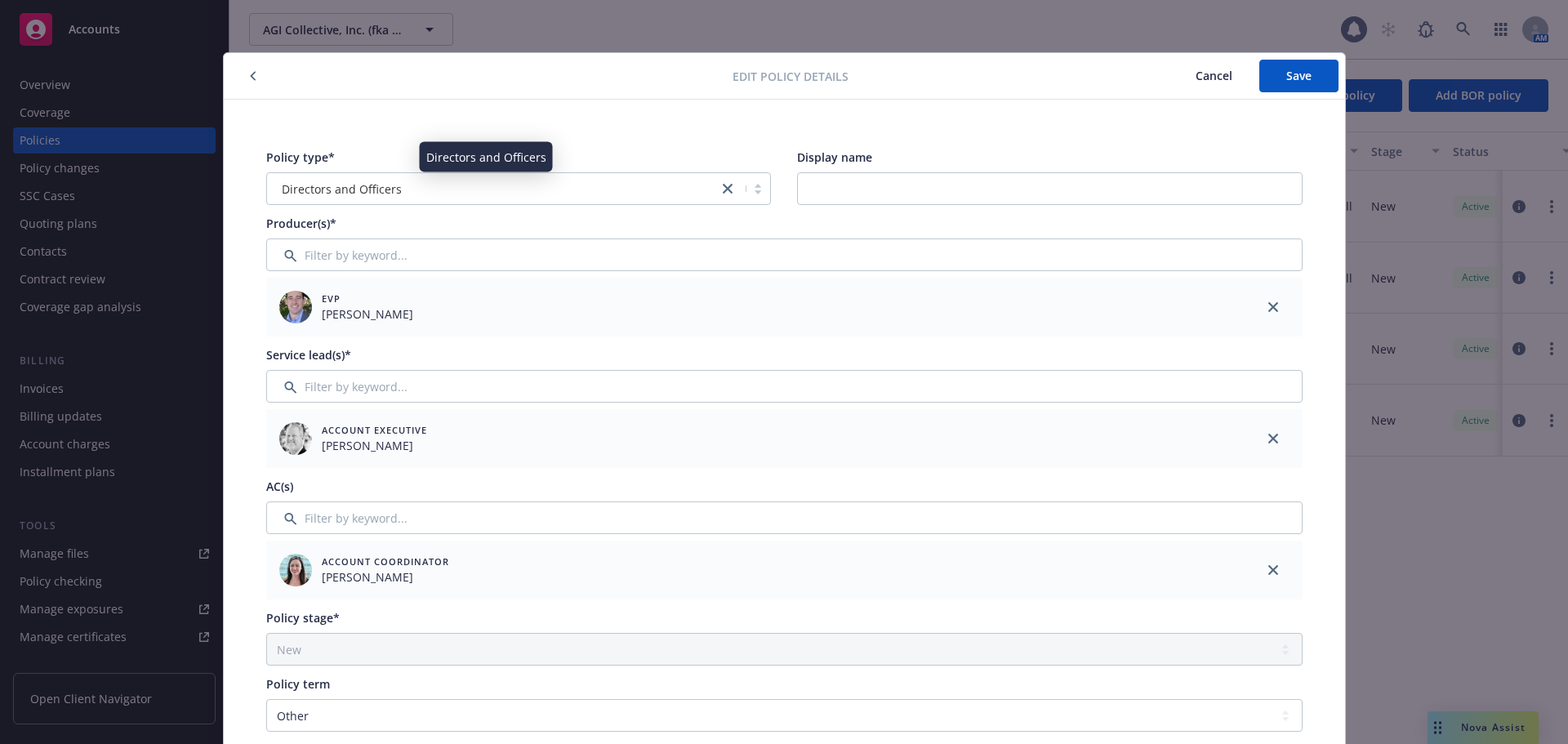
click at [522, 195] on div "Directors and Officers" at bounding box center [492, 189] width 435 height 17
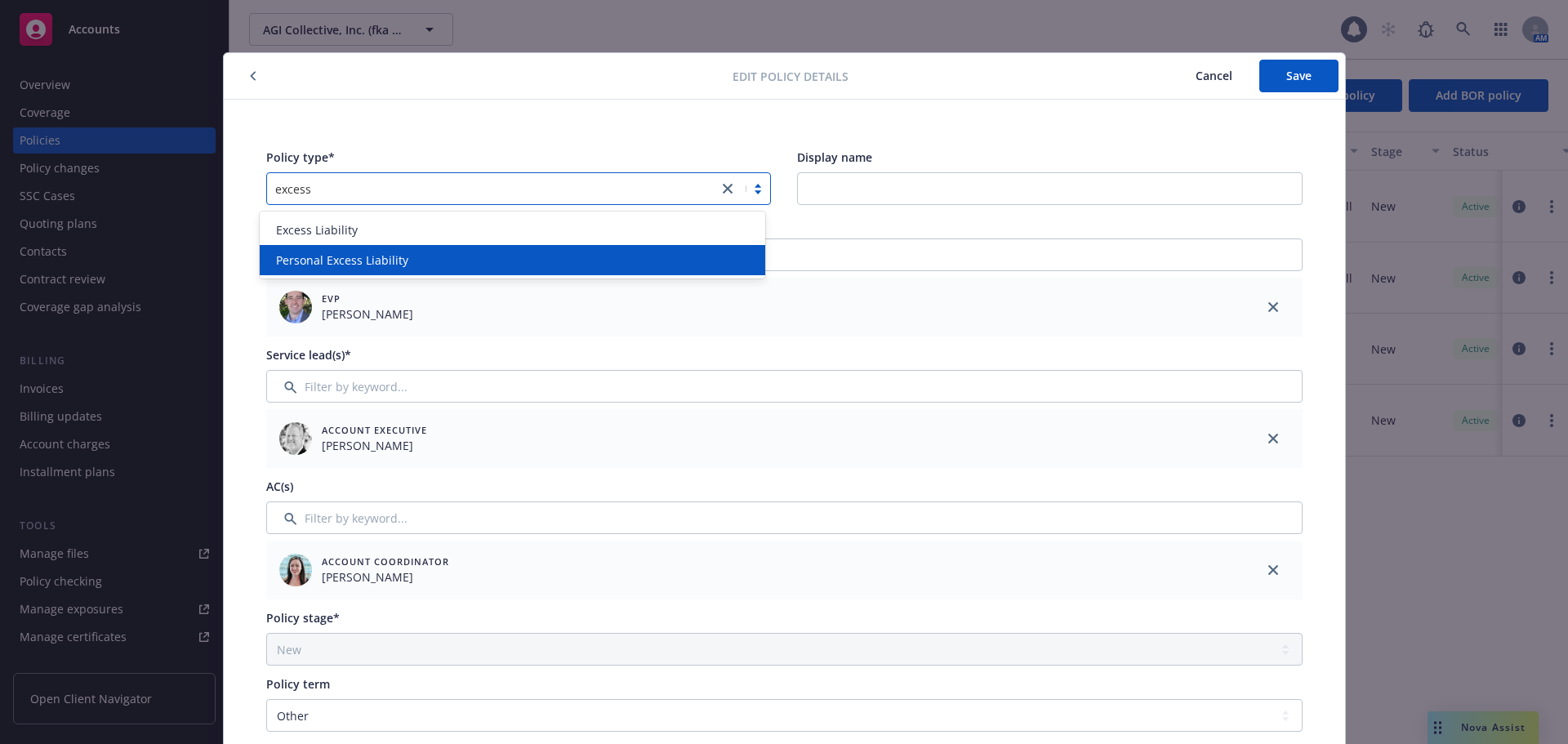
type input "excess"
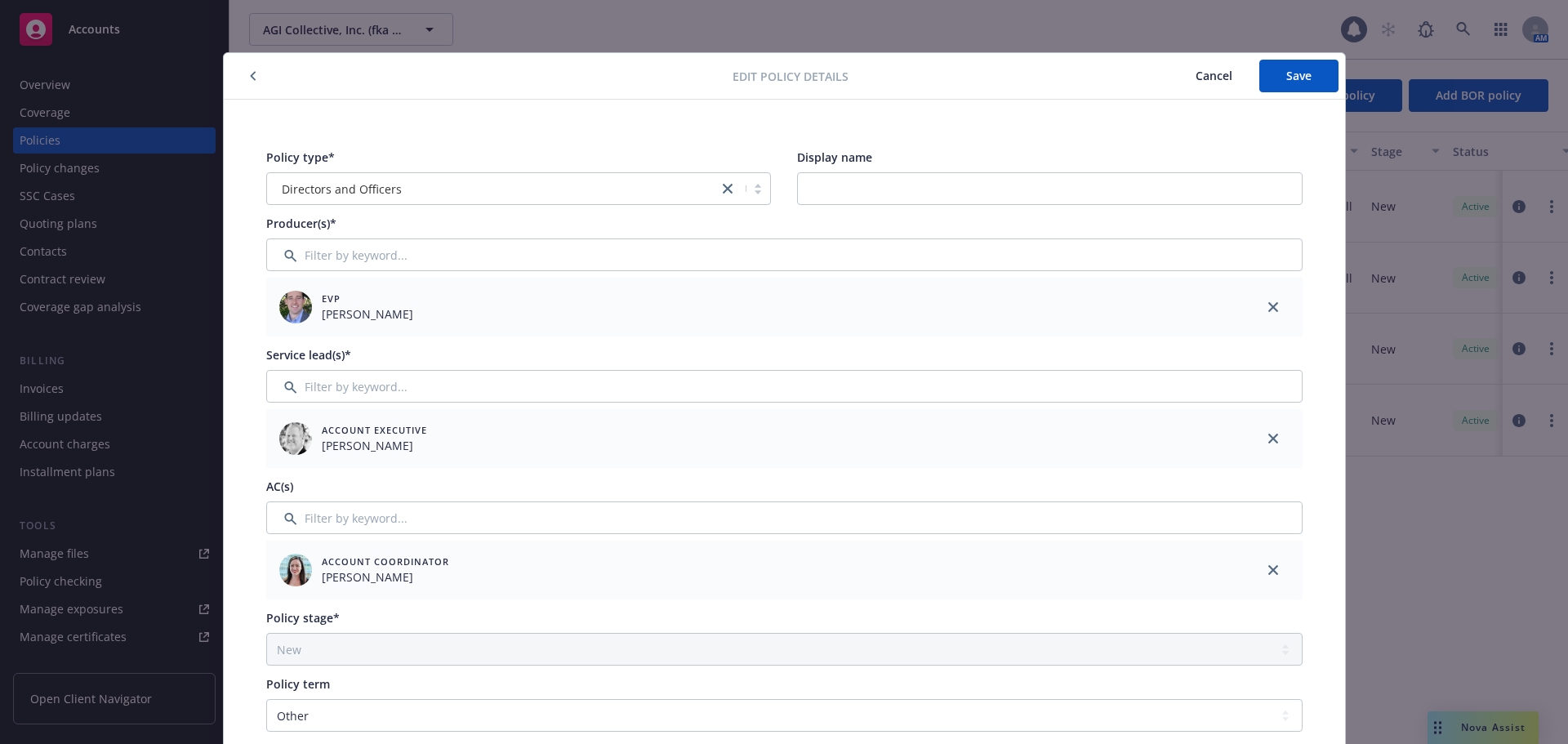
click at [1113, 228] on div "Producer(s)*" at bounding box center [784, 223] width 1036 height 17
click at [858, 184] on input "Display name" at bounding box center [1049, 188] width 505 height 32
type input "$1M xs $1M D&O"
click at [1309, 65] on button "Save" at bounding box center [1298, 76] width 79 height 32
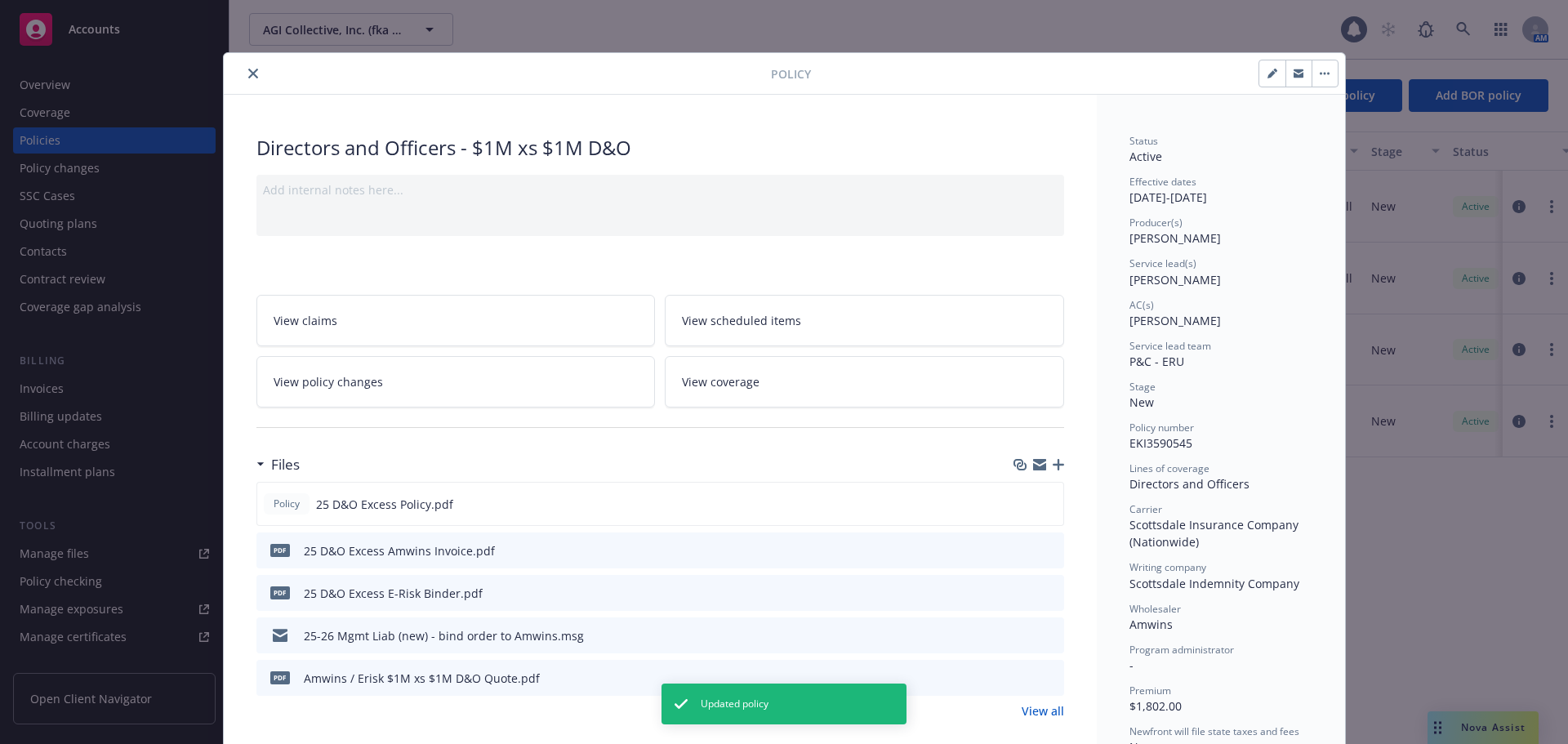
click at [248, 72] on icon "close" at bounding box center [253, 74] width 10 height 10
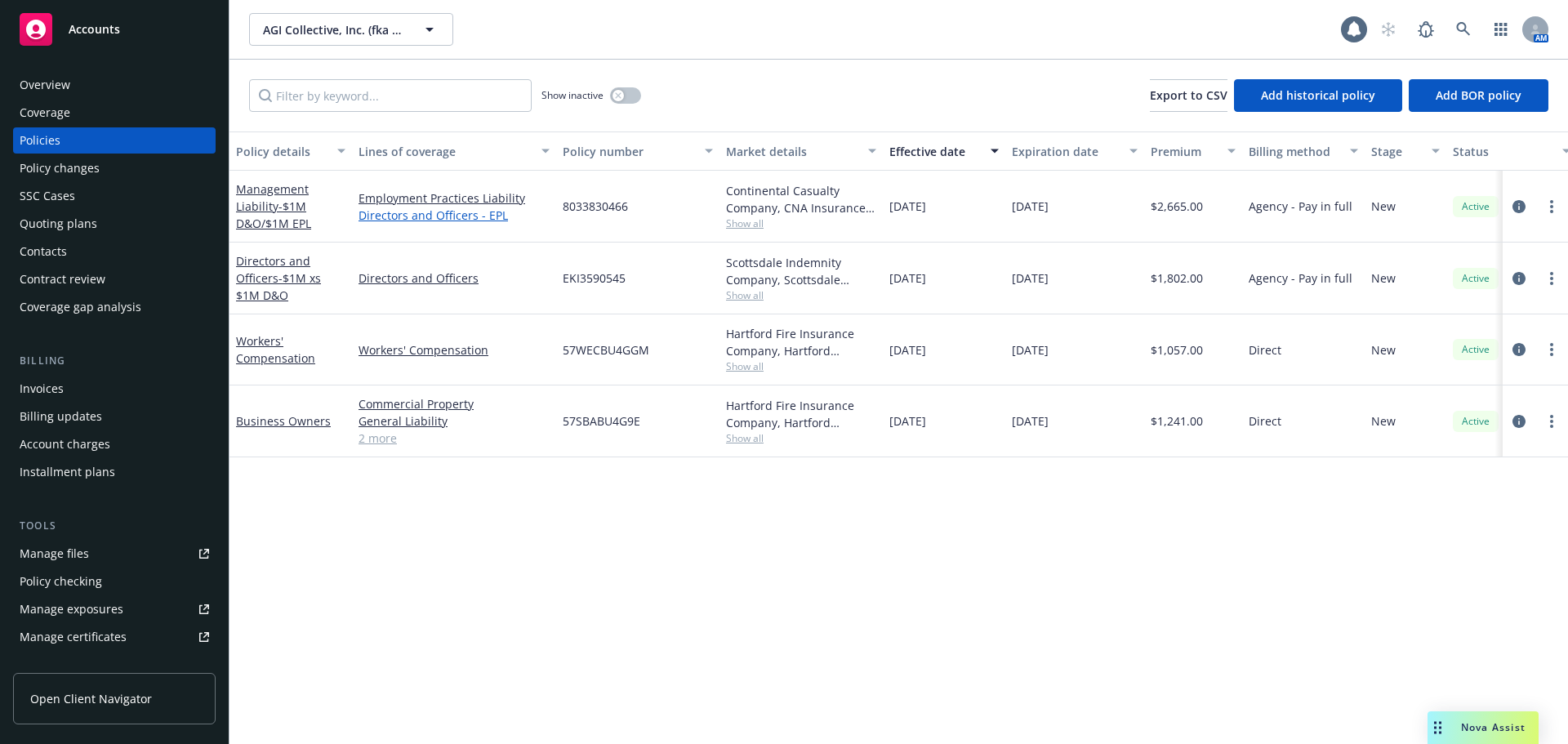
click at [467, 219] on link "Directors and Officers - EPL" at bounding box center [455, 215] width 191 height 17
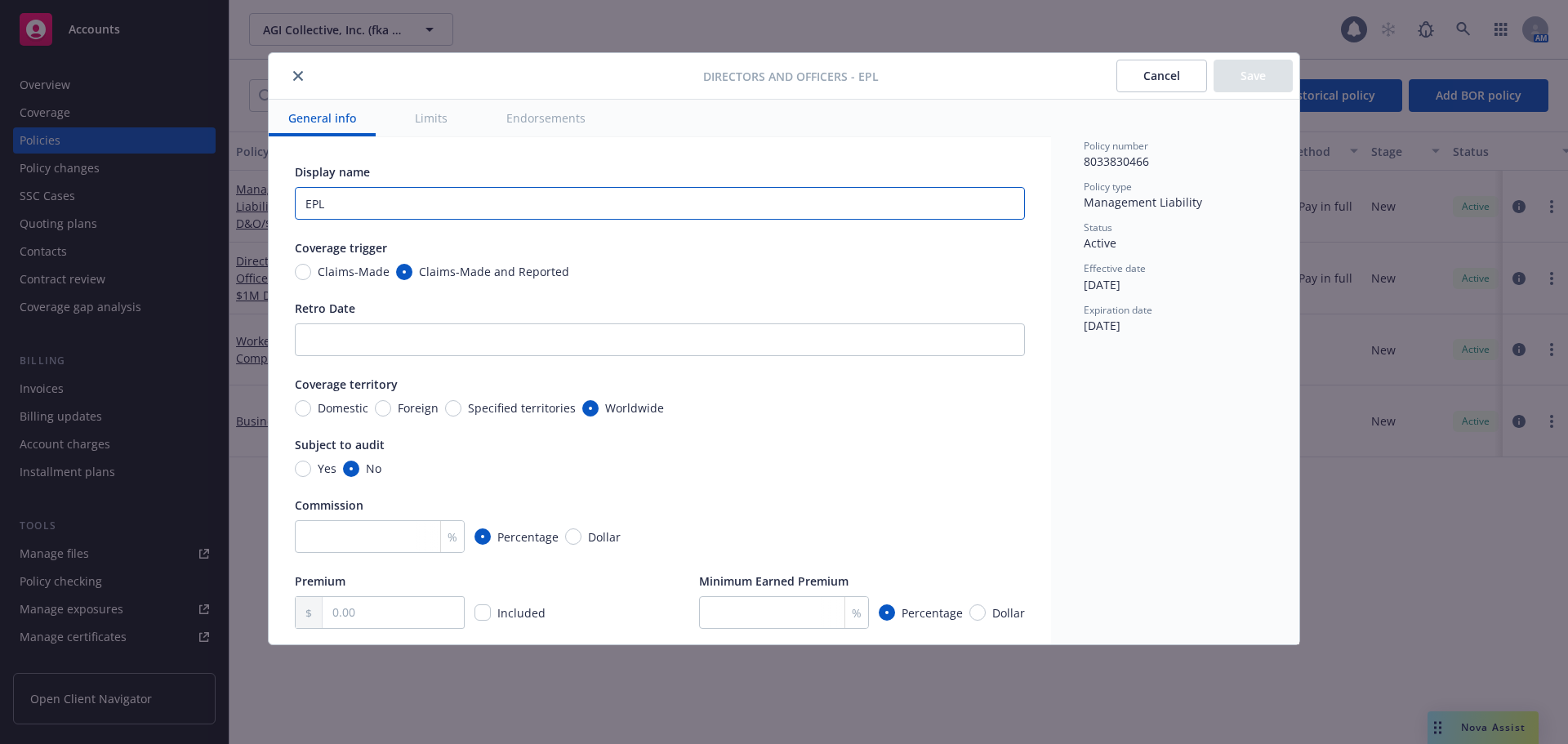
drag, startPoint x: 307, startPoint y: 208, endPoint x: 271, endPoint y: 203, distance: 36.3
click at [1270, 72] on button "Save" at bounding box center [1253, 76] width 79 height 32
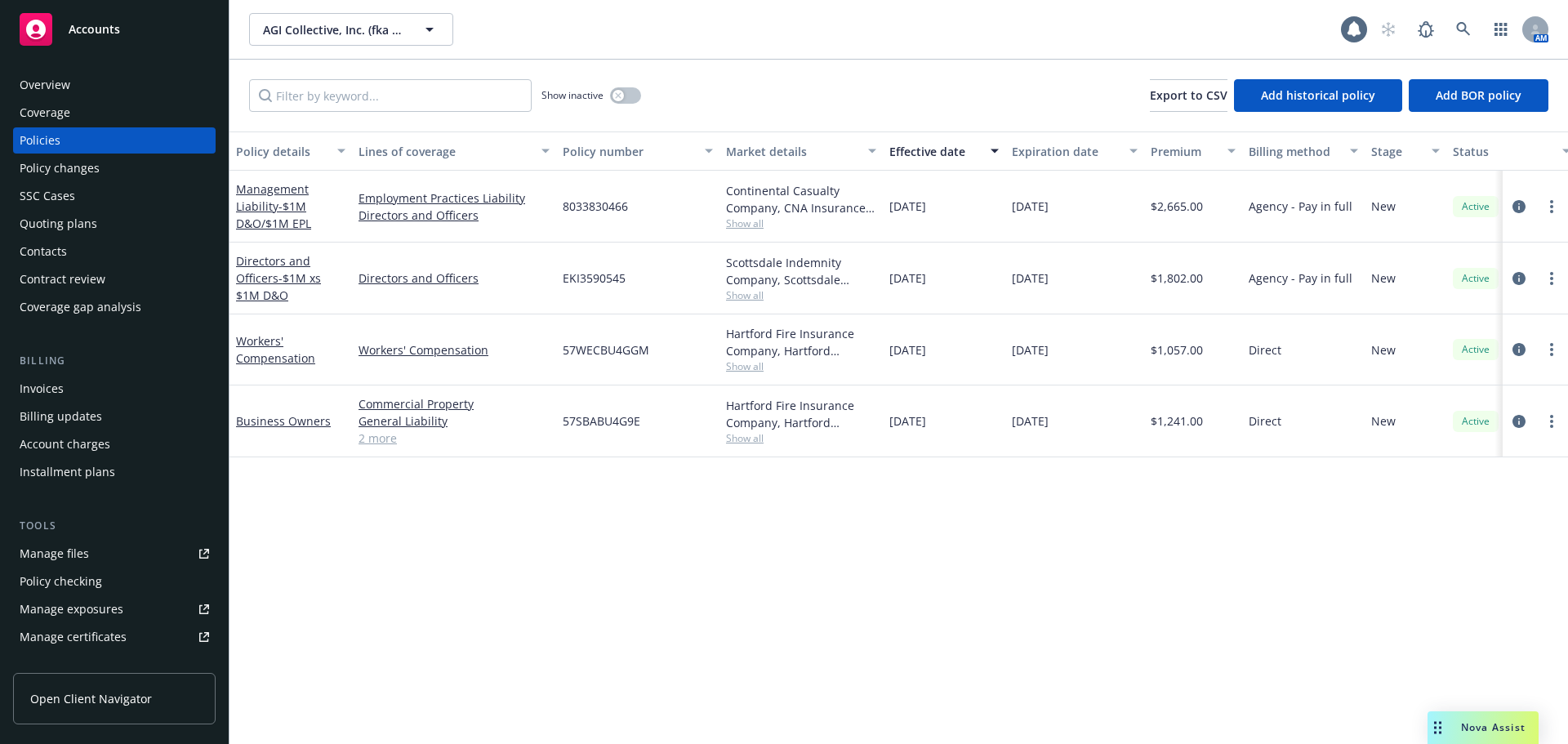
click at [1115, 649] on div "Policy details Lines of coverage Policy number Market details Effective date Ex…" at bounding box center [898, 438] width 1338 height 613
click at [257, 353] on link "Workers' Compensation" at bounding box center [275, 349] width 79 height 32
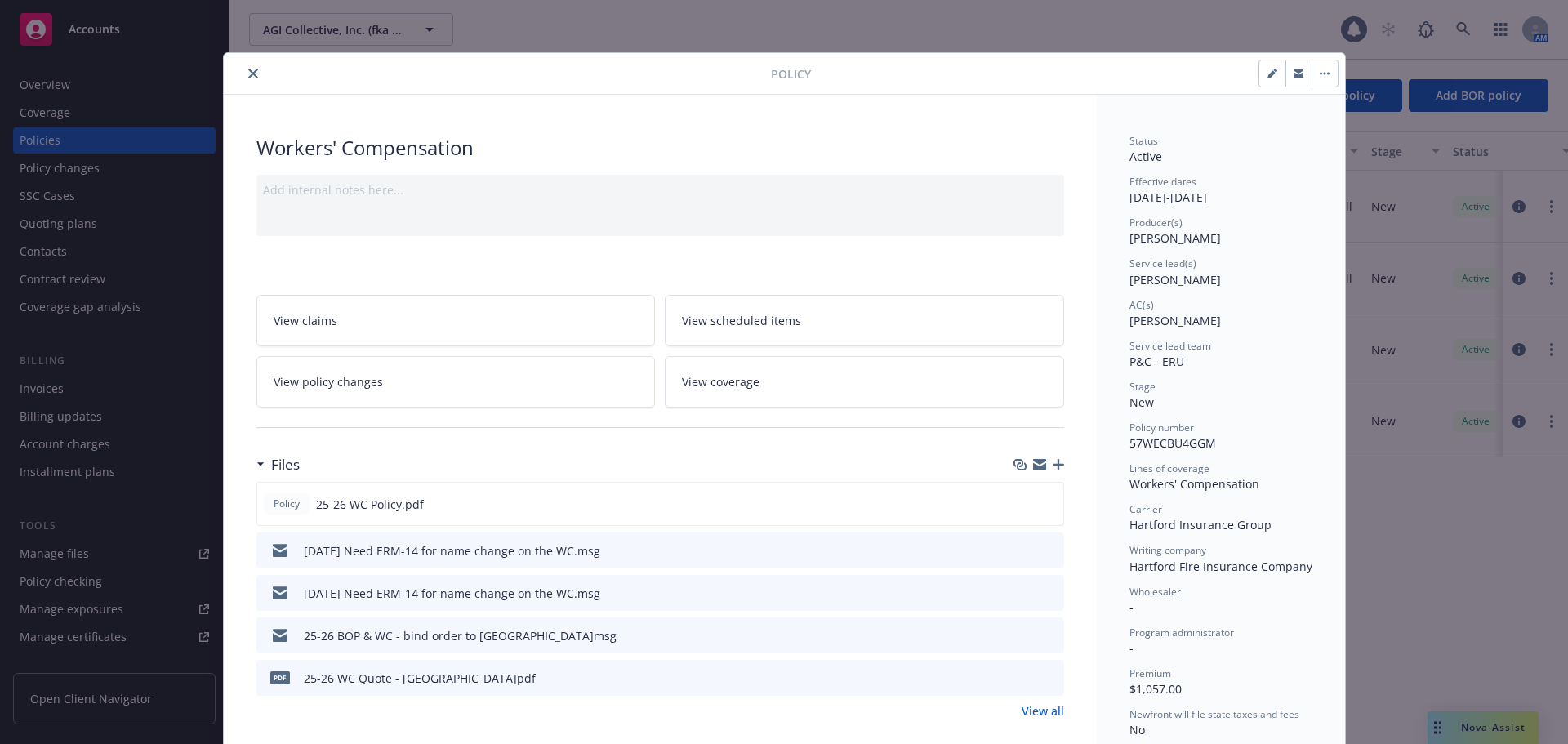
click at [1041, 554] on icon "preview file" at bounding box center [1048, 550] width 15 height 11
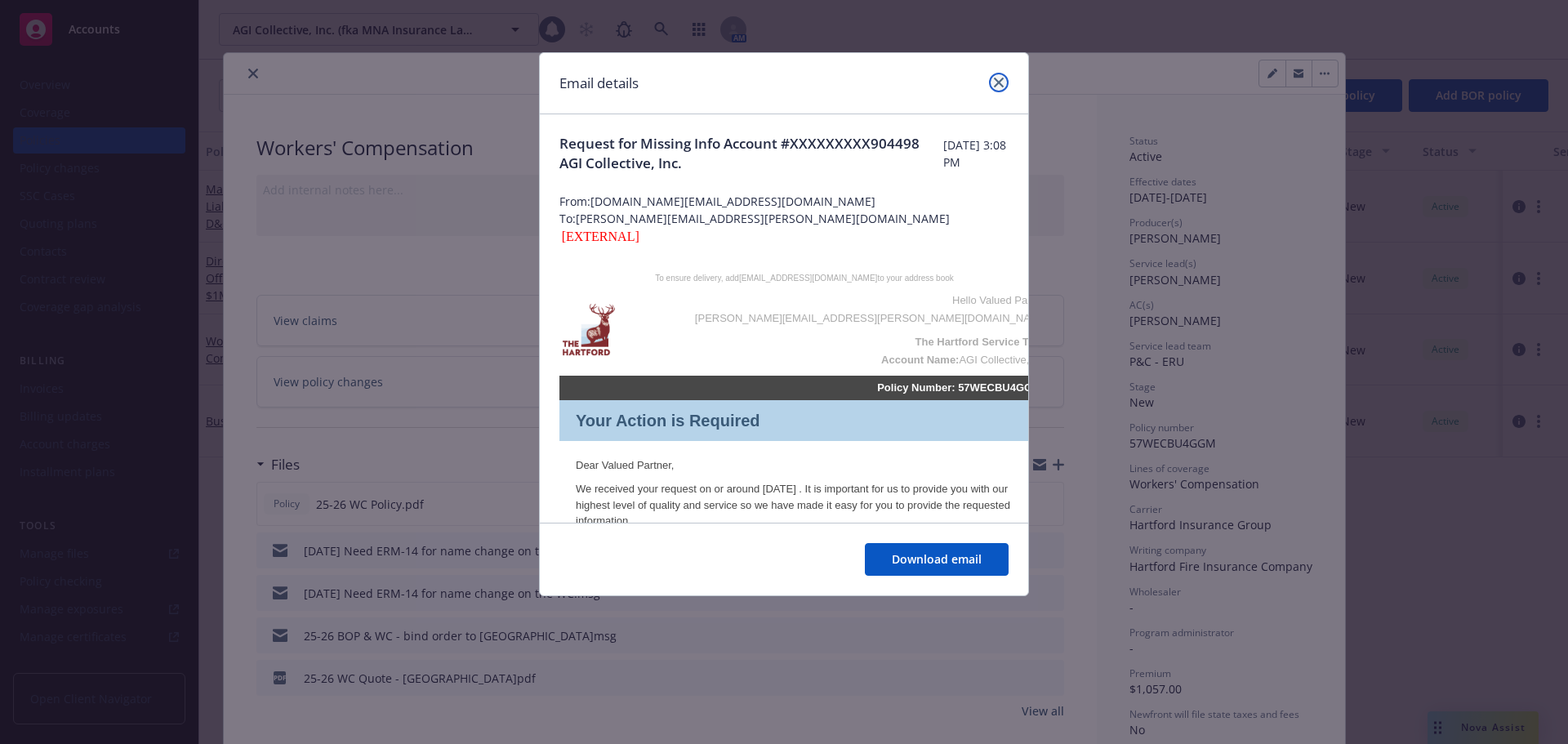
click at [997, 84] on icon "close" at bounding box center [998, 82] width 10 height 10
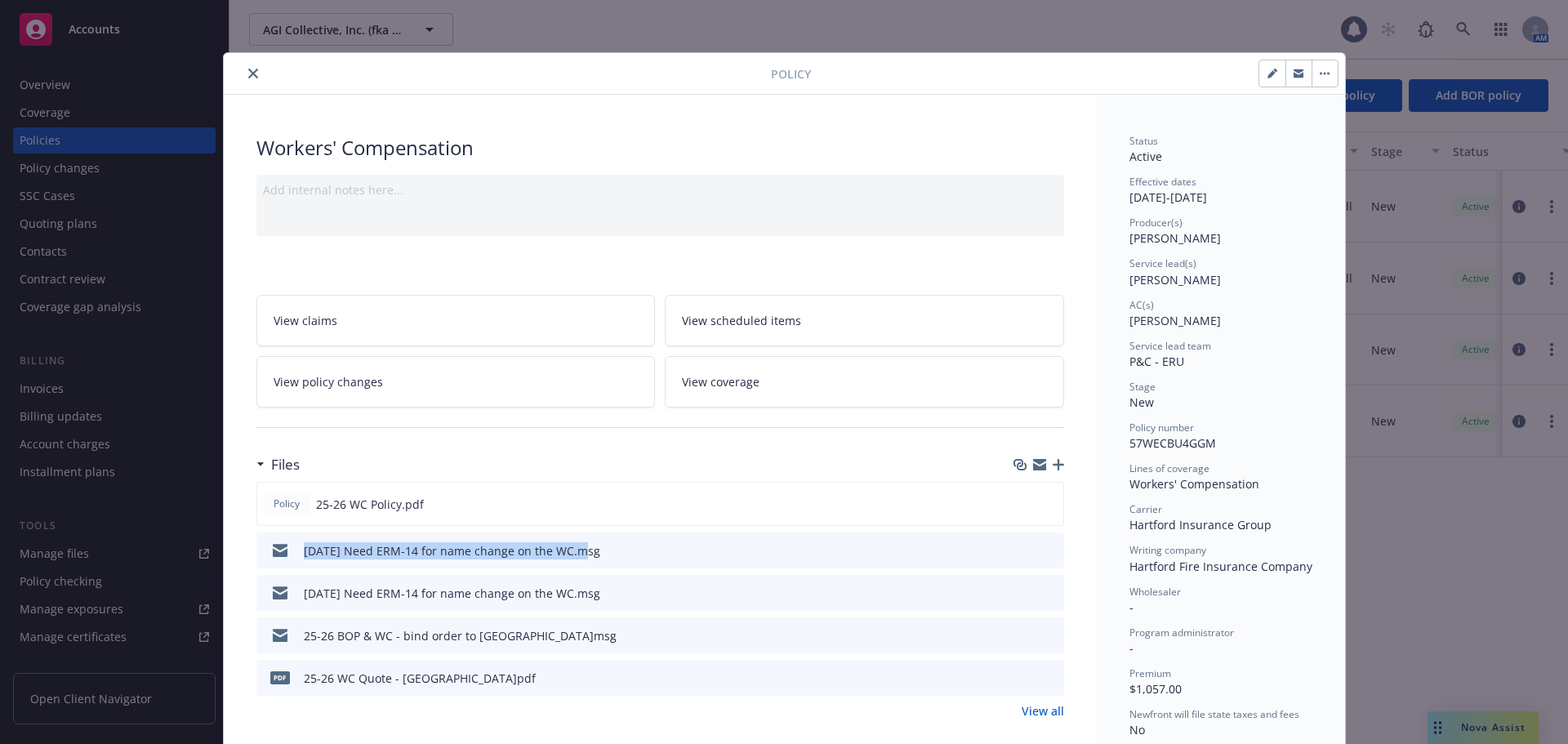
drag, startPoint x: 290, startPoint y: 556, endPoint x: 570, endPoint y: 551, distance: 280.0
click at [570, 551] on div "[DATE] Need ERM-14 for name change on the WC.msg" at bounding box center [432, 550] width 337 height 34
copy div "[DATE] Need ERM-14 for name change on the WC"
click at [1053, 461] on icon "button" at bounding box center [1058, 465] width 11 height 11
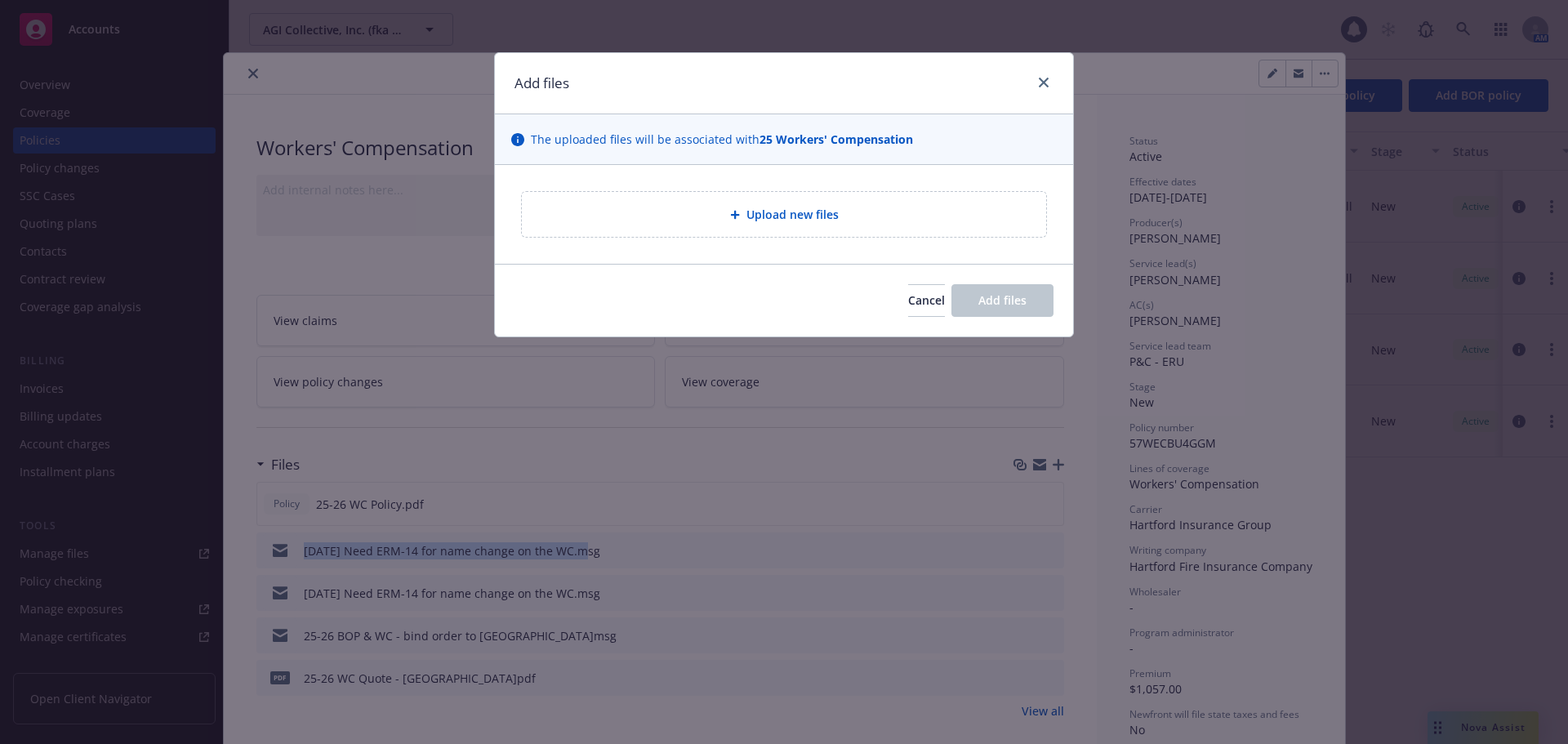
type textarea "x"
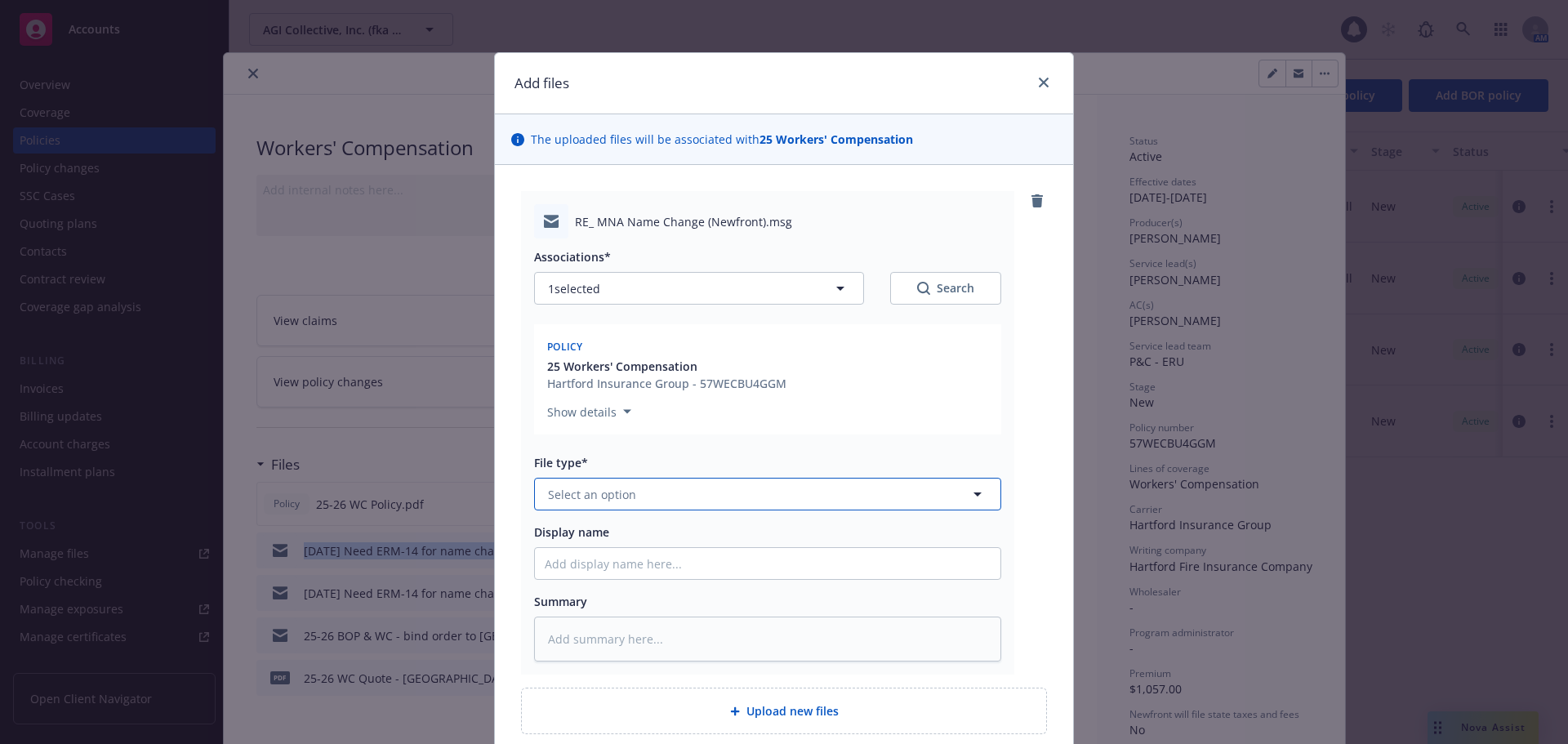
click at [583, 496] on span "Select an option" at bounding box center [592, 494] width 88 height 17
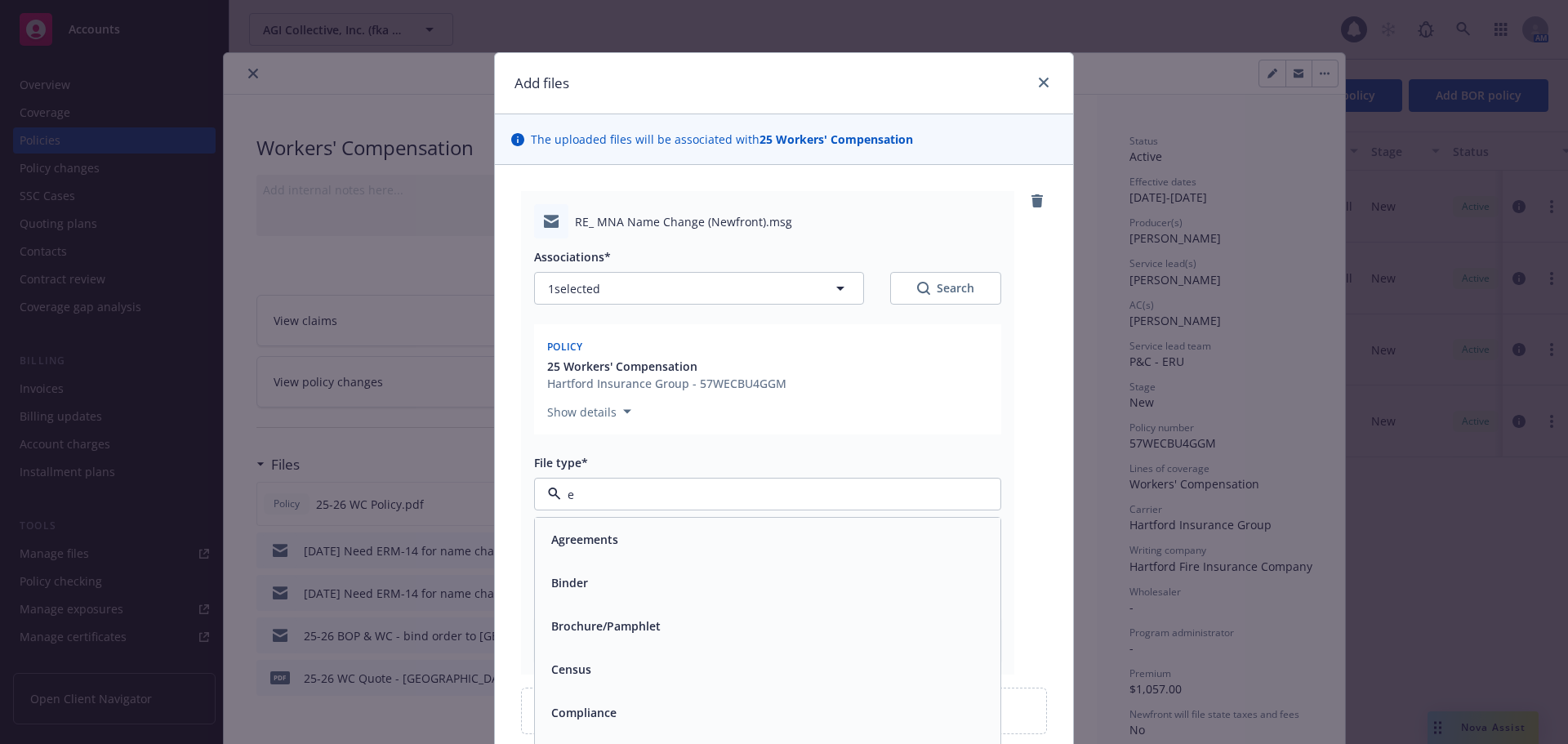
type input "em"
click at [598, 587] on div "Email" at bounding box center [767, 583] width 446 height 24
click at [609, 559] on input "Display name" at bounding box center [767, 564] width 466 height 31
paste input "[DATE] Need ERM-14 for name change on the WC"
type textarea "x"
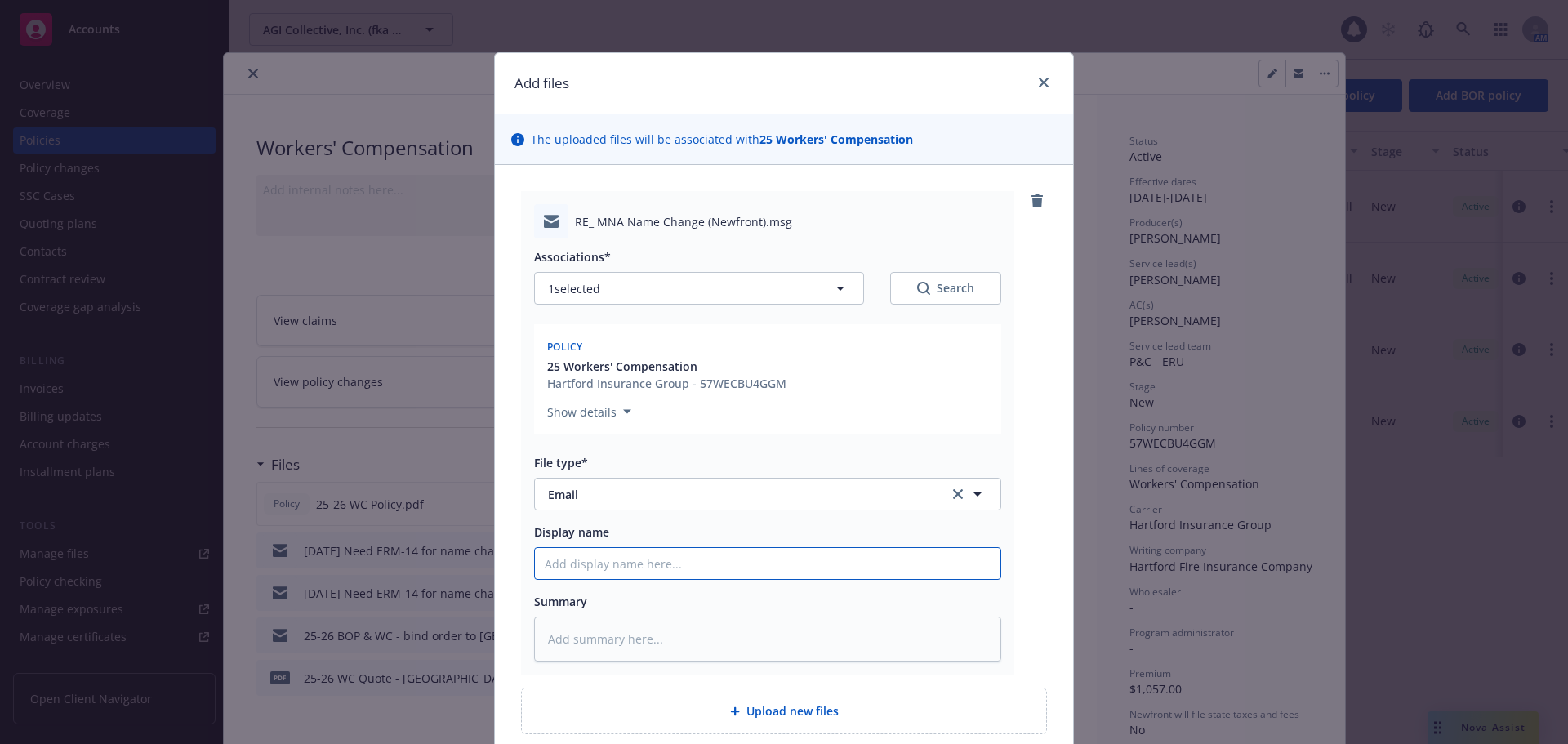
type input "[DATE] Need ERM-14 for name change on the WC"
click at [570, 567] on input "[DATE] Need ERM-14 for name change on the WC" at bounding box center [767, 564] width 466 height 31
type textarea "x"
type input "[DATE] Need ERM-14 for name change on the WC"
type textarea "x"
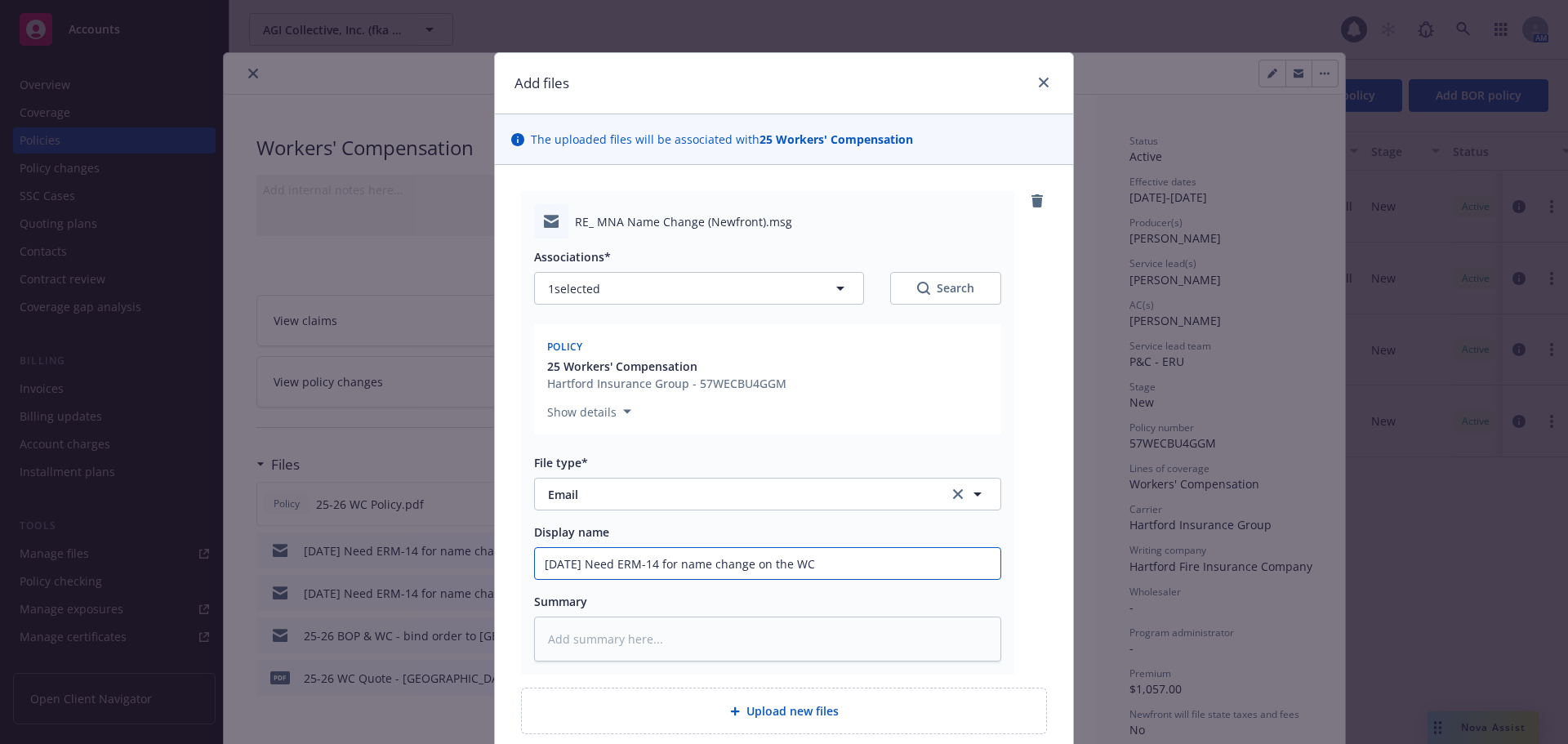
type input "09//25 Need ERM-14 for name change on the WC"
type textarea "x"
type input "[DATE] Need ERM-14 for name change on the WC"
type textarea "x"
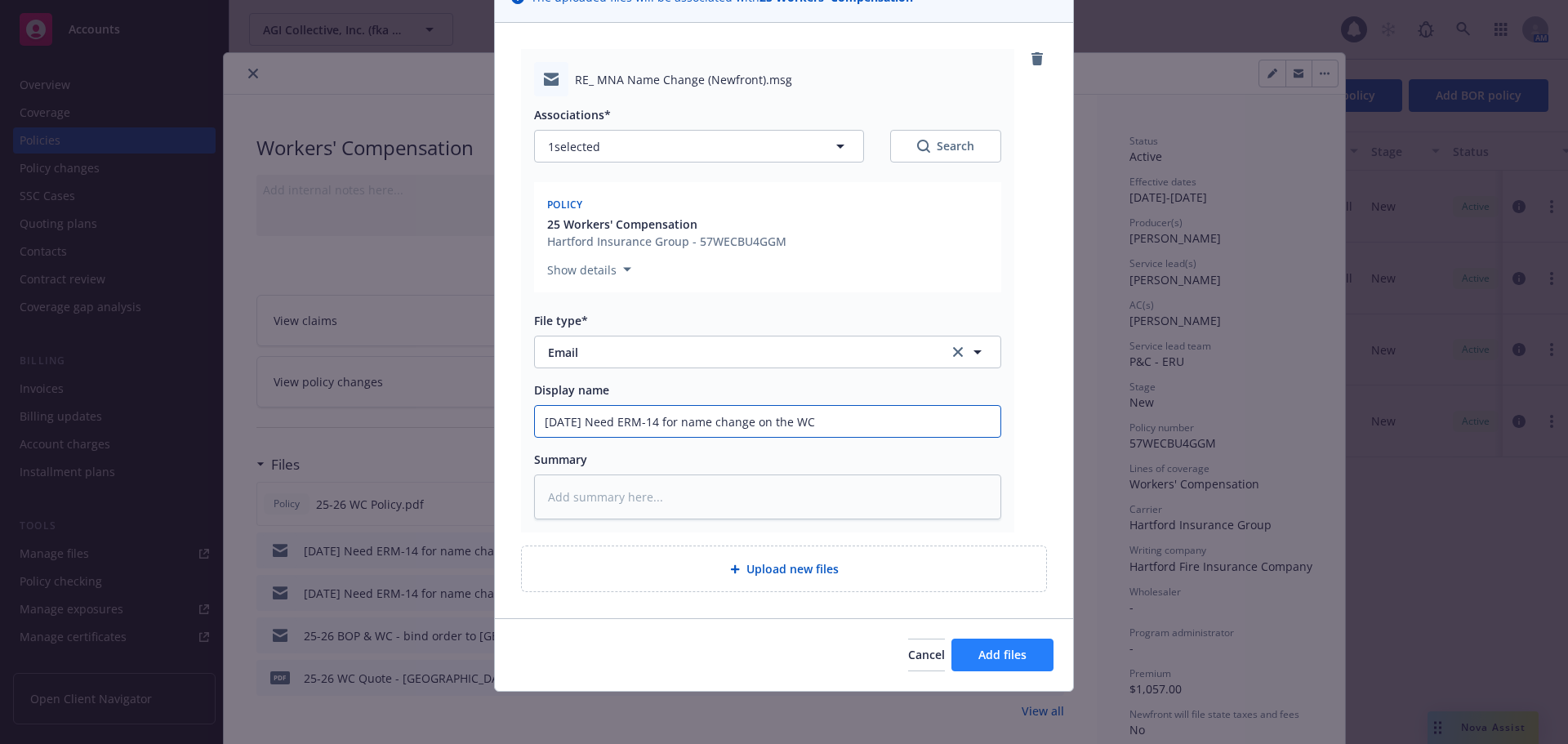
type input "[DATE] Need ERM-14 for name change on the WC"
click at [1008, 657] on span "Add files" at bounding box center [1002, 655] width 48 height 16
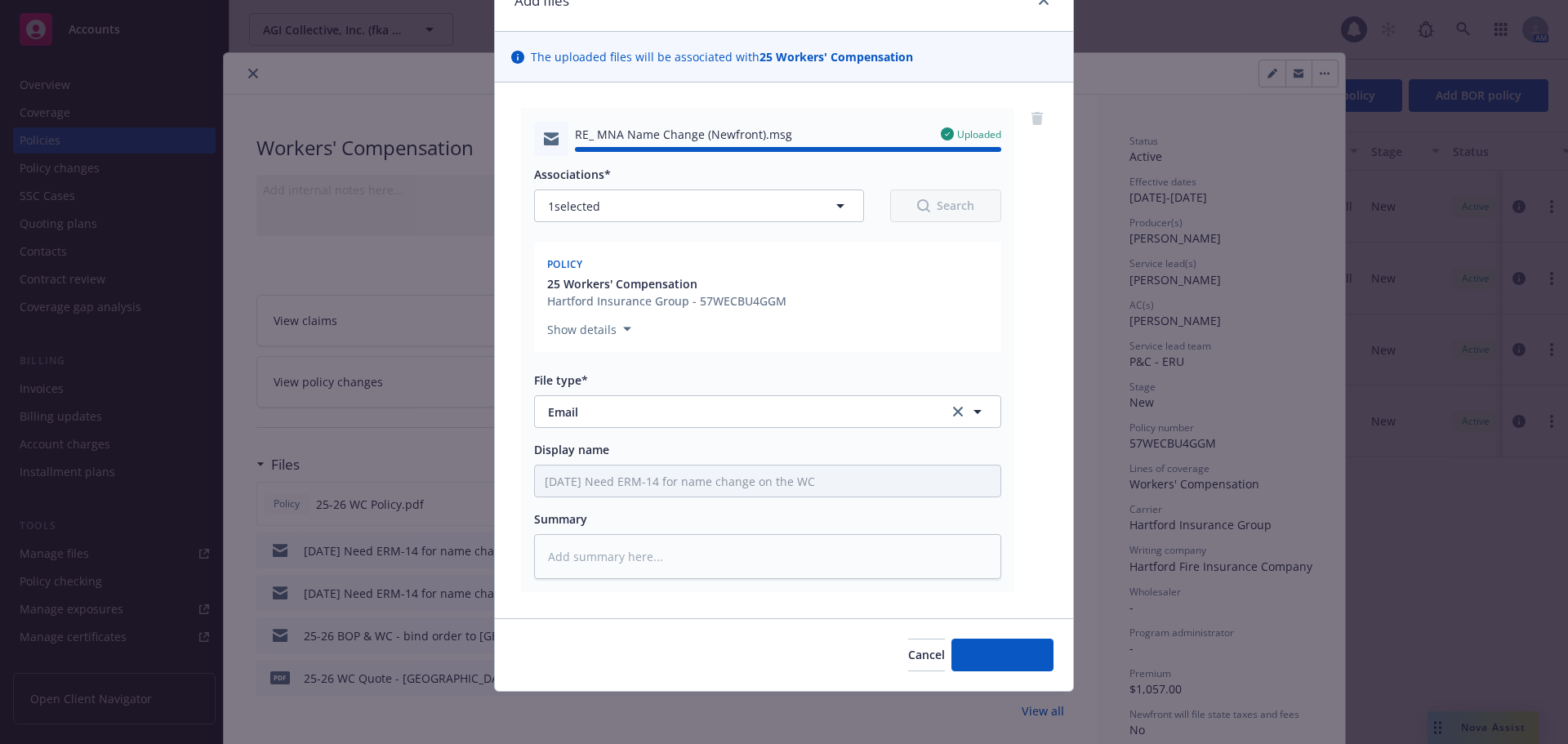
type textarea "x"
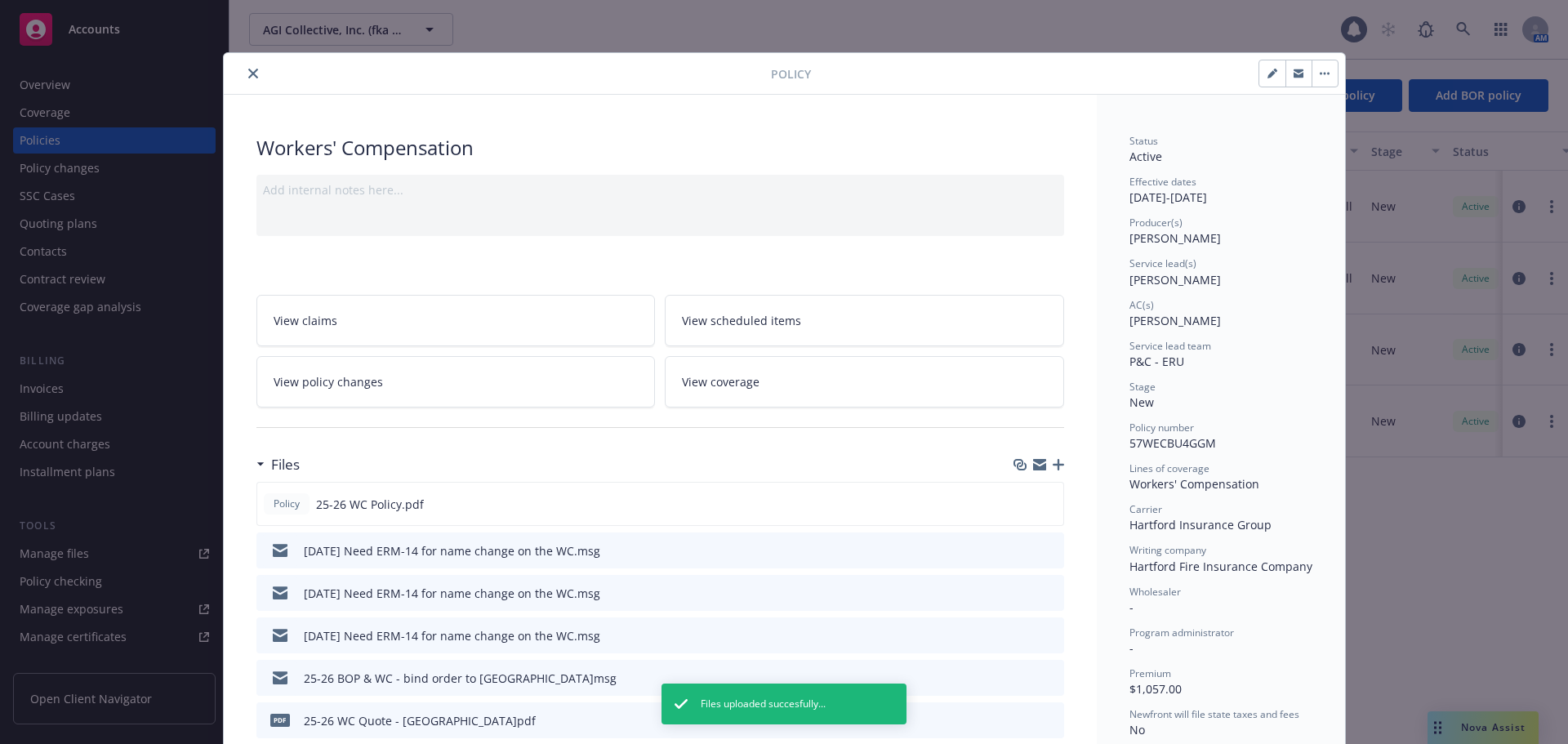
click at [243, 73] on button "close" at bounding box center [252, 73] width 19 height 19
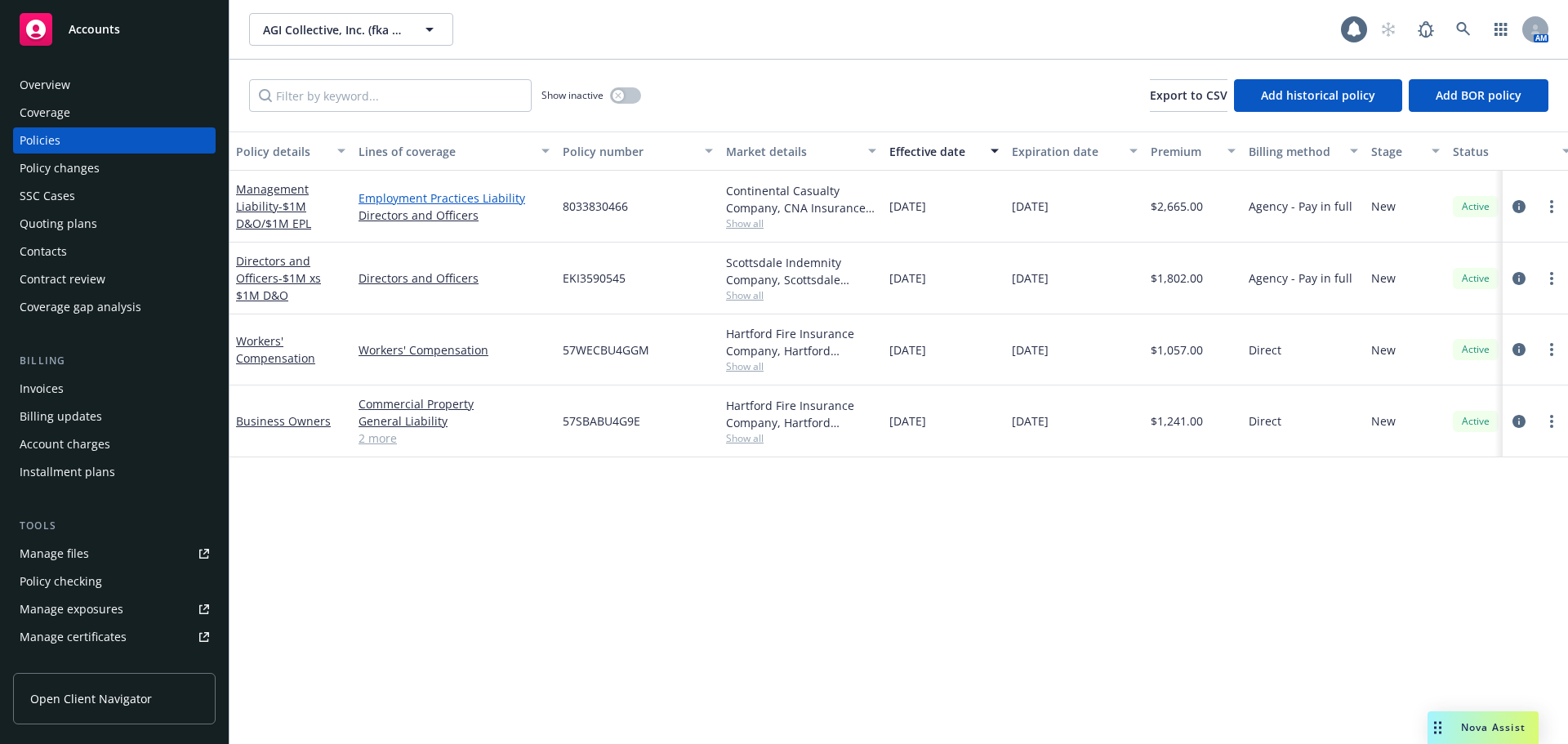
click at [496, 202] on link "Employment Practices Liability" at bounding box center [455, 198] width 191 height 17
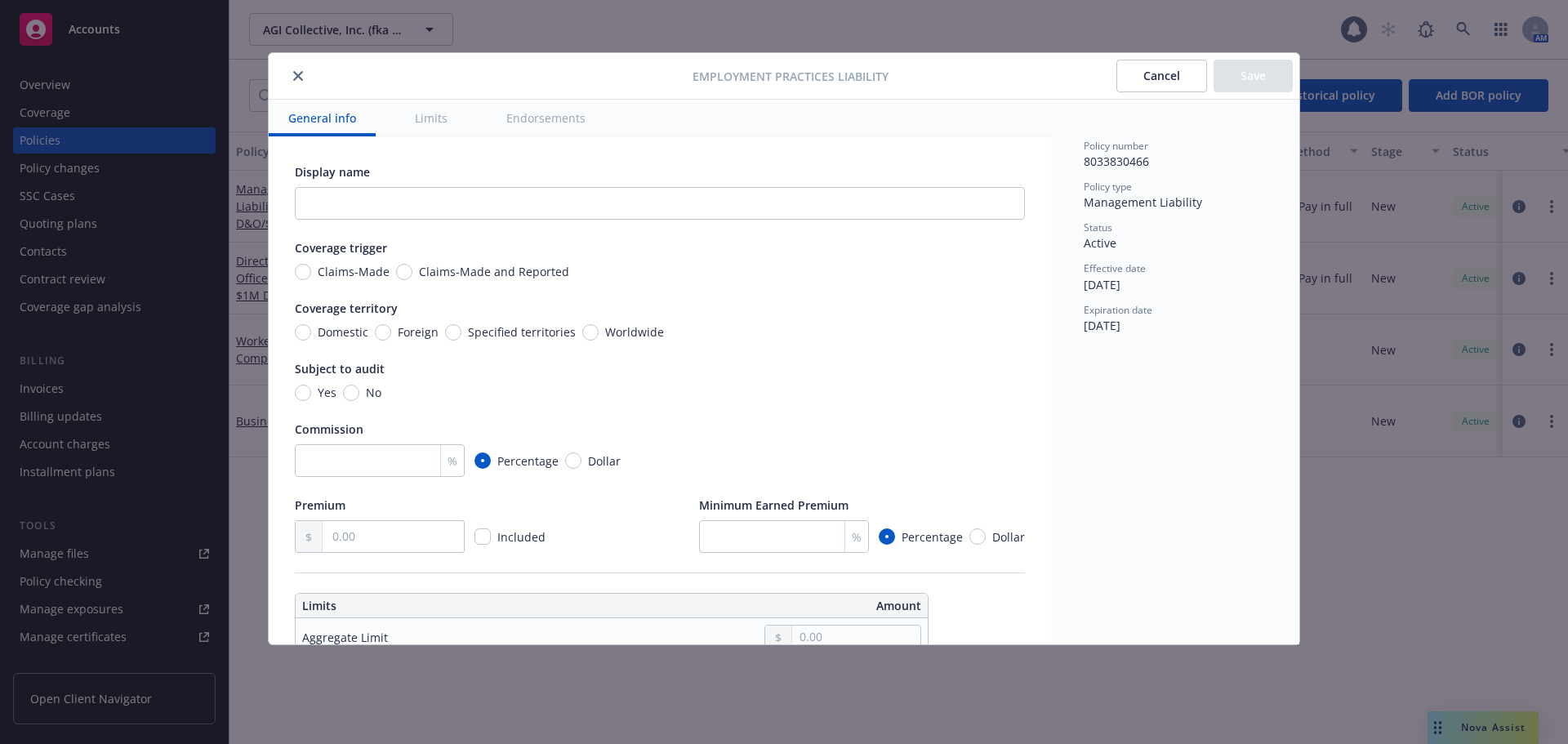
drag, startPoint x: 299, startPoint y: 76, endPoint x: 531, endPoint y: 136, distance: 239.6
click at [298, 76] on icon "close" at bounding box center [298, 76] width 10 height 10
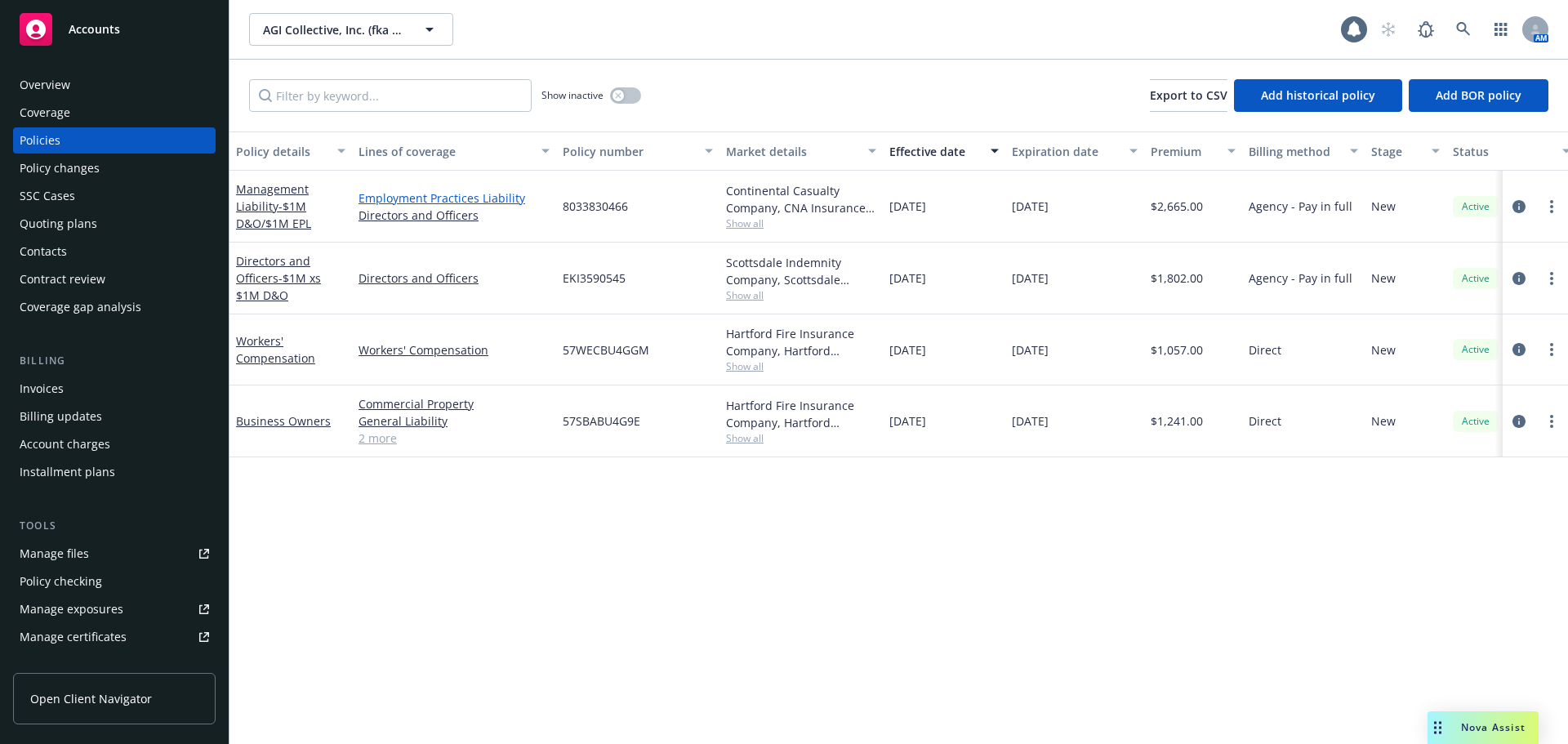
click at [499, 200] on link "Employment Practices Liability" at bounding box center [455, 198] width 191 height 17
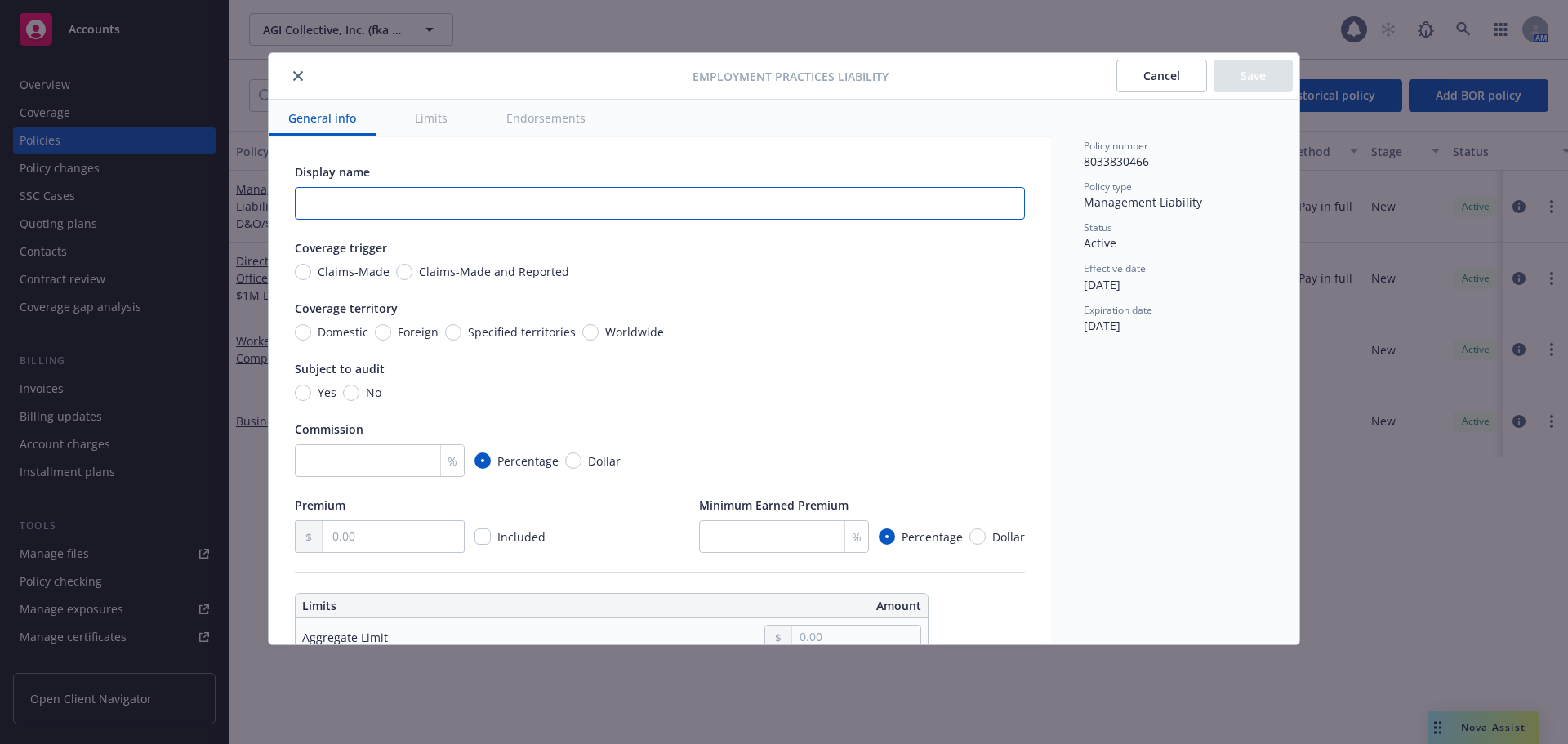
click at [402, 205] on input "text" at bounding box center [659, 203] width 730 height 32
type input "$1M"
click at [1265, 84] on button "Save" at bounding box center [1253, 76] width 79 height 32
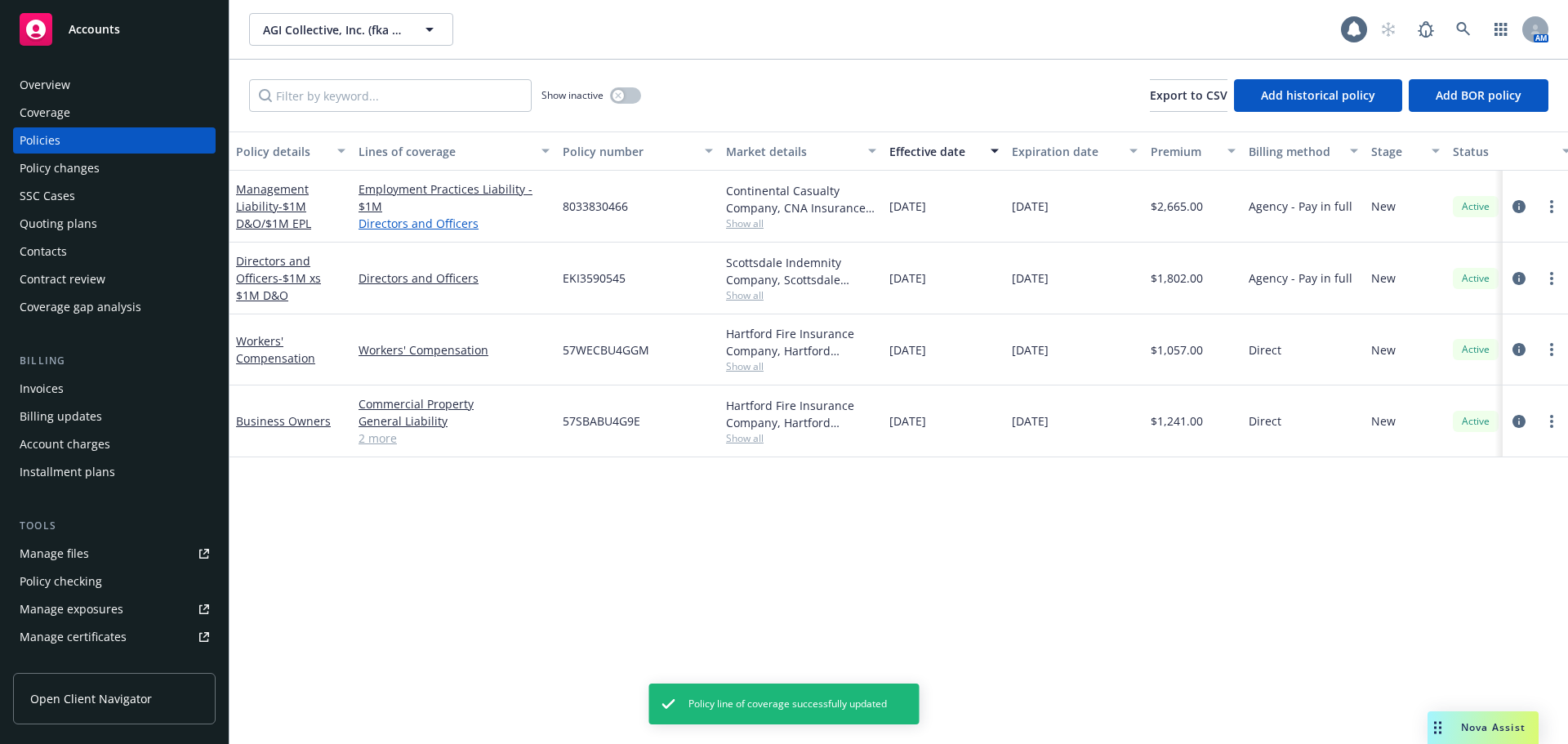
click at [432, 228] on link "Directors and Officers" at bounding box center [455, 223] width 191 height 17
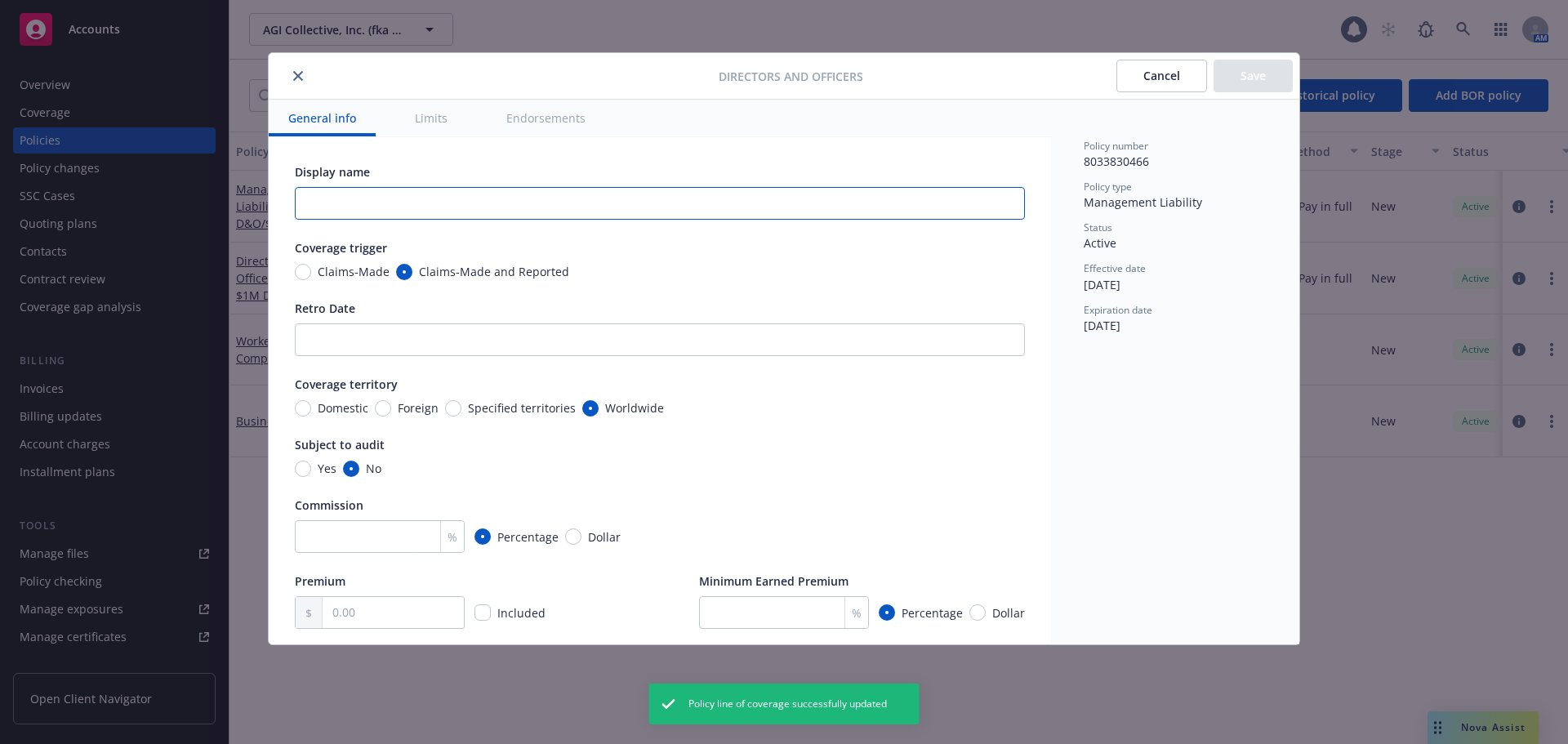
click at [466, 192] on input "text" at bounding box center [659, 203] width 730 height 32
click at [1248, 94] on div "Directors and Officers Cancel Save" at bounding box center [784, 76] width 1031 height 47
click at [1244, 76] on button "Save" at bounding box center [1253, 76] width 79 height 32
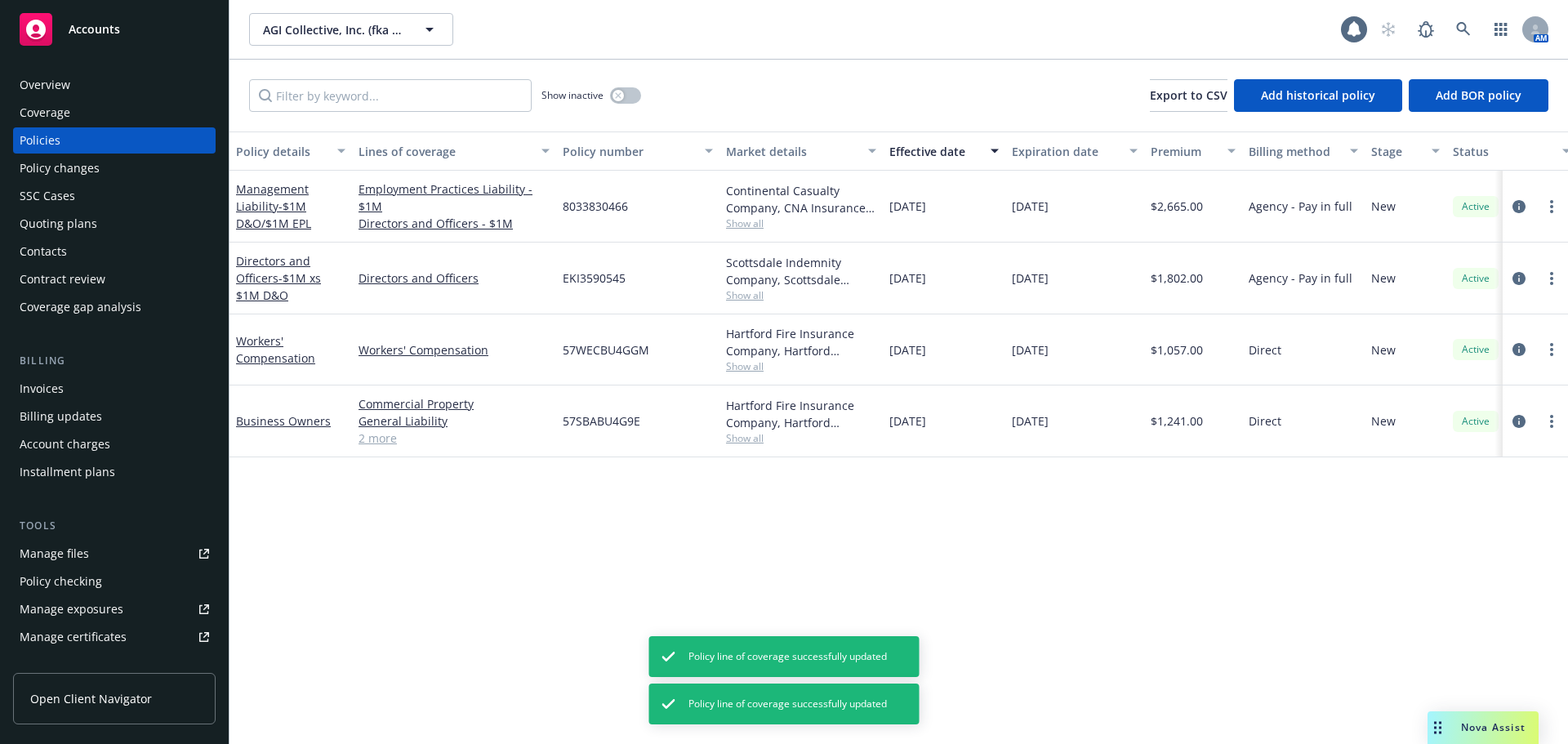
drag, startPoint x: 552, startPoint y: 161, endPoint x: 560, endPoint y: 159, distance: 8.2
click at [560, 159] on div "Policy details Lines of coverage Policy number Market details Effective date Ex…" at bounding box center [1017, 151] width 1576 height 40
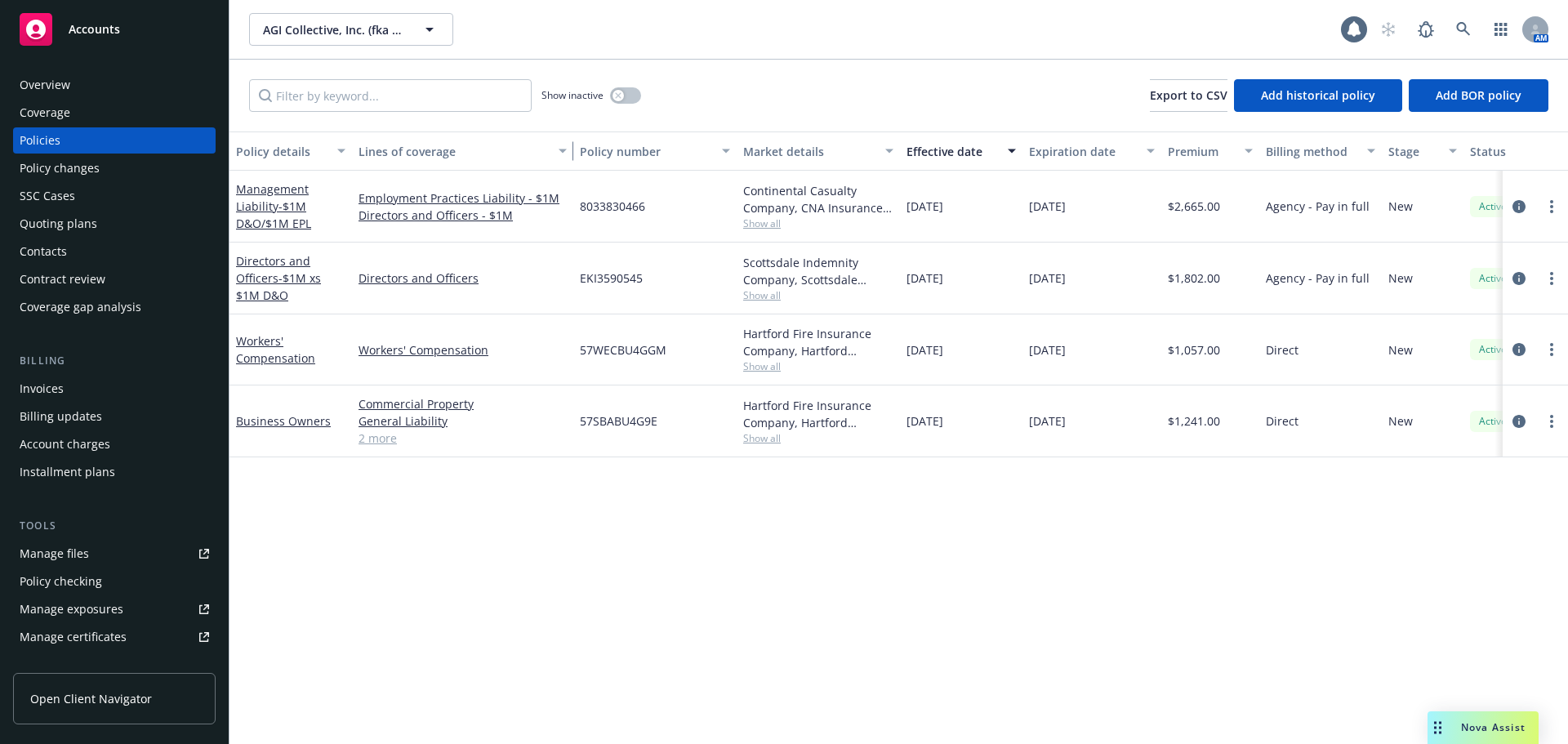
drag, startPoint x: 555, startPoint y: 160, endPoint x: 571, endPoint y: 159, distance: 16.0
click at [570, 159] on div "button" at bounding box center [565, 151] width 8 height 38
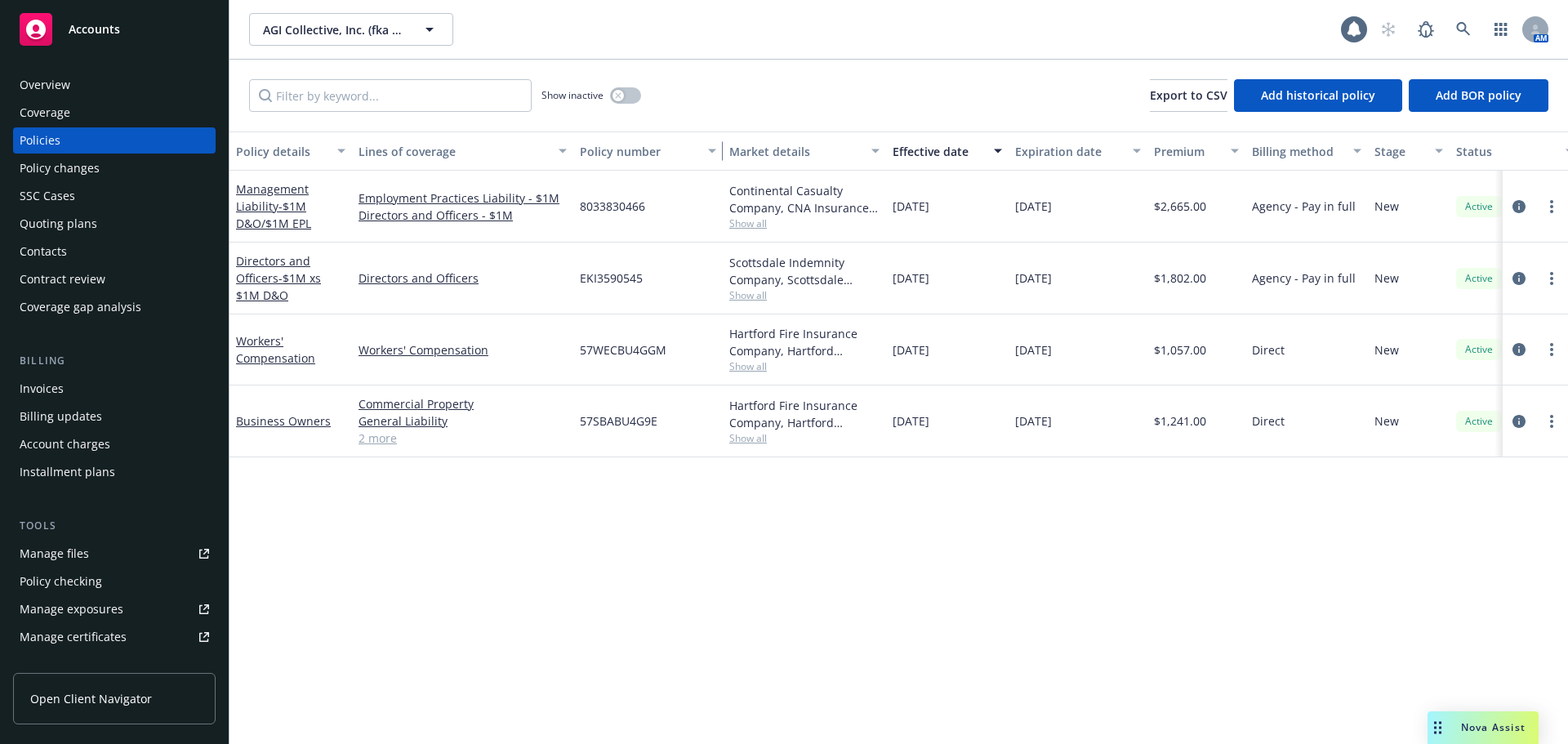
drag, startPoint x: 735, startPoint y: 142, endPoint x: 721, endPoint y: 141, distance: 14.0
click at [721, 141] on button "Policy number" at bounding box center [648, 151] width 149 height 40
click at [293, 209] on span "- $1M D&O/$1M EPL" at bounding box center [273, 215] width 75 height 32
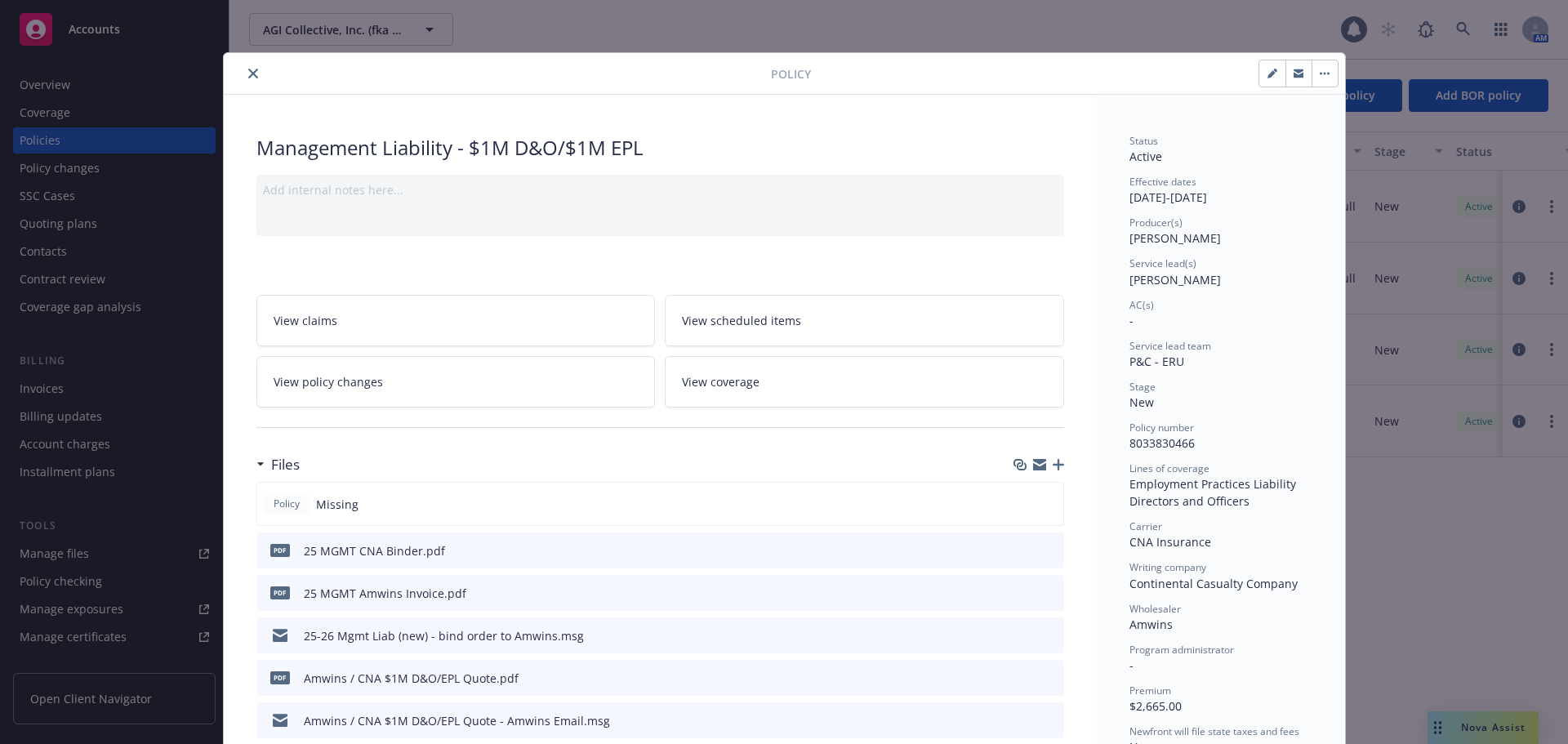
click at [1268, 76] on icon "button" at bounding box center [1272, 74] width 10 height 10
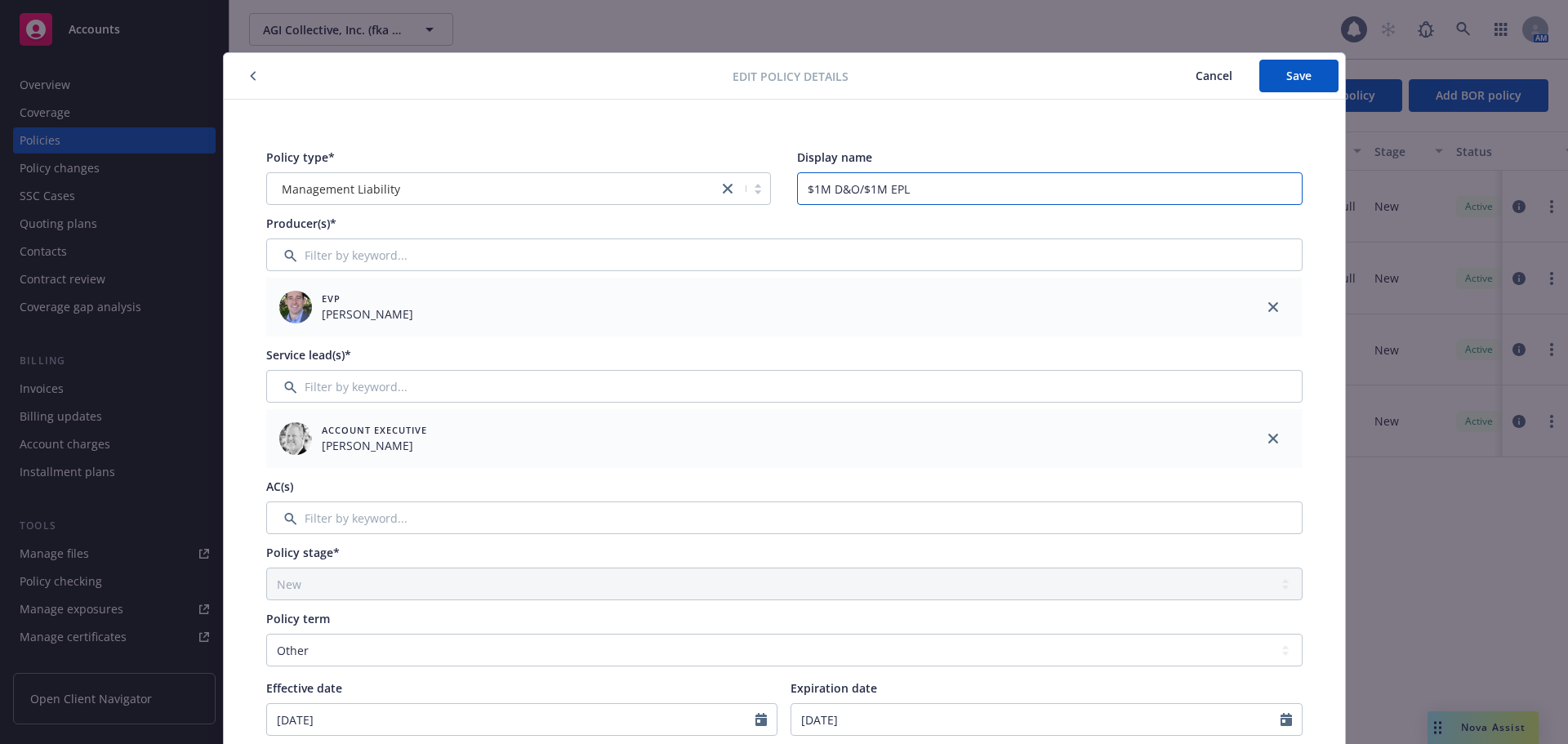
drag, startPoint x: 930, startPoint y: 192, endPoint x: 758, endPoint y: 192, distance: 172.0
click at [758, 192] on div "Policy type* Management Liability Display name $1M D&O/$1M EPL" at bounding box center [784, 177] width 1036 height 56
click at [1278, 82] on button "Save" at bounding box center [1298, 76] width 79 height 32
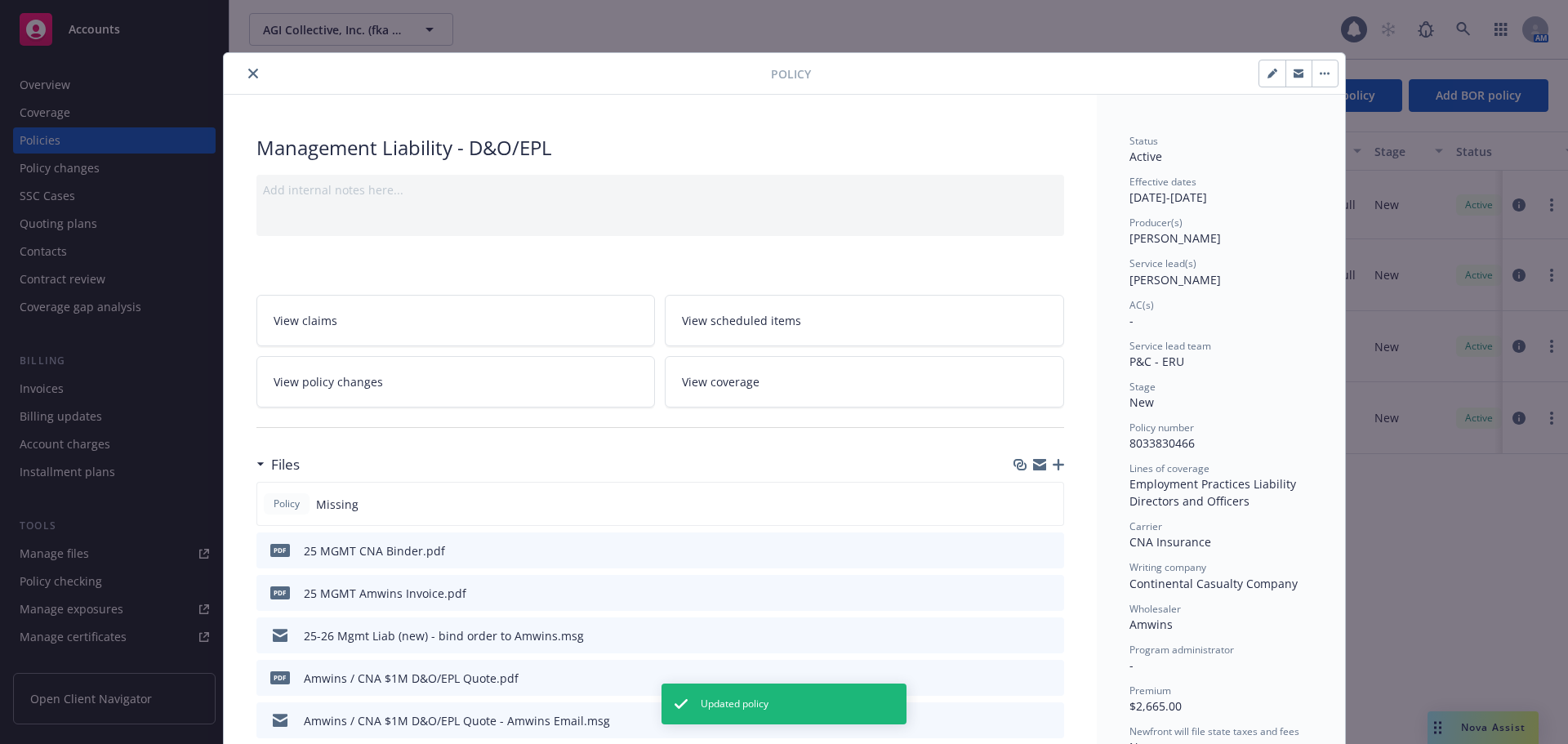
click at [250, 73] on icon "close" at bounding box center [253, 74] width 10 height 10
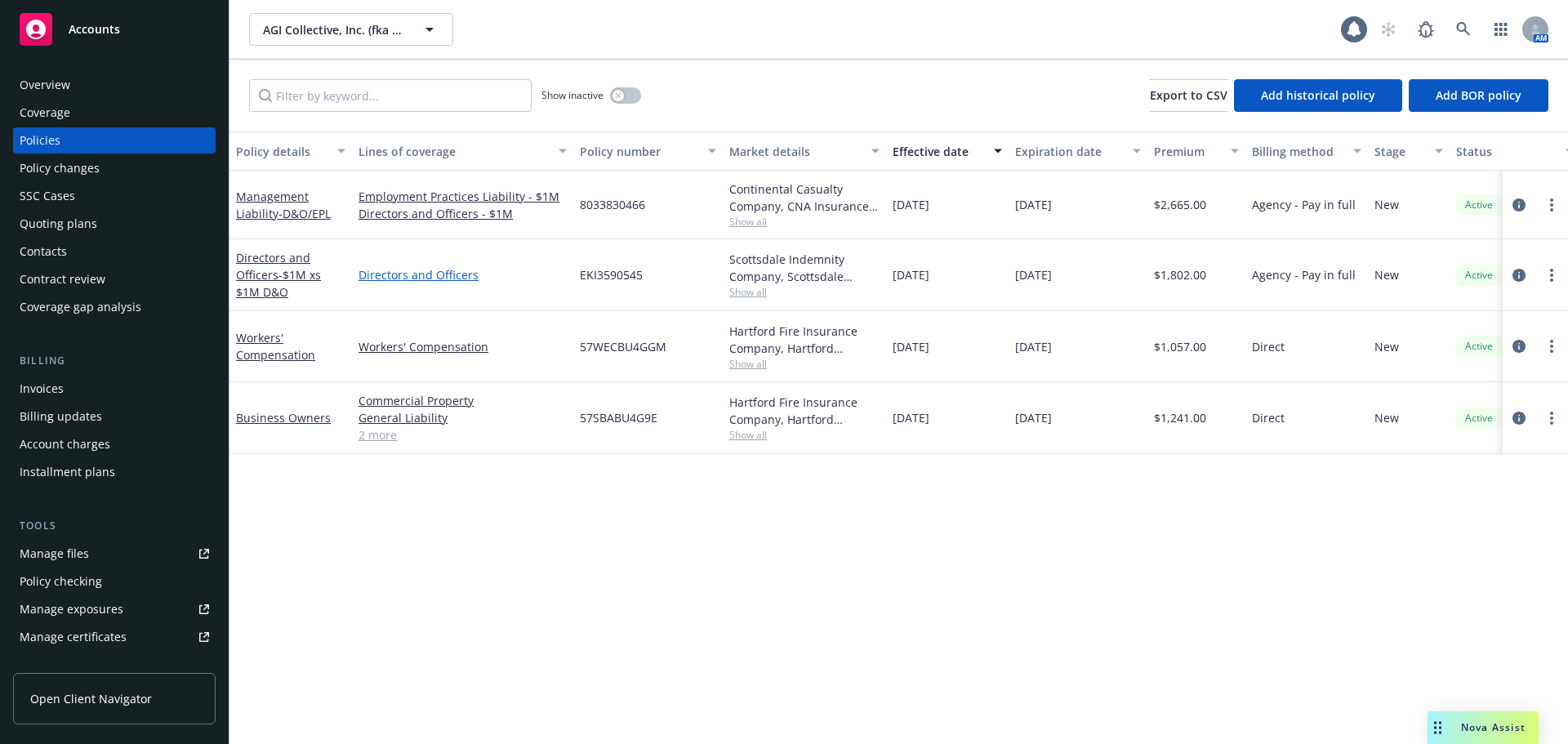
click at [448, 278] on link "Directors and Officers" at bounding box center [463, 274] width 208 height 17
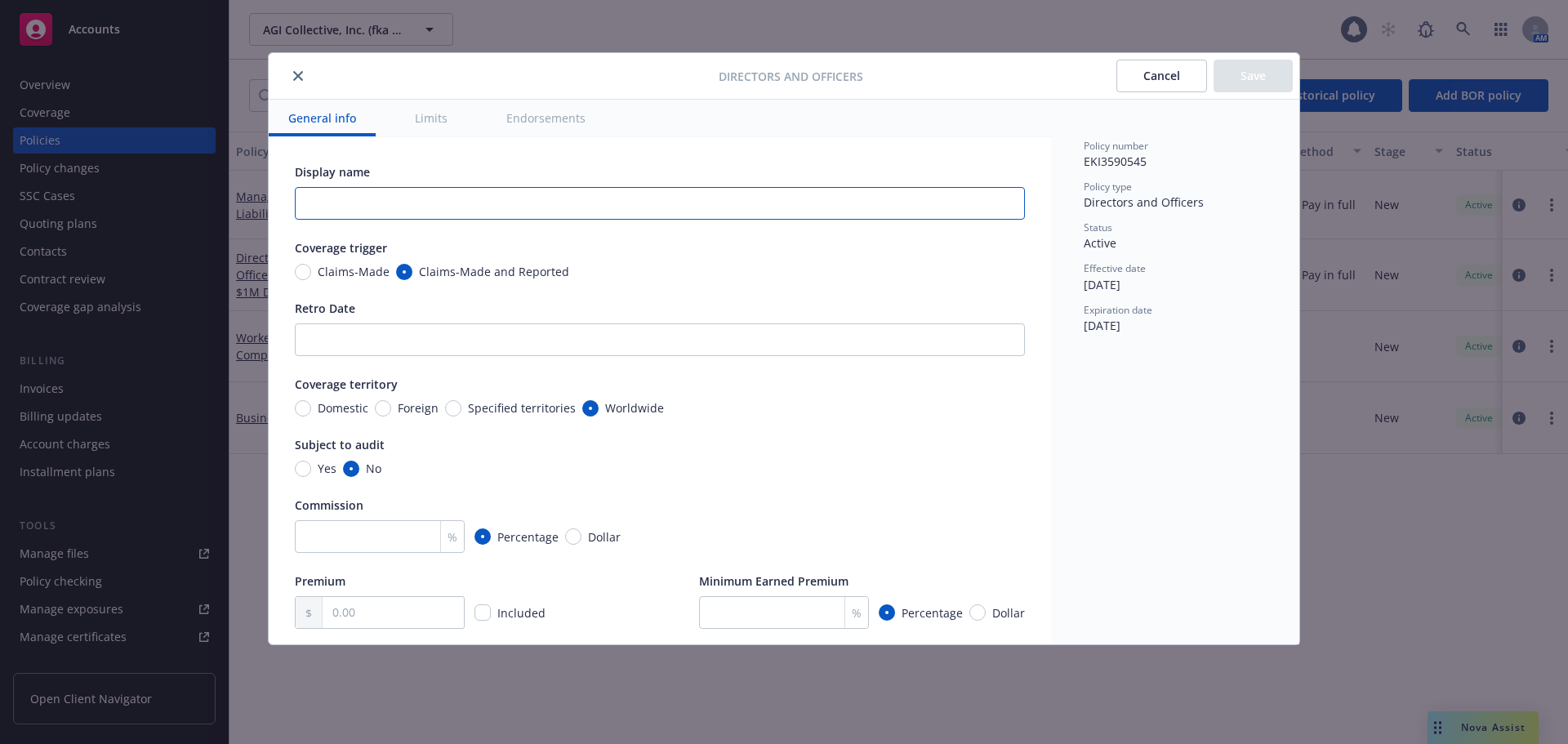
click at [377, 208] on input "text" at bounding box center [659, 203] width 730 height 32
click at [1251, 82] on button "Save" at bounding box center [1253, 76] width 79 height 32
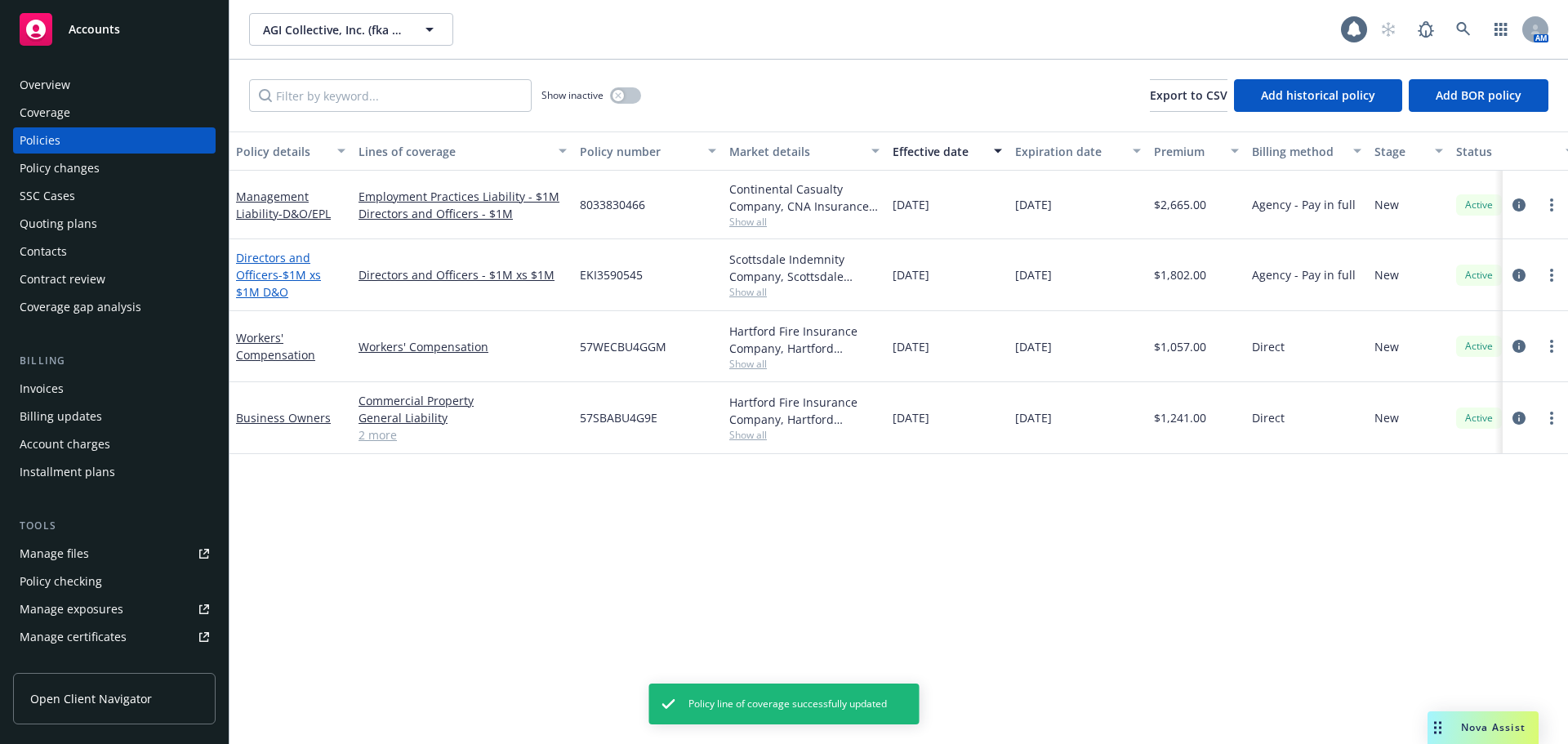
click at [301, 279] on span "- $1M xs $1M D&O" at bounding box center [278, 283] width 85 height 32
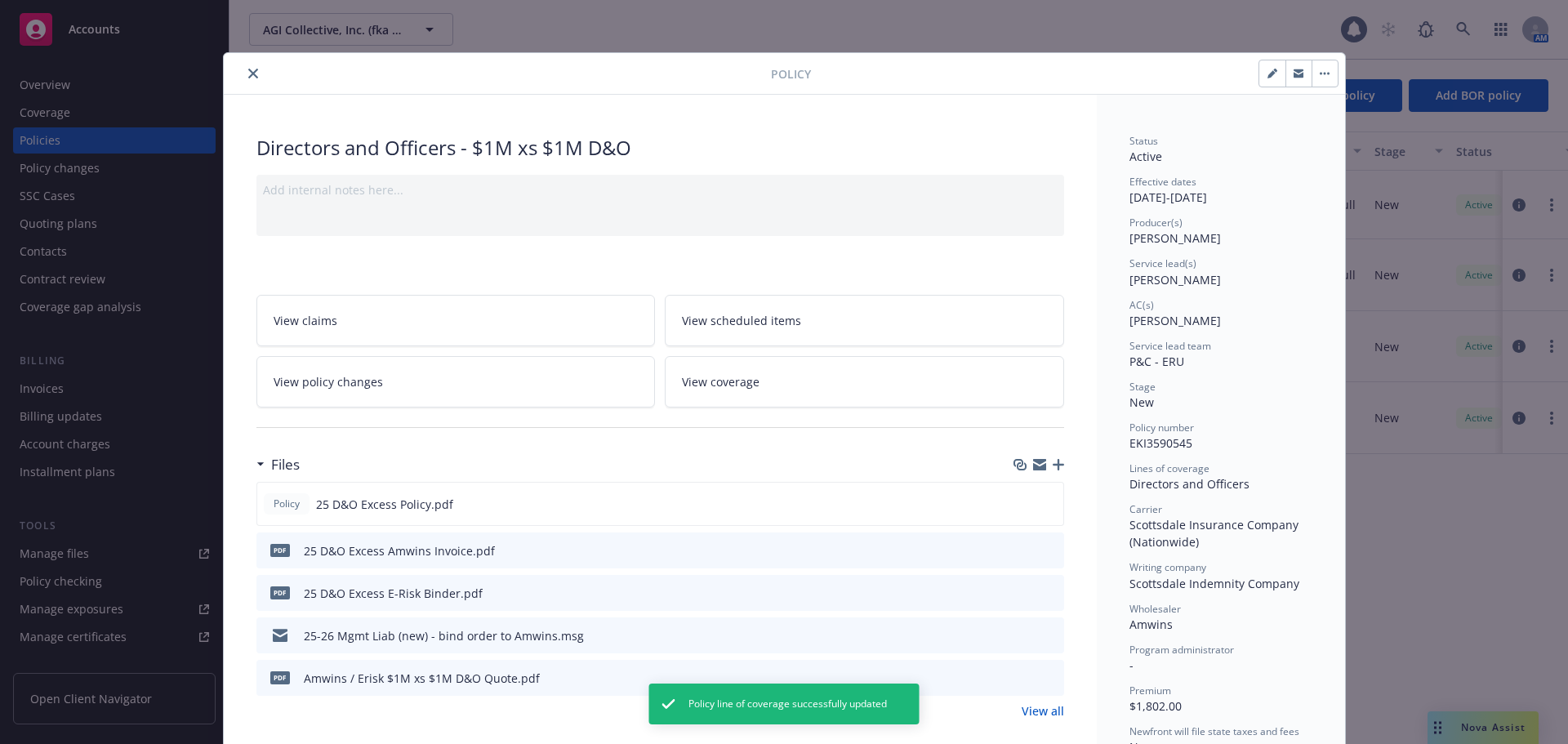
click at [1267, 73] on icon "button" at bounding box center [1271, 74] width 8 height 8
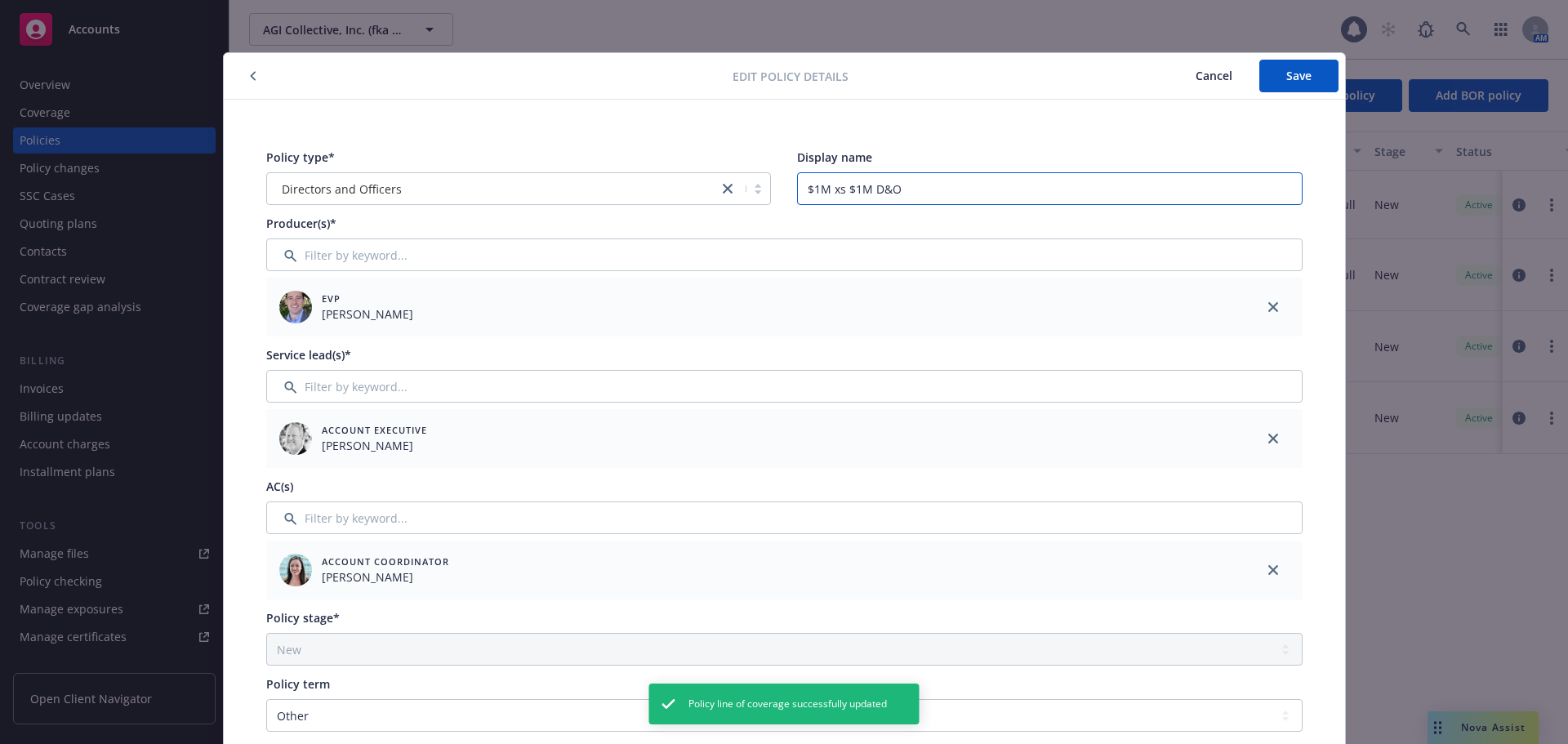
drag, startPoint x: 781, startPoint y: 190, endPoint x: 748, endPoint y: 190, distance: 33.0
click at [748, 190] on div "Policy type* Directors and Officers Display name $1M xs $1M D&O" at bounding box center [784, 177] width 1036 height 56
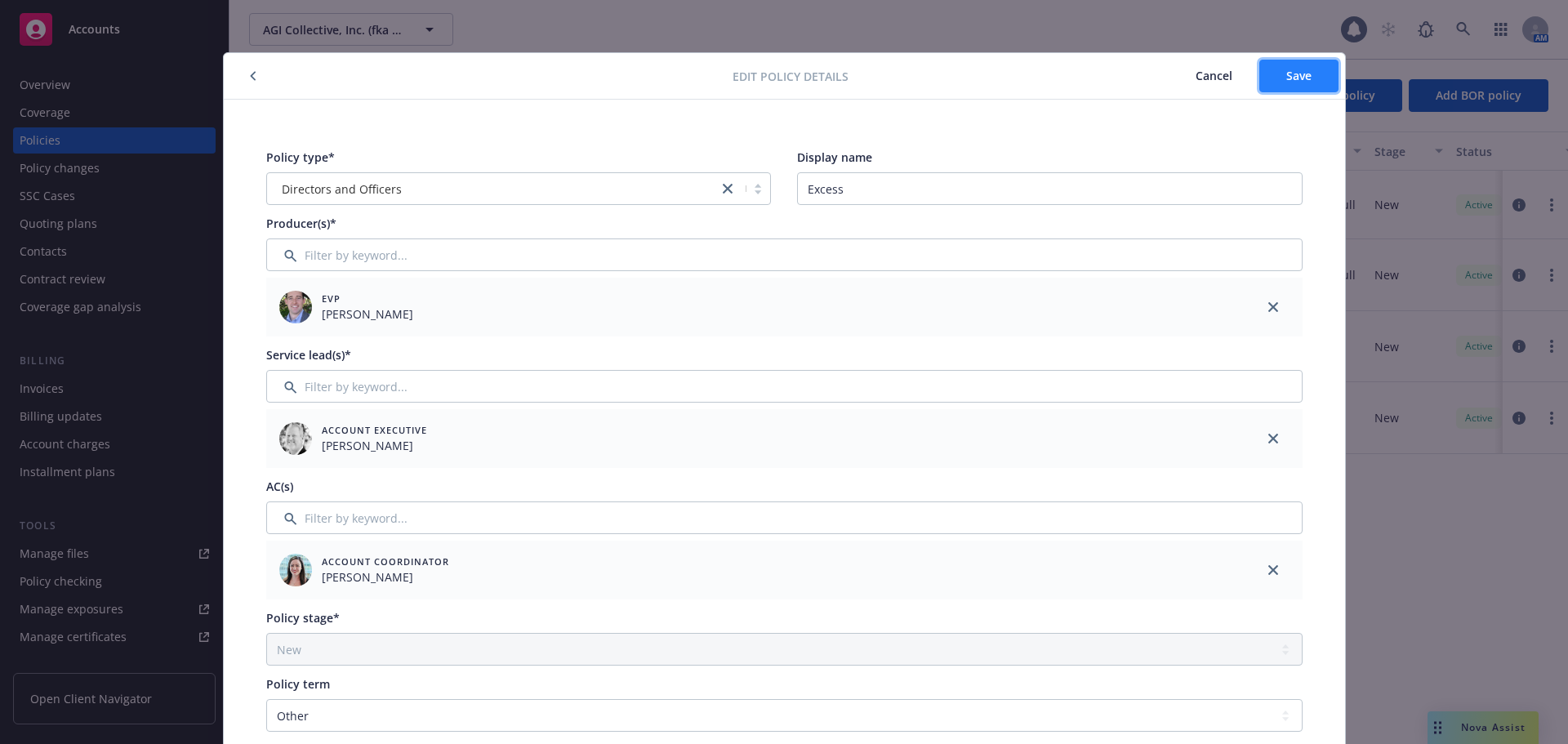
click at [1301, 75] on span "Save" at bounding box center [1299, 76] width 26 height 16
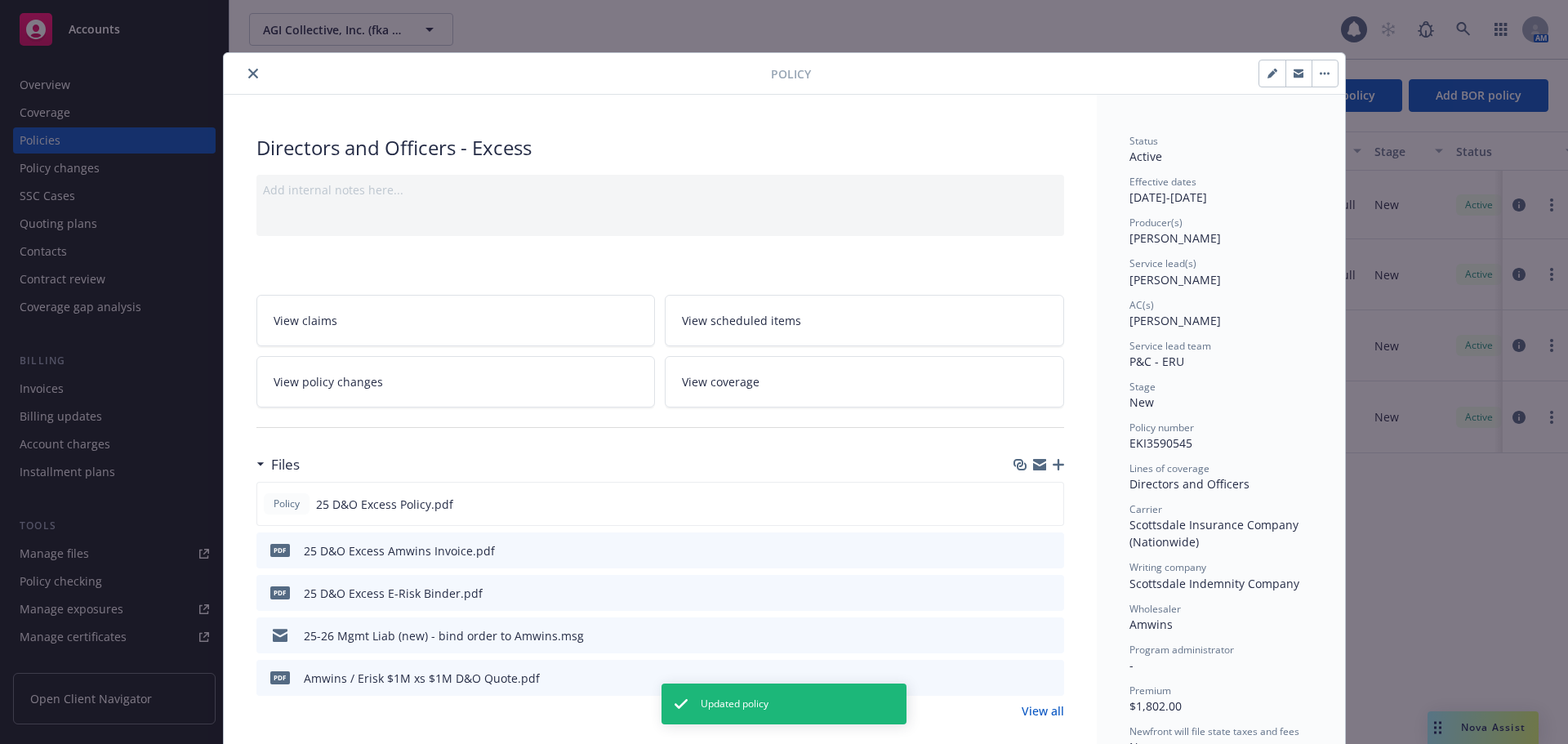
click at [248, 71] on icon "close" at bounding box center [253, 74] width 10 height 10
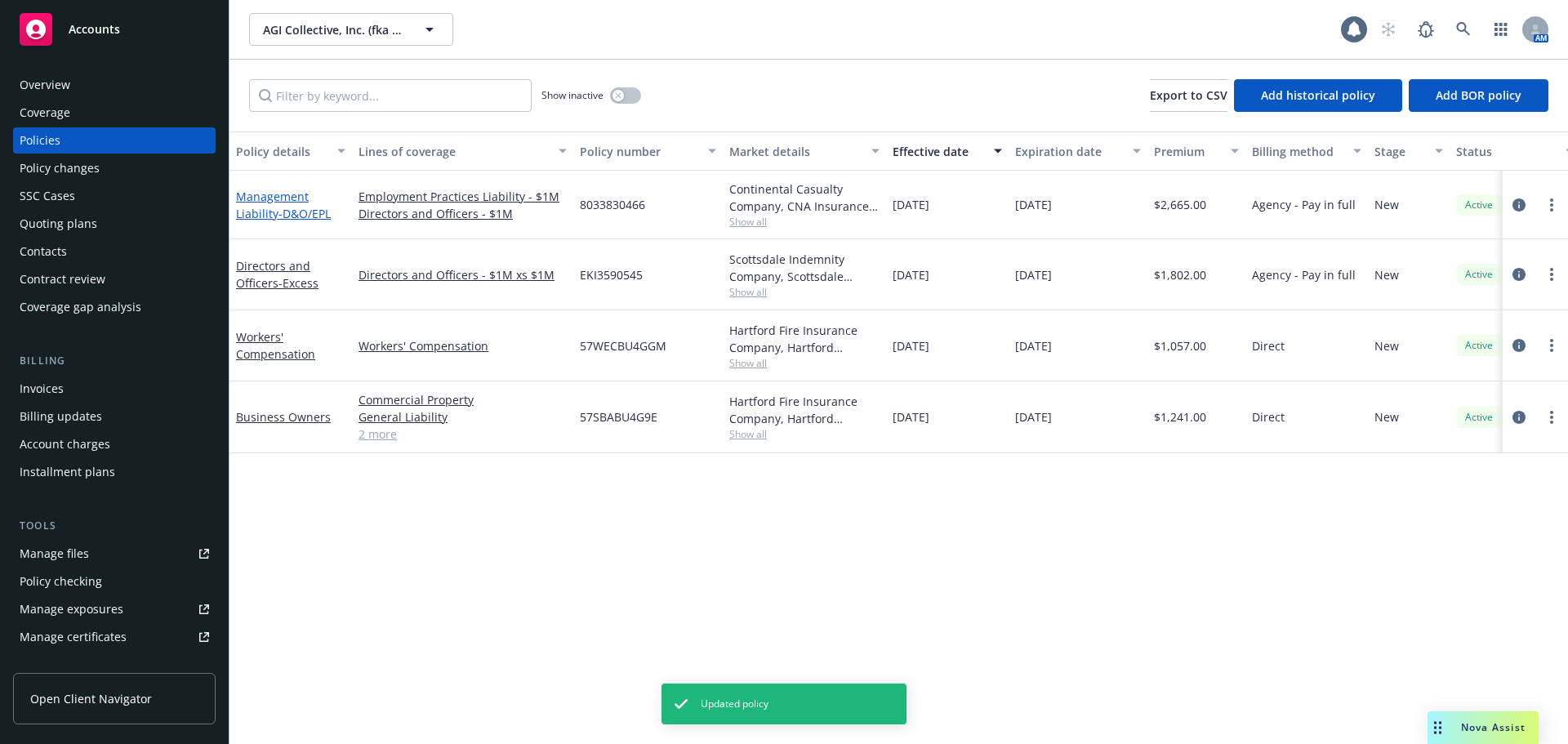
click at [295, 214] on span "- D&O/EPL" at bounding box center [305, 214] width 52 height 16
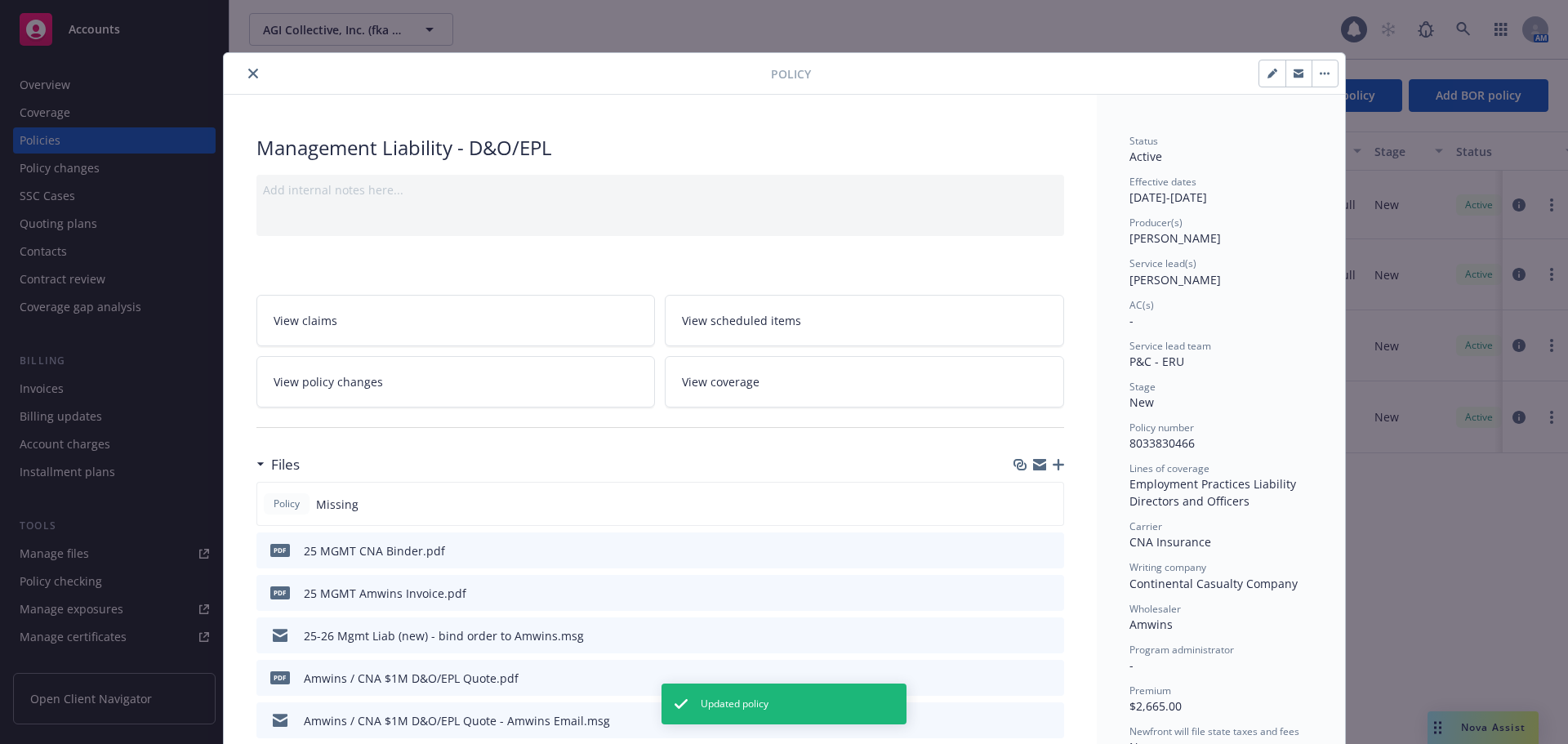
click at [1259, 72] on button "button" at bounding box center [1272, 74] width 26 height 26
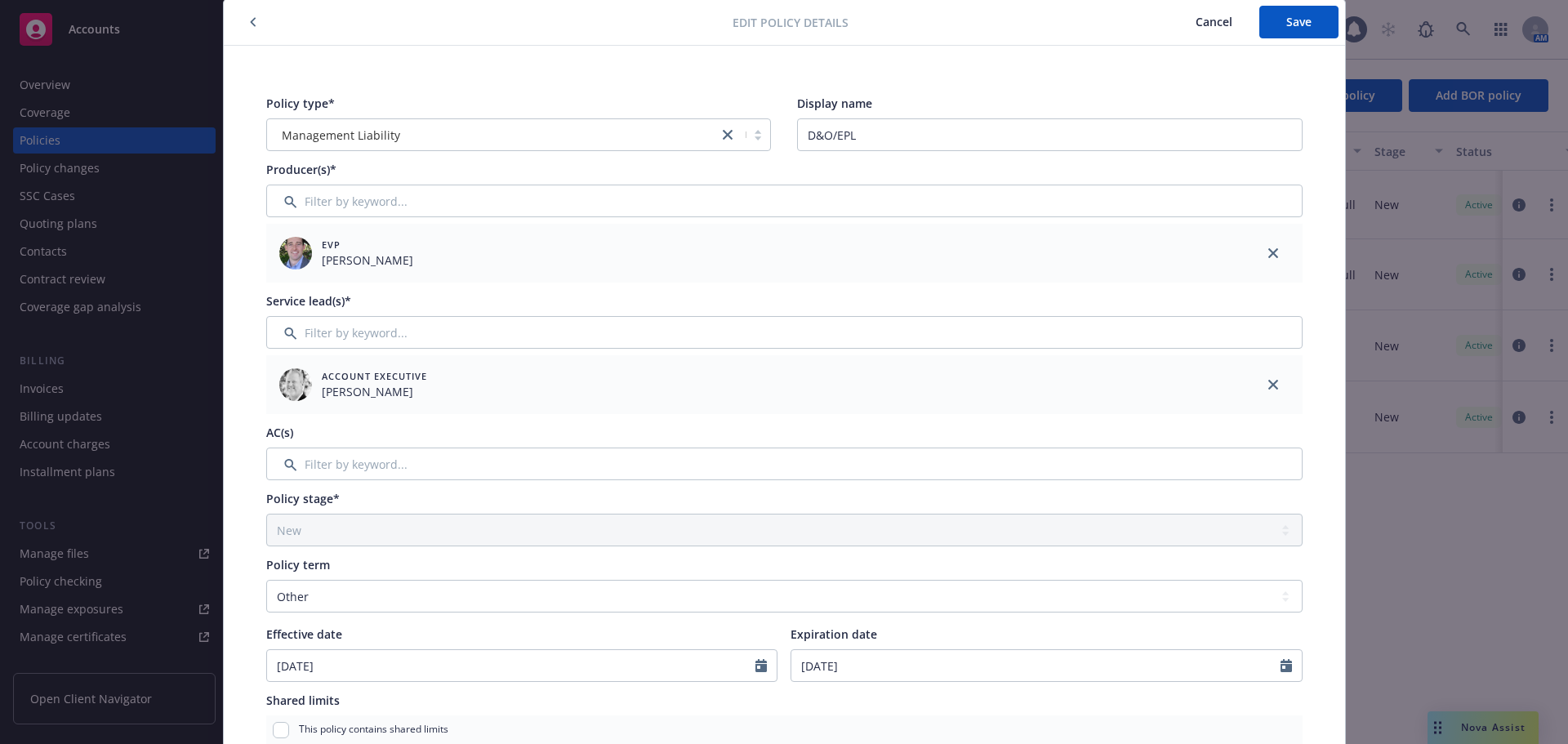
scroll to position [82, 0]
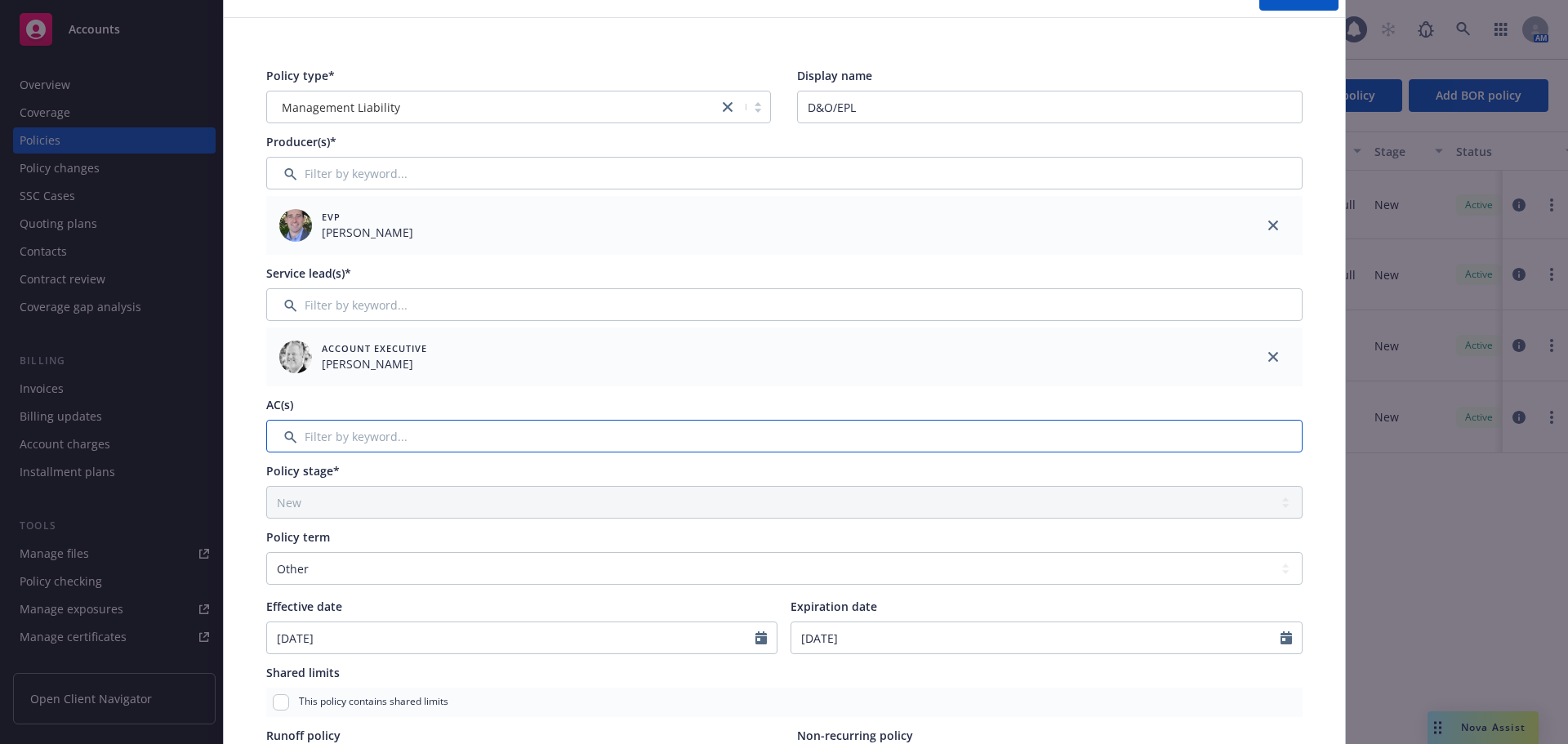
click at [421, 444] on input "Filter by keyword..." at bounding box center [784, 436] width 1036 height 32
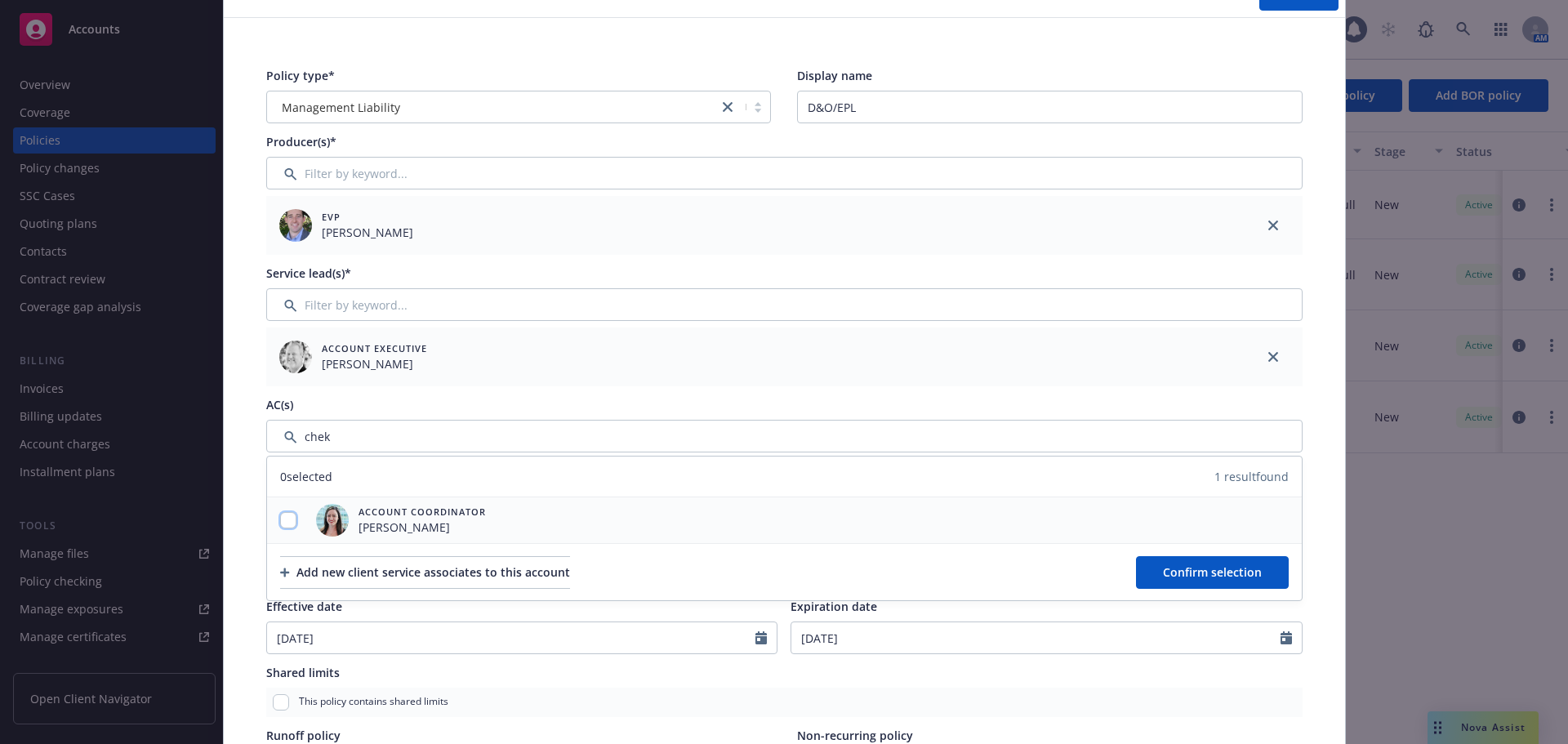
click at [281, 513] on input "checkbox" at bounding box center [288, 520] width 17 height 17
click at [1200, 570] on span "Confirm selection" at bounding box center [1212, 572] width 98 height 16
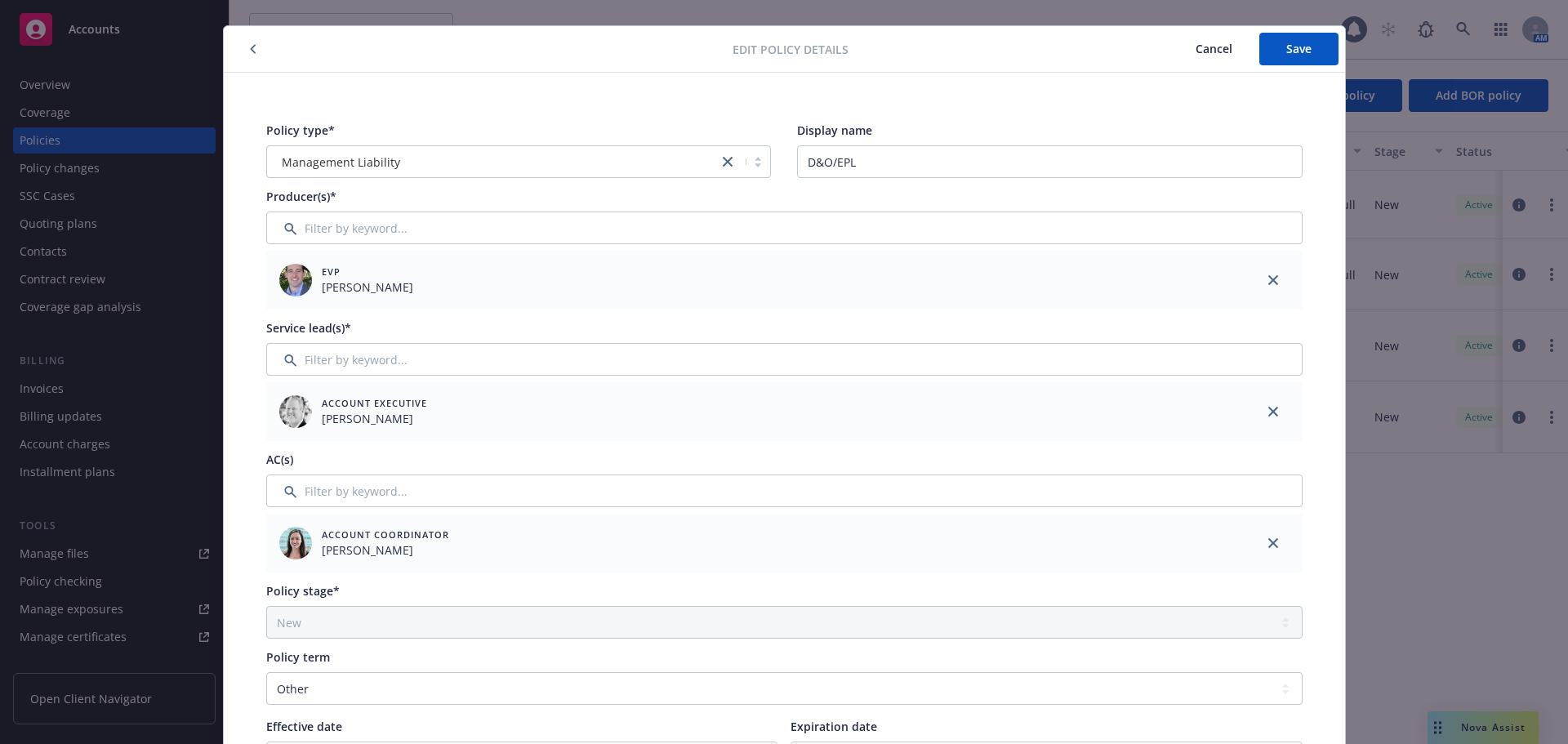
scroll to position [0, 0]
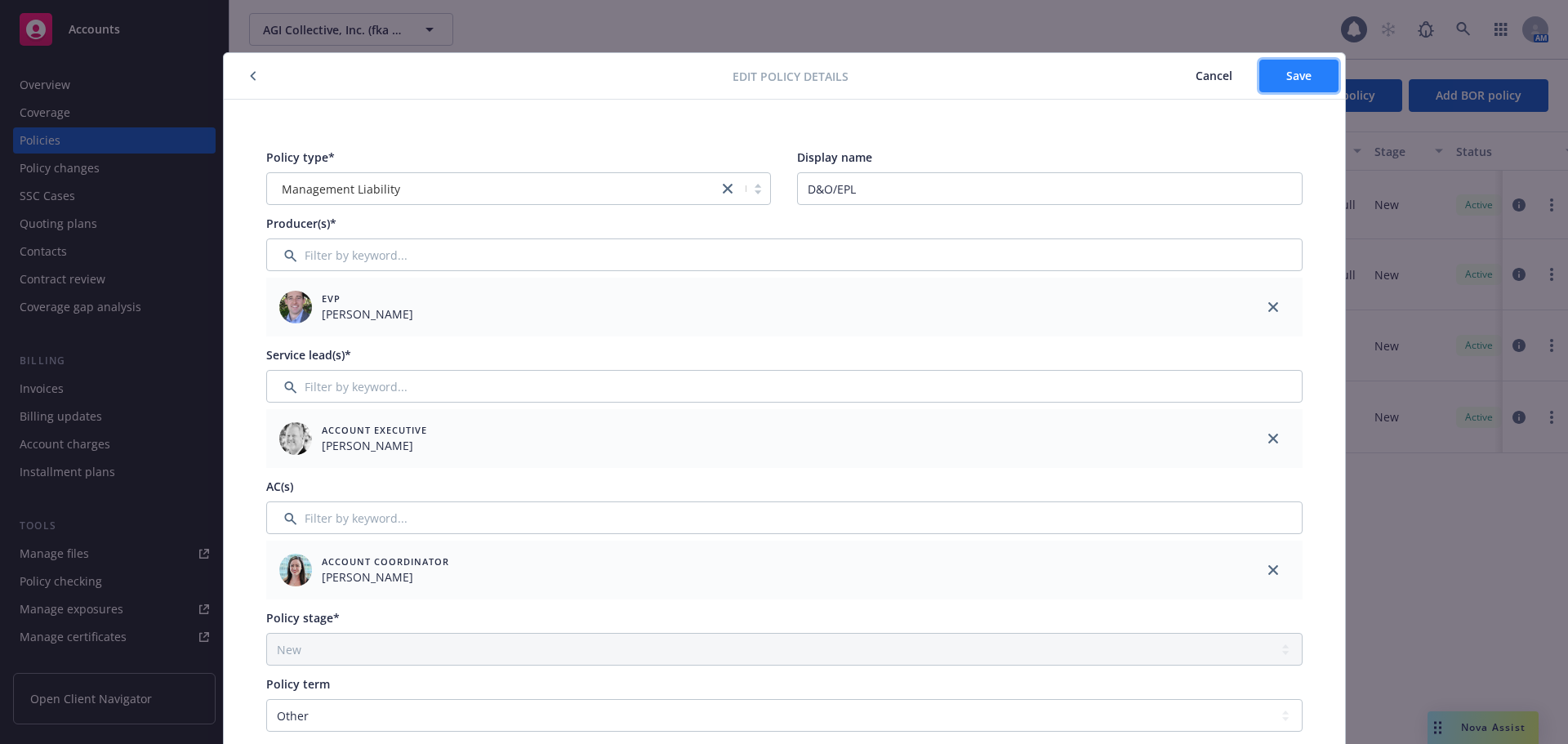
click at [1286, 80] on span "Save" at bounding box center [1299, 76] width 26 height 16
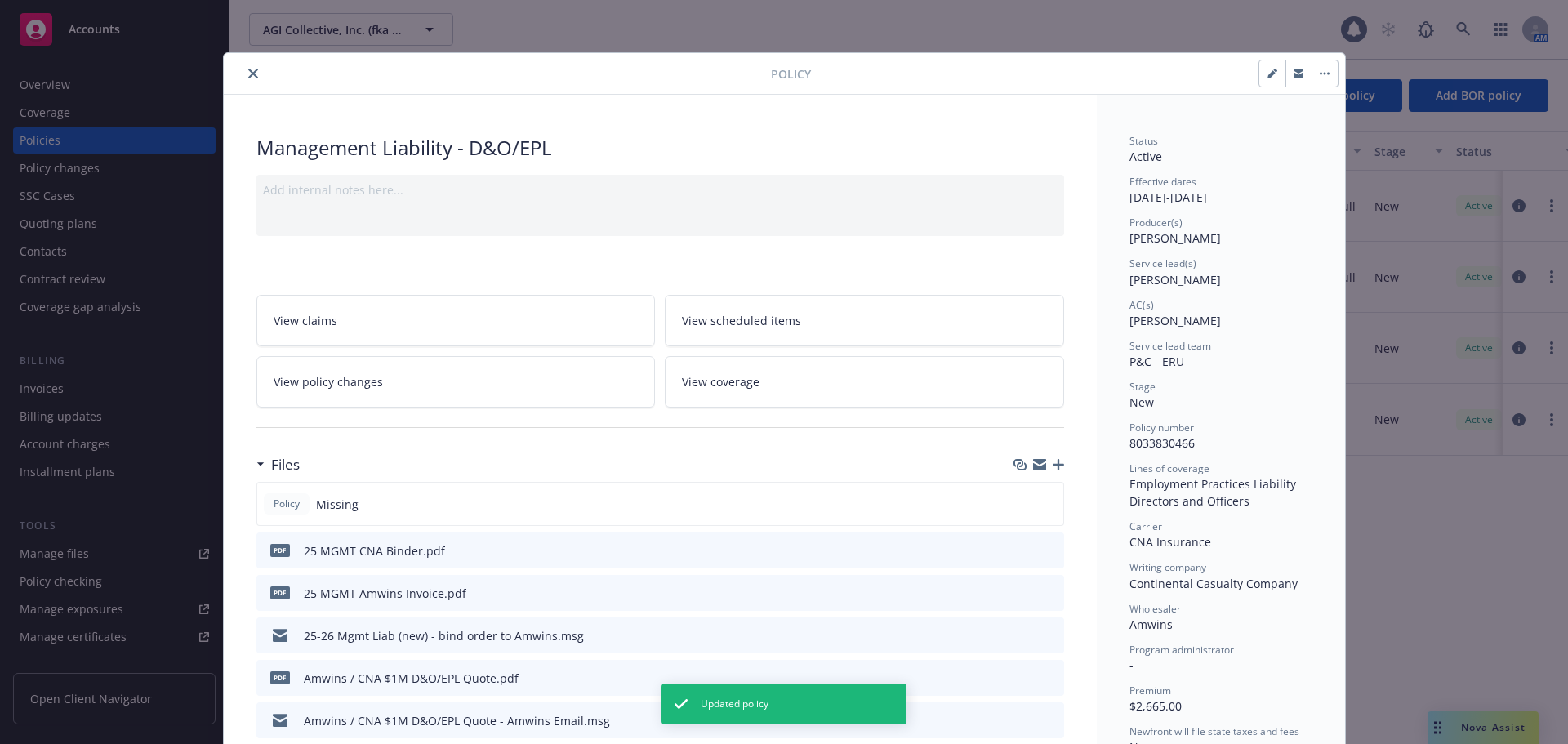
click at [248, 75] on icon "close" at bounding box center [253, 74] width 10 height 10
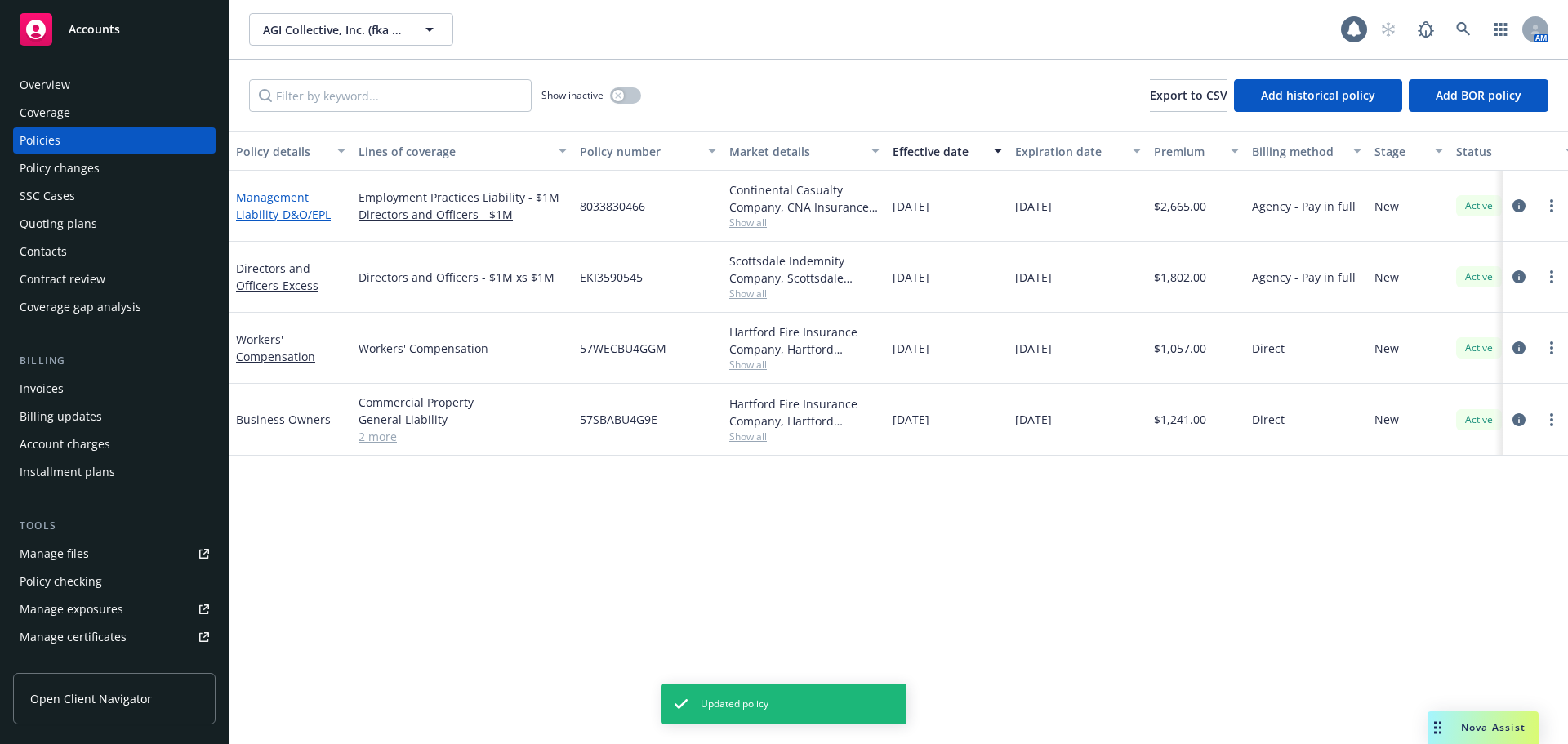
click at [302, 216] on span "- D&O/EPL" at bounding box center [305, 215] width 52 height 16
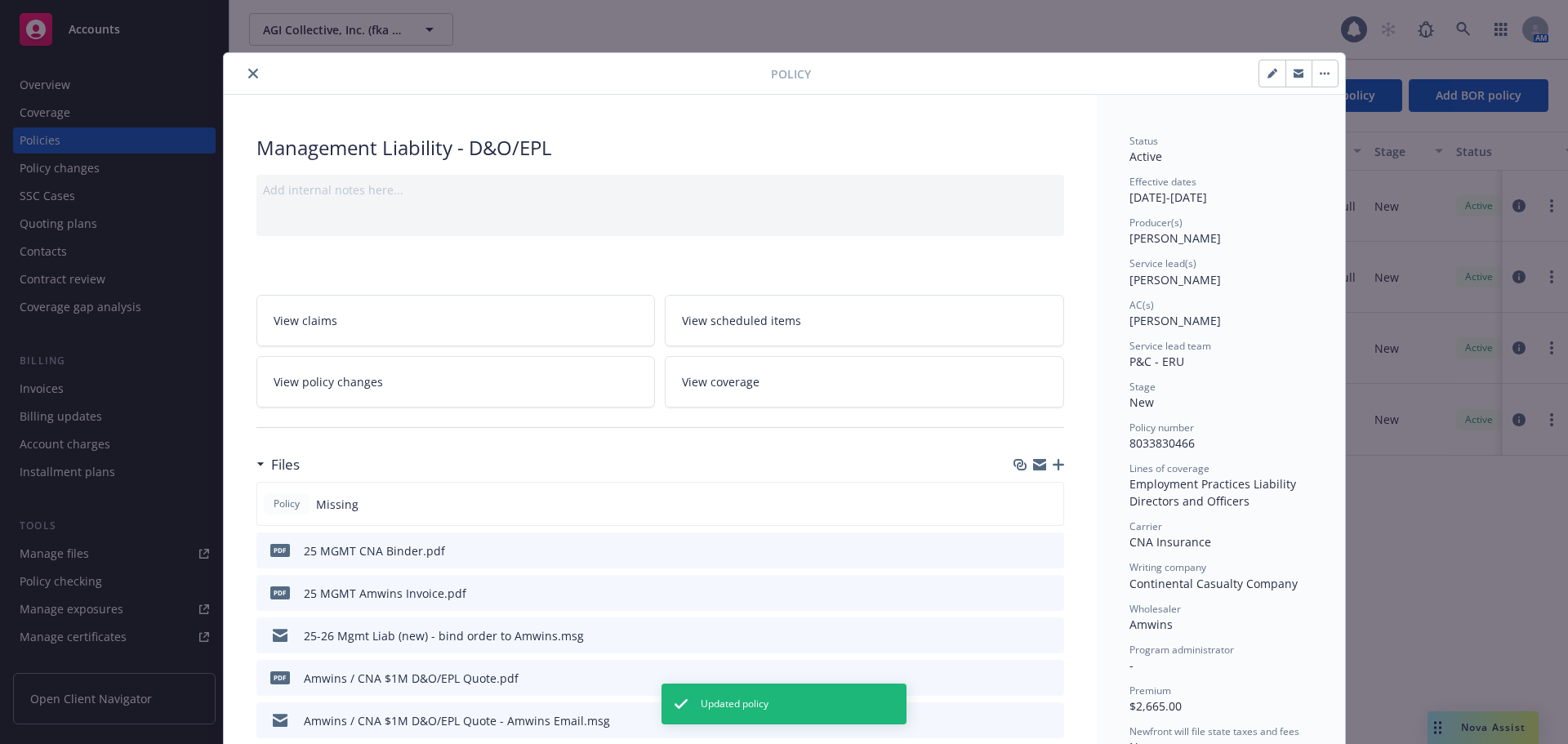
scroll to position [49, 0]
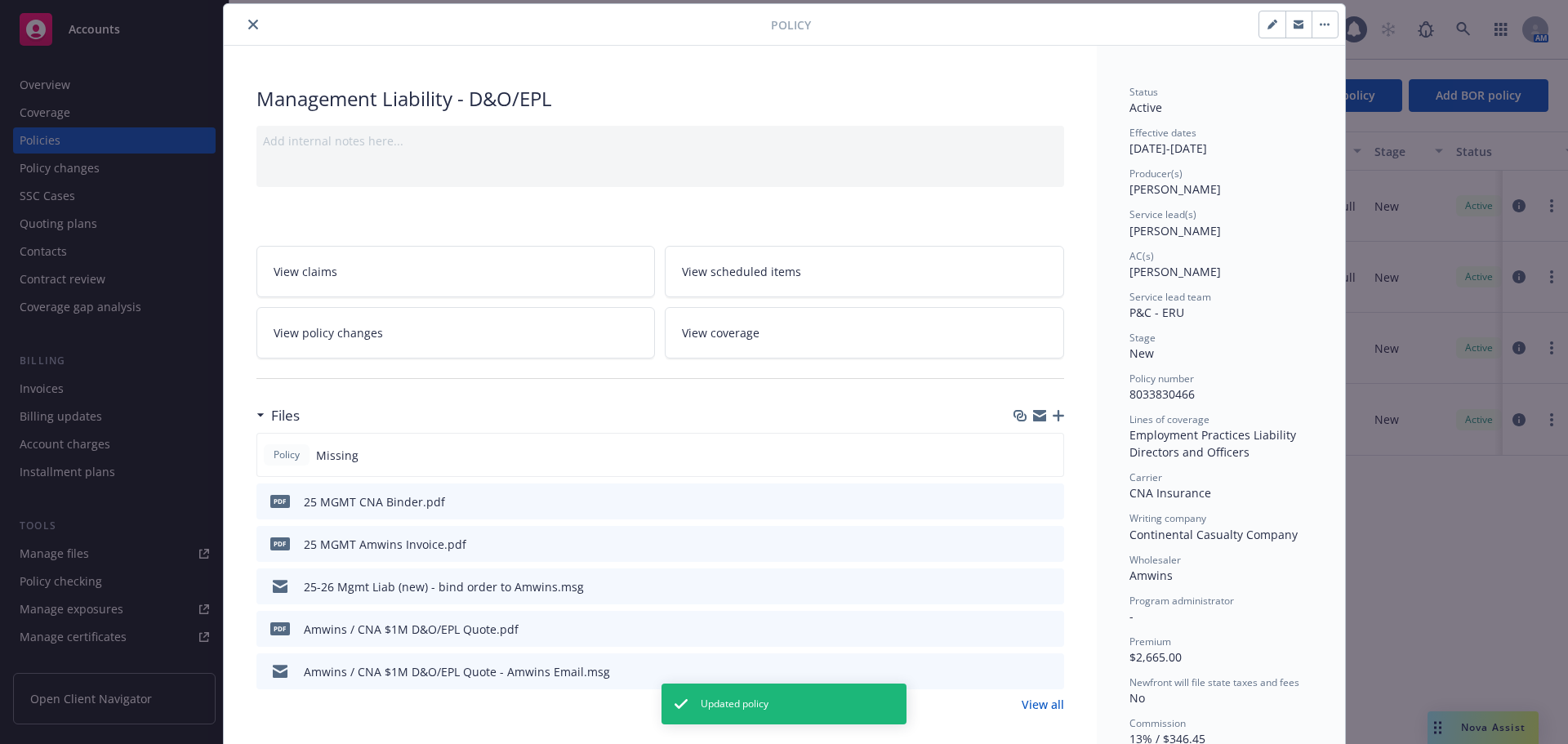
click at [1267, 29] on icon "button" at bounding box center [1271, 25] width 8 height 8
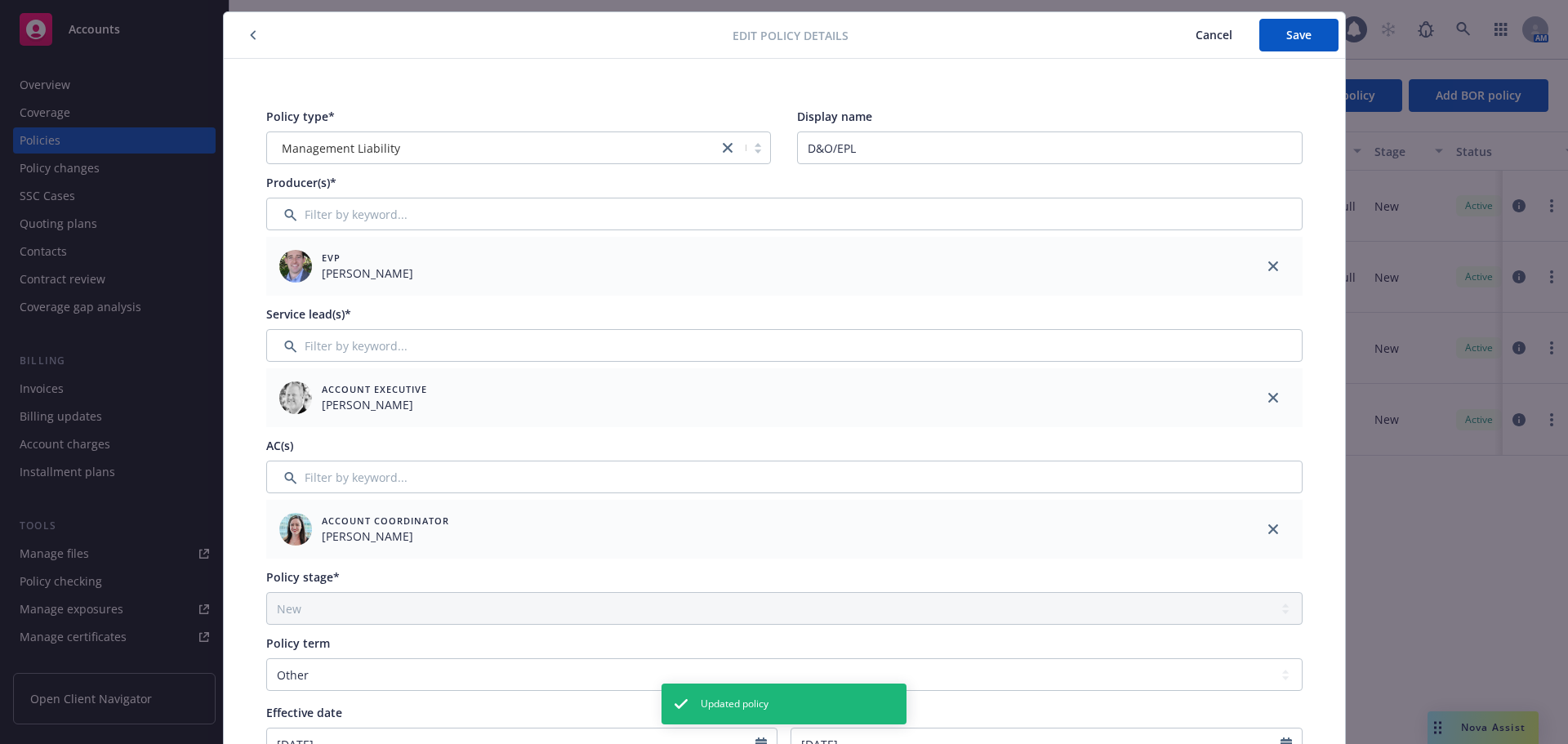
scroll to position [0, 0]
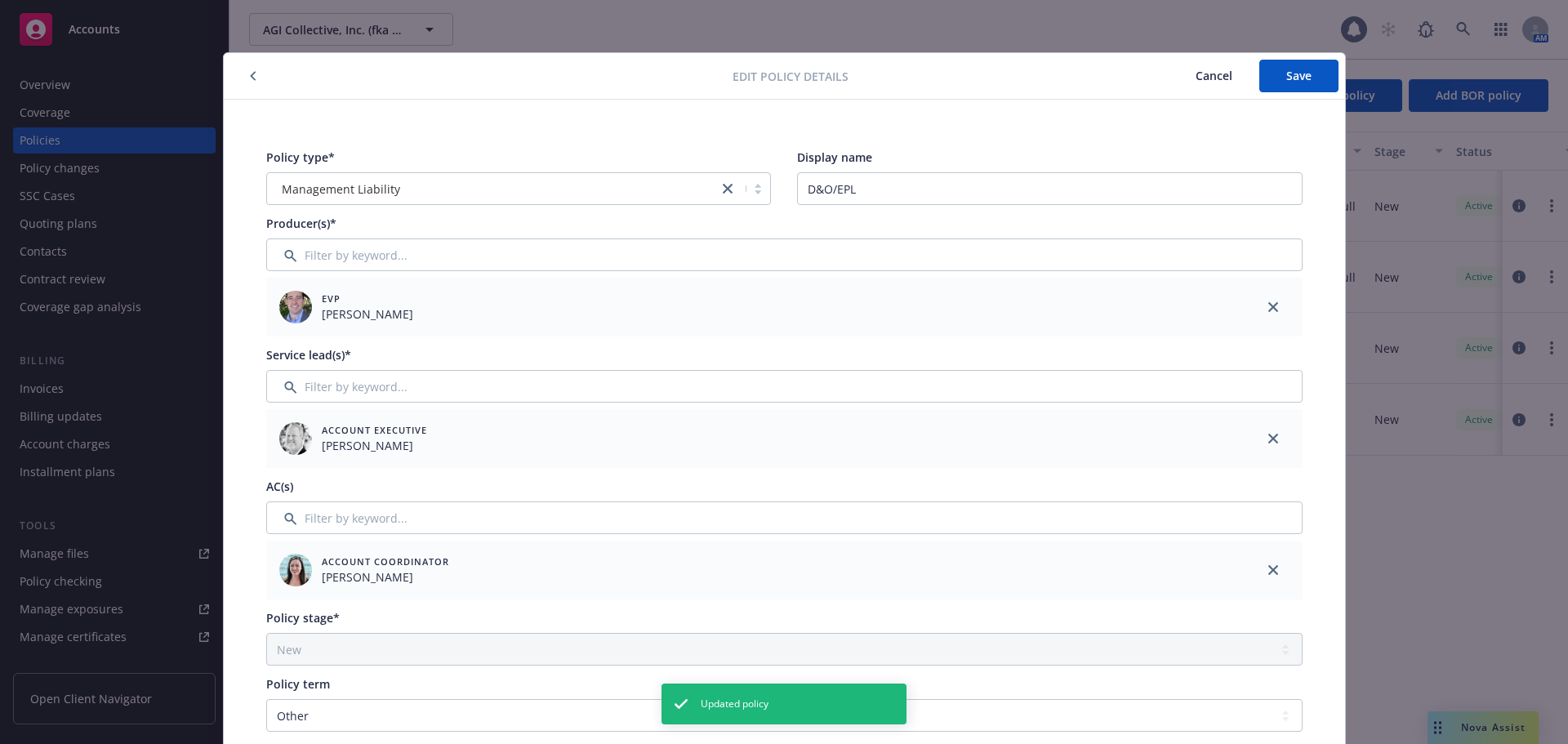
click at [1220, 86] on button "Cancel" at bounding box center [1214, 76] width 91 height 32
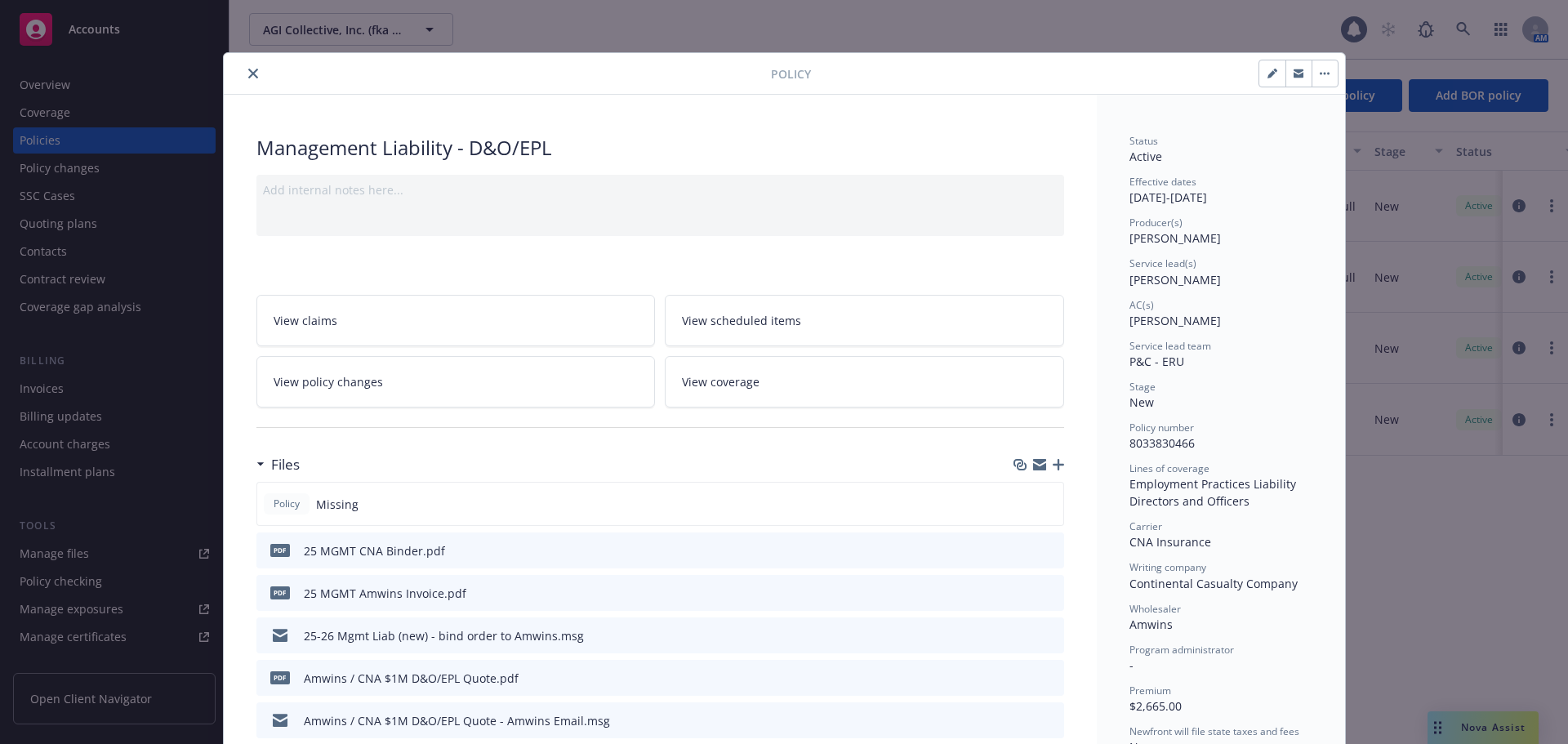
click at [248, 74] on icon "close" at bounding box center [253, 74] width 10 height 10
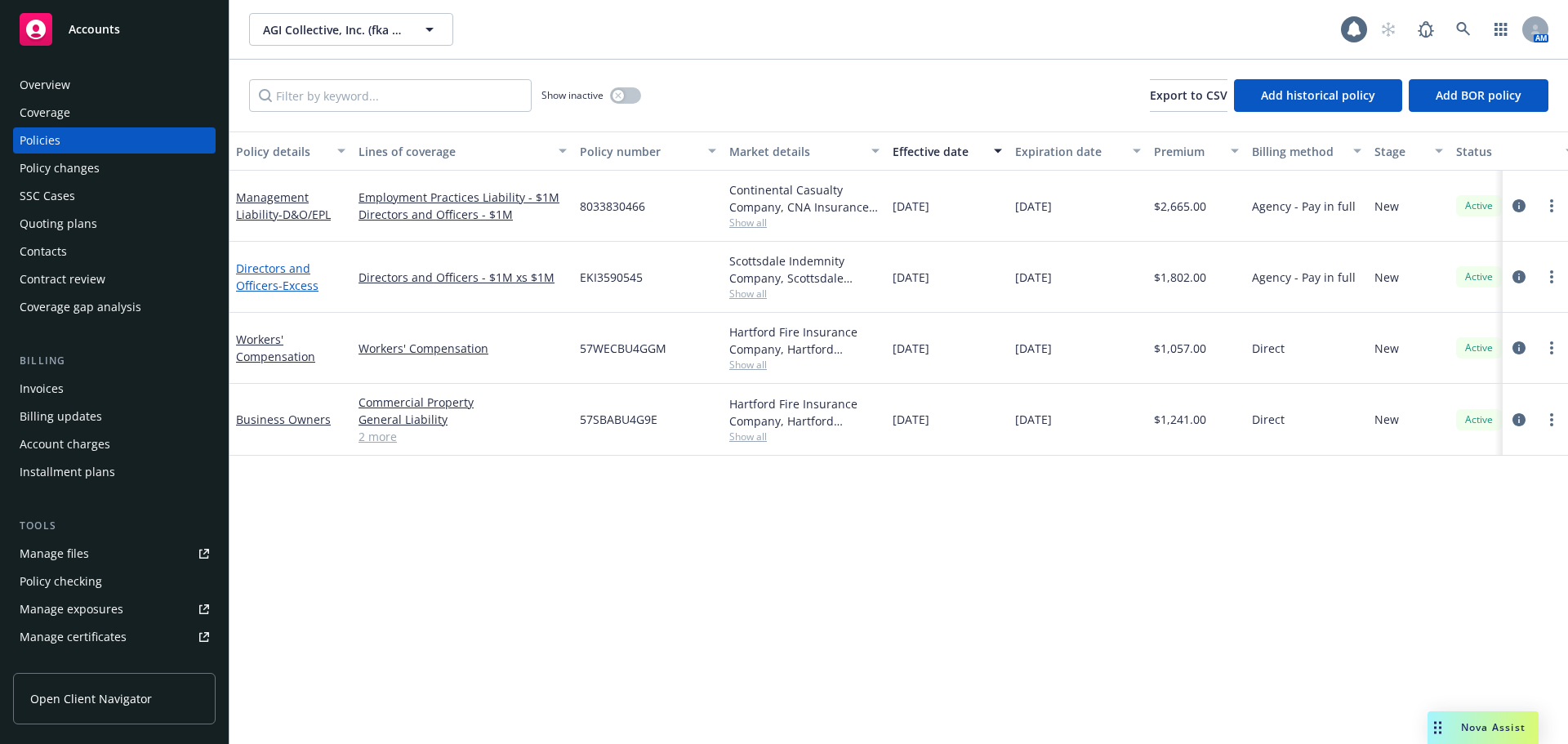
click at [285, 290] on span "- Excess" at bounding box center [298, 285] width 40 height 16
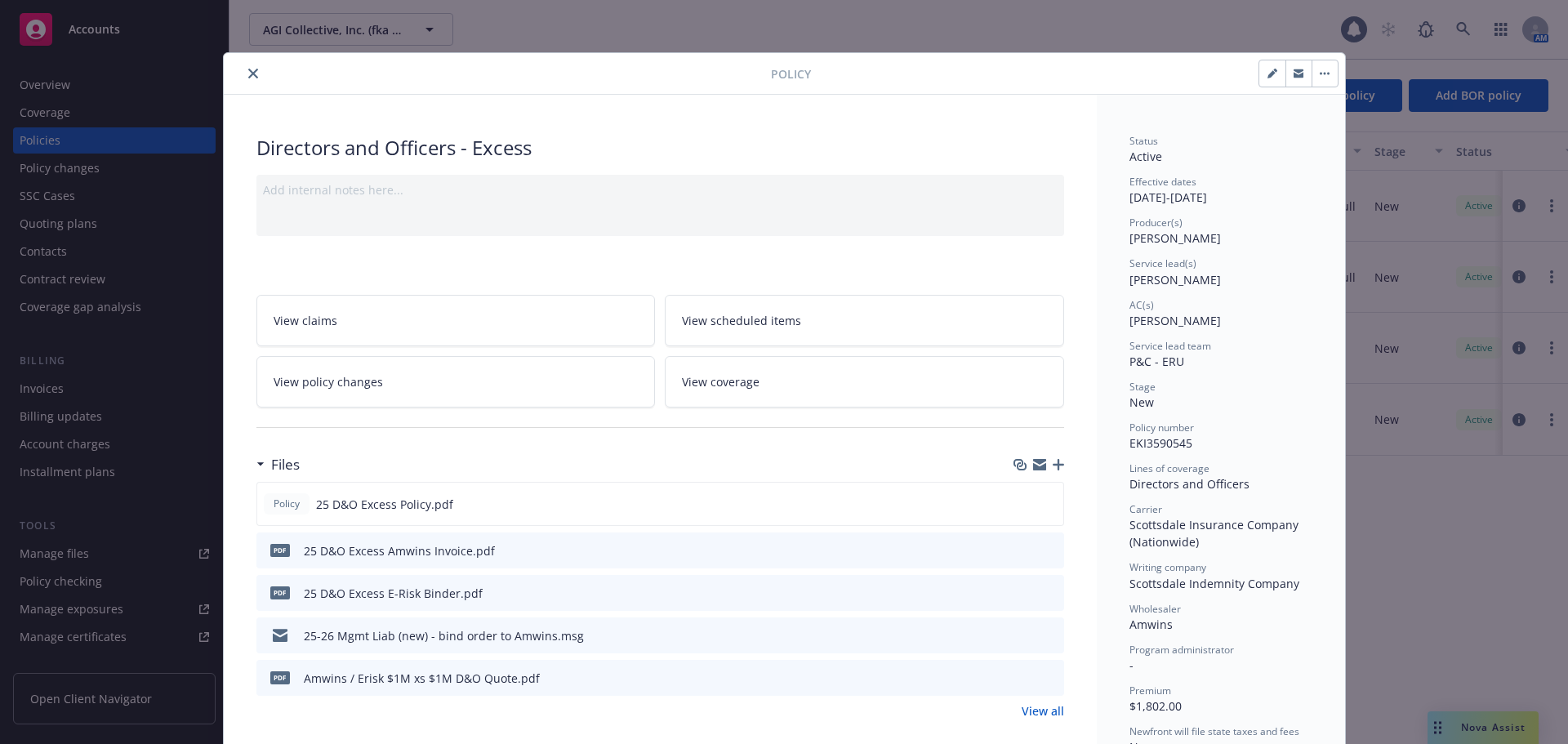
click at [1267, 73] on icon "button" at bounding box center [1272, 74] width 10 height 10
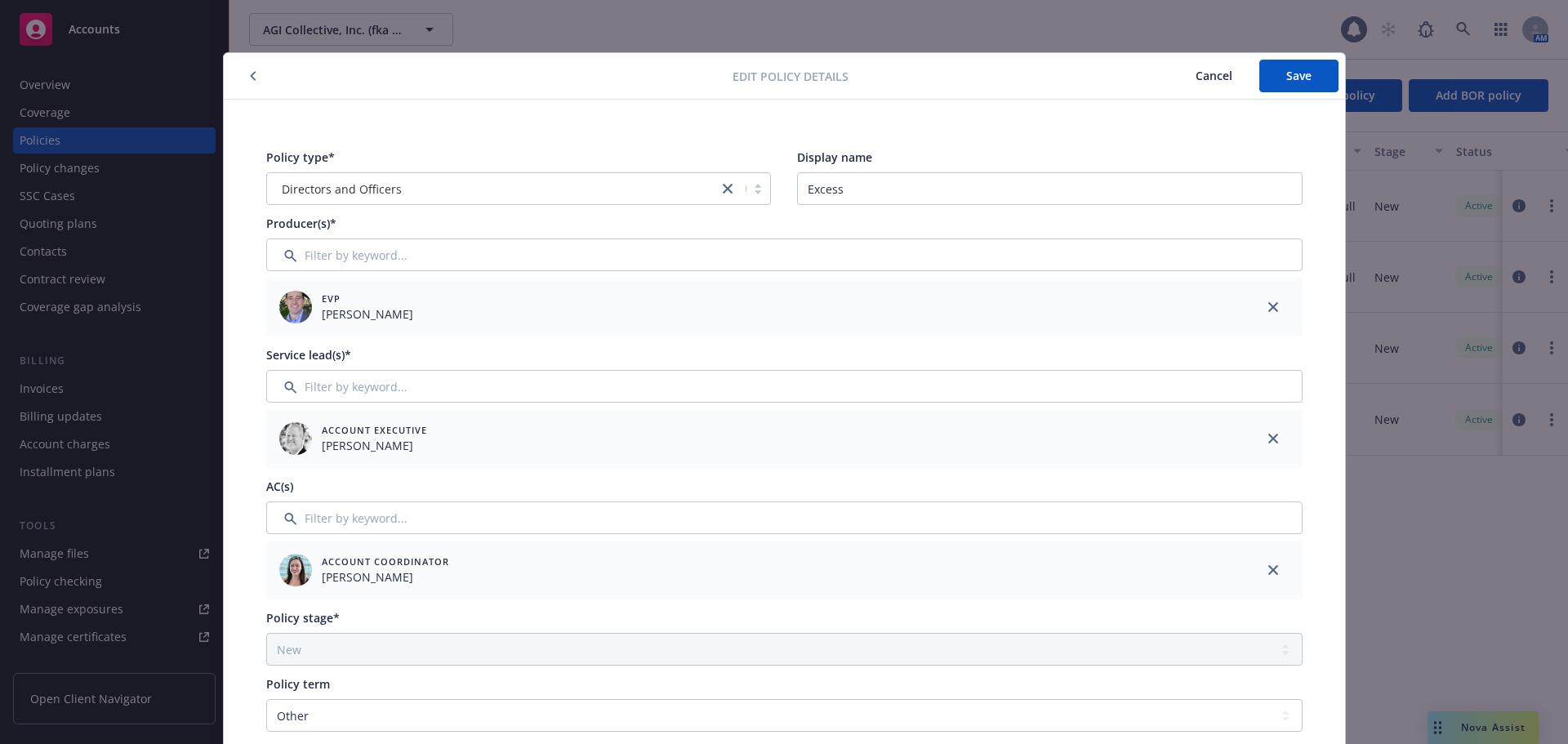
click at [1195, 76] on span "Cancel" at bounding box center [1214, 76] width 37 height 16
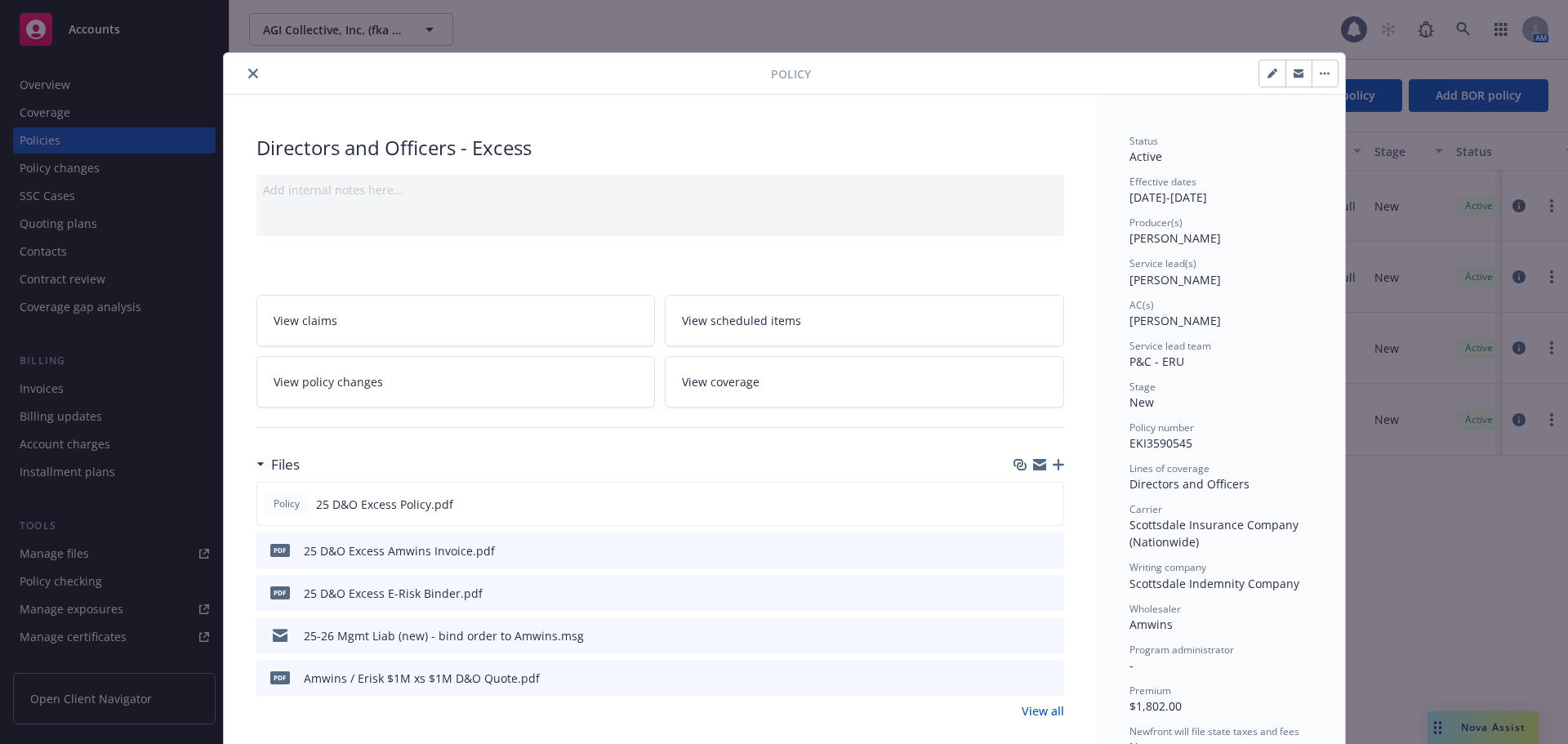
click at [248, 75] on icon "close" at bounding box center [253, 74] width 10 height 10
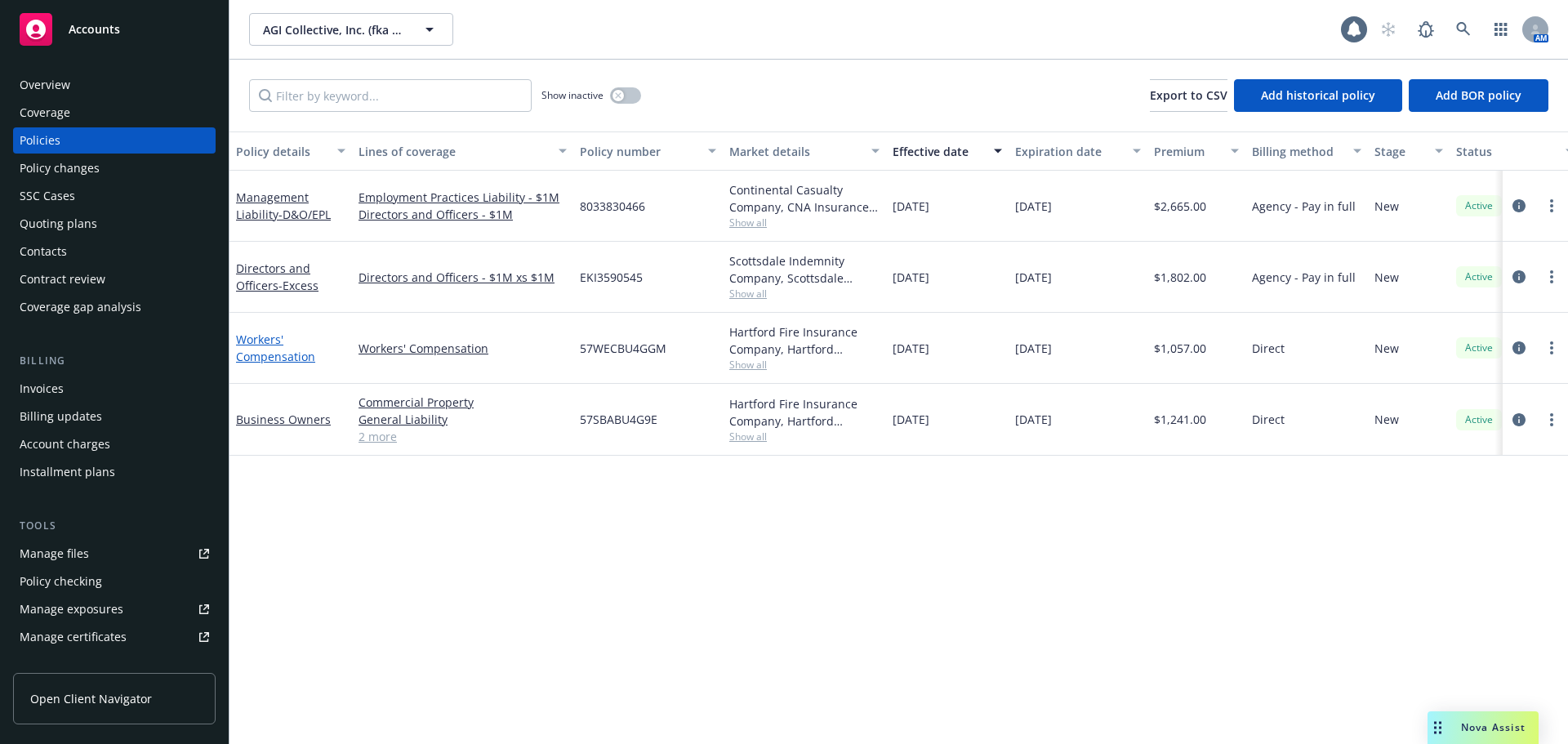
click at [274, 362] on link "Workers' Compensation" at bounding box center [275, 347] width 79 height 32
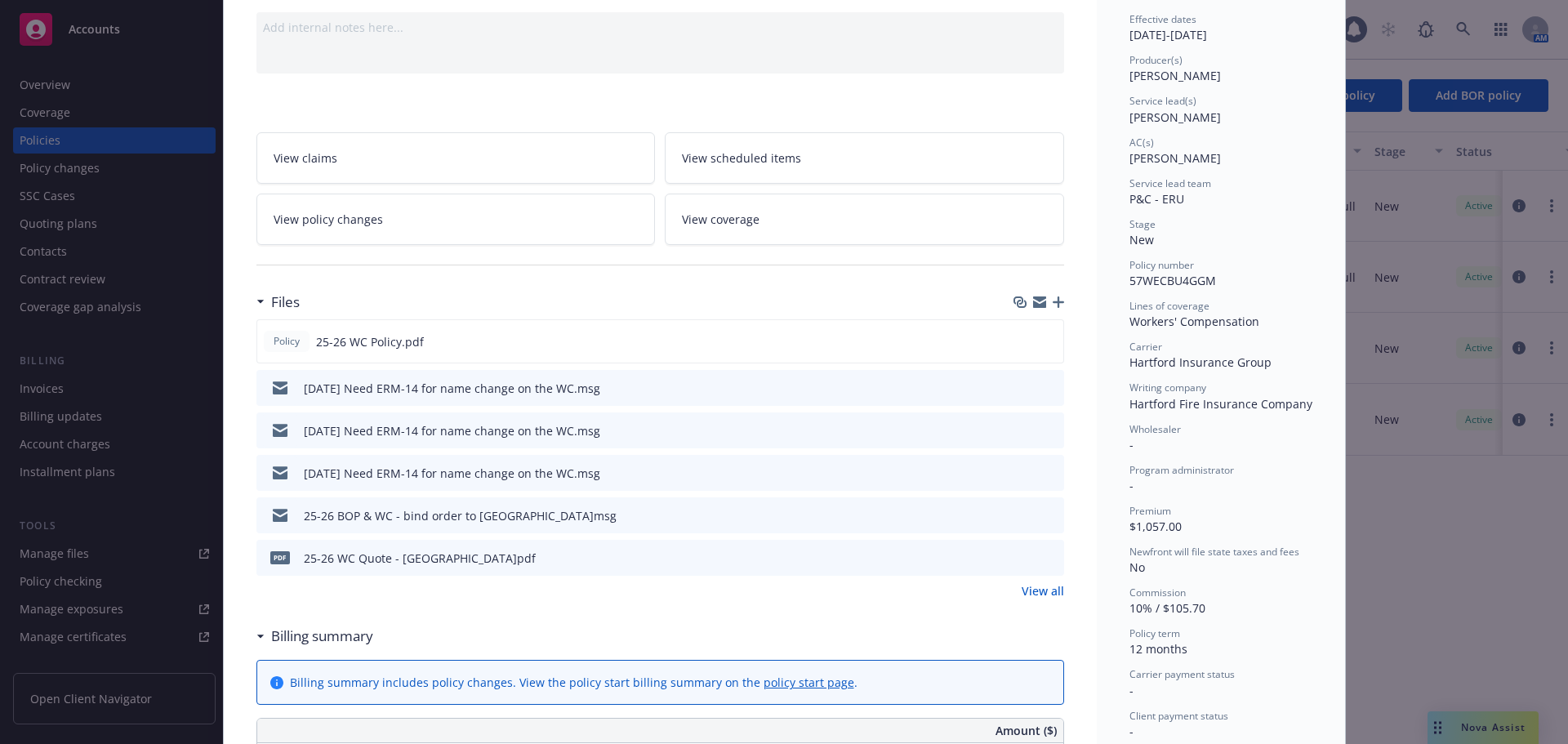
scroll to position [163, 0]
drag, startPoint x: 287, startPoint y: 389, endPoint x: 568, endPoint y: 402, distance: 281.3
click at [568, 402] on div "[DATE] Need ERM-14 for name change on the WC.msg" at bounding box center [432, 387] width 337 height 34
copy div "[DATE] Need ERM-14 for name change on the WC"
click at [1054, 303] on icon "button" at bounding box center [1058, 301] width 11 height 11
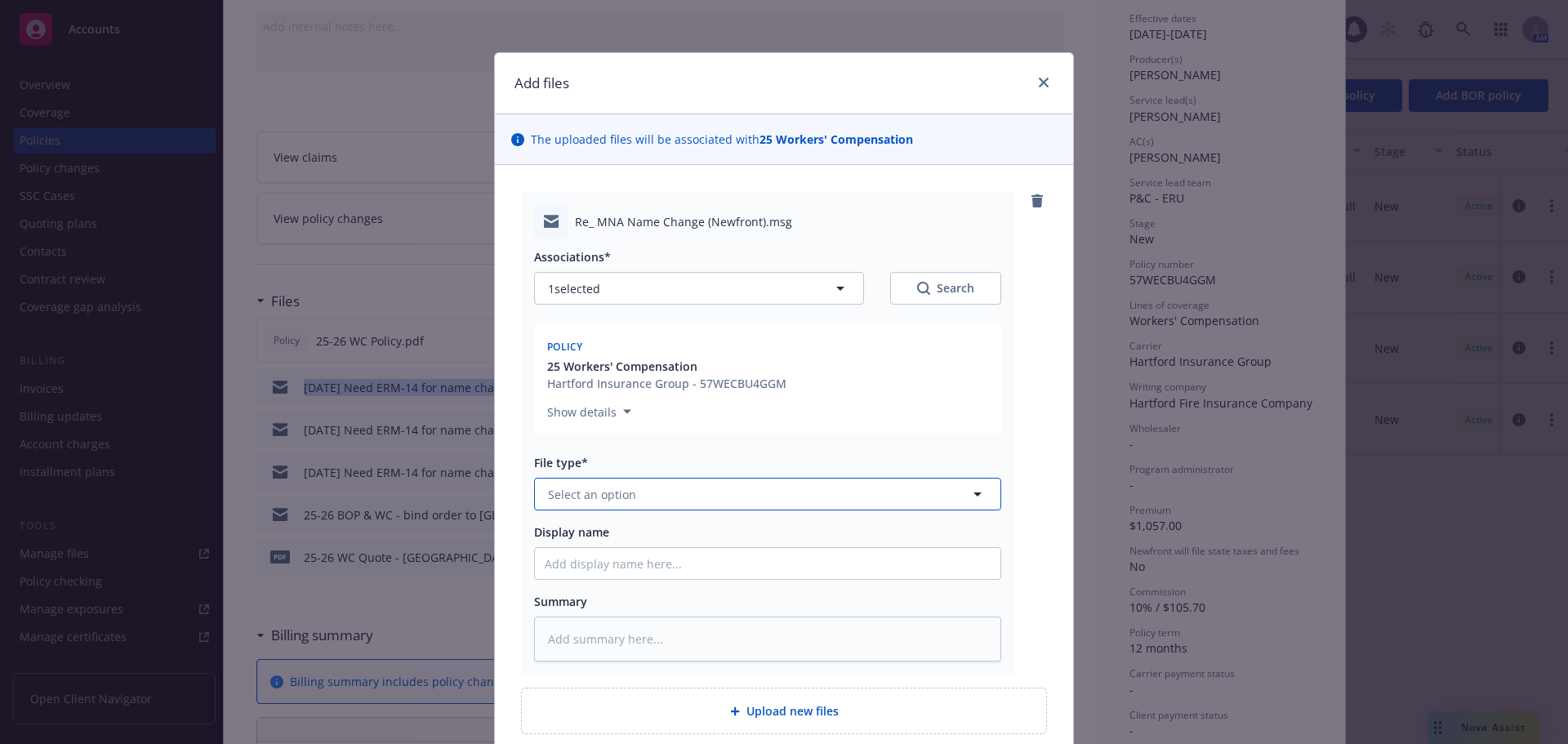
click at [663, 506] on button "Select an option" at bounding box center [767, 494] width 467 height 32
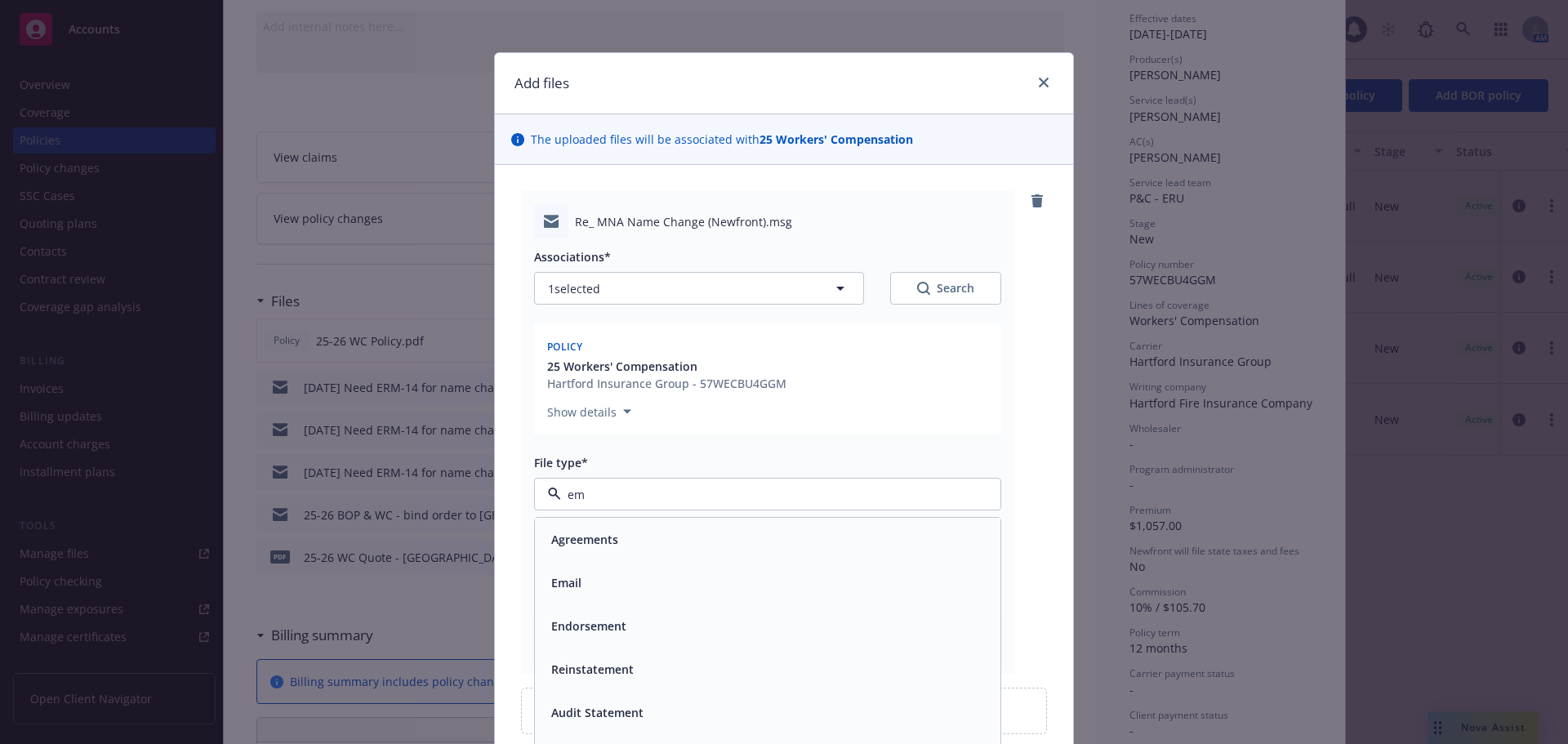
click at [580, 575] on div "Email" at bounding box center [767, 583] width 446 height 24
click at [607, 555] on input "Display name" at bounding box center [767, 564] width 466 height 31
paste input "[DATE] Need ERM-14 for name change on the WC"
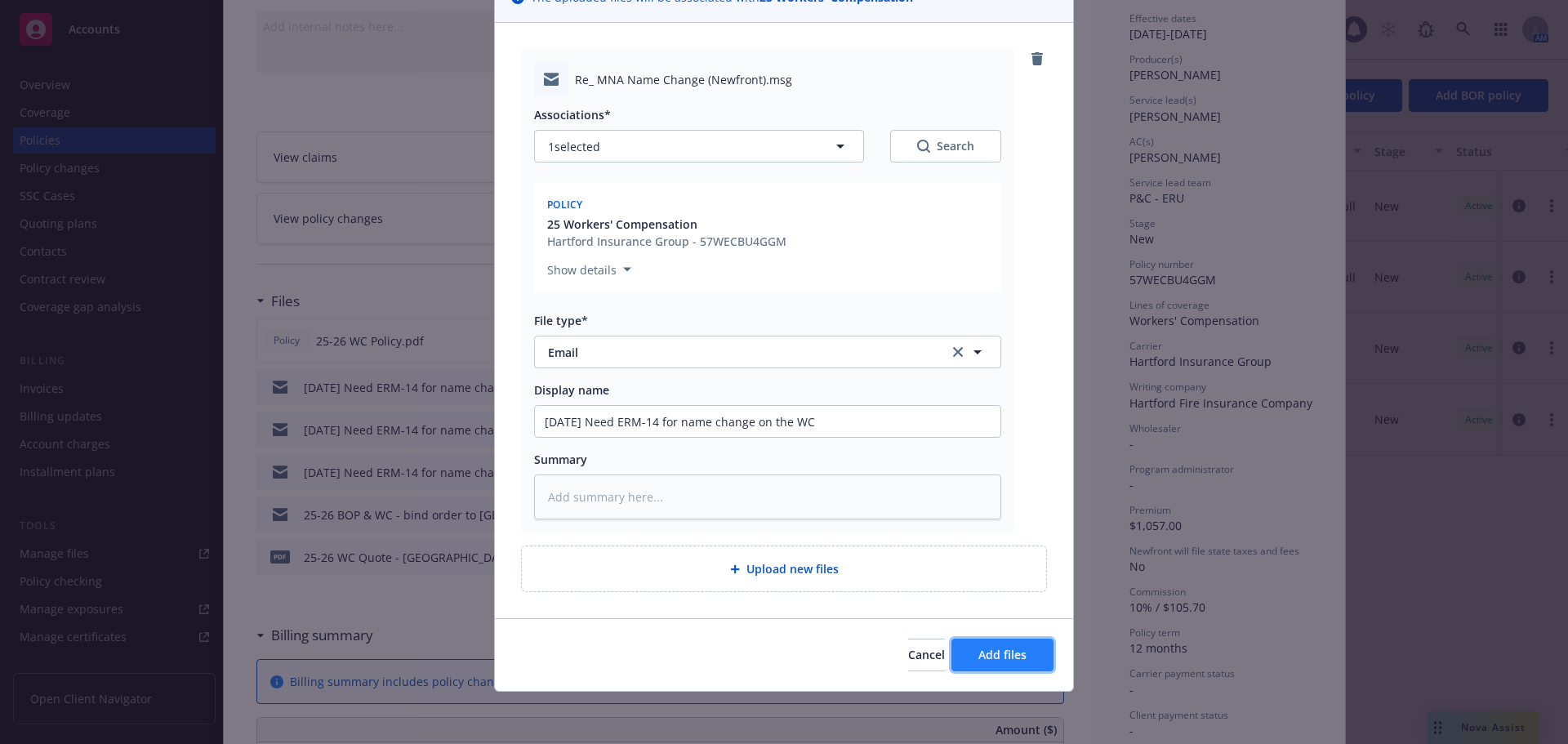
click at [989, 653] on span "Add files" at bounding box center [1002, 655] width 48 height 16
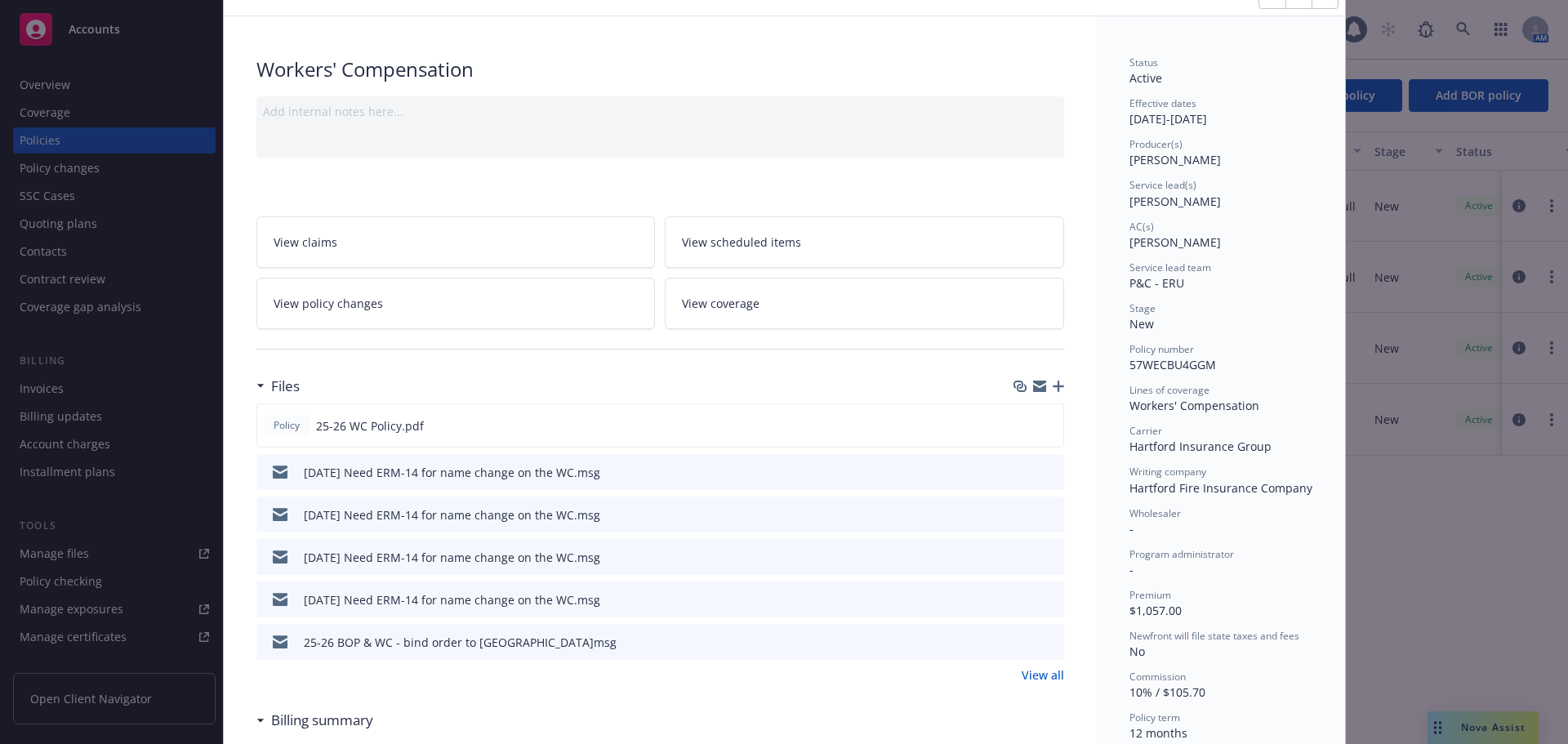
scroll to position [0, 0]
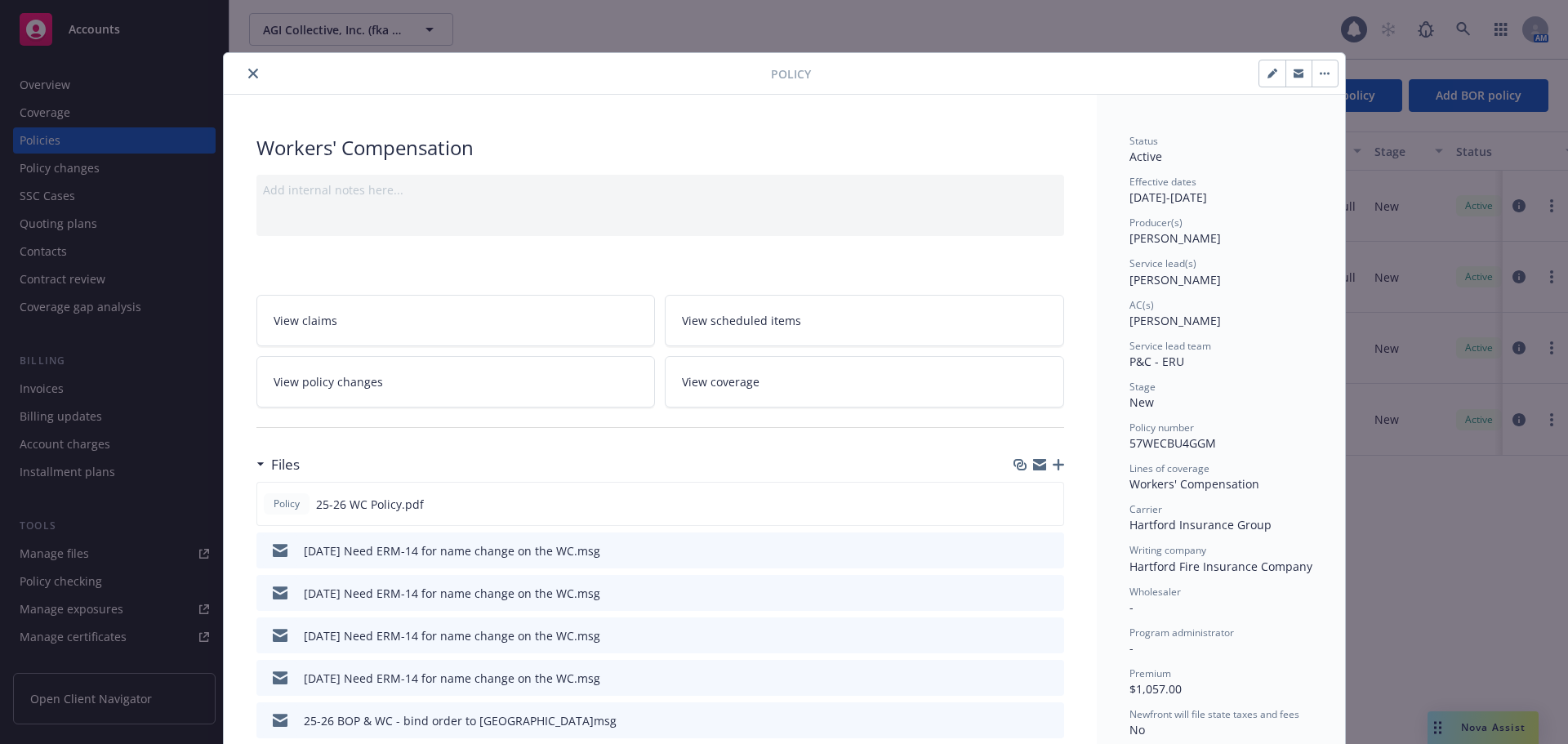
click at [248, 76] on icon "close" at bounding box center [253, 74] width 10 height 10
